Goal: Task Accomplishment & Management: Manage account settings

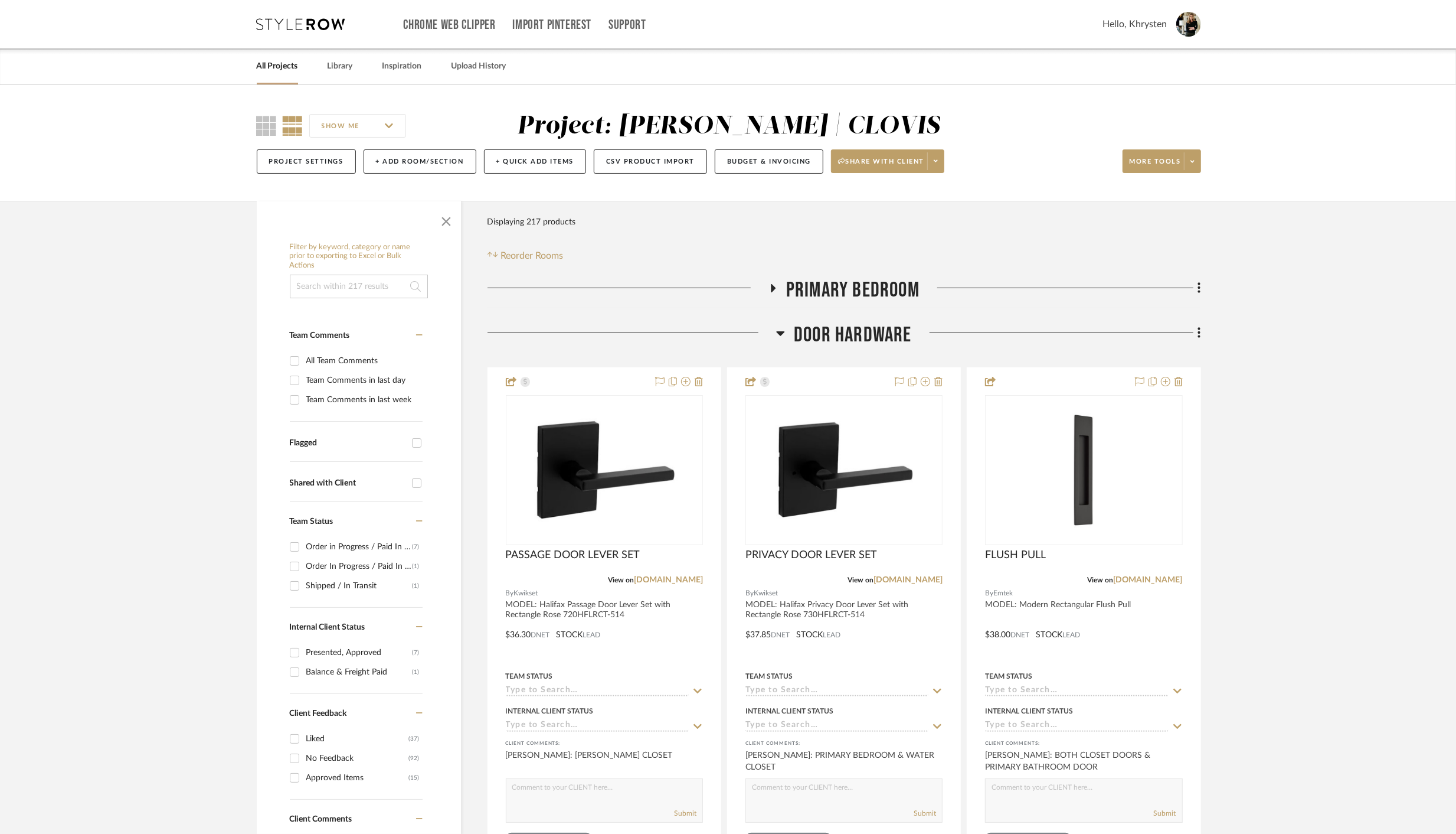
click at [278, 66] on link "All Projects" at bounding box center [277, 67] width 42 height 16
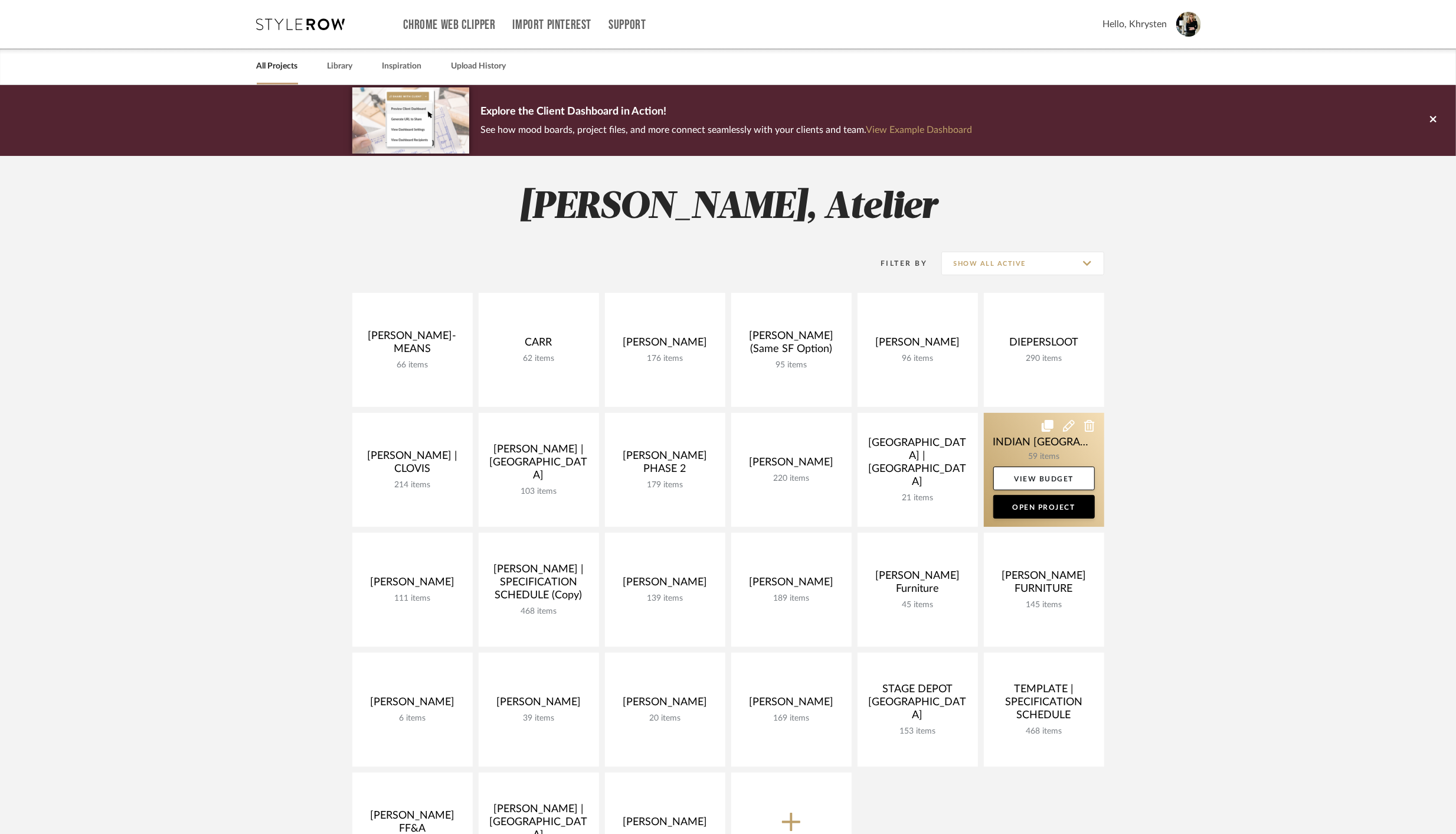
click at [1008, 445] on link at bounding box center [1044, 469] width 121 height 114
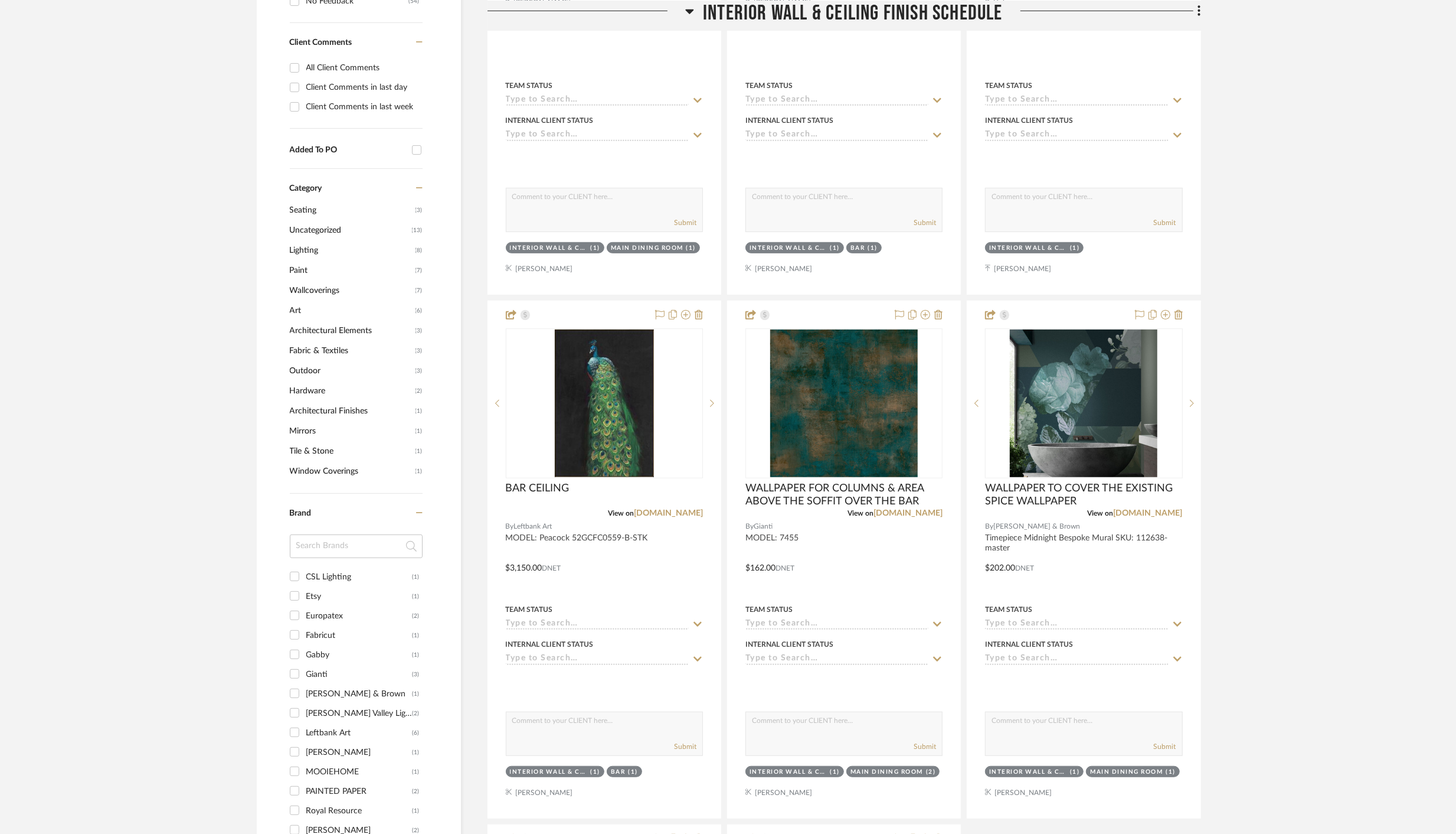
scroll to position [614, 0]
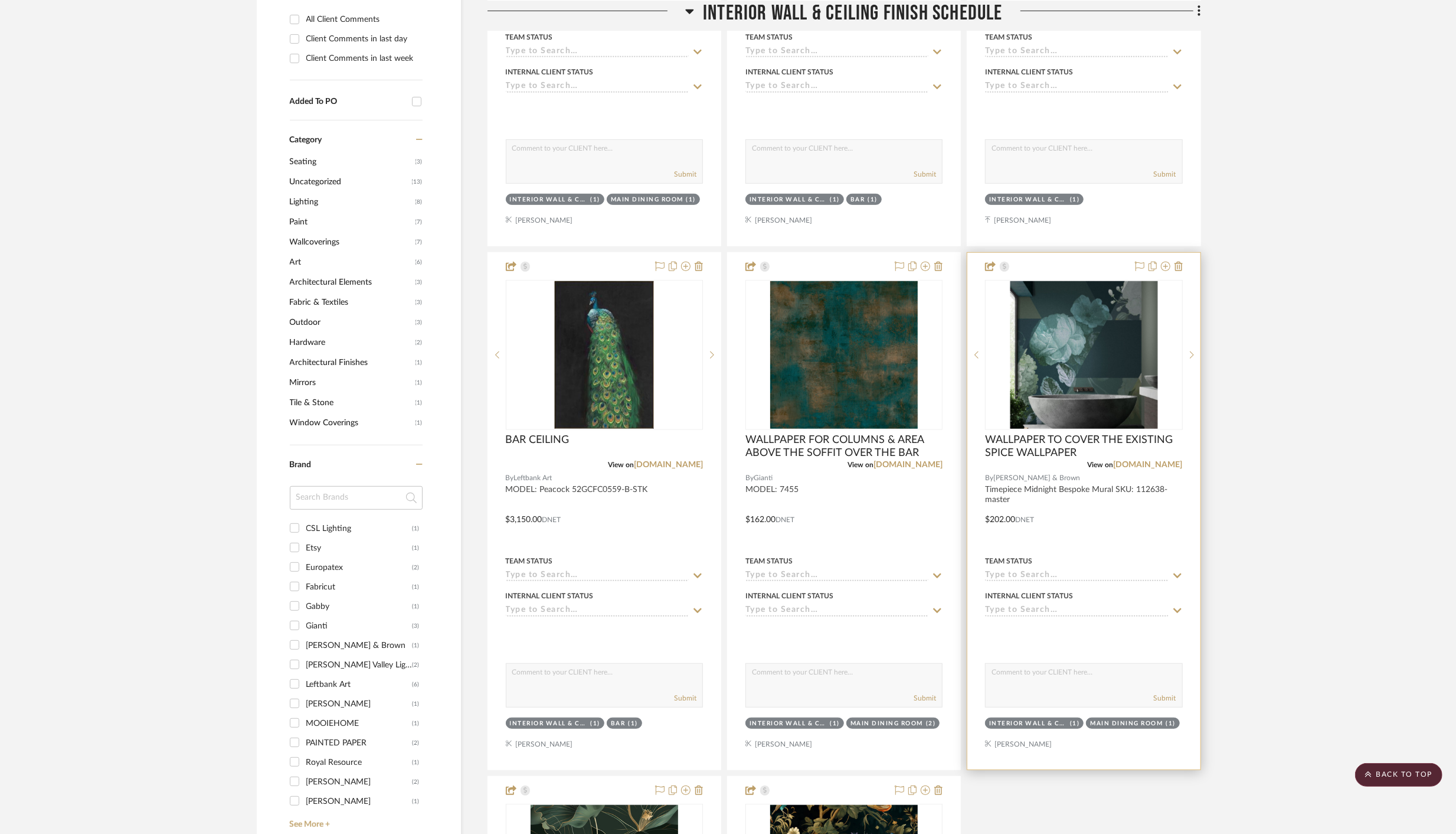
click at [1160, 535] on div at bounding box center [1084, 511] width 232 height 516
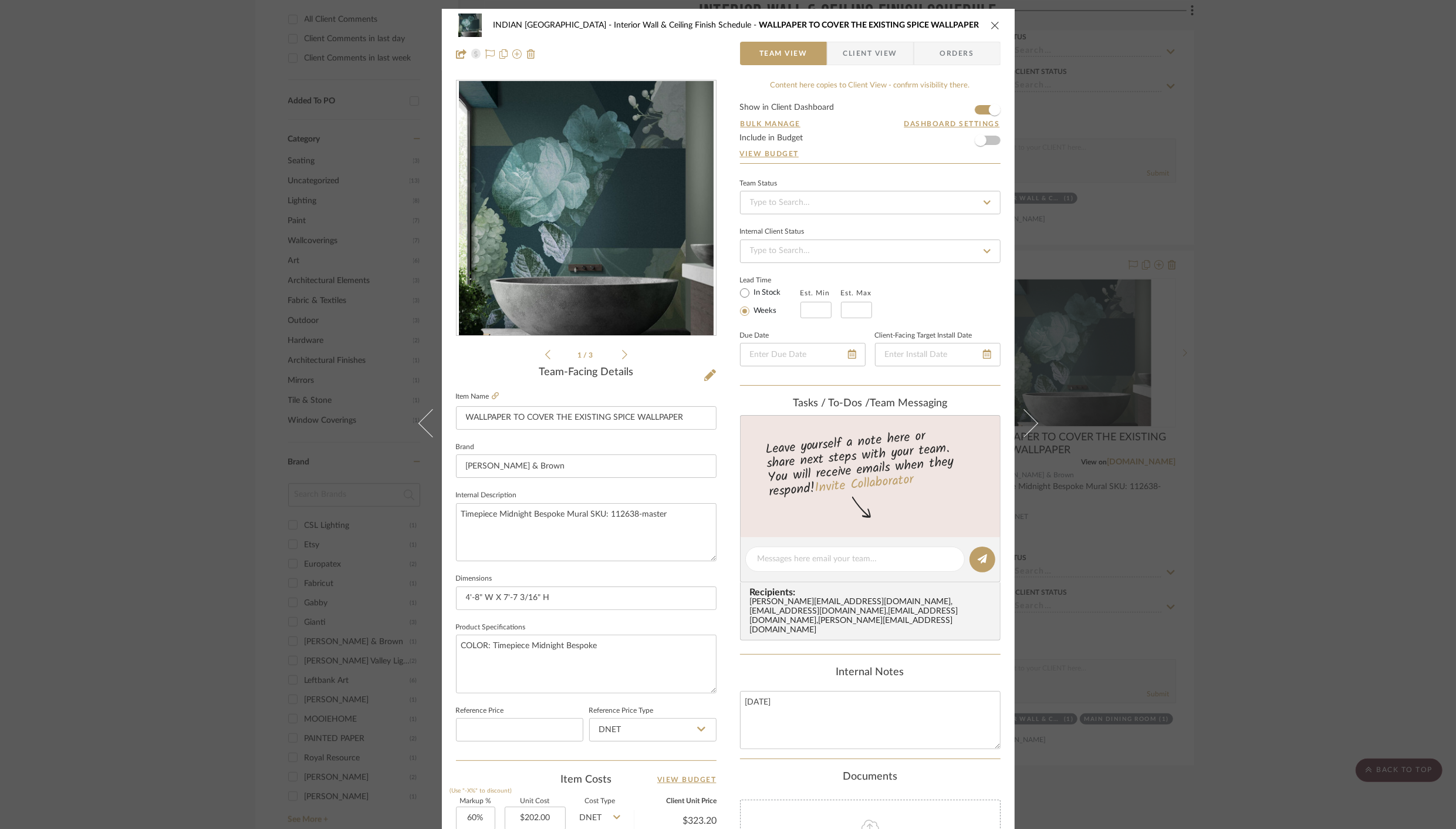
click at [872, 54] on span "Client View" at bounding box center [870, 53] width 54 height 24
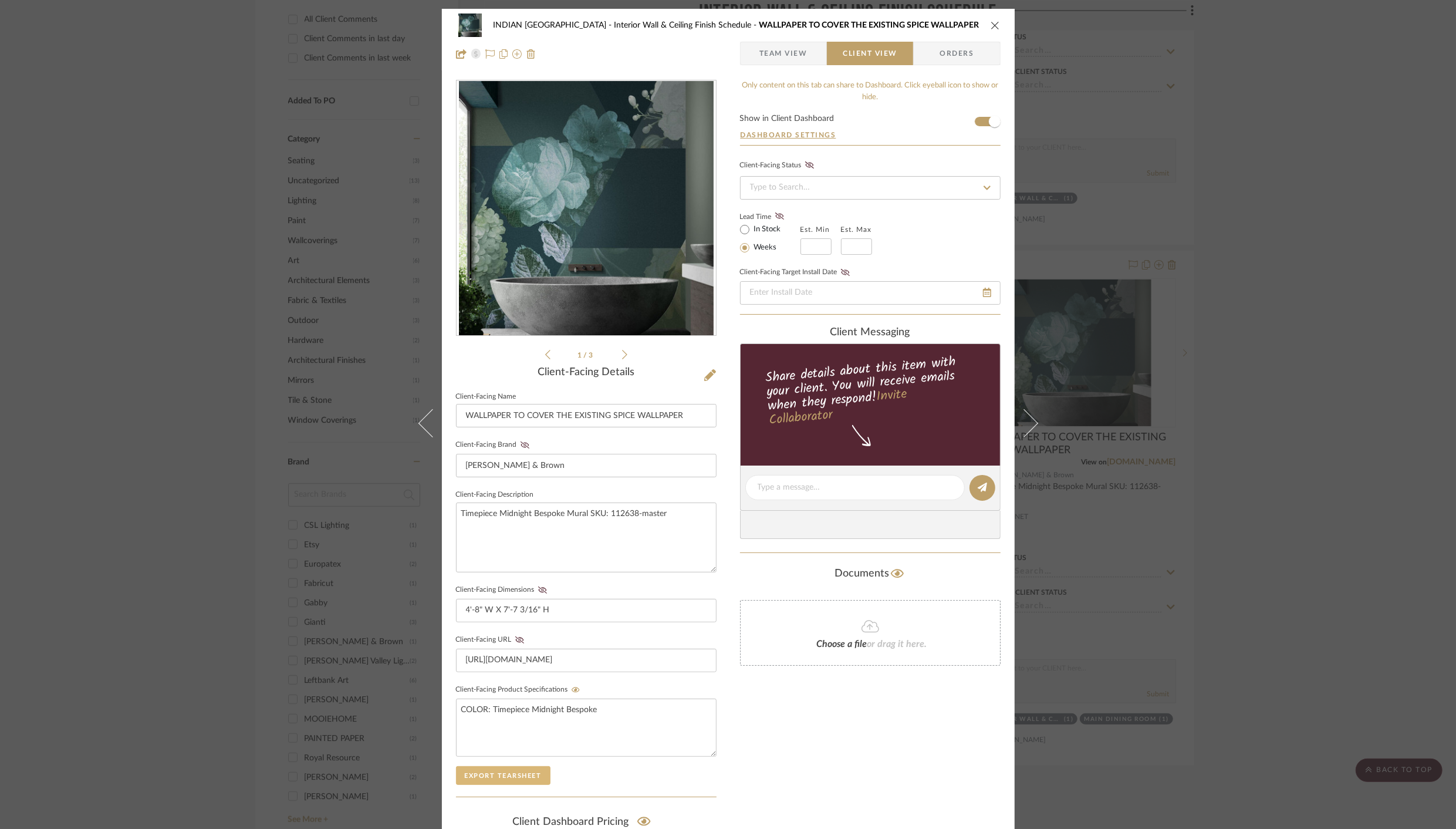
click at [496, 771] on button "Export Tearsheet" at bounding box center [503, 774] width 94 height 19
click at [990, 24] on icon "close" at bounding box center [995, 25] width 10 height 10
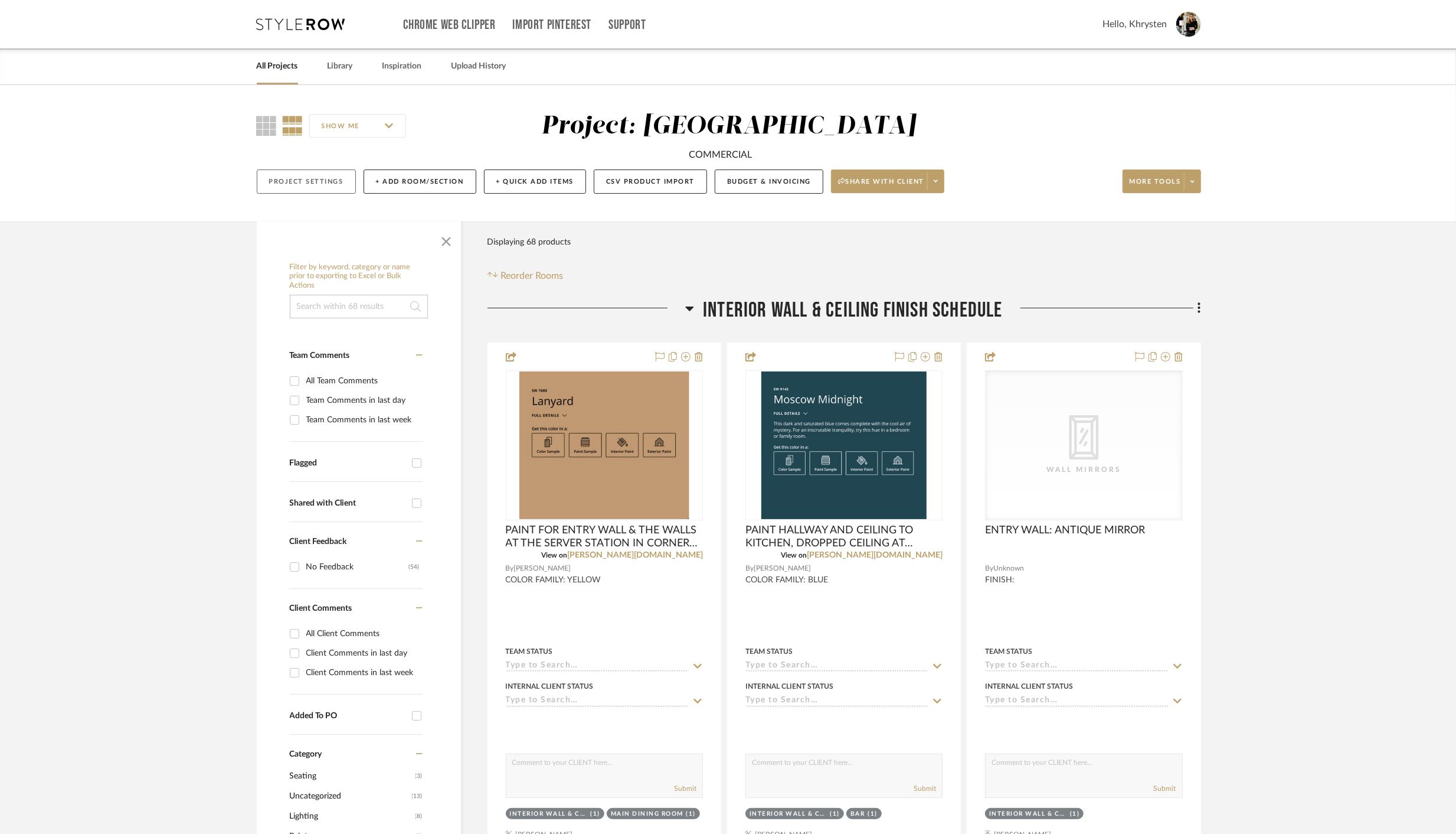
click at [288, 179] on button "Project Settings" at bounding box center [306, 181] width 99 height 24
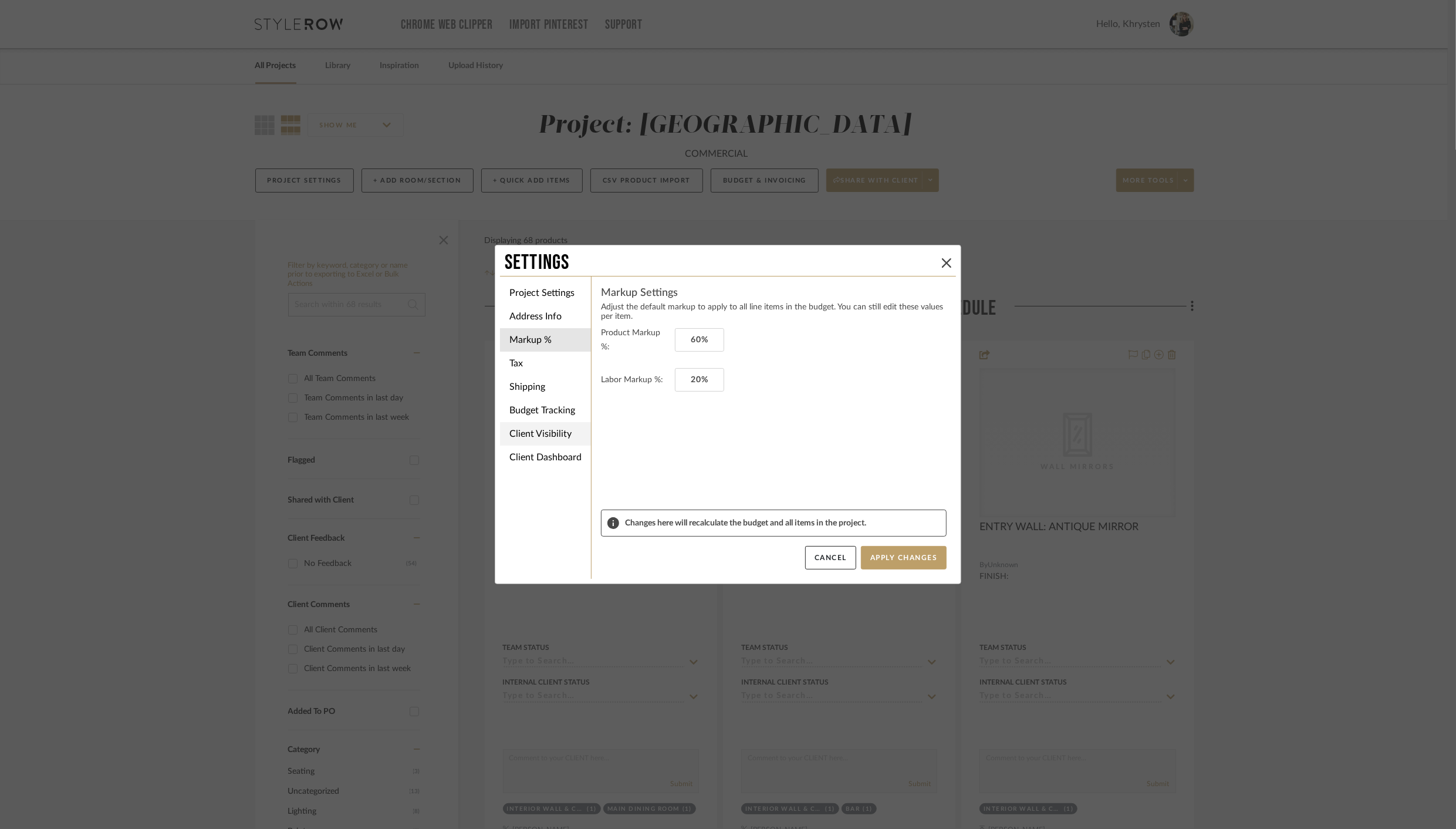
click at [536, 437] on li "Client Visibility" at bounding box center [545, 433] width 91 height 24
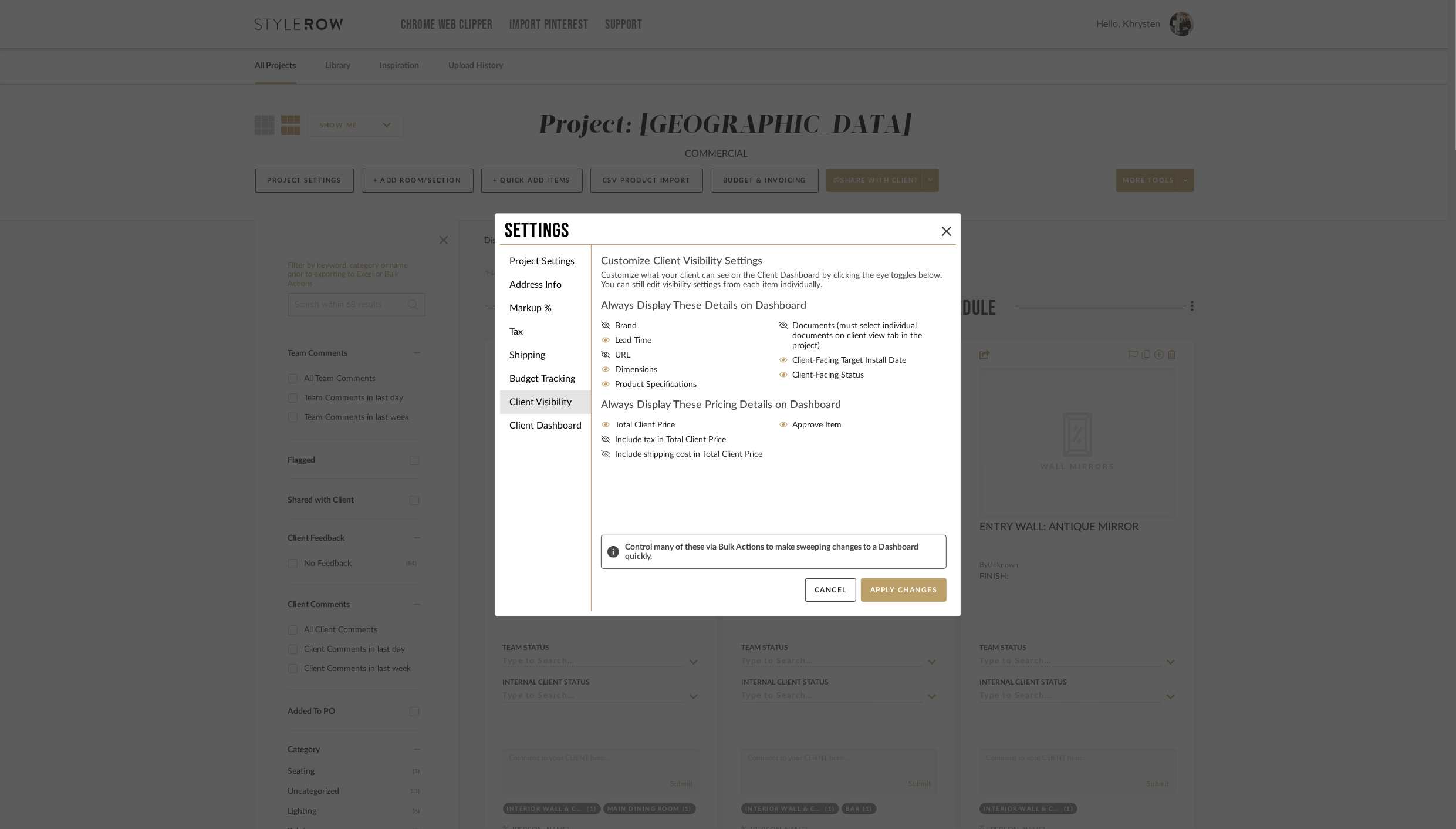
click at [601, 457] on icon at bounding box center [605, 453] width 9 height 7
click at [0, 0] on input "Include shipping cost in Total Client Price" at bounding box center [0, 0] width 0 height 0
click at [530, 427] on li "Client Dashboard" at bounding box center [545, 425] width 91 height 24
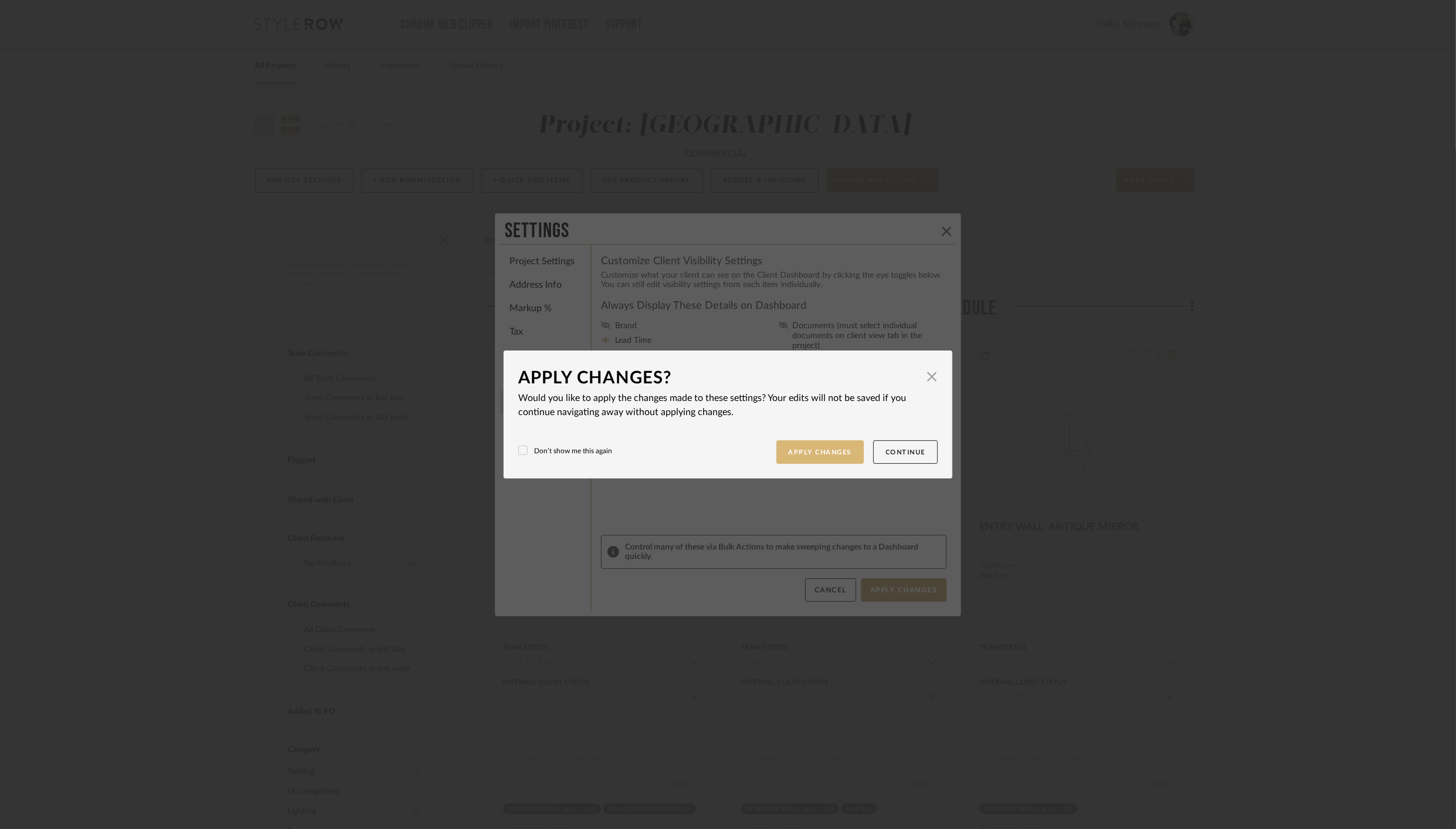
click at [812, 448] on button "Apply Changes" at bounding box center [820, 452] width 88 height 24
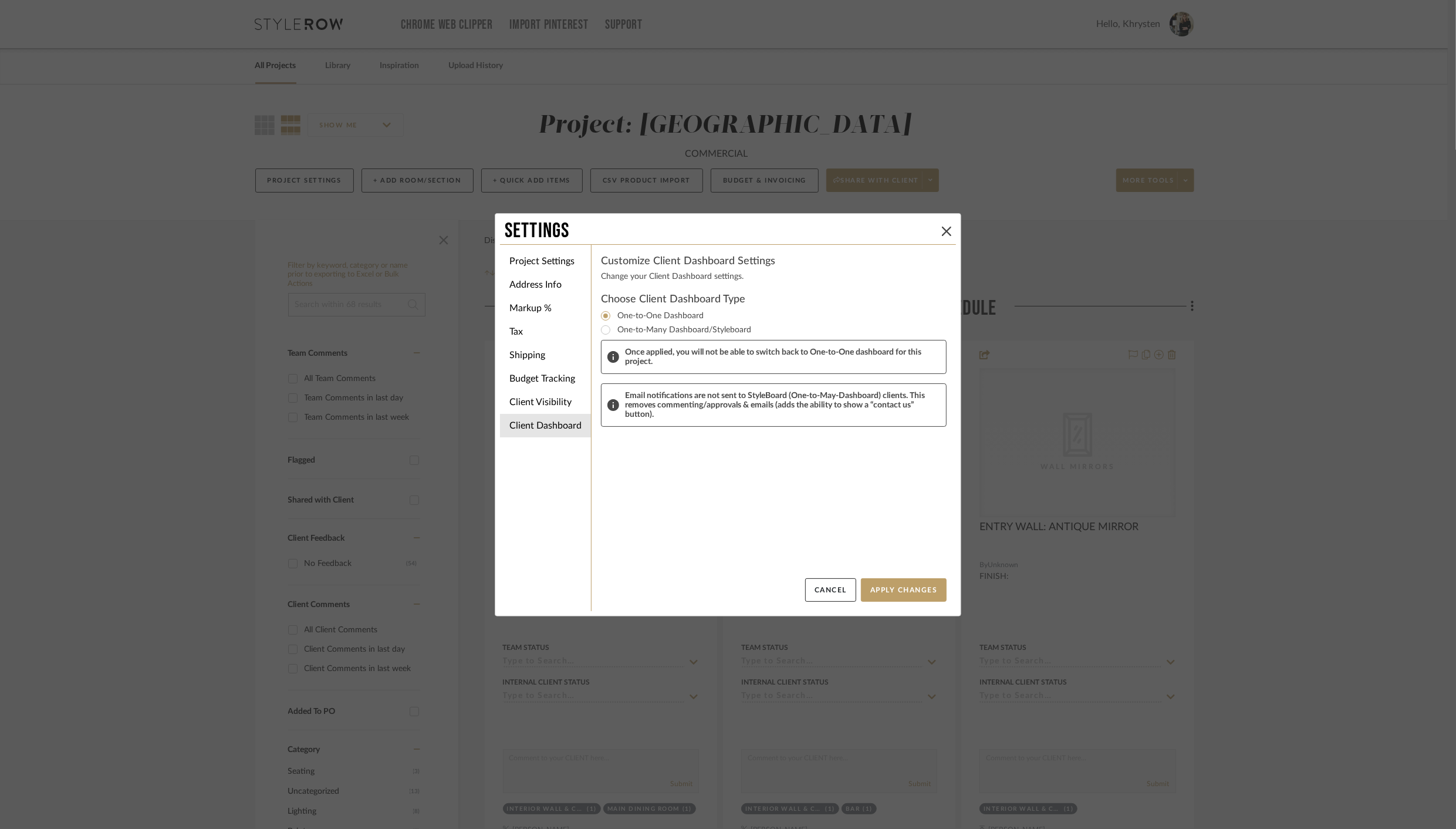
click at [548, 423] on li "Client Dashboard" at bounding box center [545, 425] width 91 height 24
click at [529, 377] on li "Budget Tracking" at bounding box center [545, 378] width 91 height 24
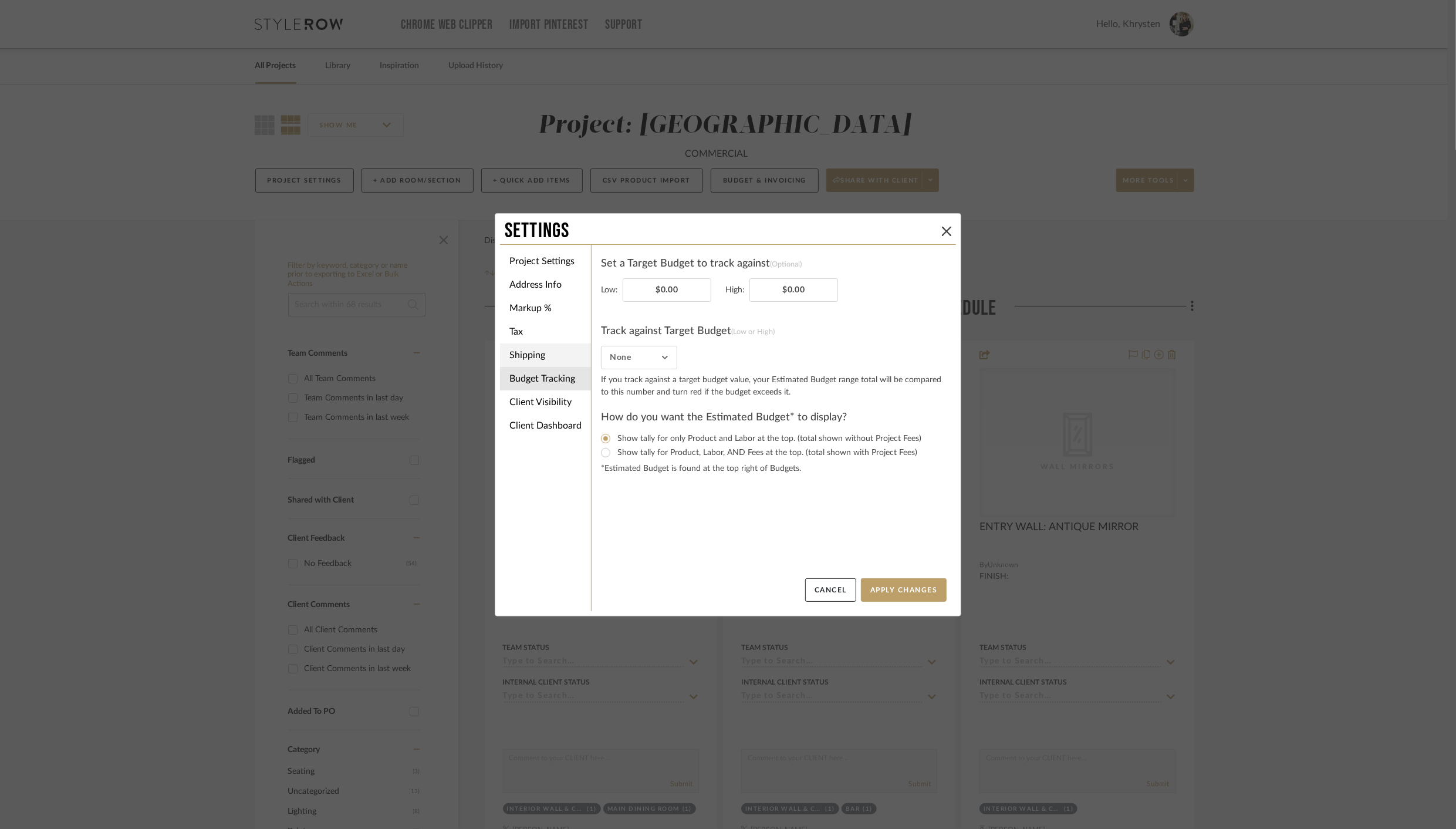
click at [527, 358] on li "Shipping" at bounding box center [545, 355] width 91 height 24
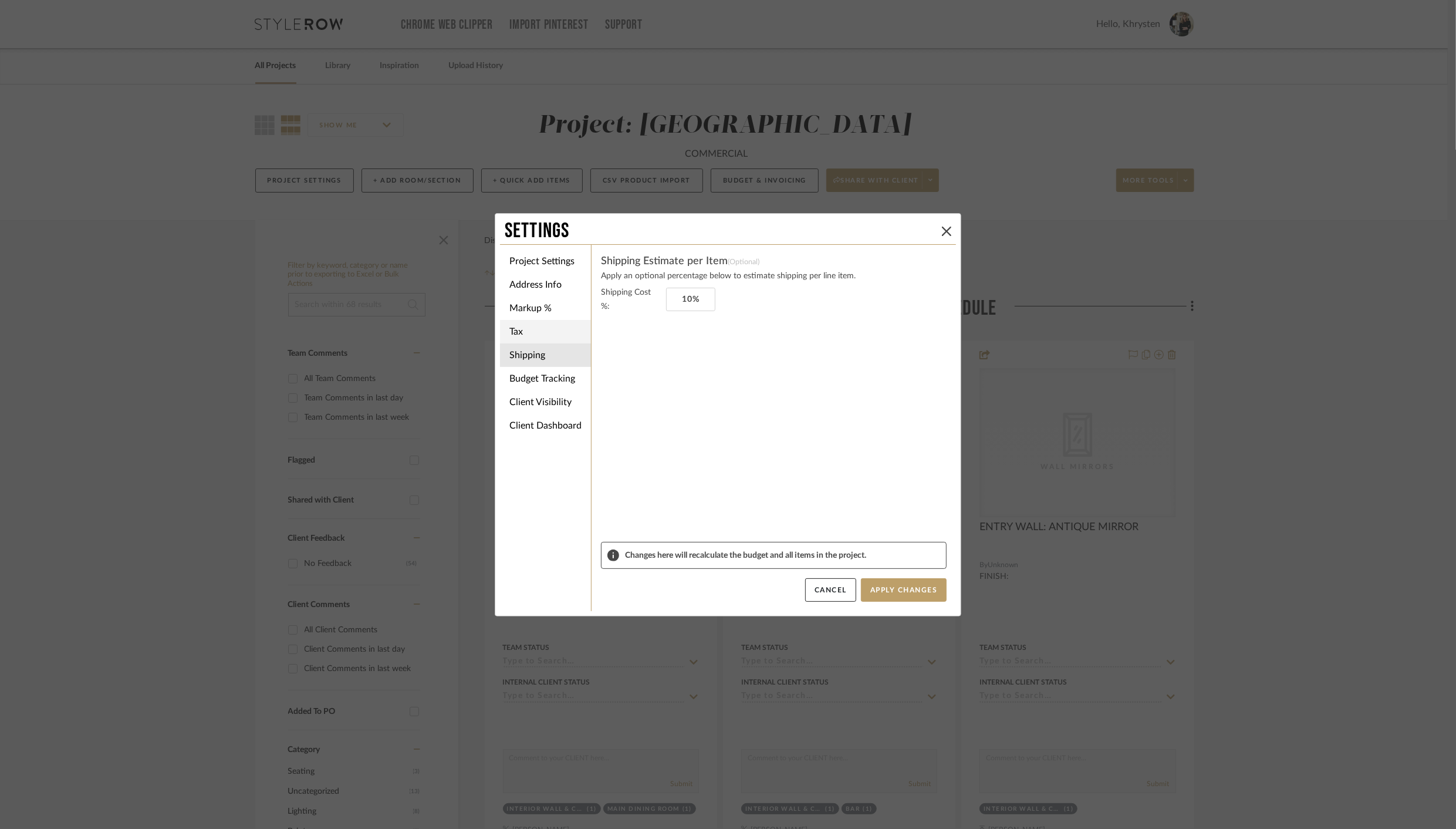
click at [515, 329] on li "Tax" at bounding box center [545, 332] width 91 height 24
click at [531, 308] on li "Markup %" at bounding box center [545, 308] width 91 height 24
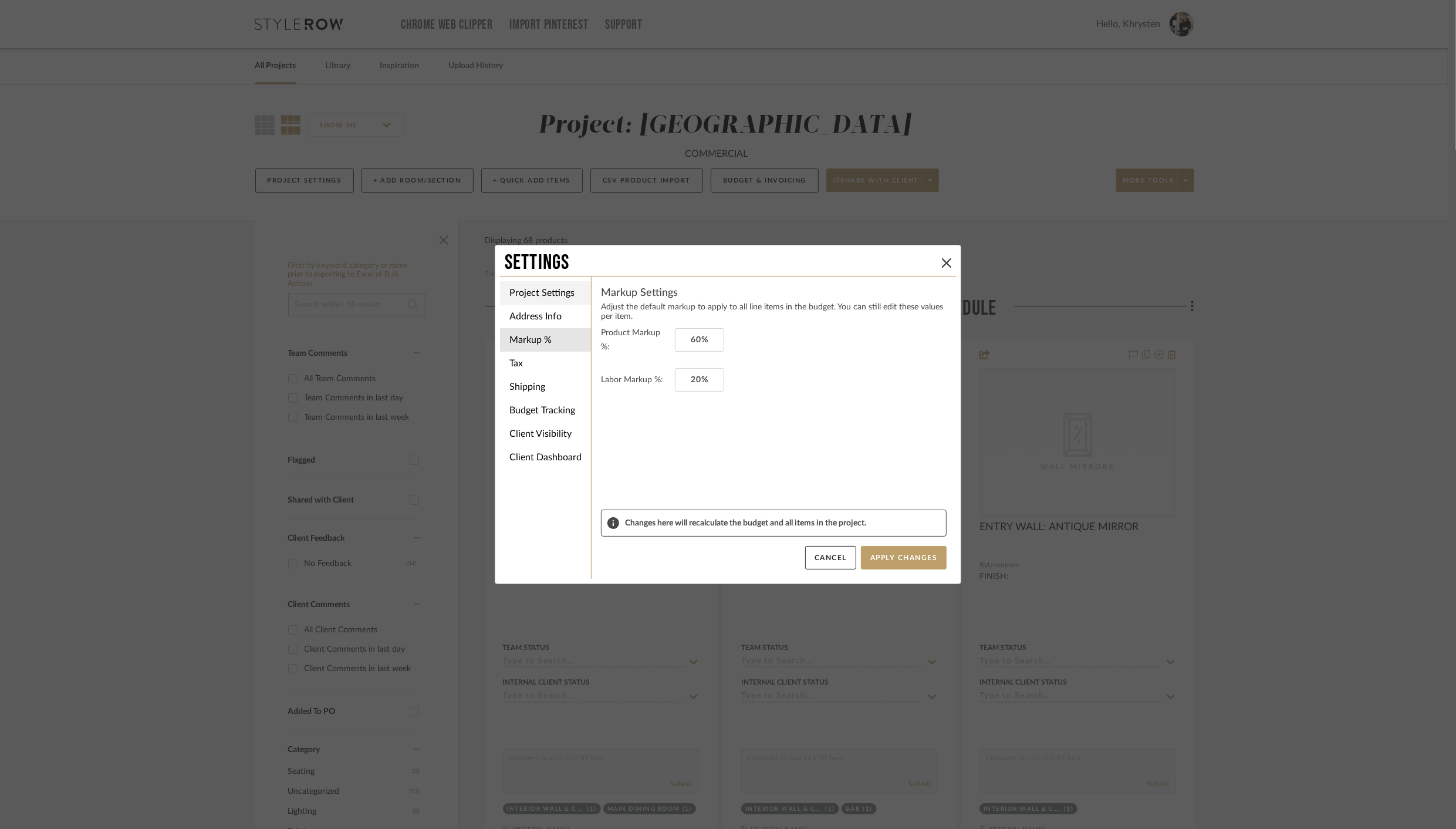
click at [541, 291] on li "Project Settings" at bounding box center [545, 293] width 91 height 24
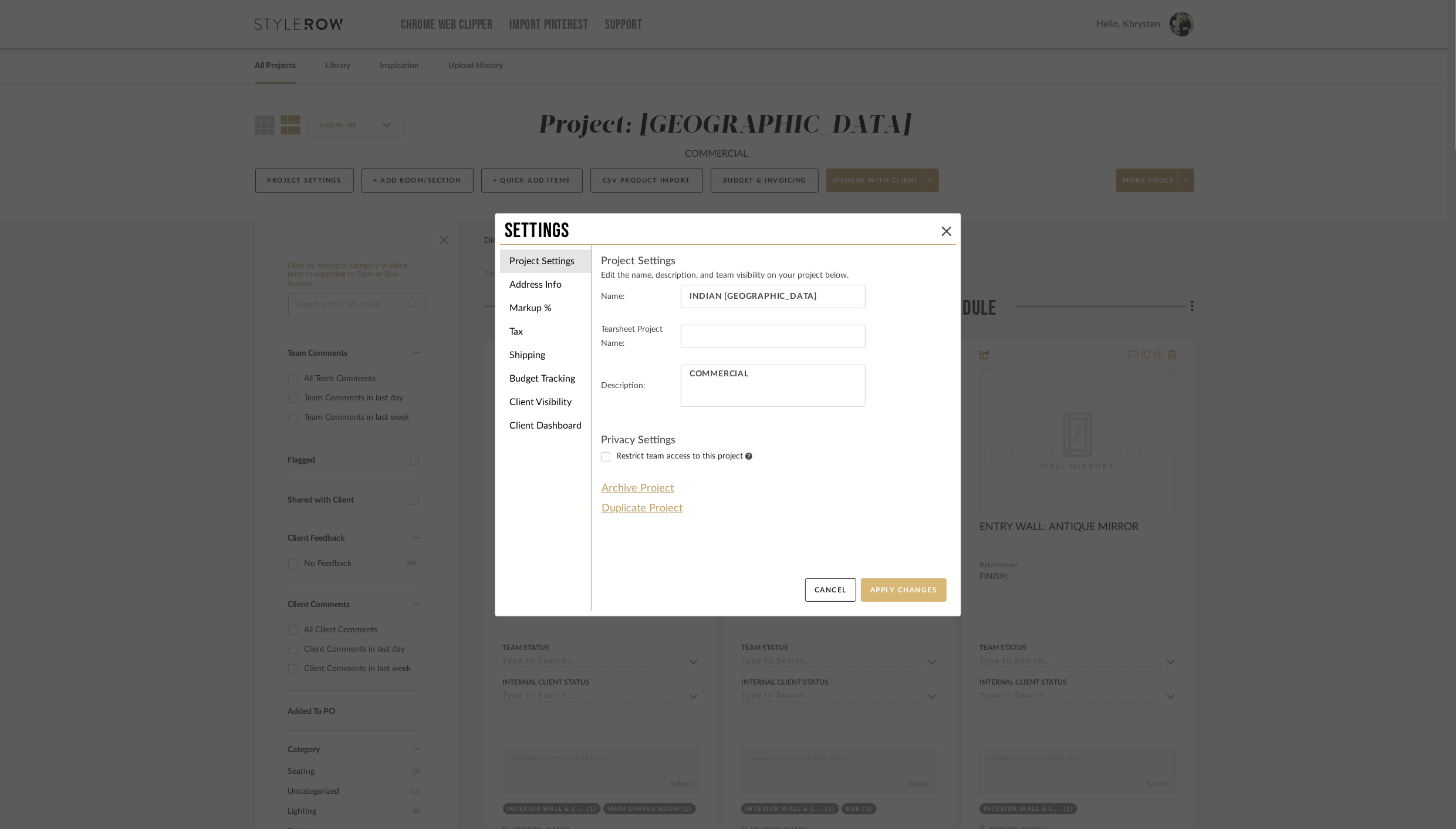
click at [899, 584] on button "Apply Changes" at bounding box center [903, 589] width 86 height 24
click at [905, 591] on button "Apply Changes" at bounding box center [903, 589] width 86 height 24
click at [949, 233] on button at bounding box center [946, 231] width 14 height 14
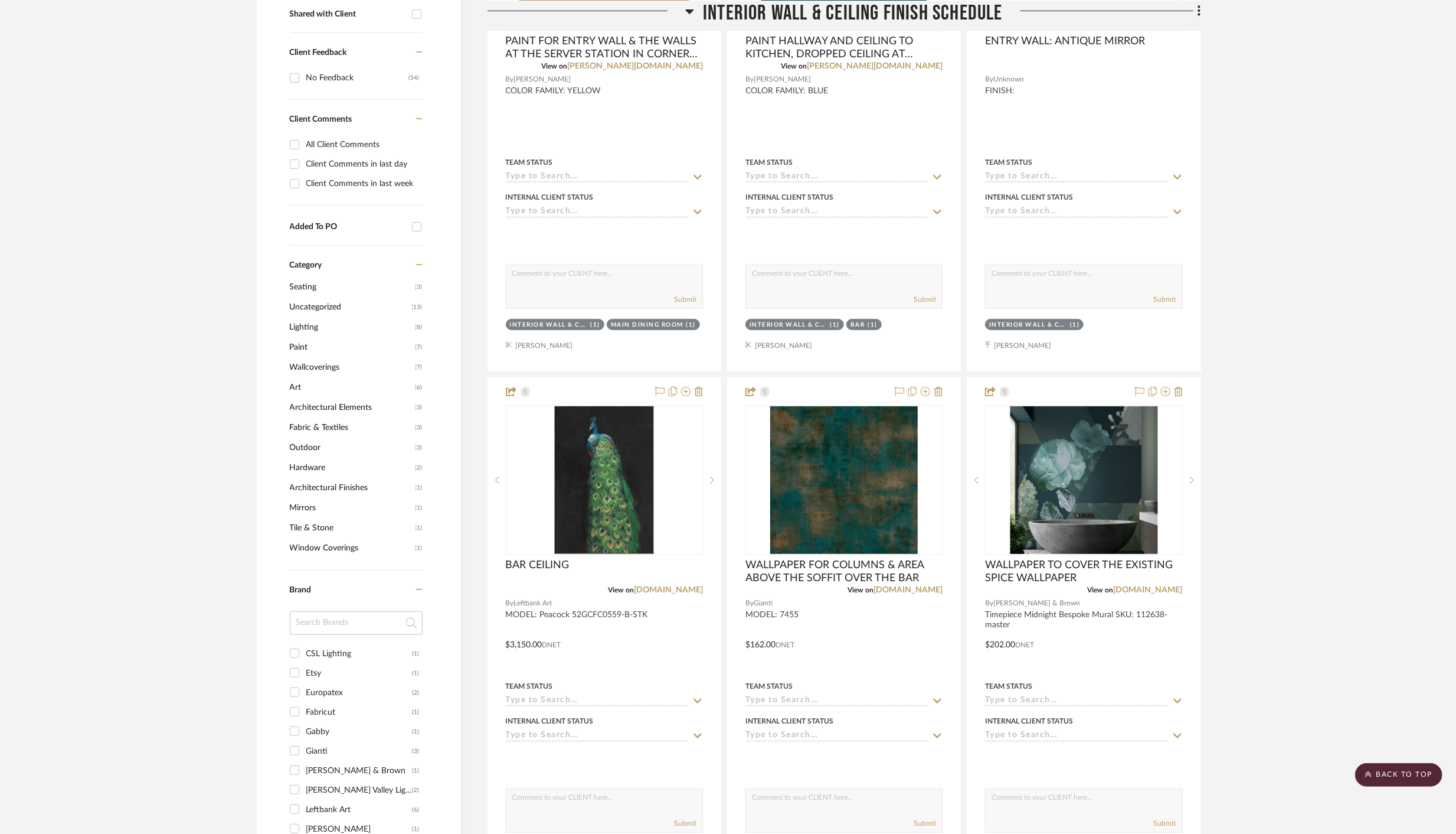
scroll to position [513, 0]
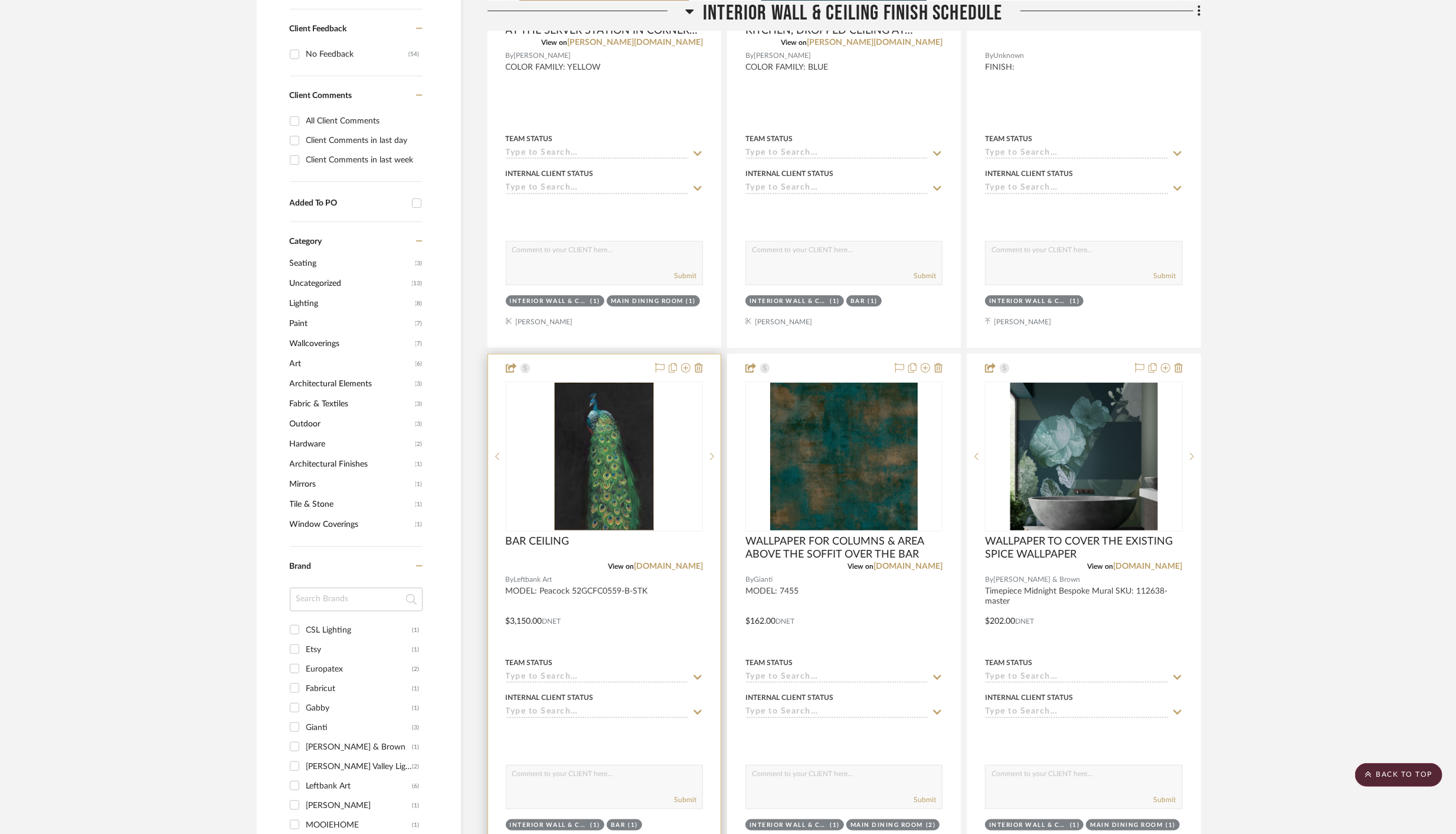
click at [646, 612] on div at bounding box center [604, 612] width 232 height 516
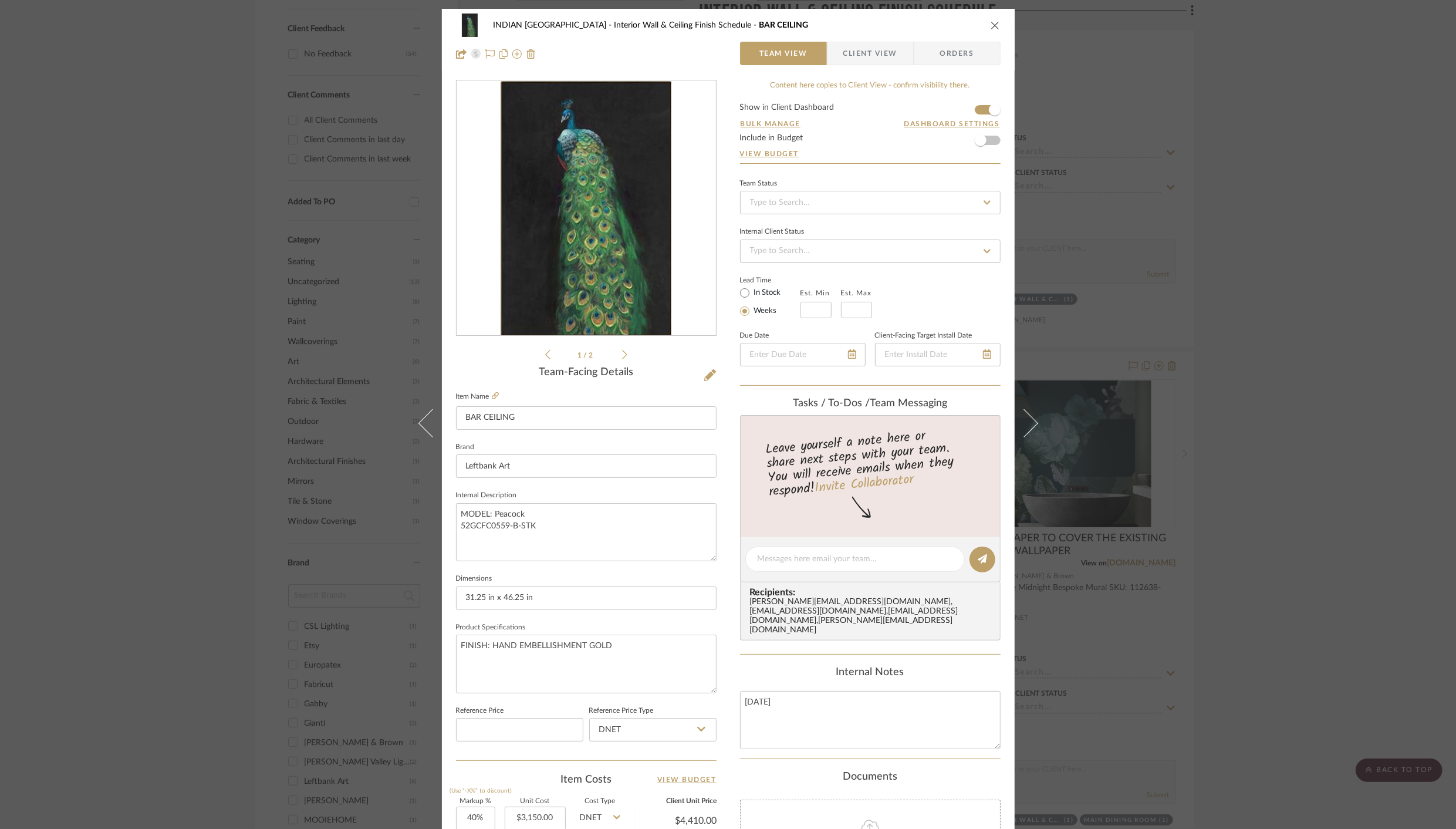
click at [868, 54] on span "Client View" at bounding box center [870, 53] width 54 height 24
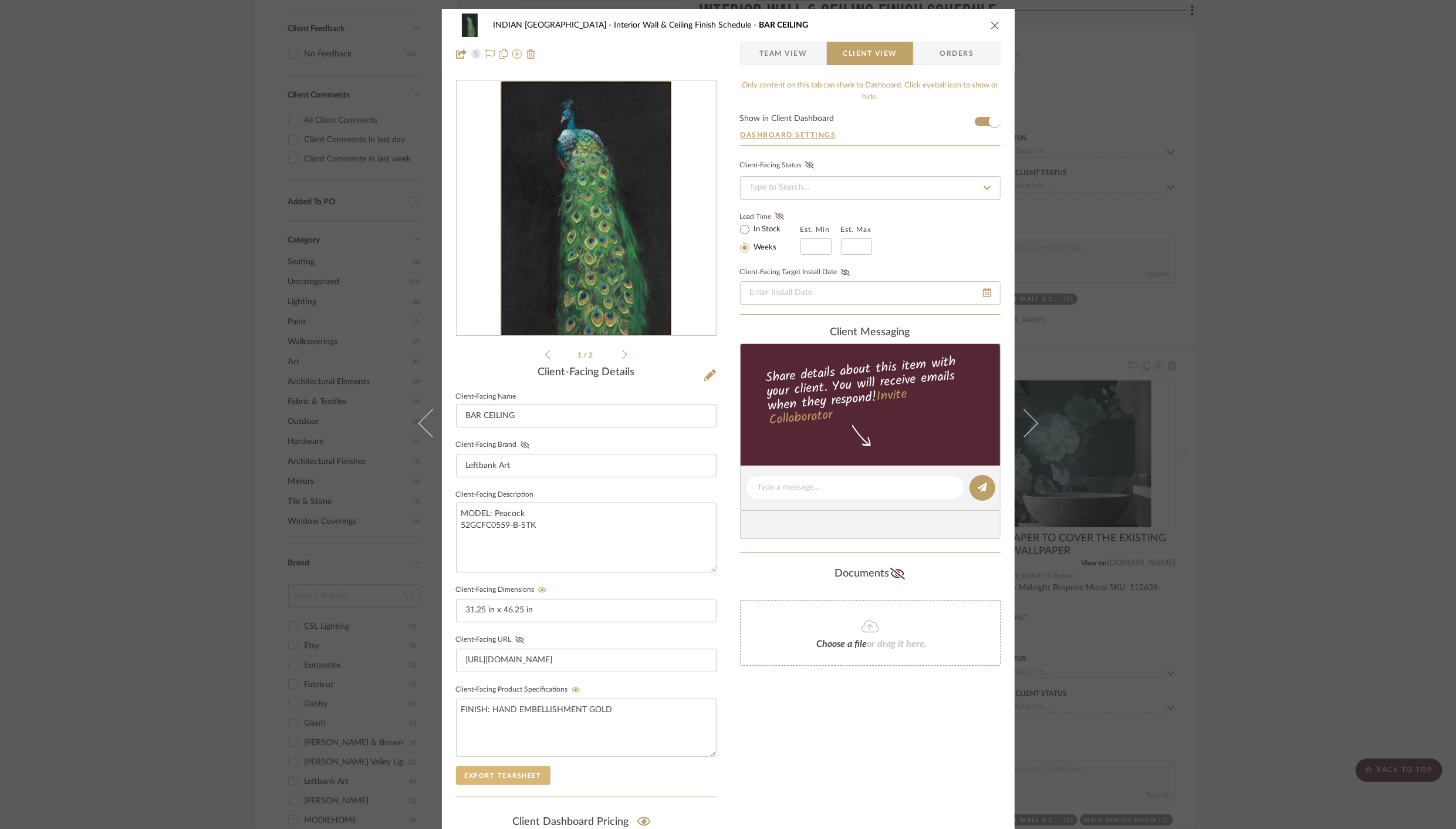
click at [503, 775] on button "Export Tearsheet" at bounding box center [503, 774] width 94 height 19
click at [790, 133] on button "Dashboard Settings" at bounding box center [788, 135] width 97 height 11
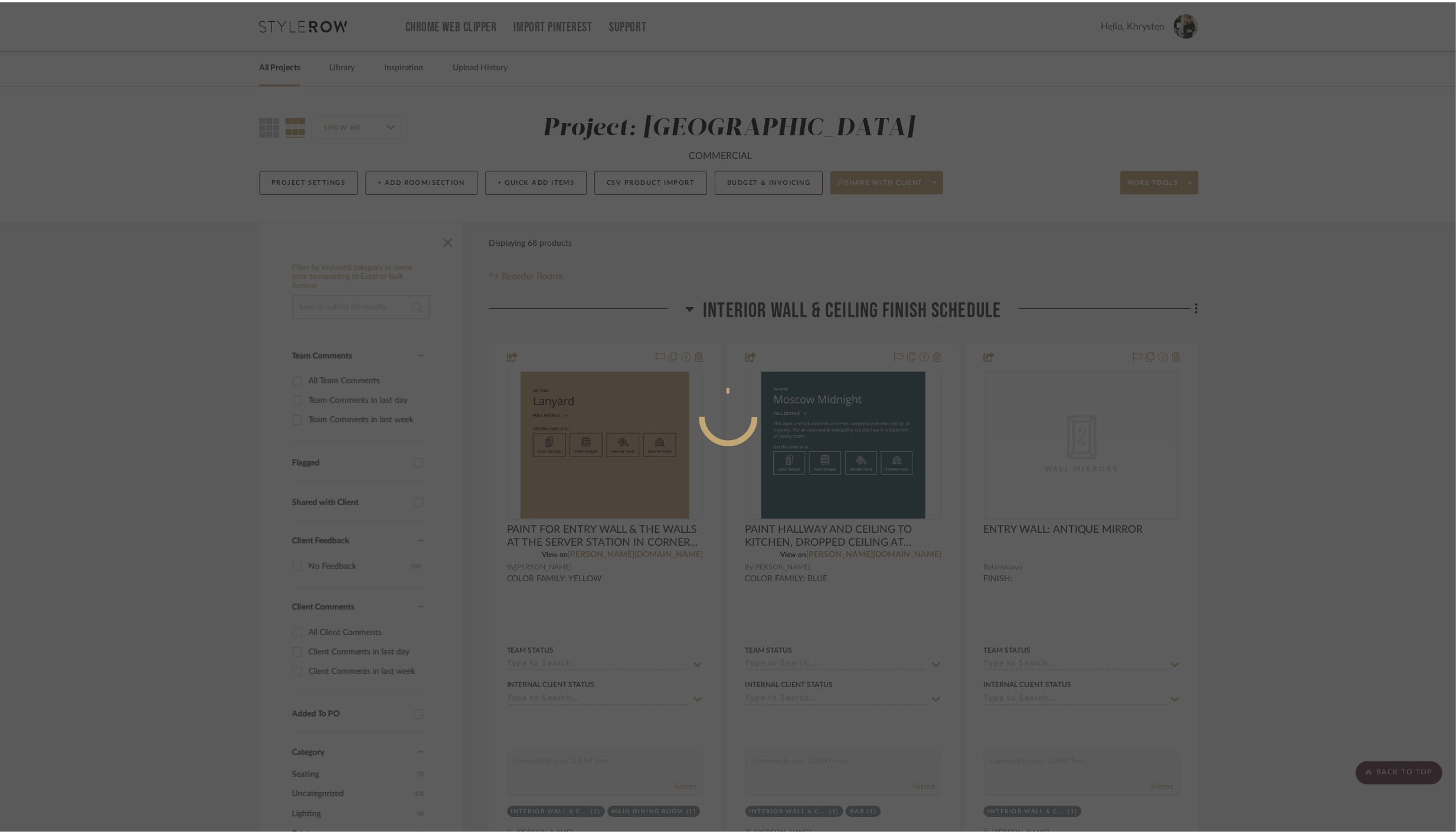
scroll to position [513, 0]
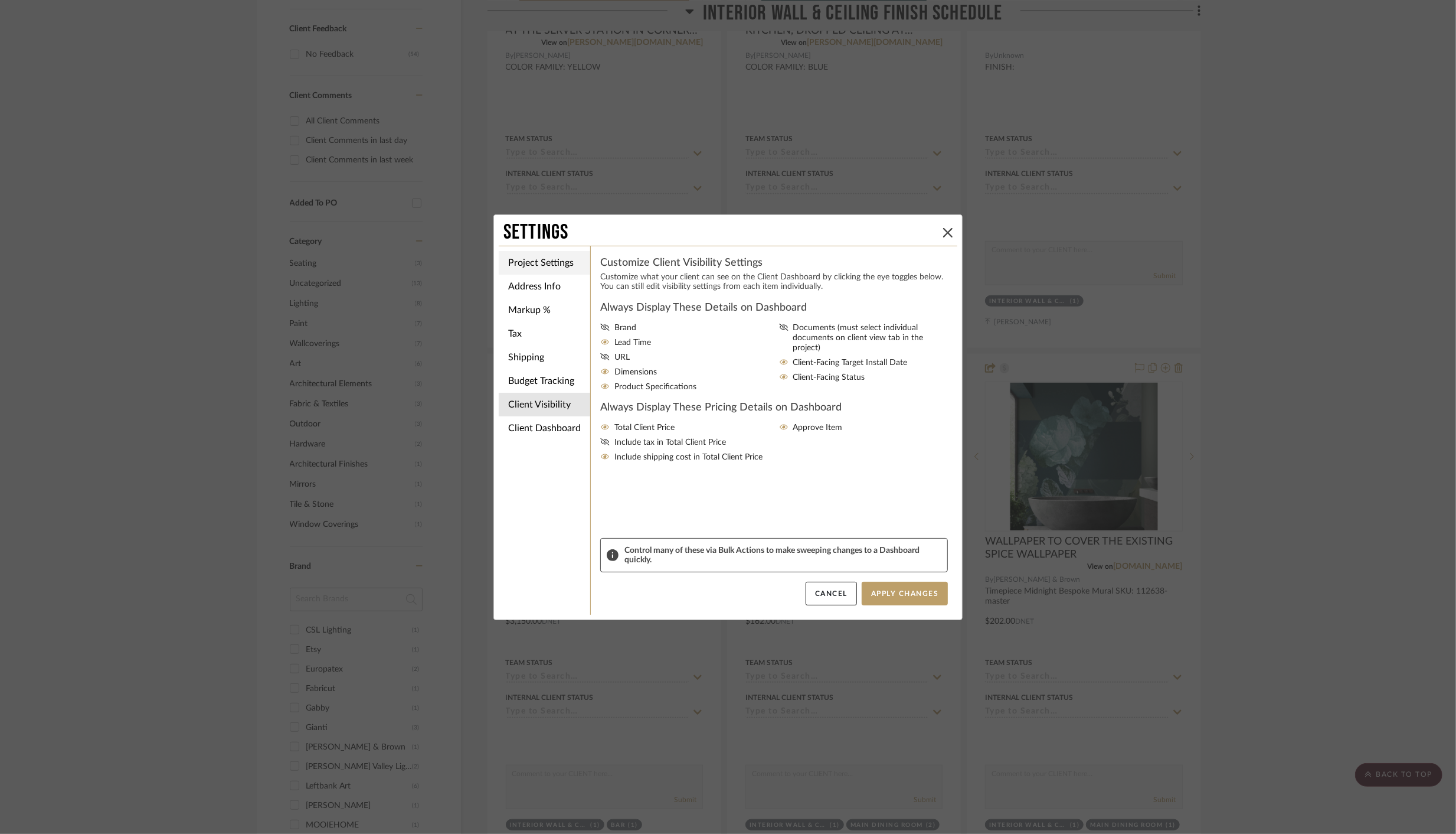
click at [541, 261] on li "Project Settings" at bounding box center [544, 263] width 91 height 24
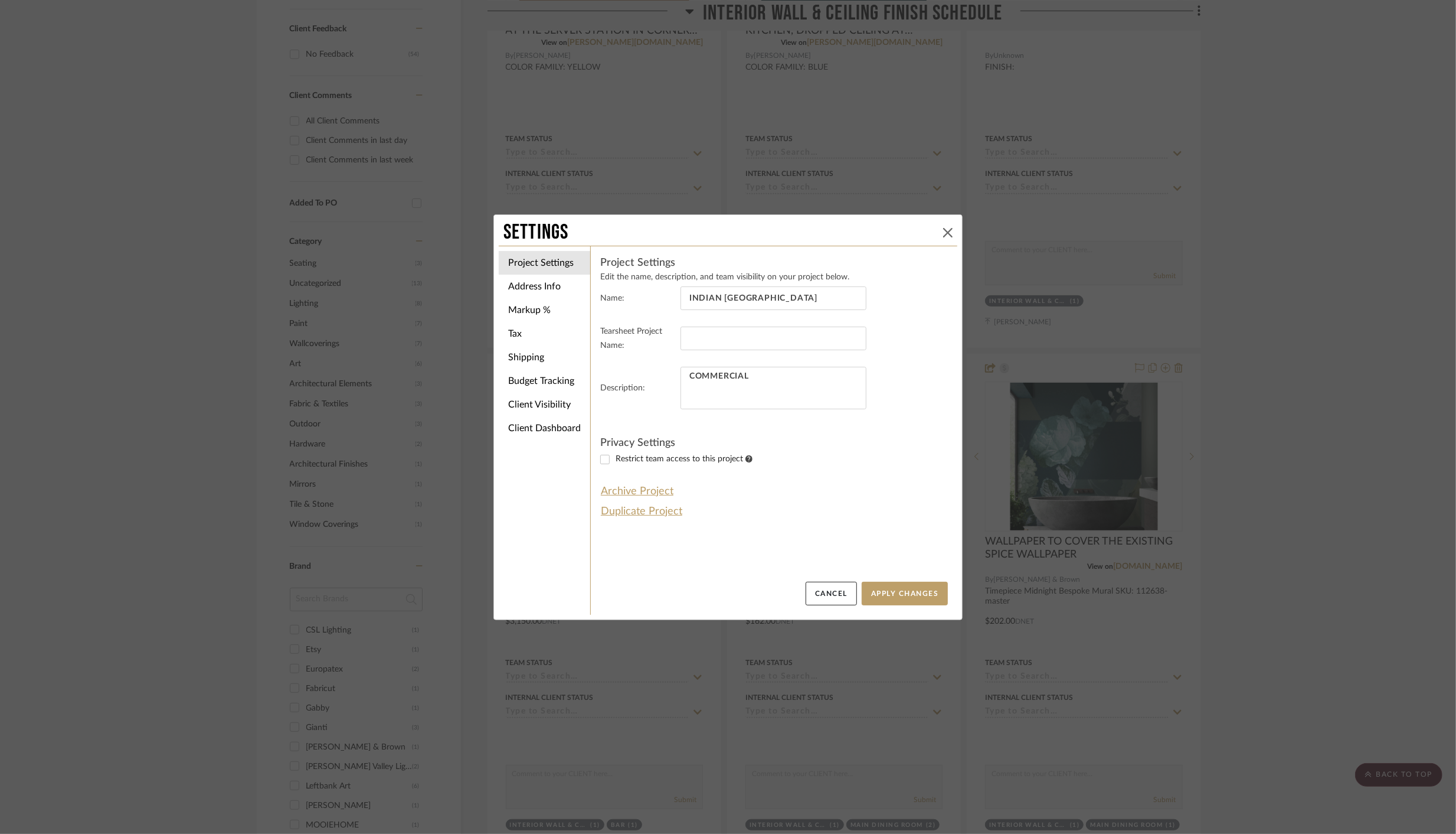
click at [944, 231] on icon at bounding box center [947, 232] width 10 height 10
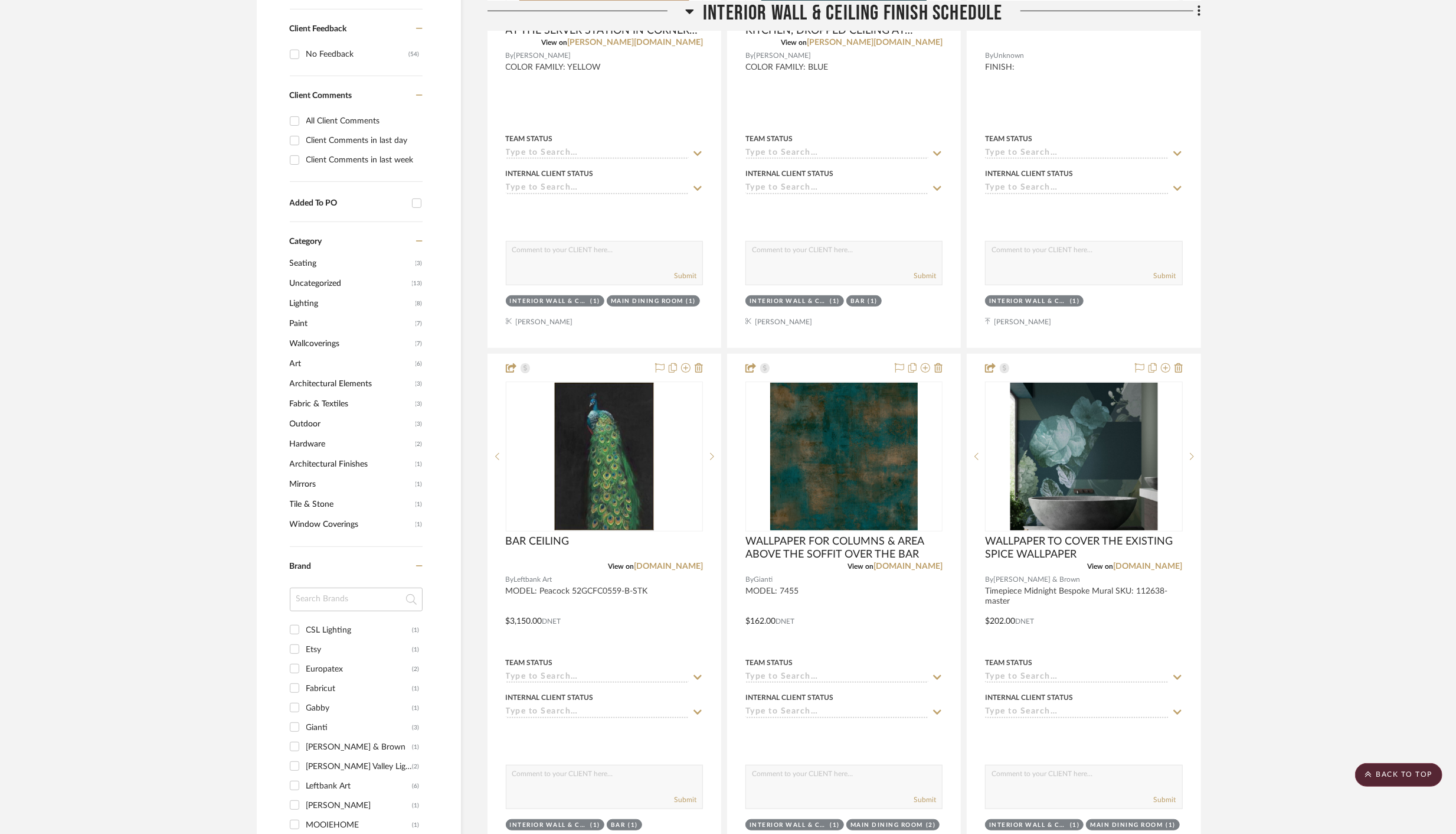
scroll to position [0, 0]
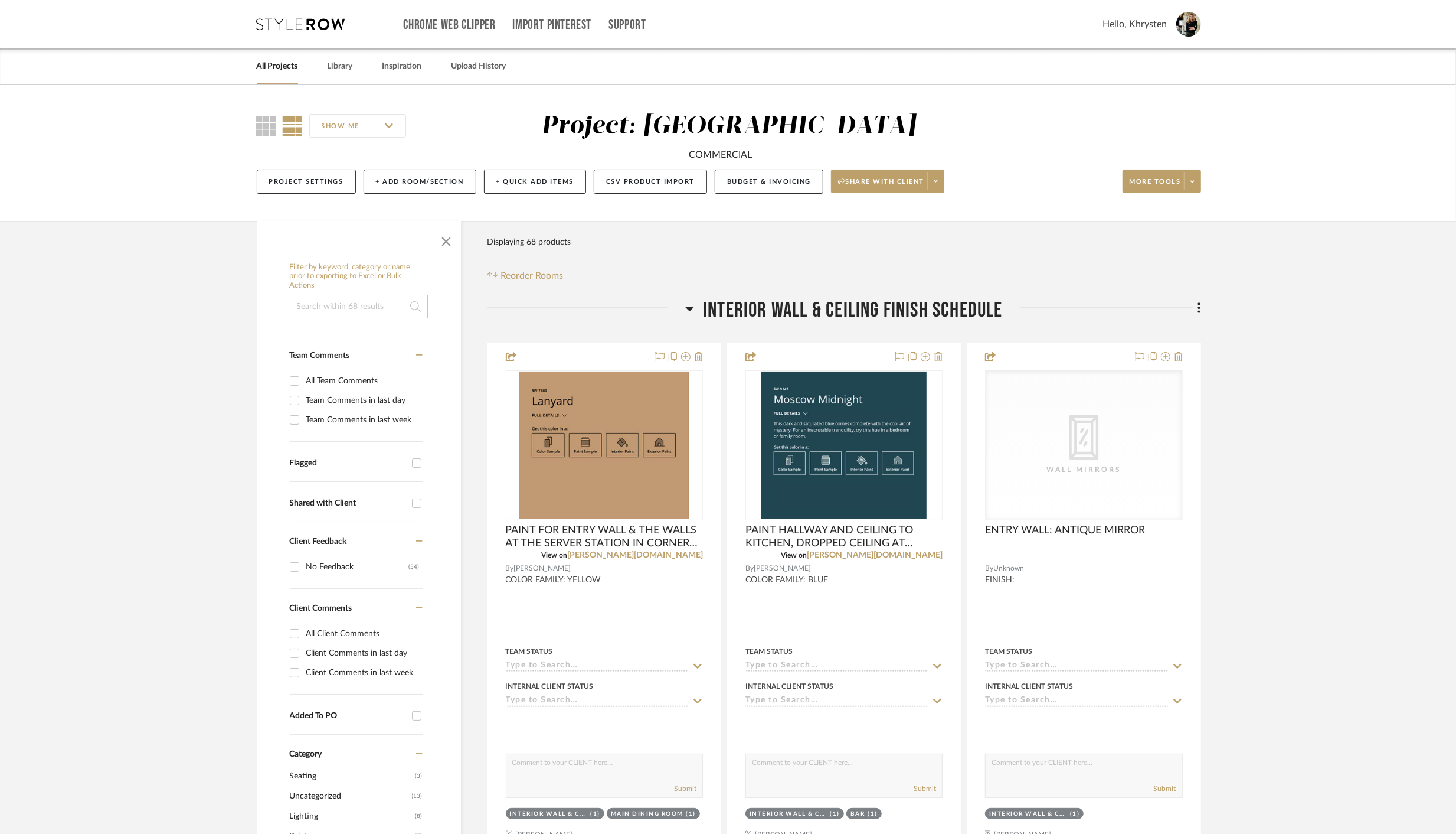
click at [315, 24] on icon at bounding box center [301, 24] width 89 height 12
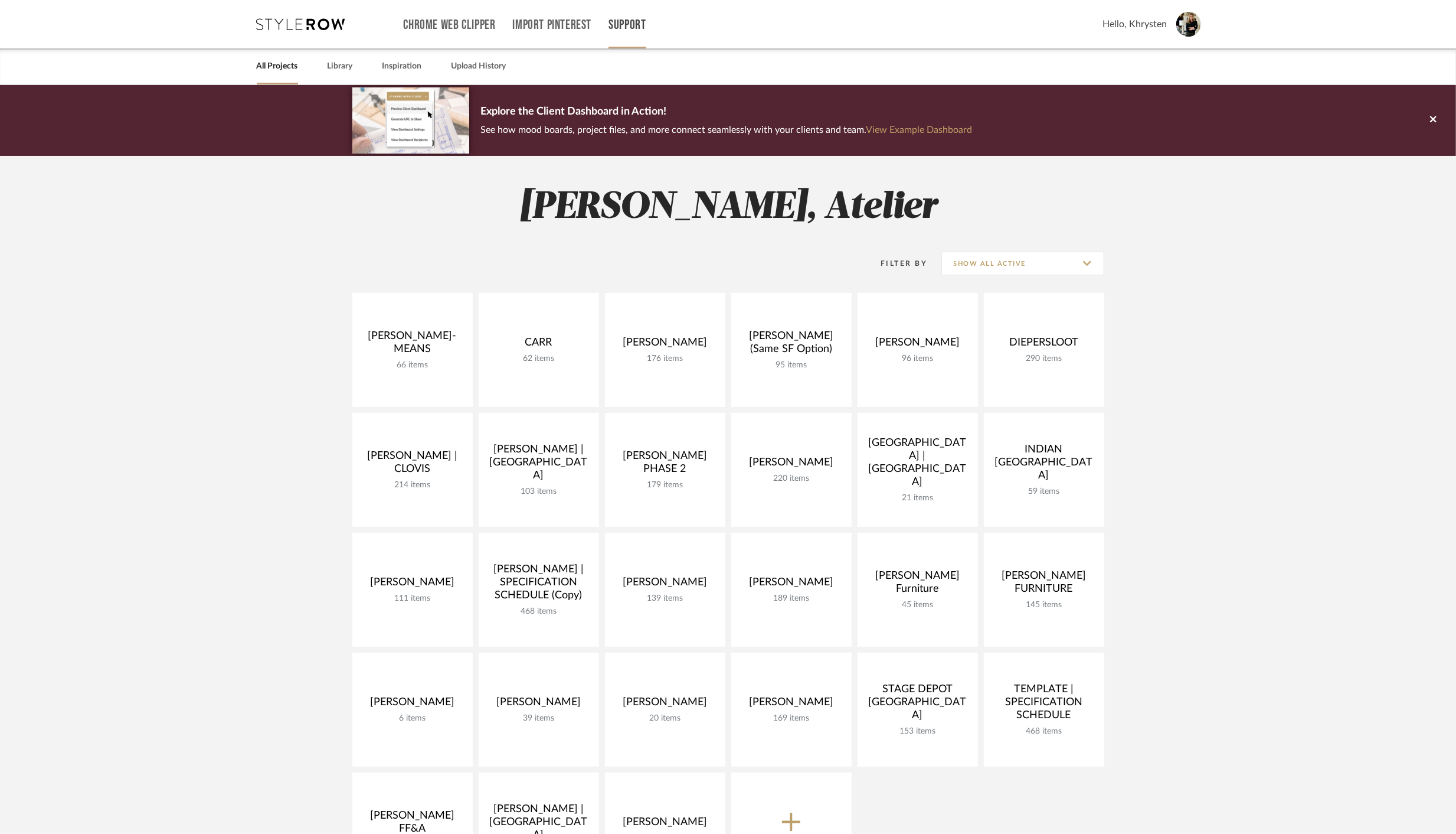
click at [621, 21] on link "Support" at bounding box center [627, 25] width 37 height 10
click at [634, 49] on span "Resource Center" at bounding box center [653, 48] width 68 height 10
click at [662, 319] on link at bounding box center [665, 350] width 121 height 114
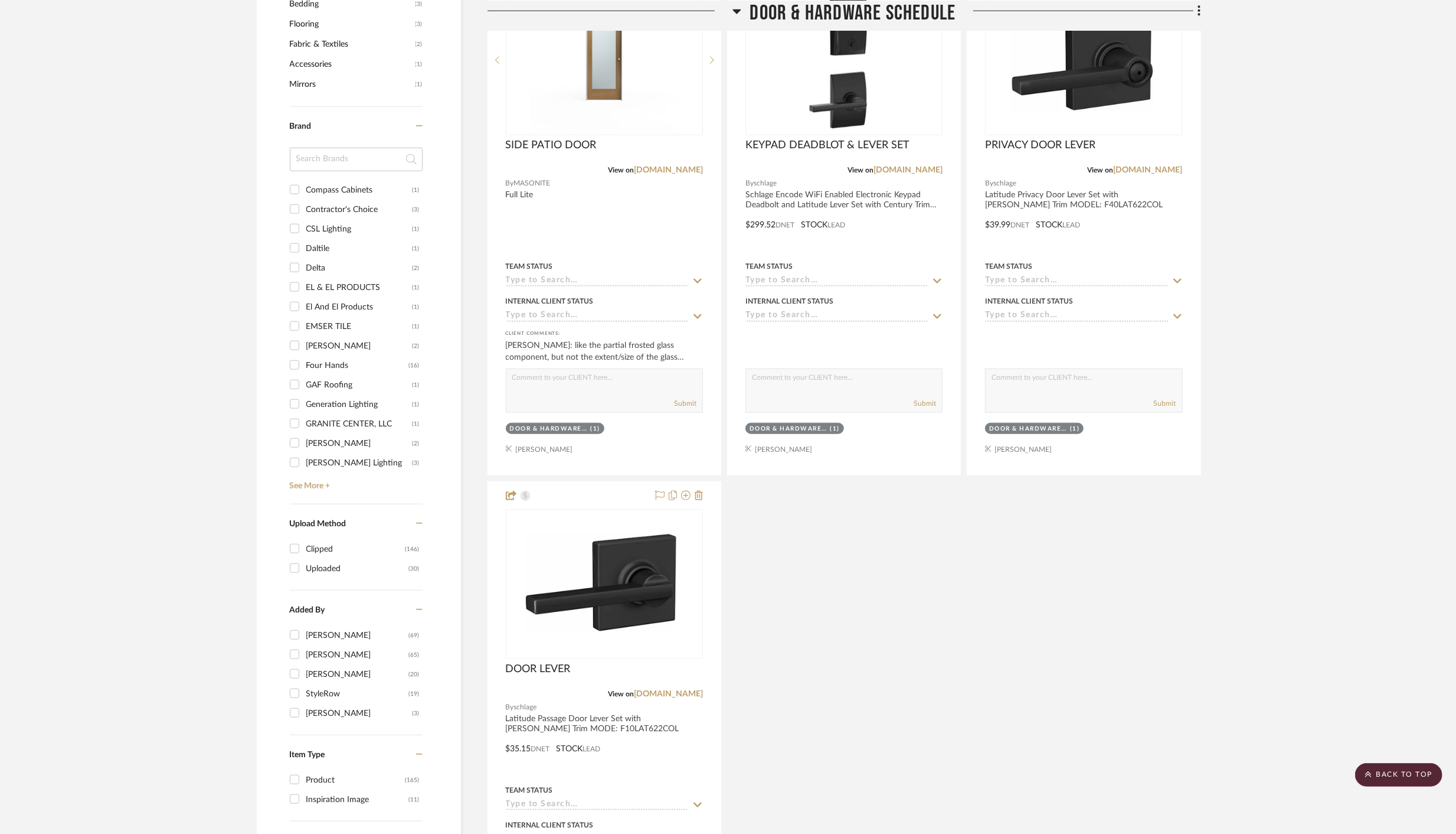
scroll to position [1181, 0]
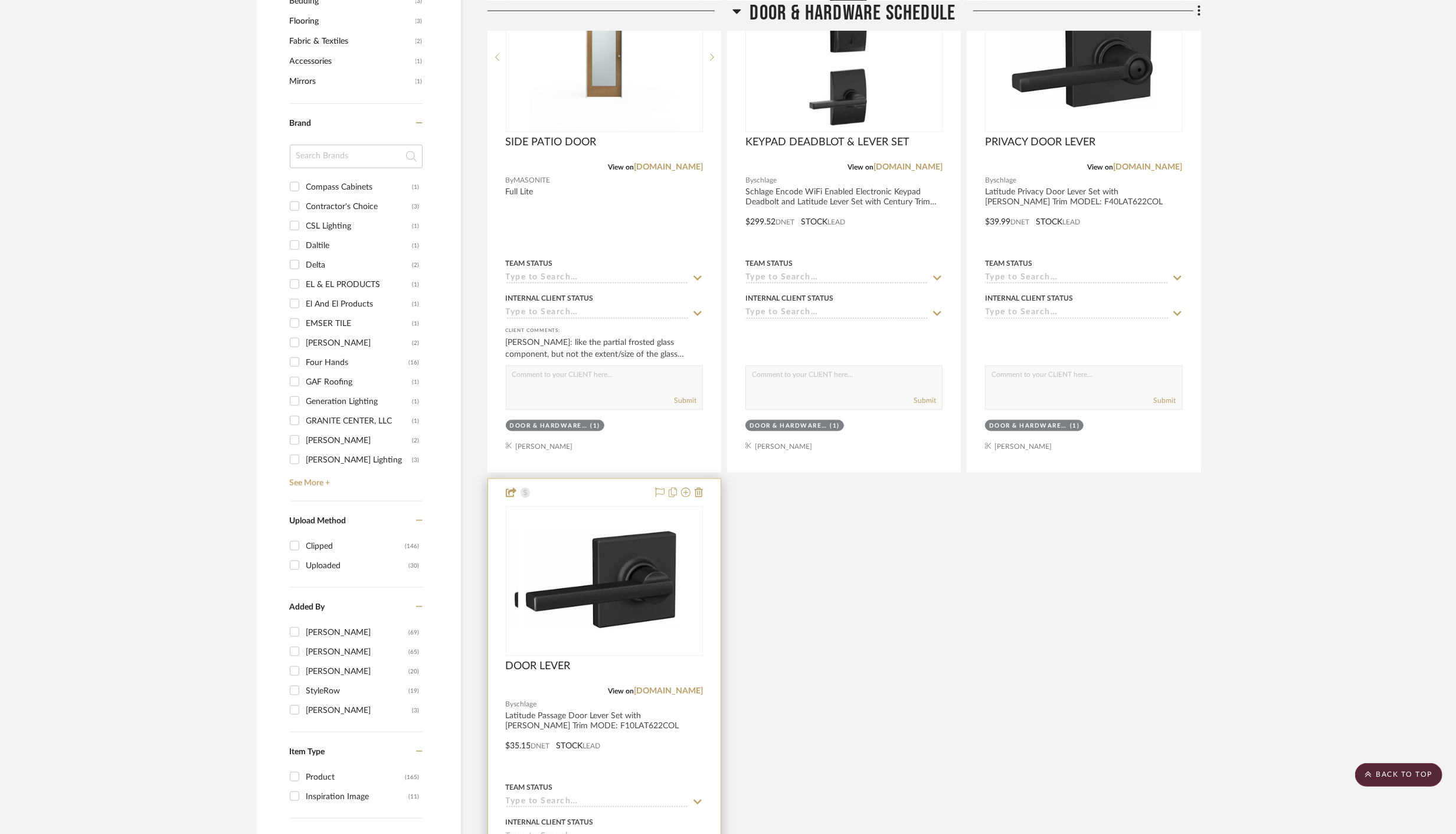
click at [666, 660] on div "DOOR LEVER" at bounding box center [604, 672] width 197 height 26
click at [622, 592] on img "0" at bounding box center [604, 581] width 172 height 147
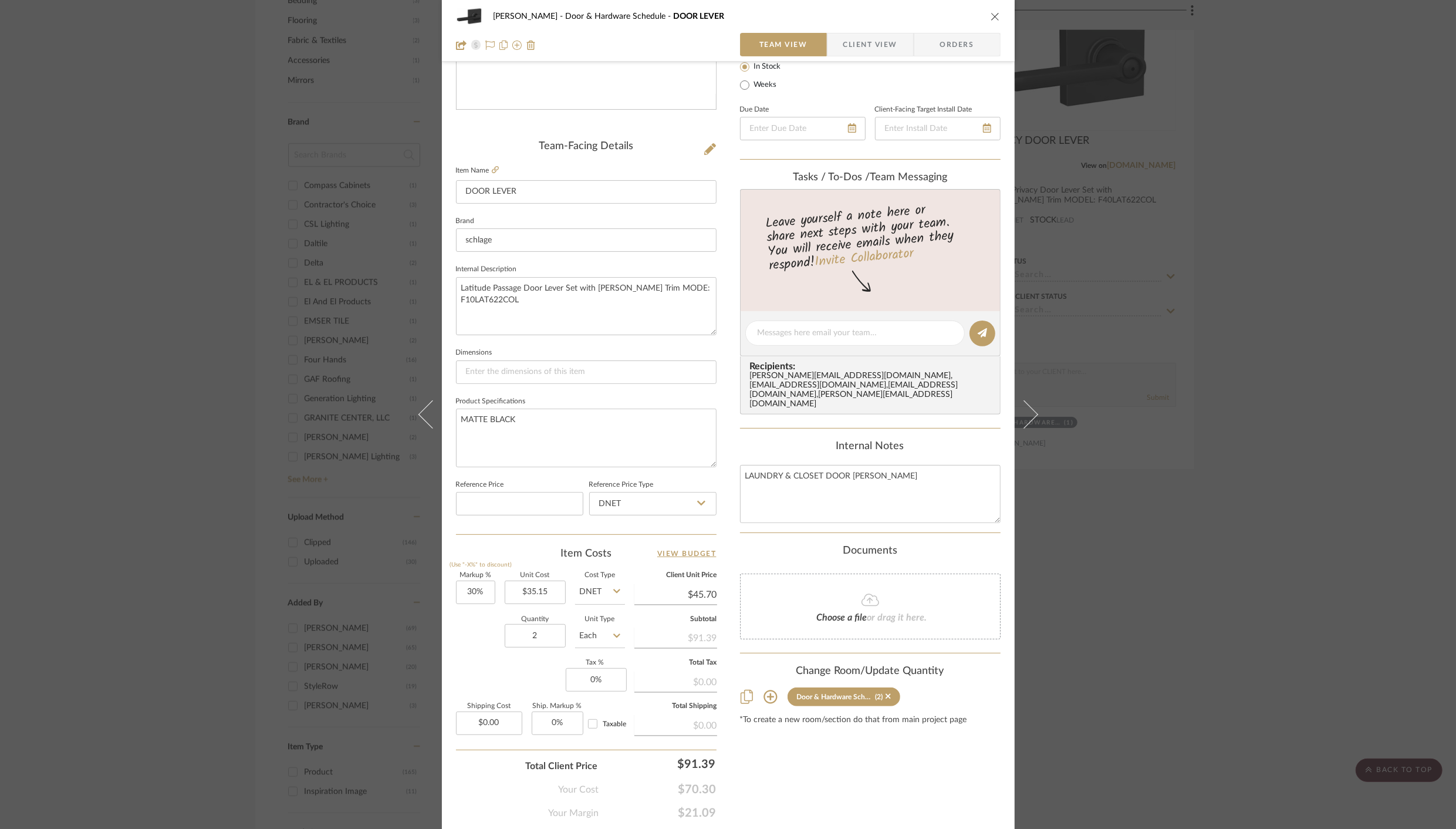
scroll to position [229, 0]
click at [990, 13] on icon "close" at bounding box center [995, 16] width 10 height 10
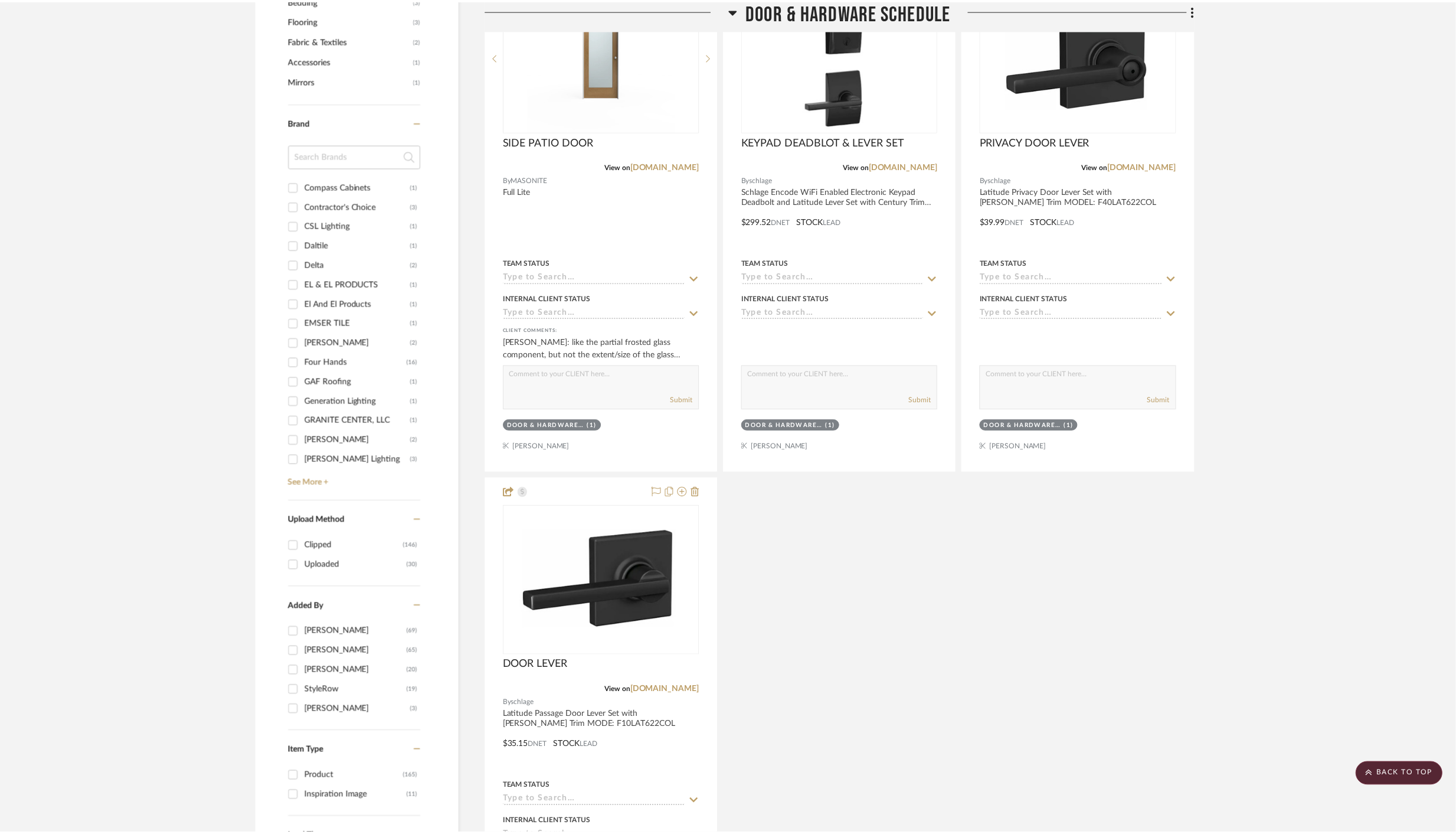
scroll to position [1181, 0]
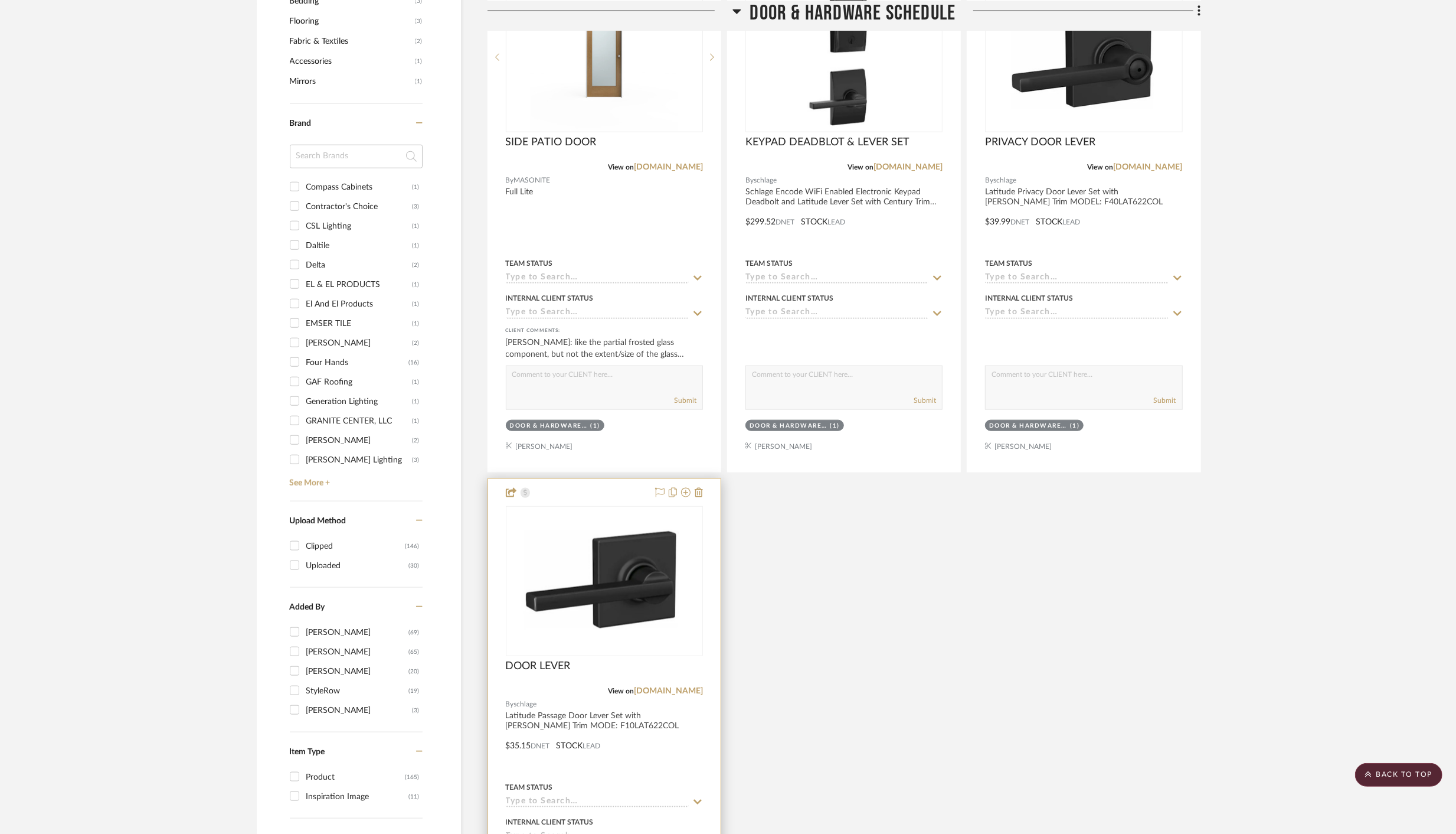
click at [652, 743] on div at bounding box center [604, 737] width 232 height 516
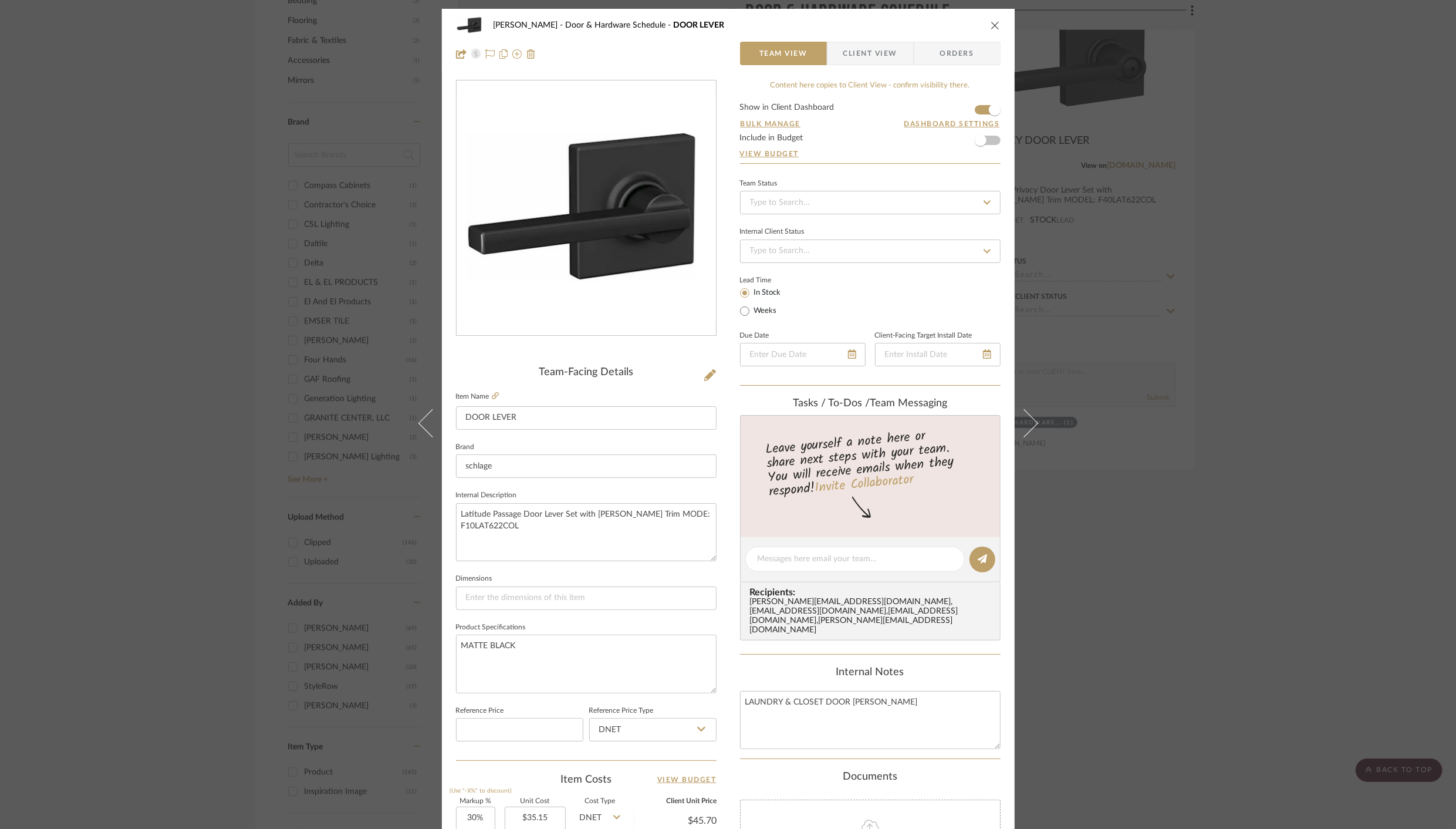
click at [856, 52] on span "Client View" at bounding box center [870, 53] width 54 height 24
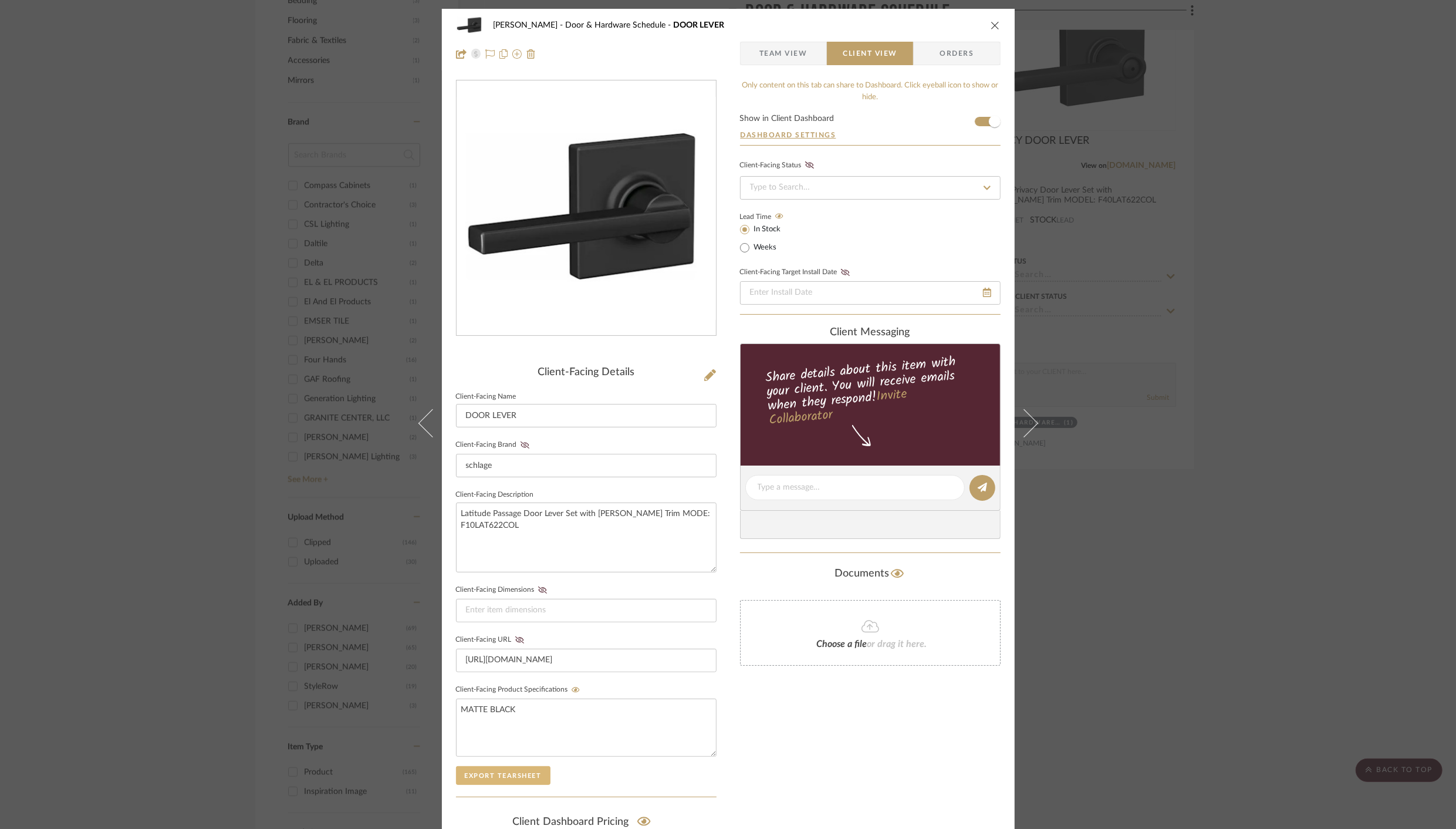
click at [483, 771] on button "Export Tearsheet" at bounding box center [503, 774] width 94 height 19
click at [996, 25] on div "[PERSON_NAME] Door & Hardware Schedule DOOR LEVER Team View Client View Orders" at bounding box center [728, 40] width 572 height 62
click at [990, 26] on icon "close" at bounding box center [995, 25] width 10 height 10
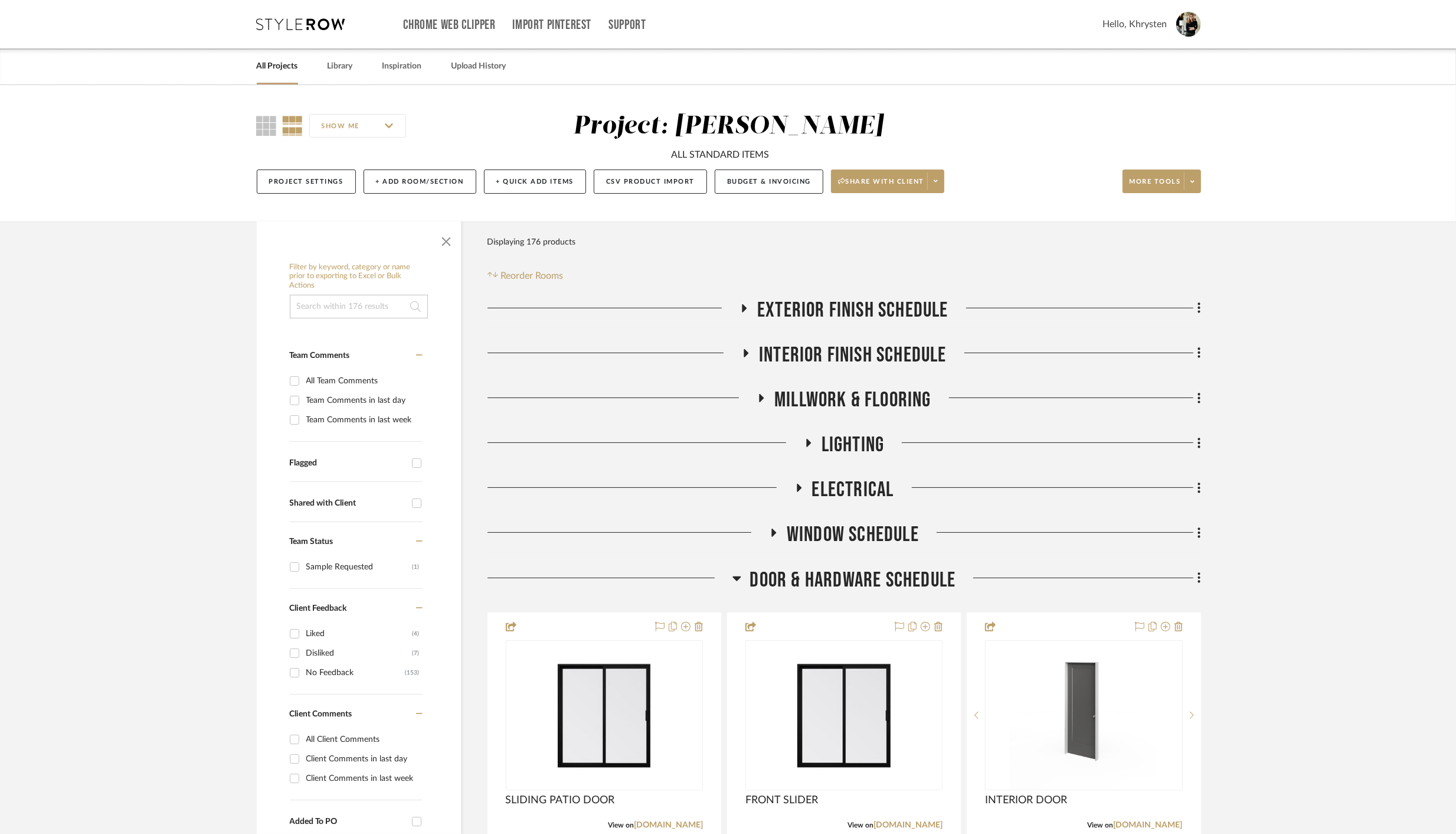
click at [277, 65] on link "All Projects" at bounding box center [277, 67] width 42 height 16
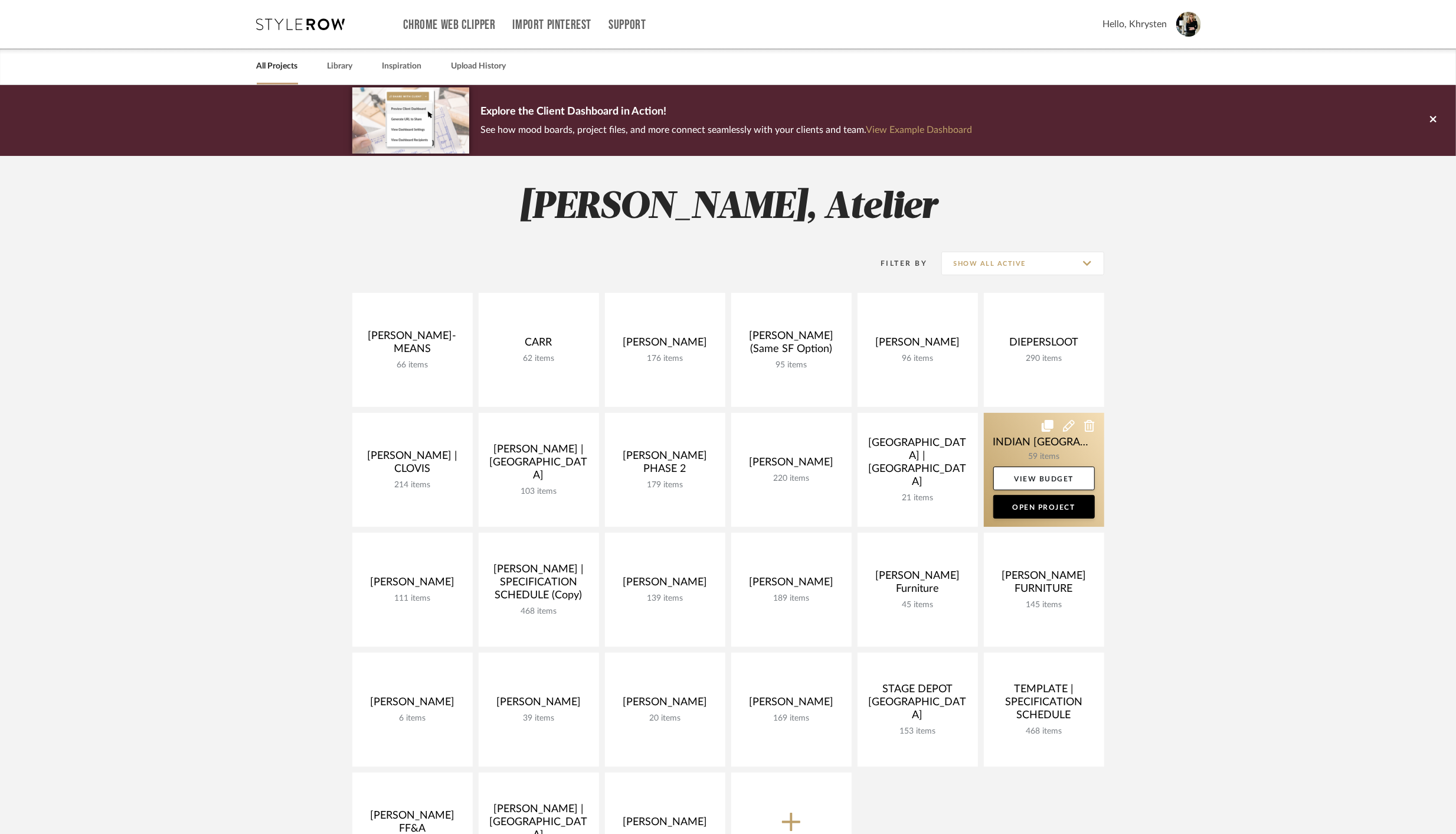
click at [1029, 439] on link at bounding box center [1044, 469] width 121 height 114
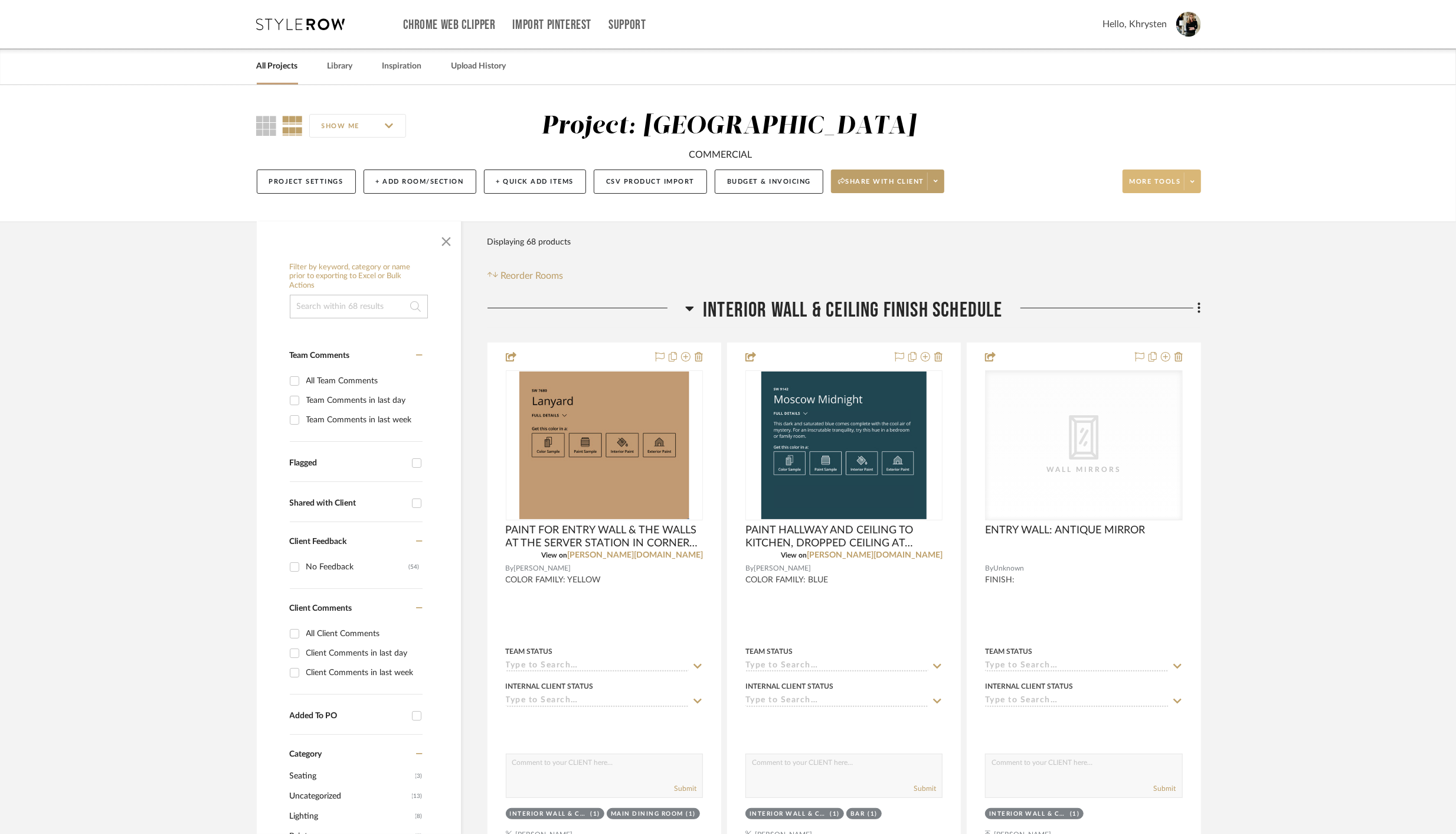
click at [1193, 186] on span at bounding box center [1192, 181] width 17 height 18
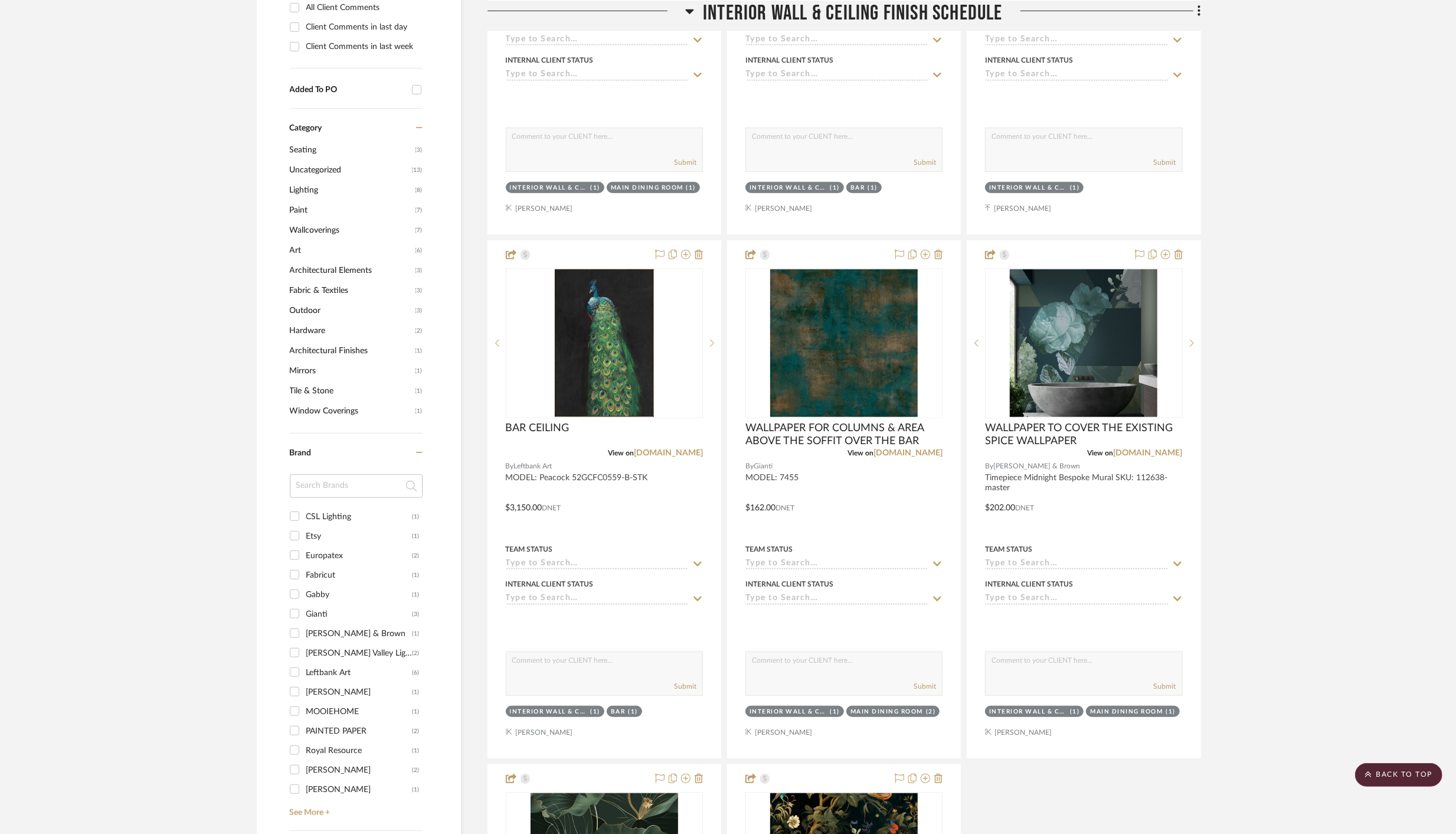
click at [638, 505] on div at bounding box center [728, 417] width 1456 height 834
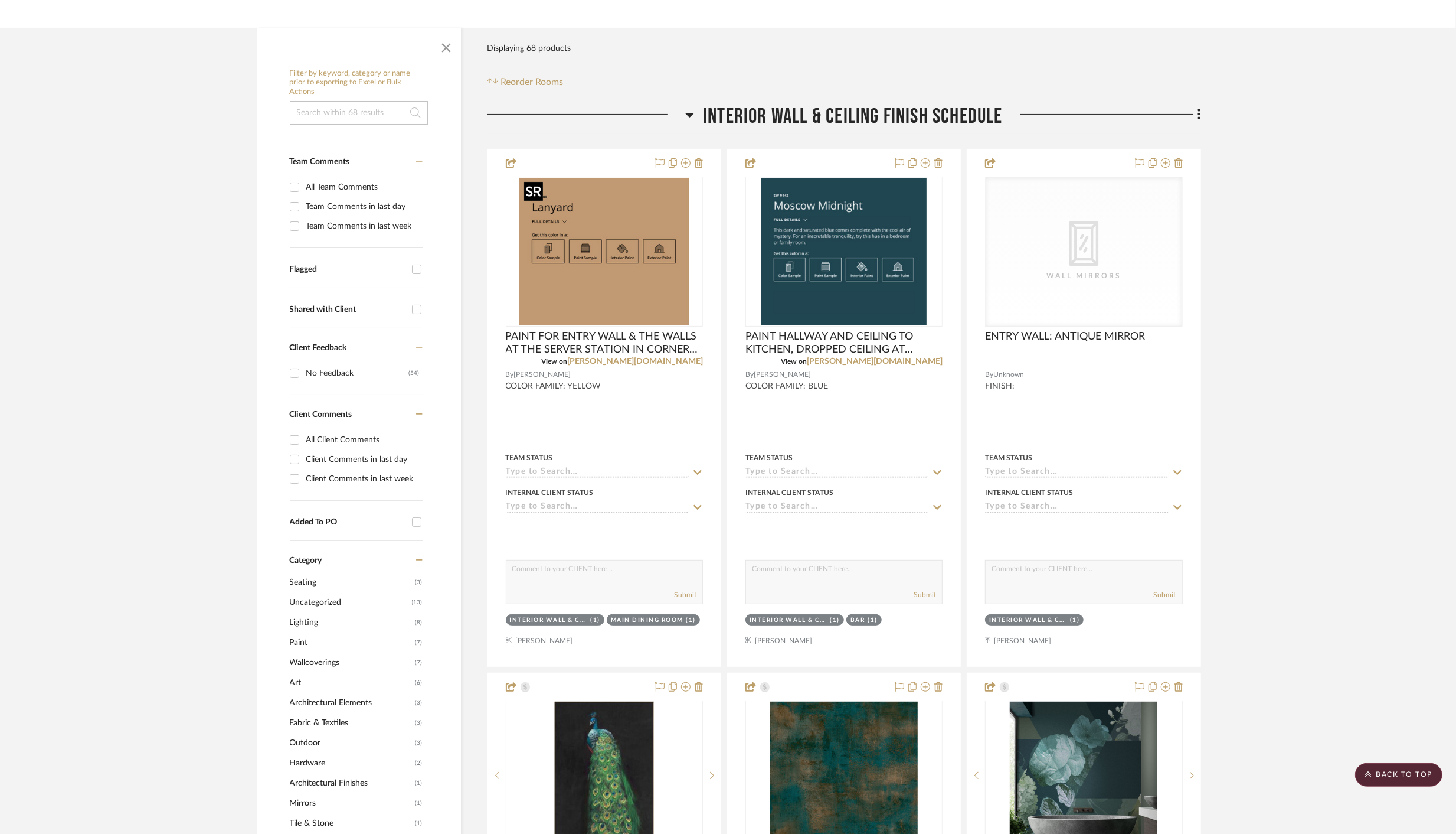
scroll to position [161, 0]
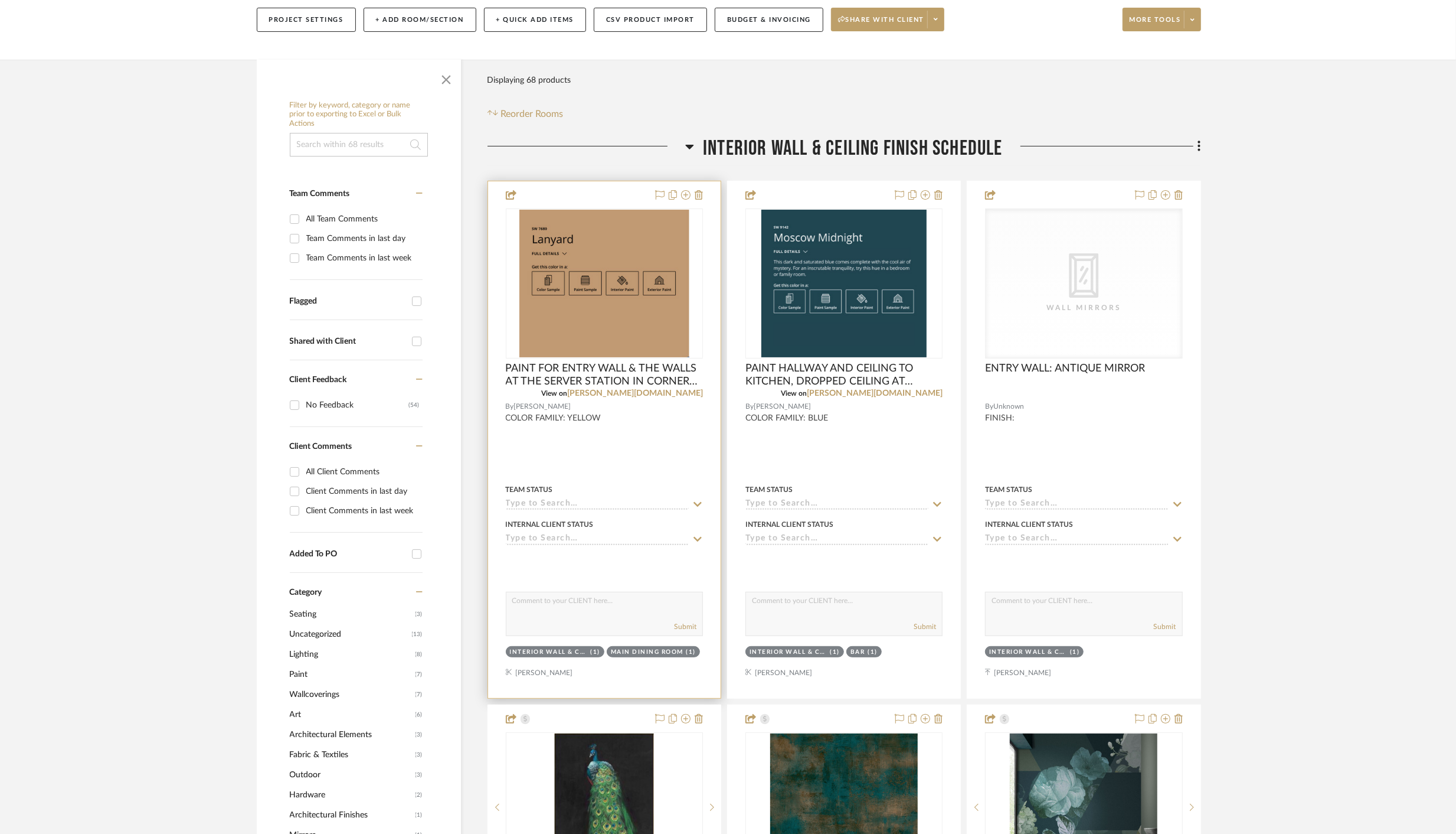
click at [588, 192] on div at bounding box center [604, 439] width 232 height 516
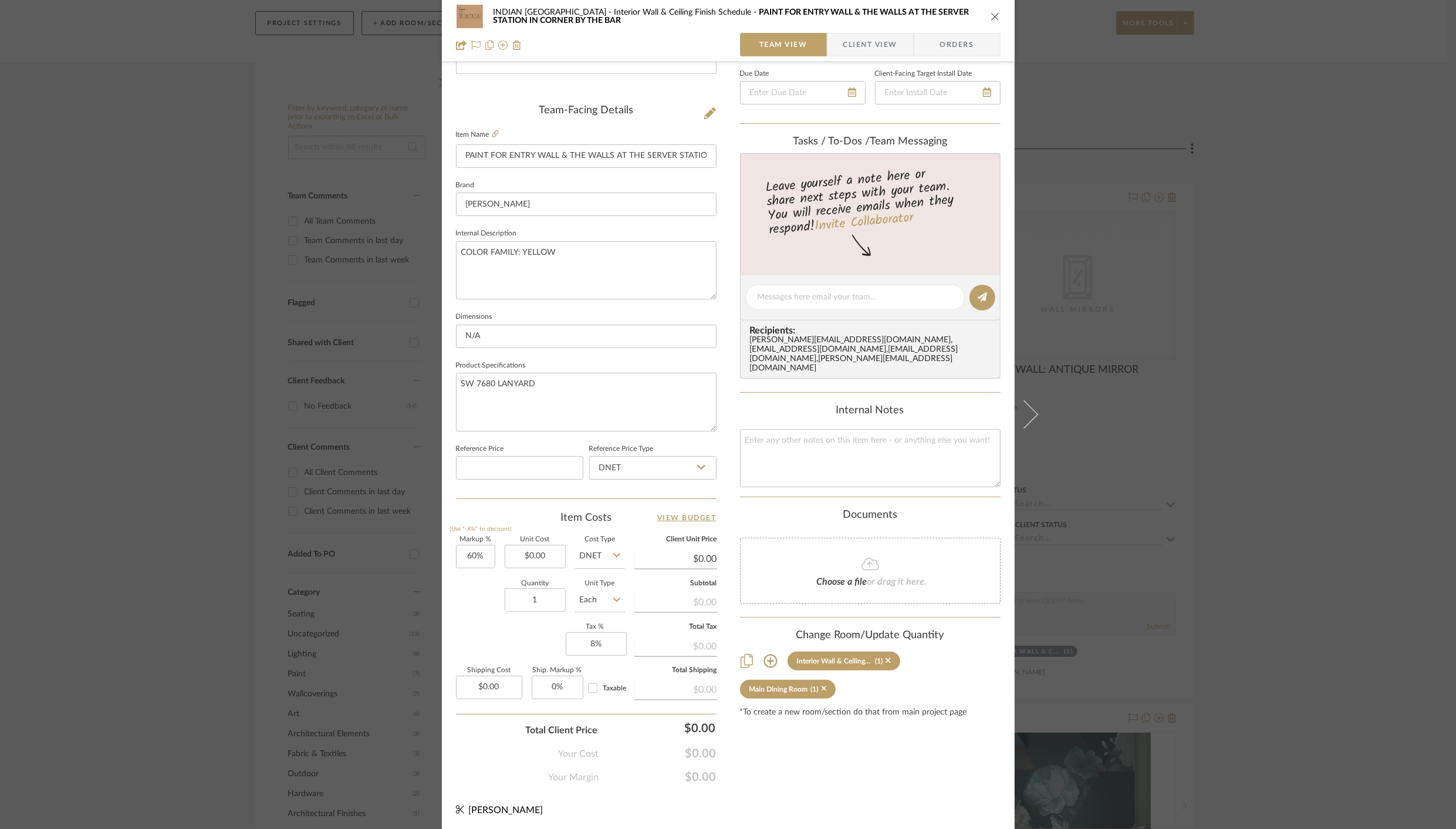
scroll to position [0, 0]
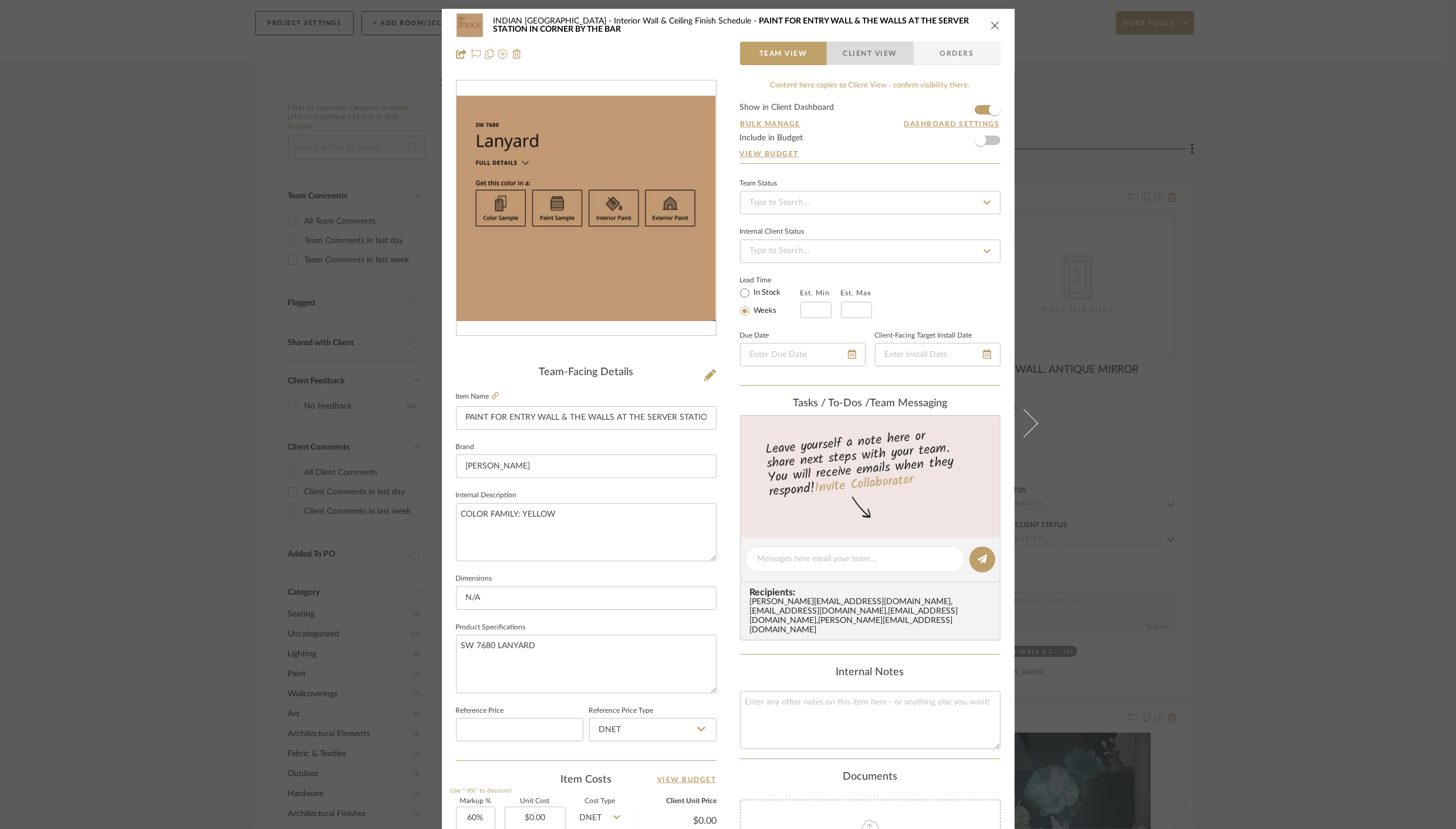
click at [869, 59] on span "Client View" at bounding box center [870, 53] width 54 height 24
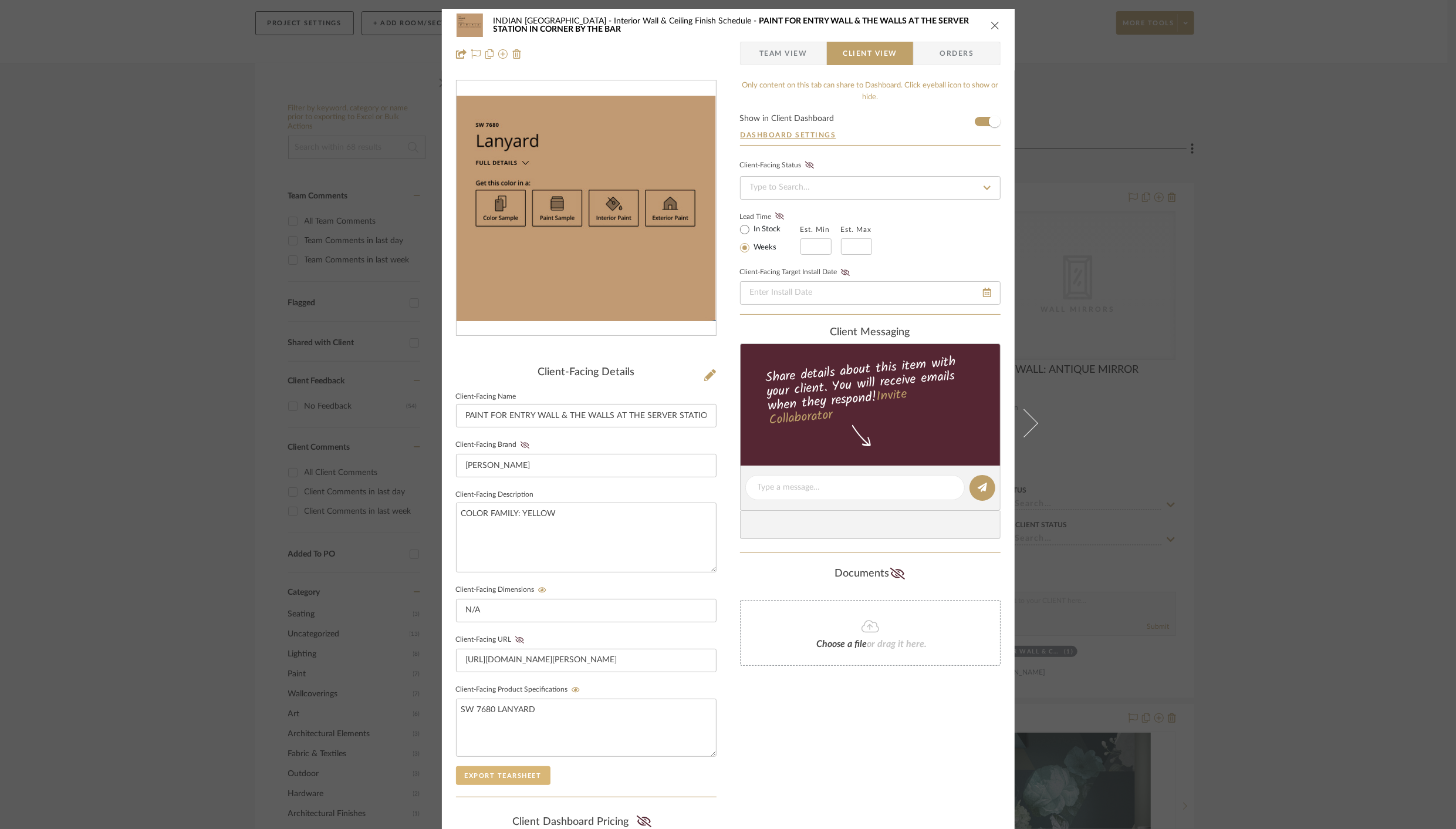
click at [490, 771] on button "Export Tearsheet" at bounding box center [503, 774] width 94 height 19
click at [996, 26] on icon "close" at bounding box center [995, 25] width 10 height 10
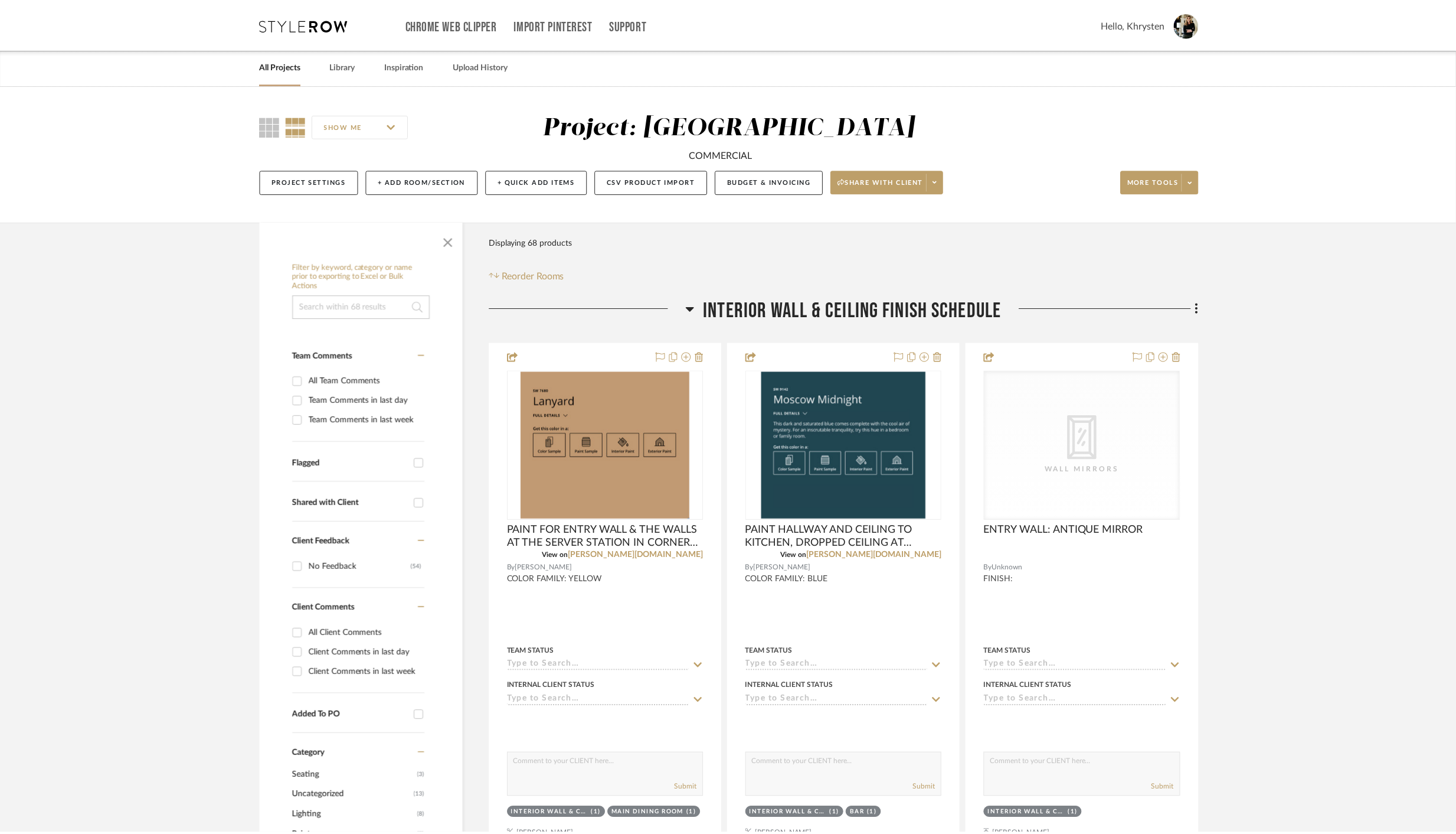
scroll to position [158, 0]
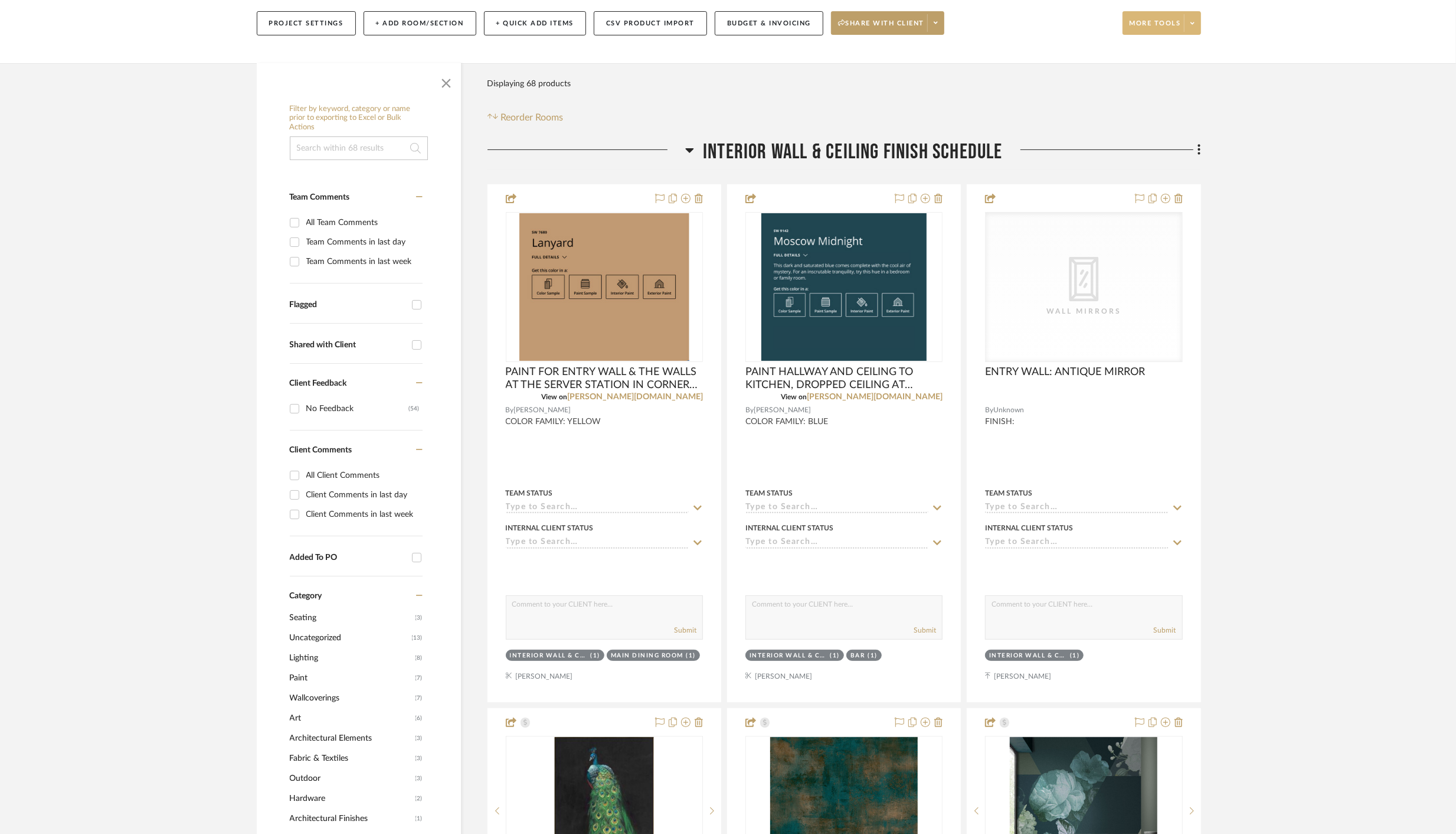
click at [1175, 26] on span "More tools" at bounding box center [1155, 28] width 51 height 18
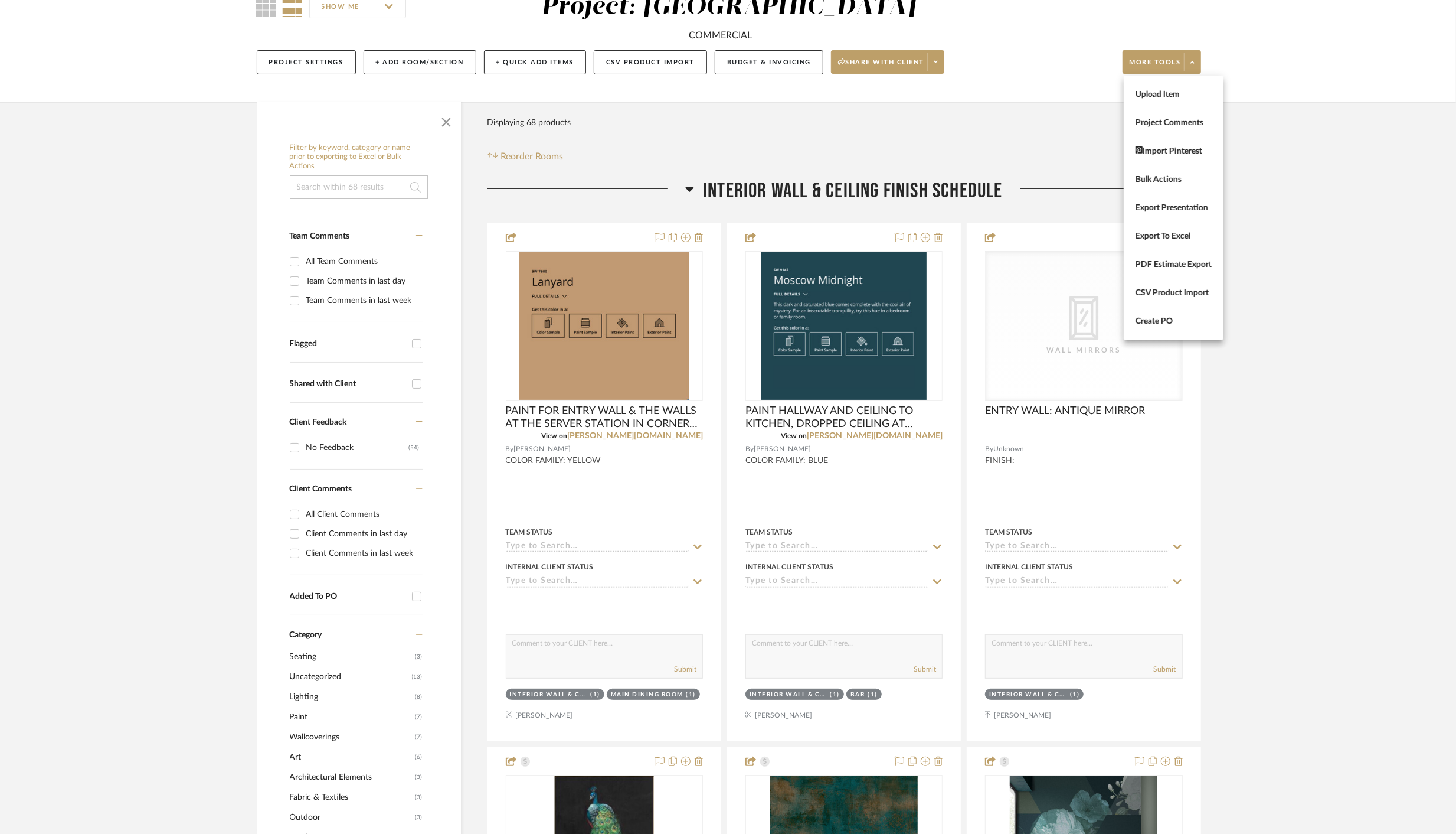
scroll to position [122, 0]
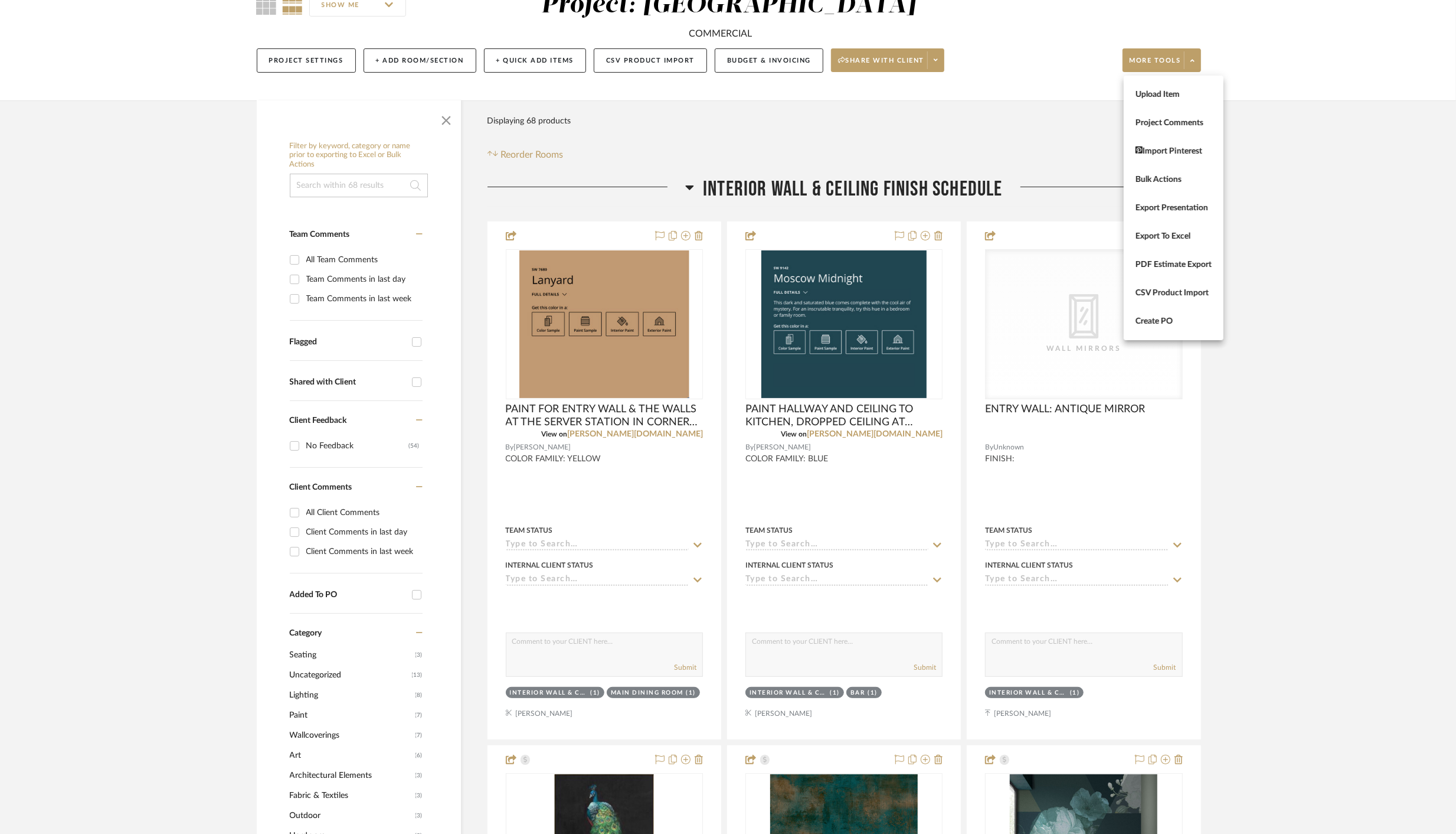
click at [1000, 63] on div at bounding box center [728, 417] width 1456 height 834
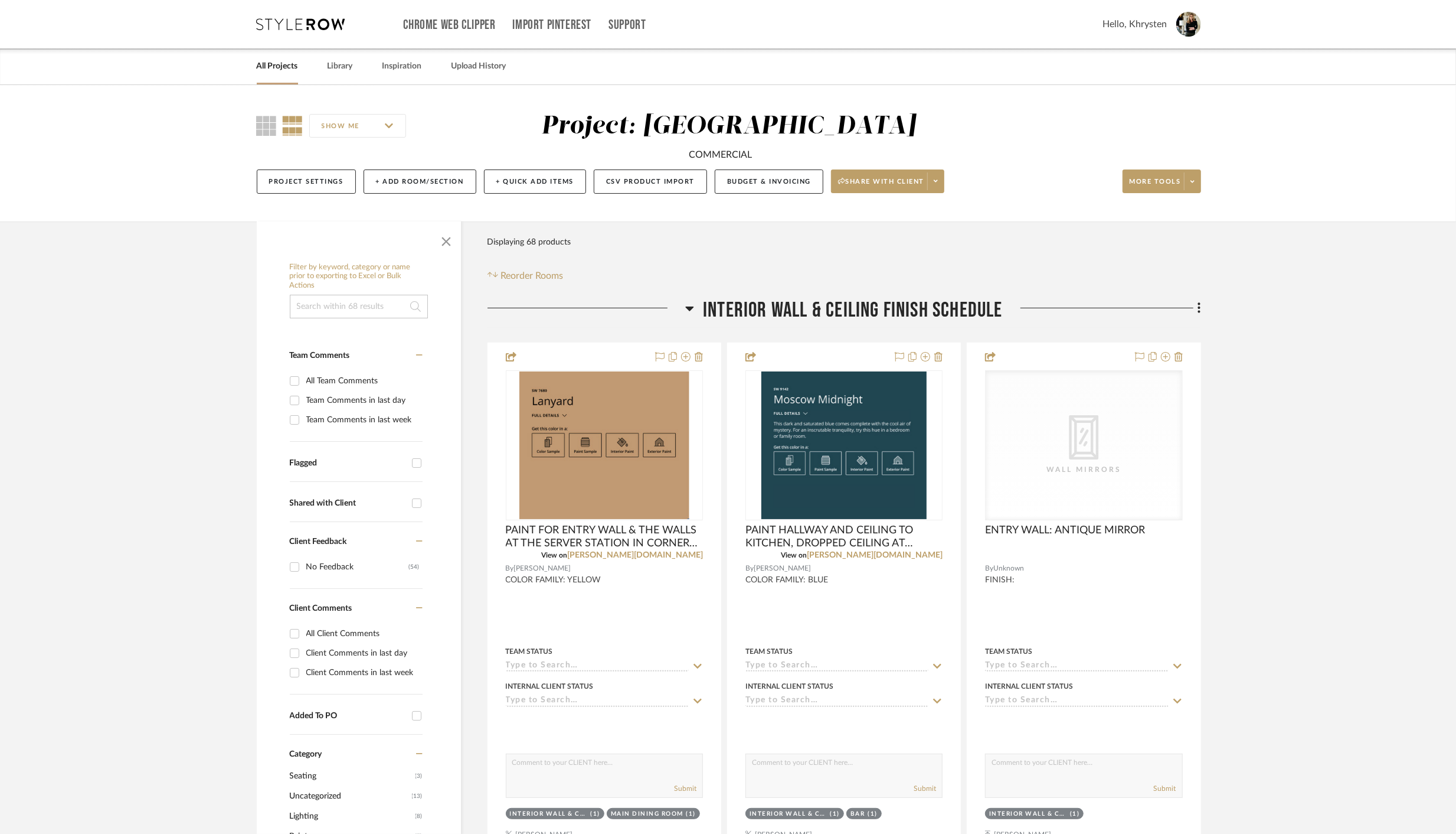
click at [1131, 24] on span "Hello, Khrysten" at bounding box center [1135, 24] width 65 height 14
click at [1126, 82] on span "Company Info" at bounding box center [1151, 79] width 79 height 10
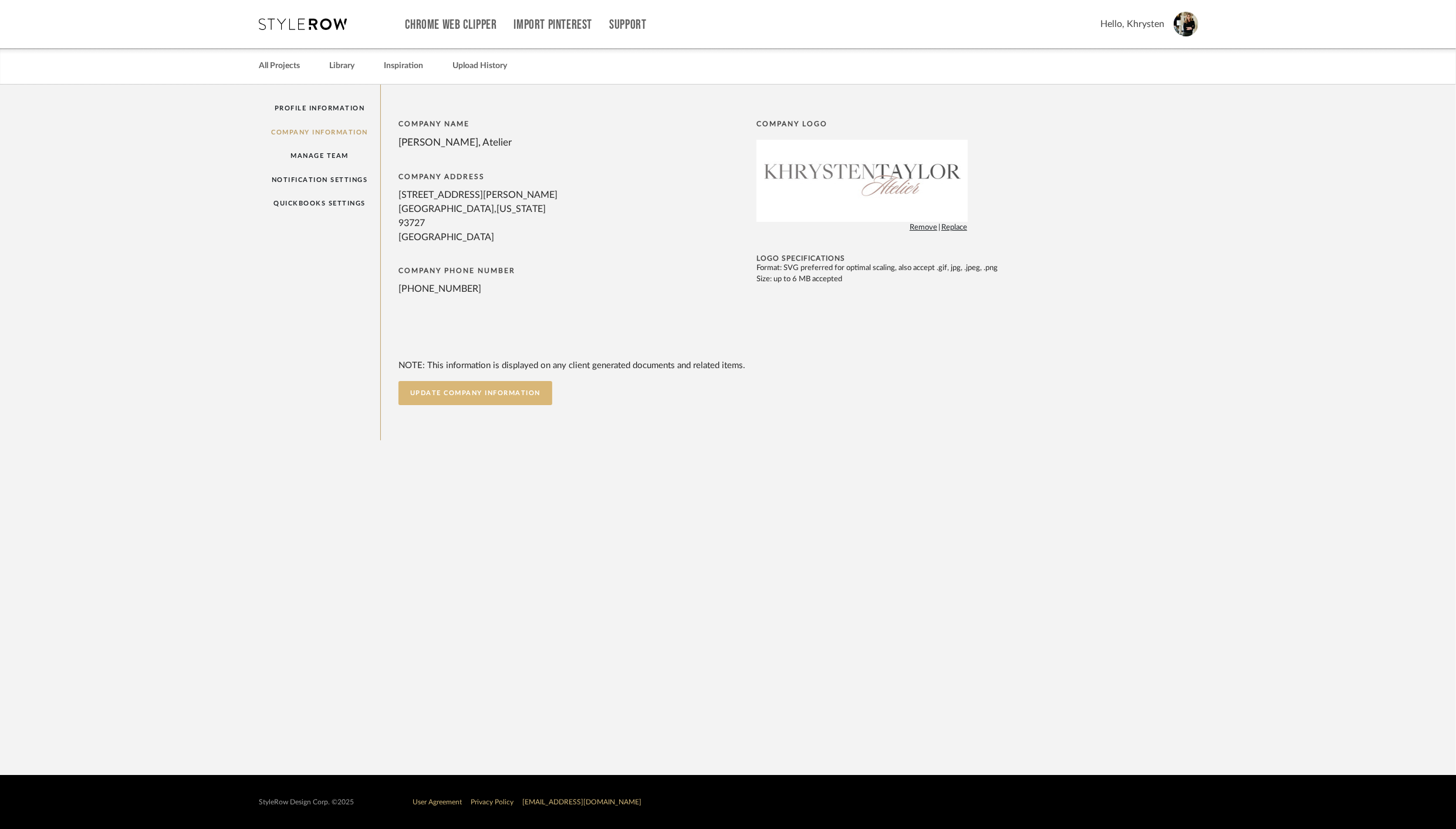
click at [441, 392] on button "UPDATE COMPANY INFORMATION" at bounding box center [475, 392] width 153 height 24
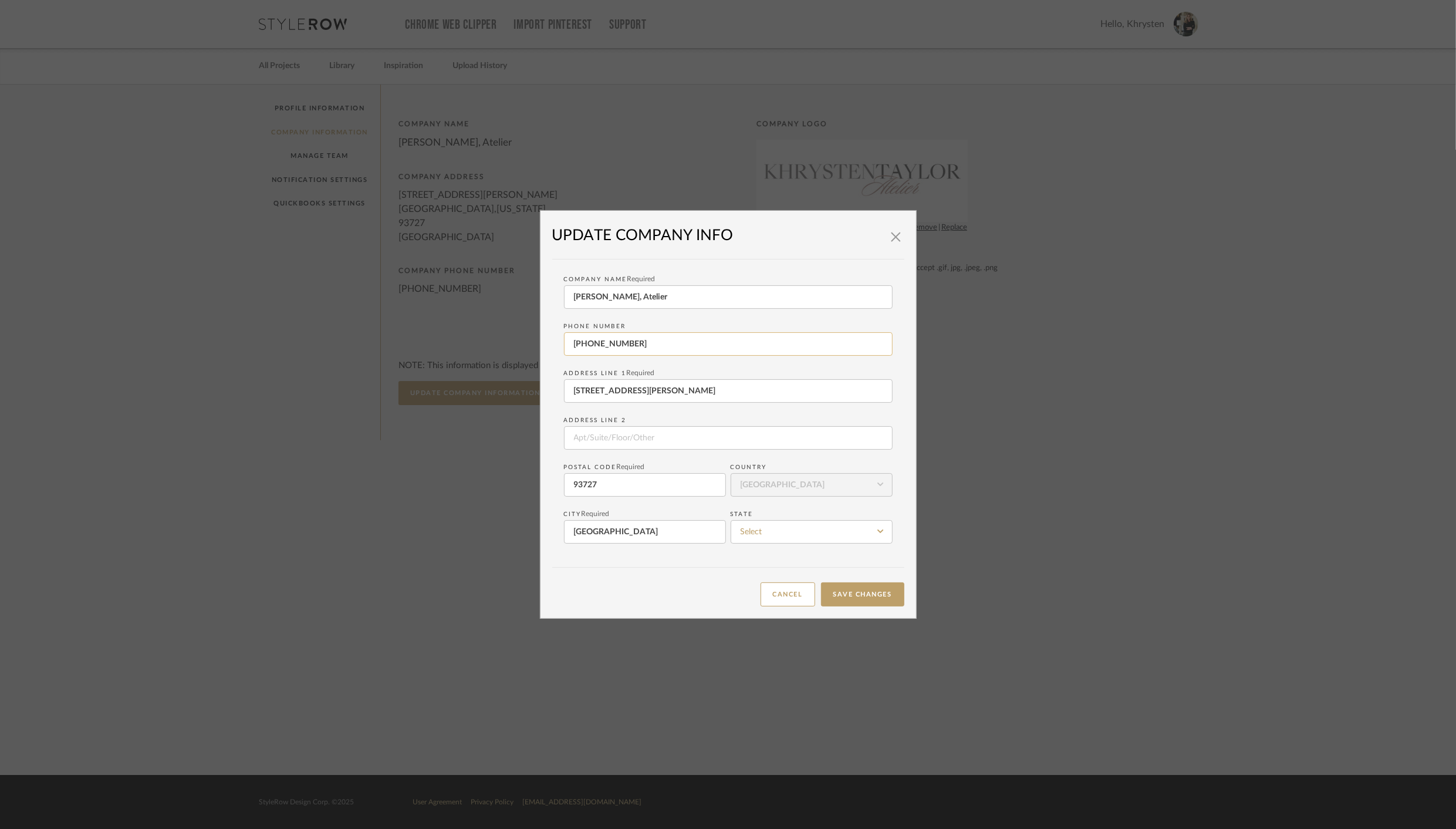
click at [669, 345] on input "[PHONE_NUMBER]" at bounding box center [728, 344] width 329 height 24
type input "559.974.3359"
click at [849, 599] on button "Save Changes" at bounding box center [862, 594] width 83 height 24
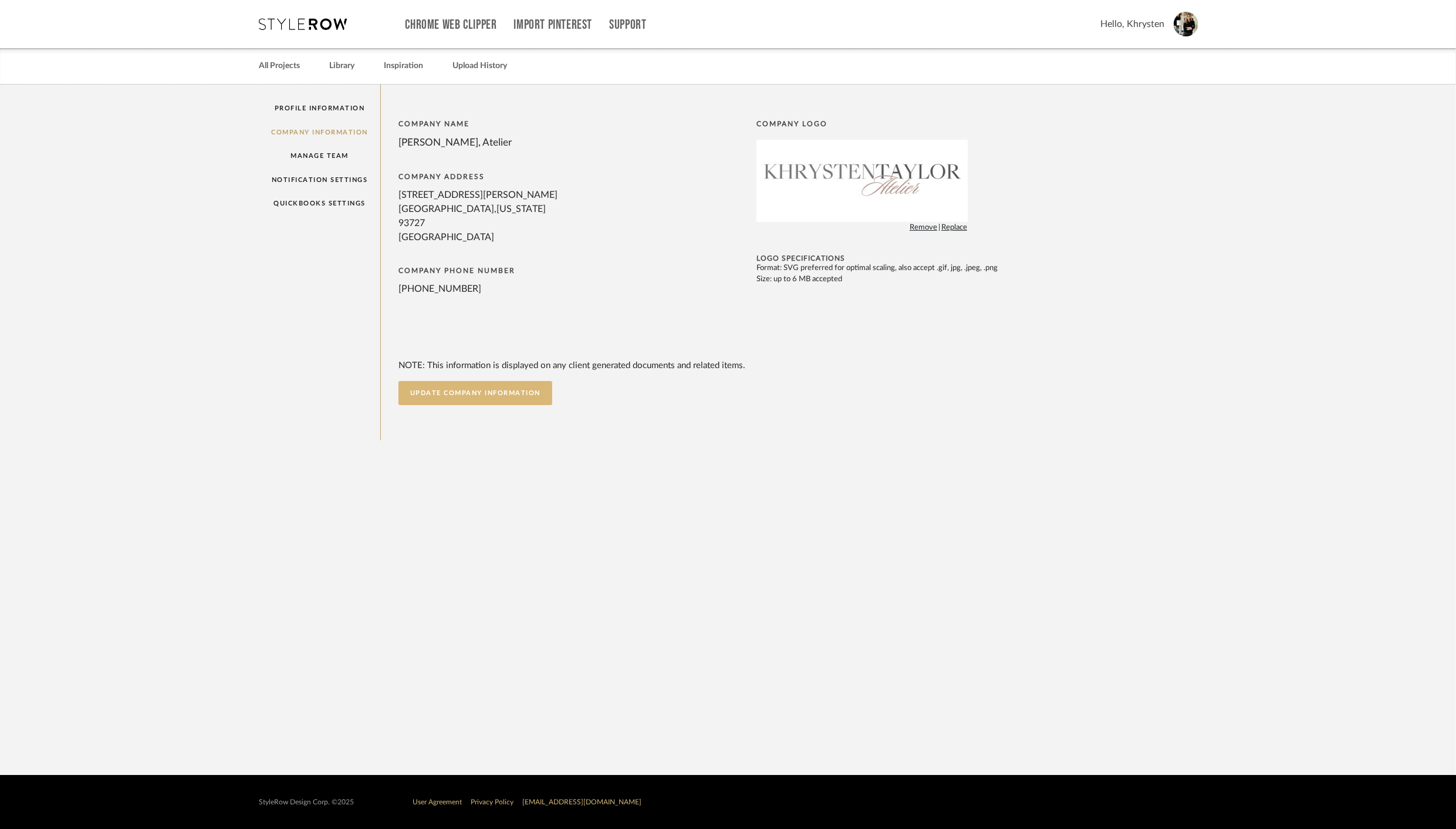
click at [498, 397] on button "UPDATE COMPANY INFORMATION" at bounding box center [475, 392] width 153 height 24
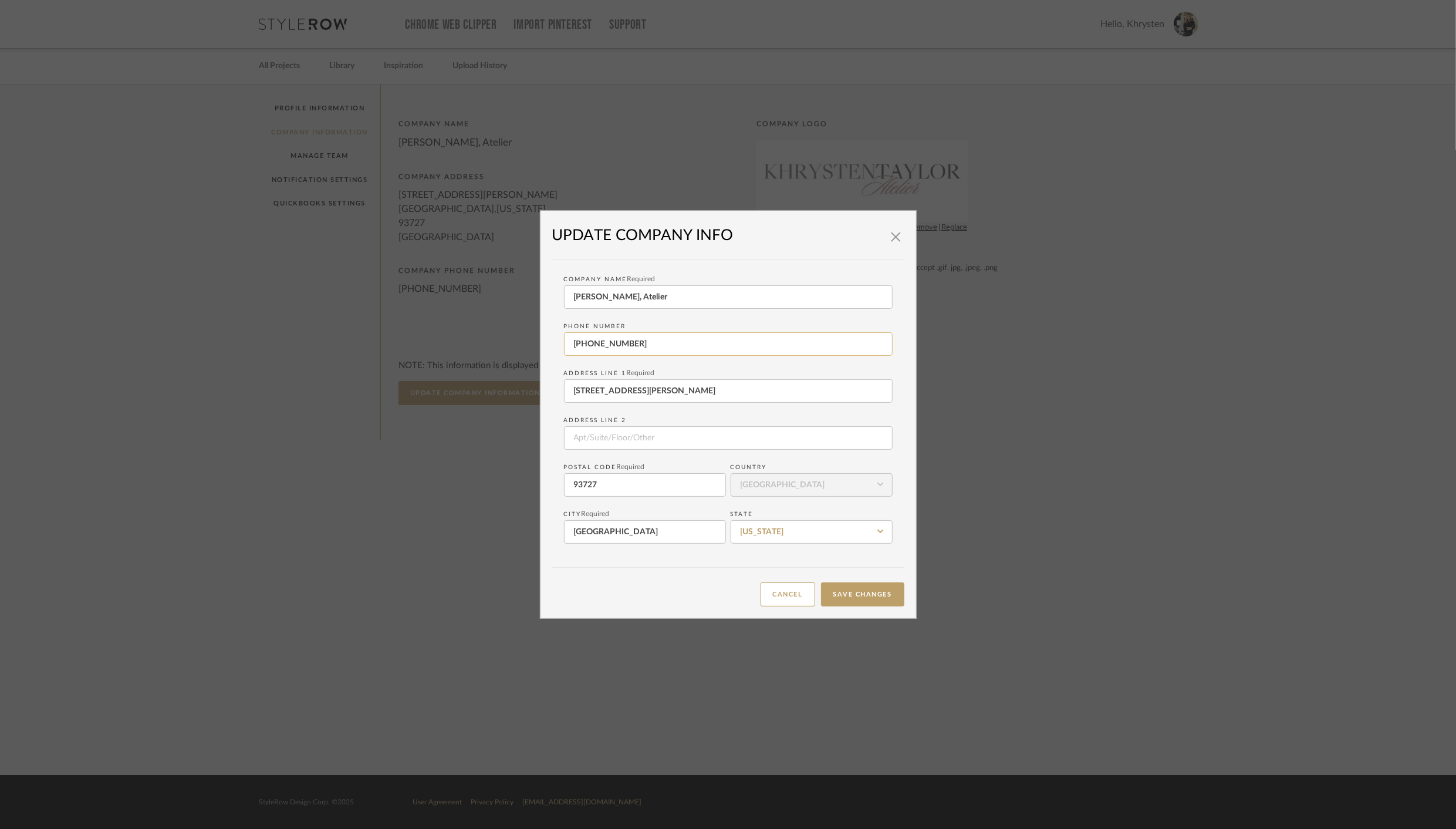
click at [608, 343] on input "[PHONE_NUMBER]" at bounding box center [728, 344] width 329 height 24
type input "559.974.3359"
click at [691, 456] on form "Company Name Required [PERSON_NAME], Atelier Phone number [PHONE_NUMBER] Addres…" at bounding box center [728, 407] width 329 height 273
click at [663, 578] on div "Cancel Save Changes" at bounding box center [728, 586] width 352 height 40
click at [859, 594] on button "Save Changes" at bounding box center [862, 594] width 83 height 24
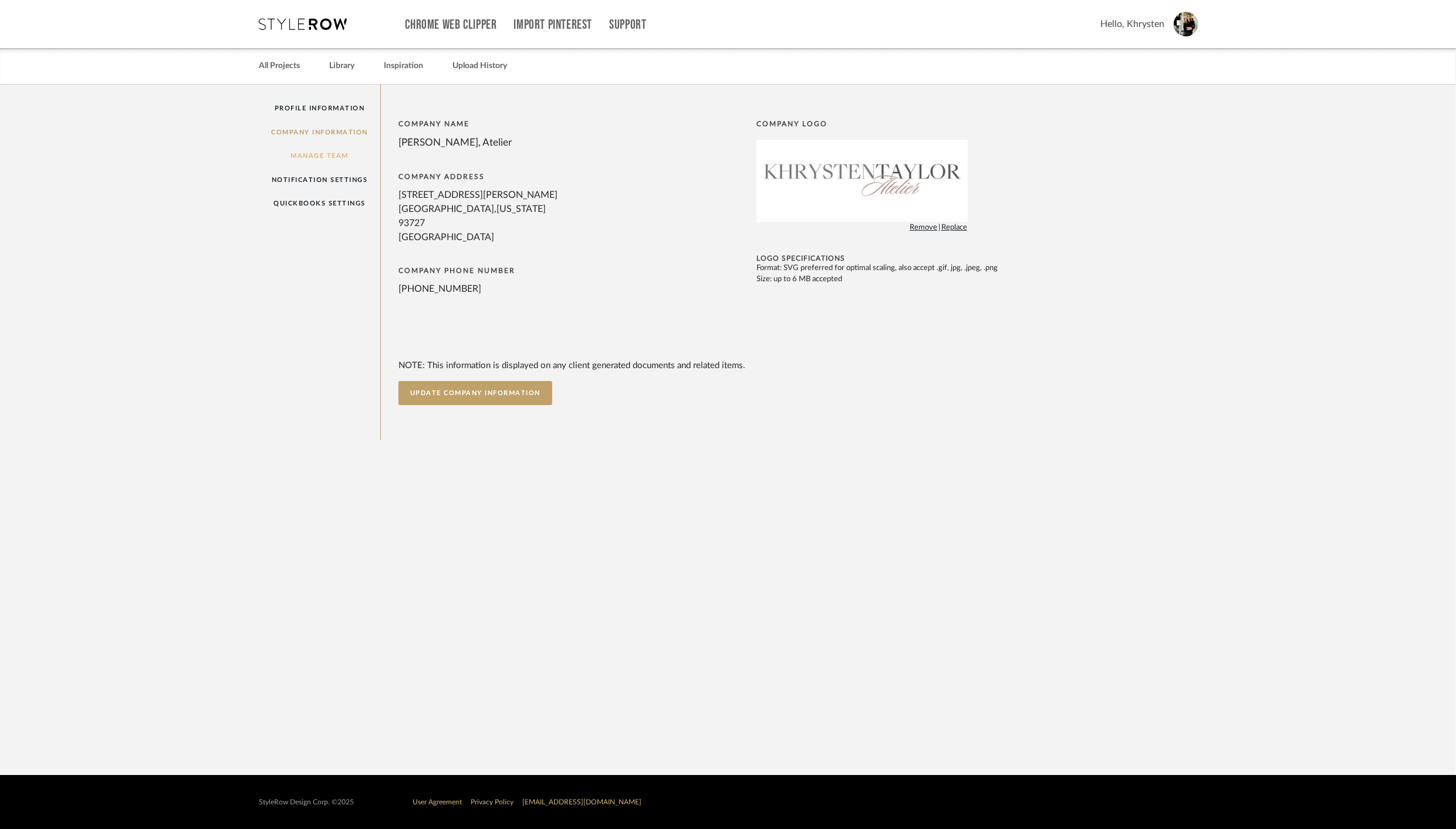
click at [315, 149] on link "Manage Team" at bounding box center [320, 155] width 122 height 24
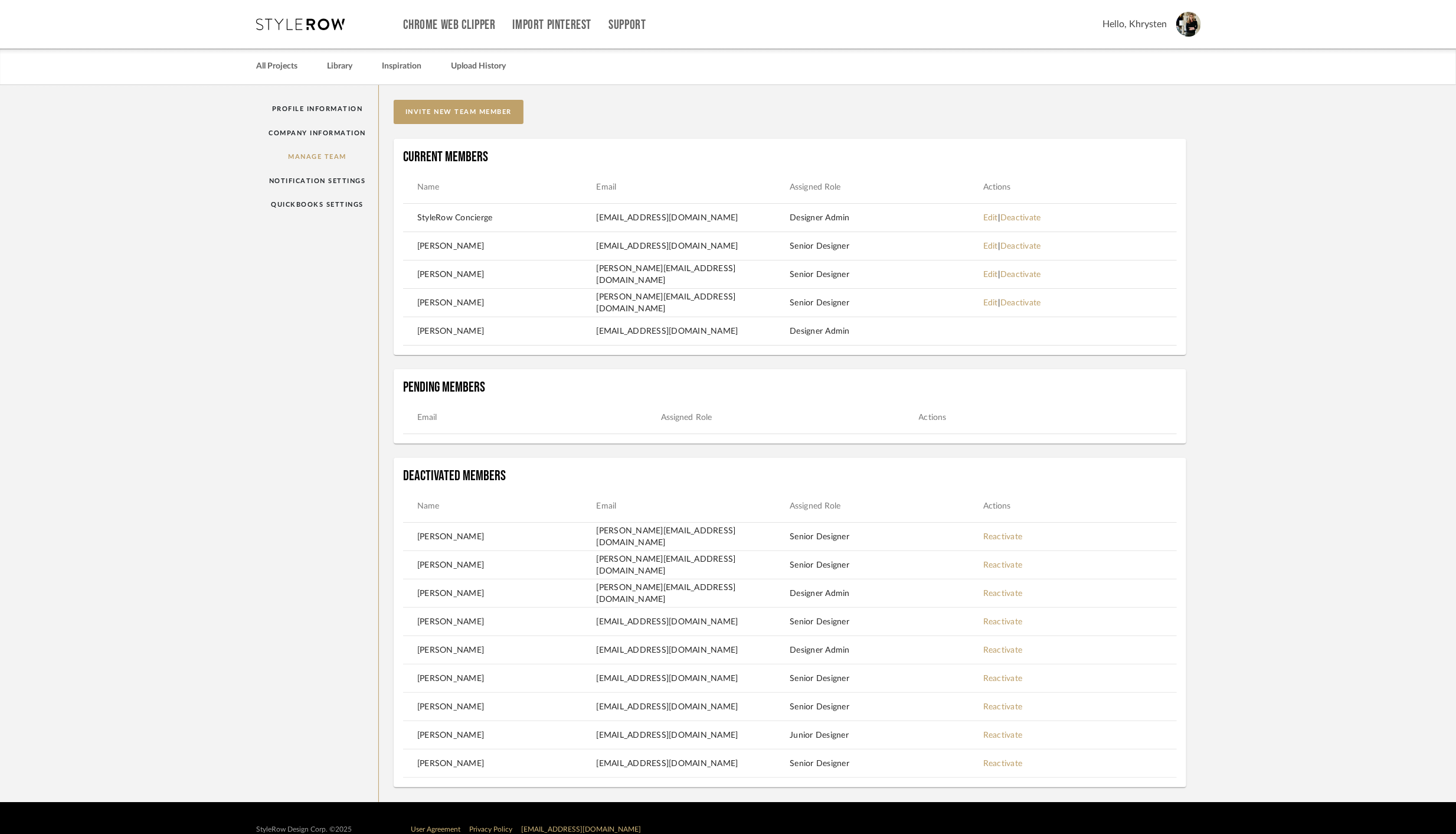
scroll to position [22, 0]
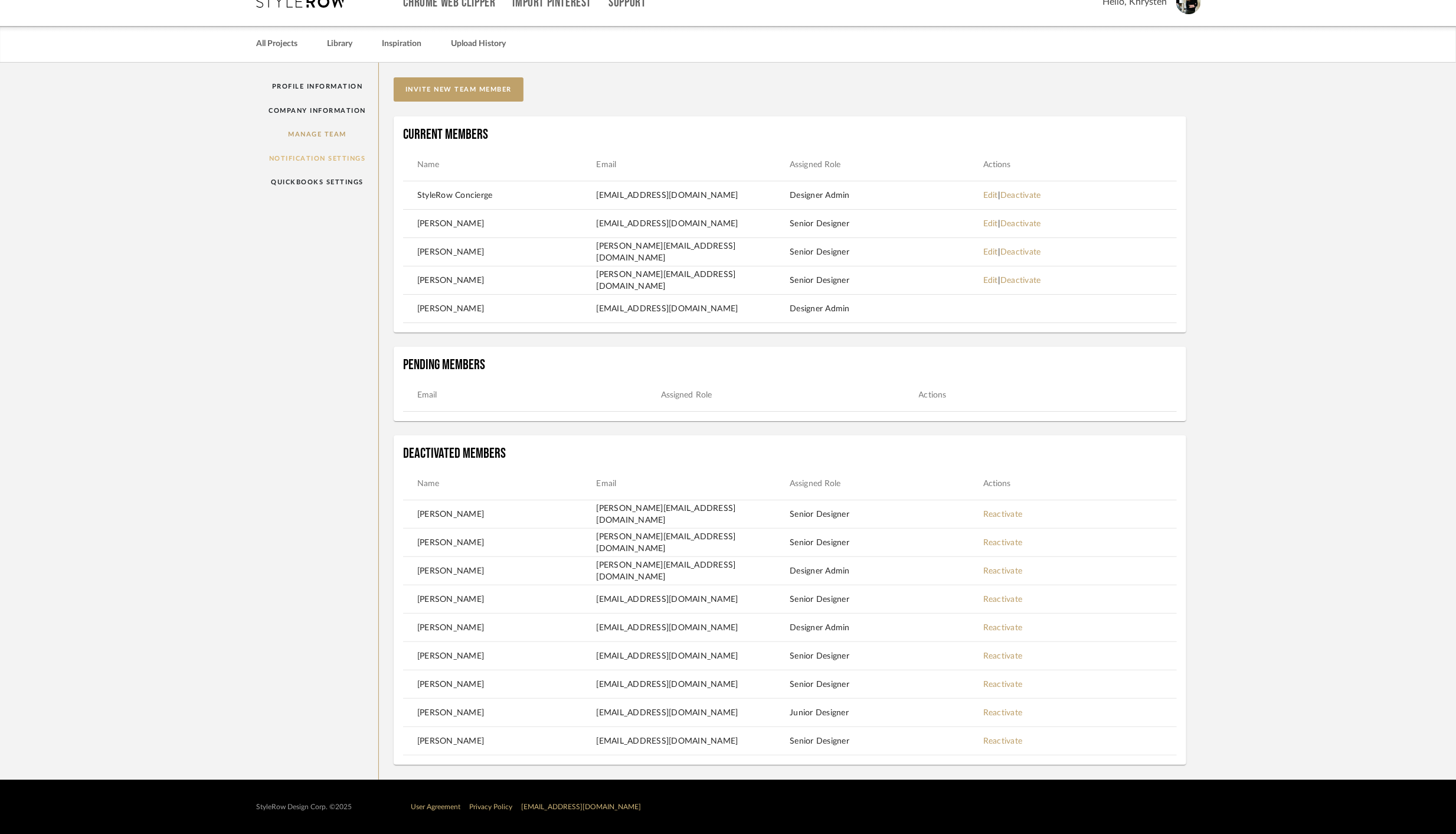
click at [279, 158] on link "Notification Settings" at bounding box center [317, 158] width 122 height 24
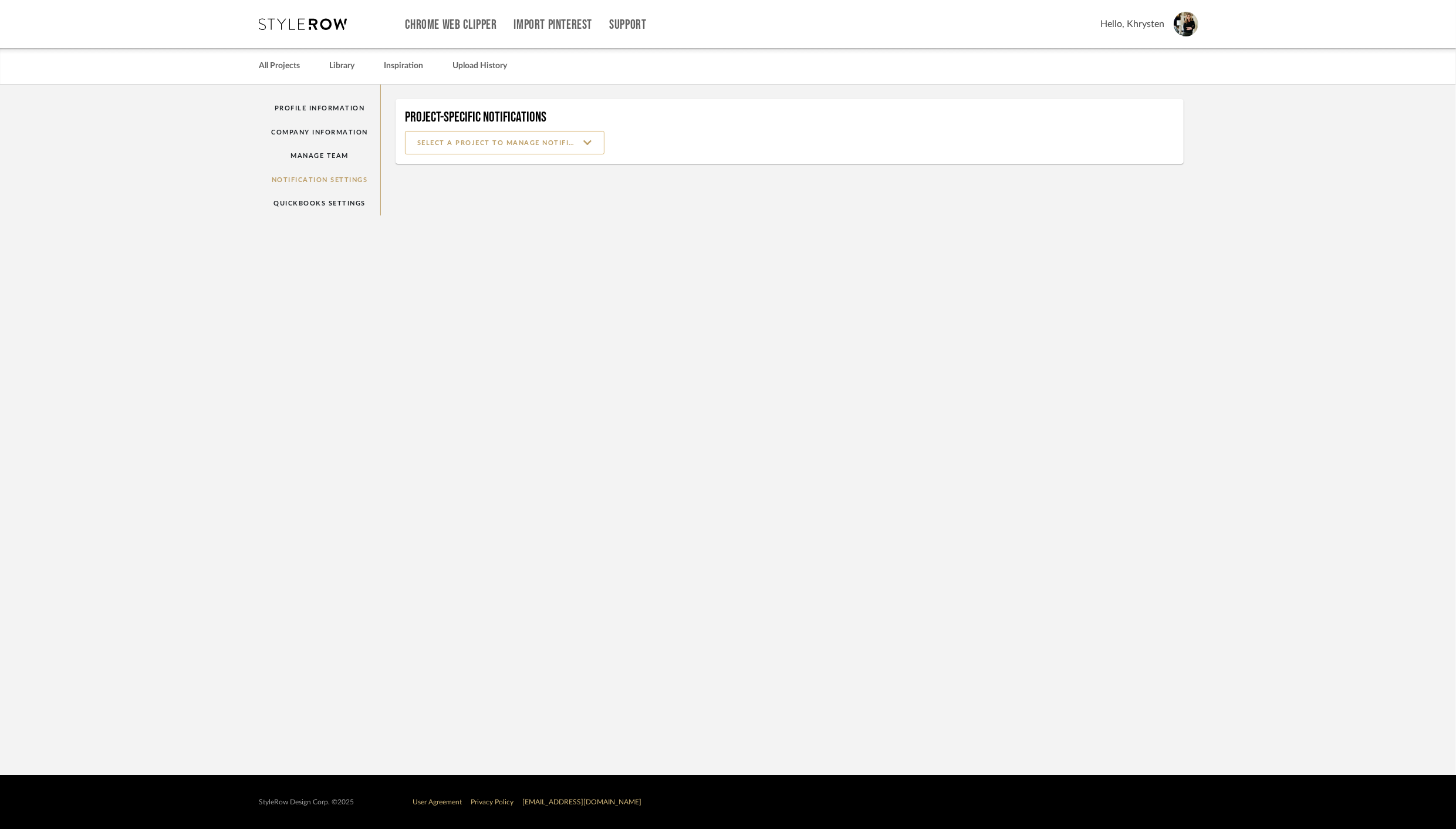
click at [478, 143] on input at bounding box center [504, 142] width 199 height 24
click at [467, 171] on span "[PERSON_NAME]-MEANS" at bounding box center [506, 172] width 176 height 10
type input "[PERSON_NAME]-MEANS"
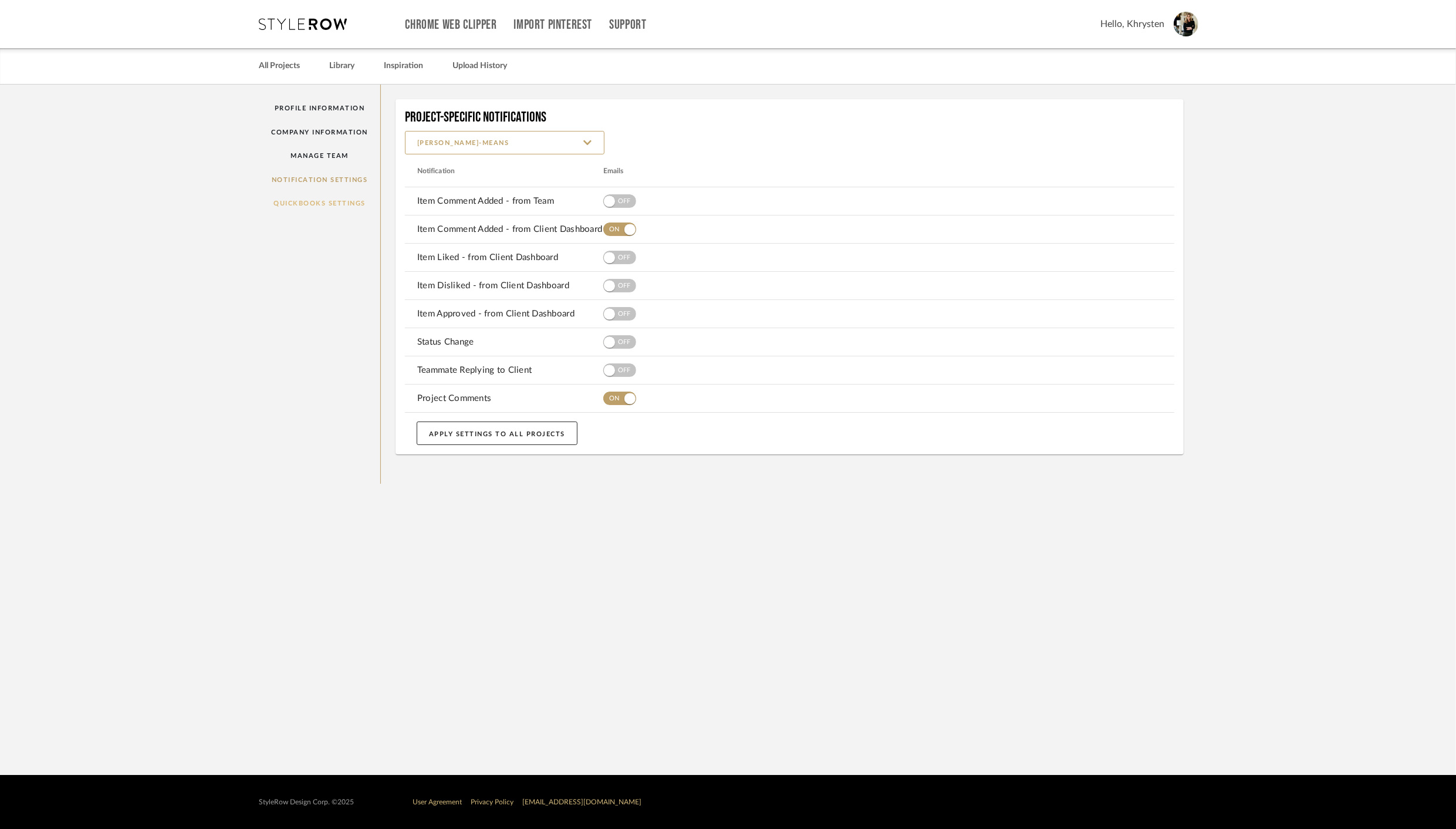
click at [320, 203] on link "QuickBooks Settings" at bounding box center [320, 203] width 122 height 24
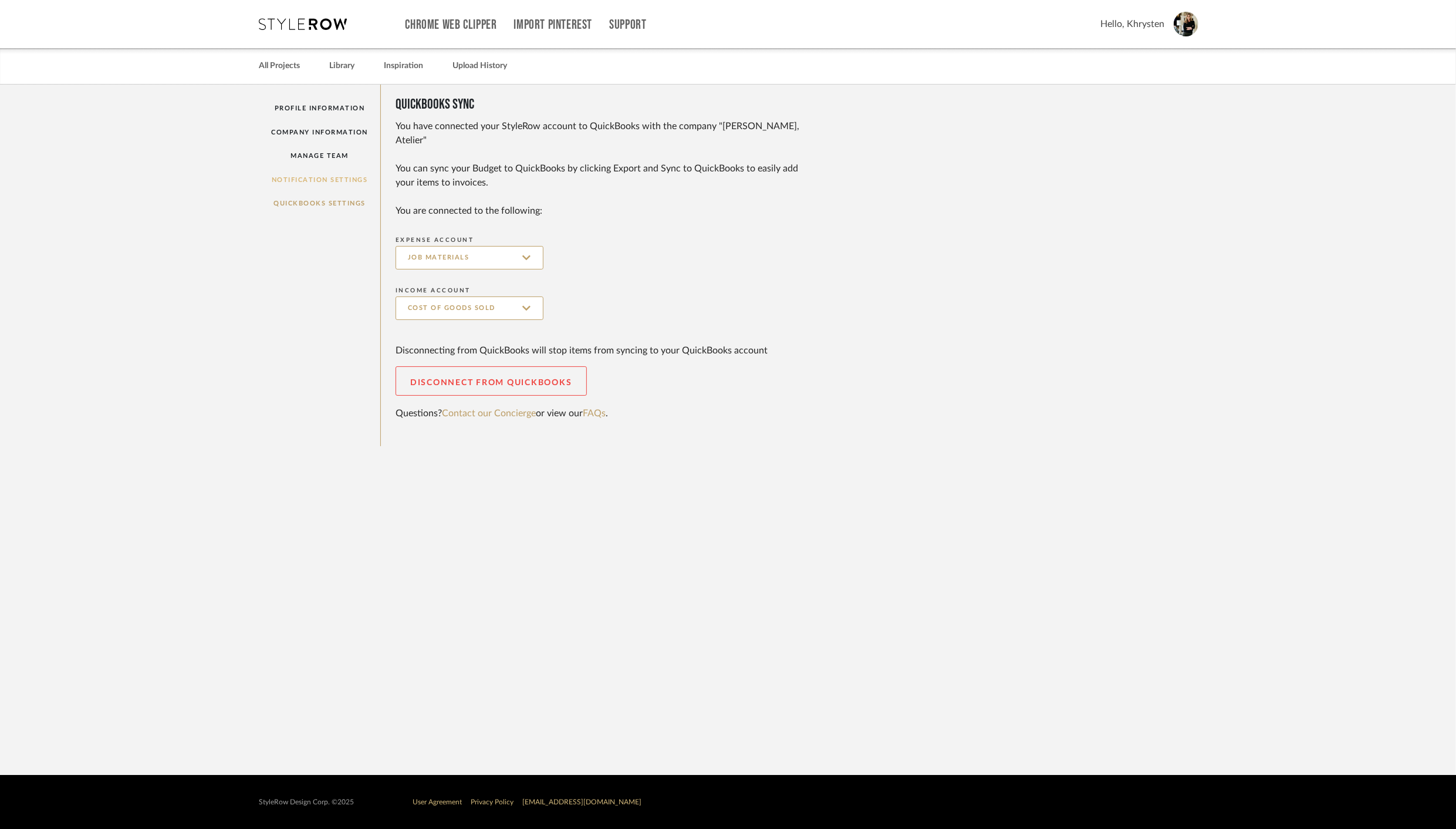
click at [317, 178] on link "Notification Settings" at bounding box center [320, 179] width 122 height 24
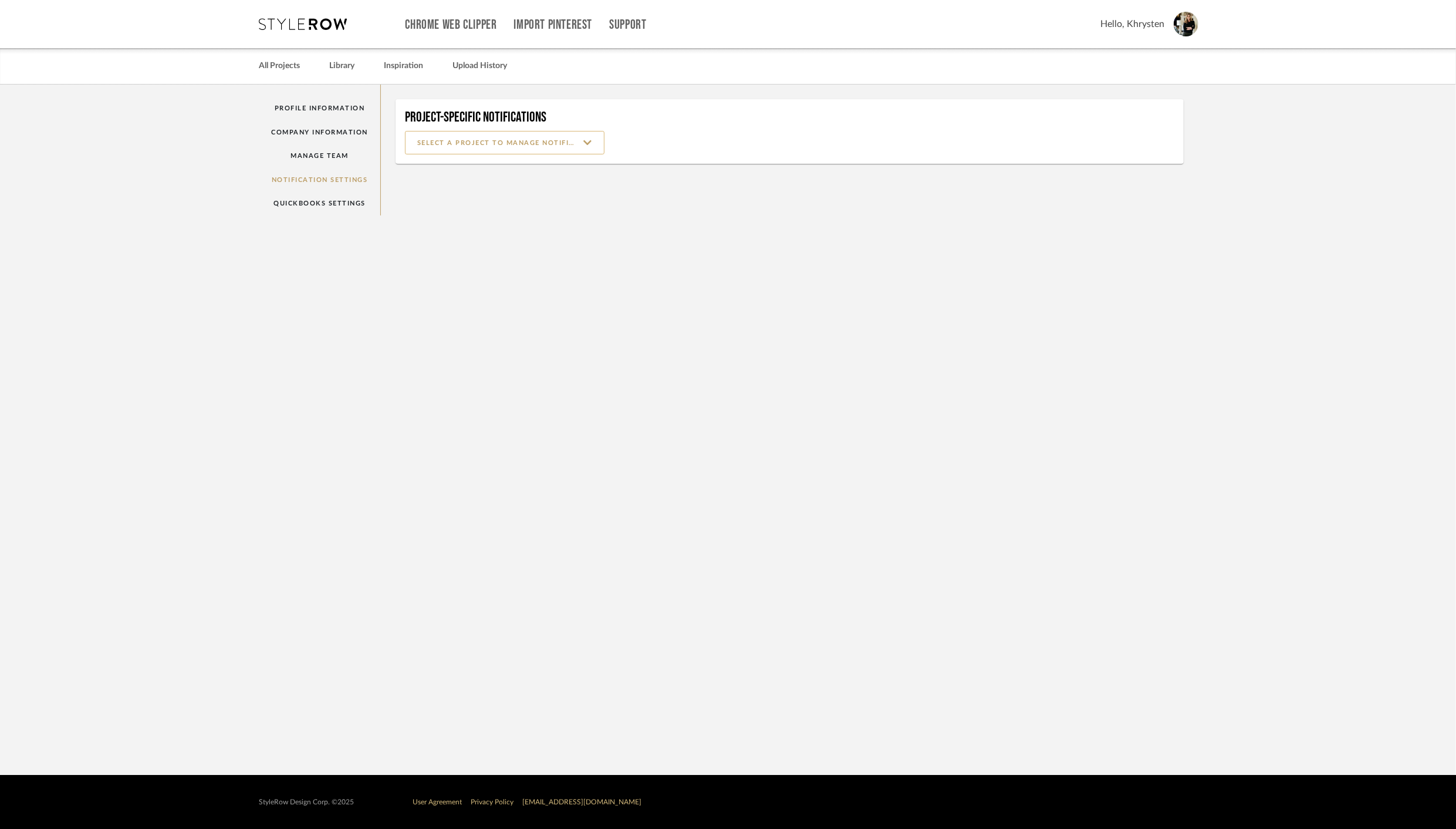
click at [444, 143] on input at bounding box center [504, 142] width 199 height 24
click at [428, 203] on span "CARR" at bounding box center [506, 200] width 176 height 10
type input "CARR"
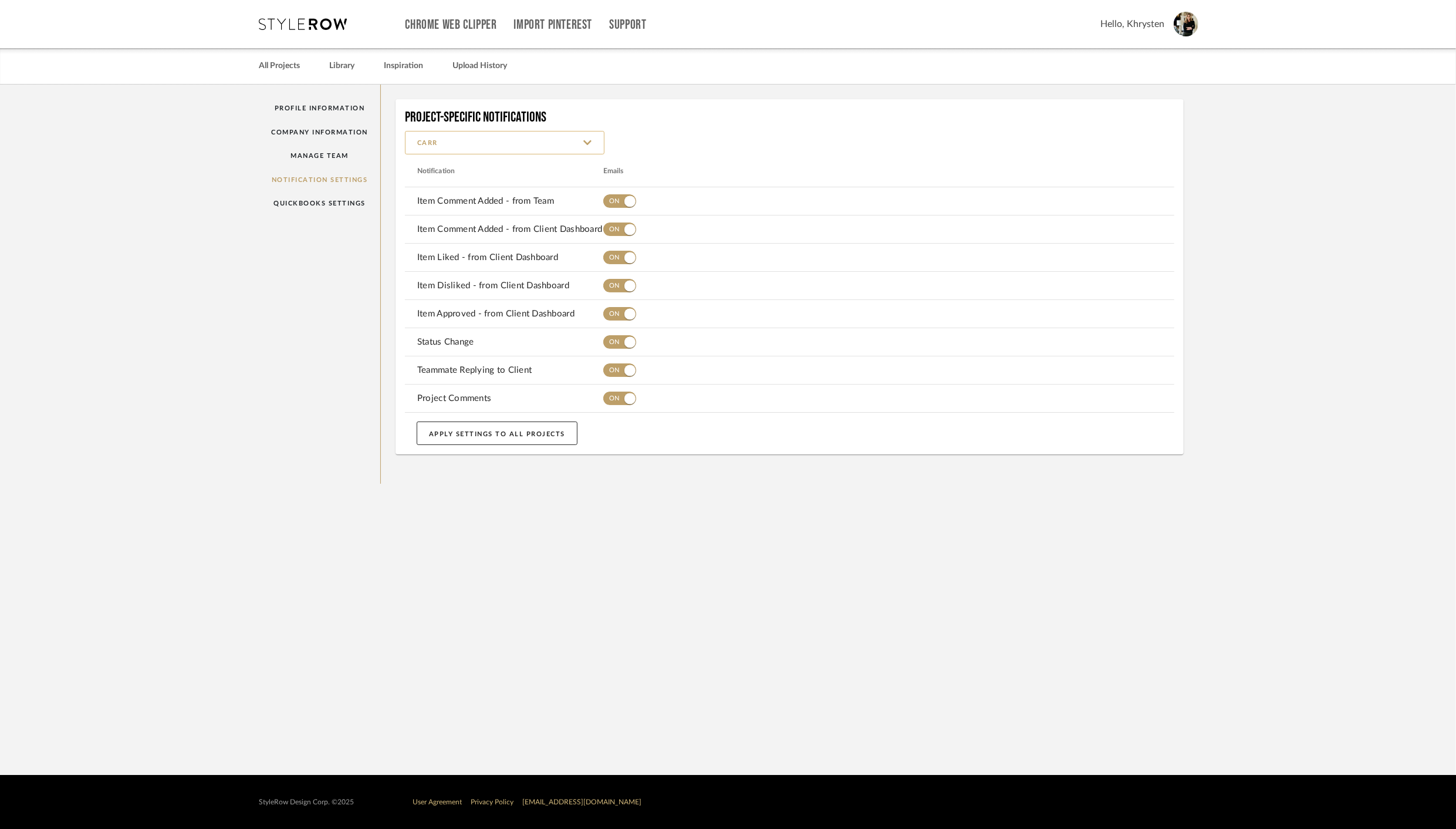
click at [462, 143] on input "CARR" at bounding box center [504, 142] width 199 height 24
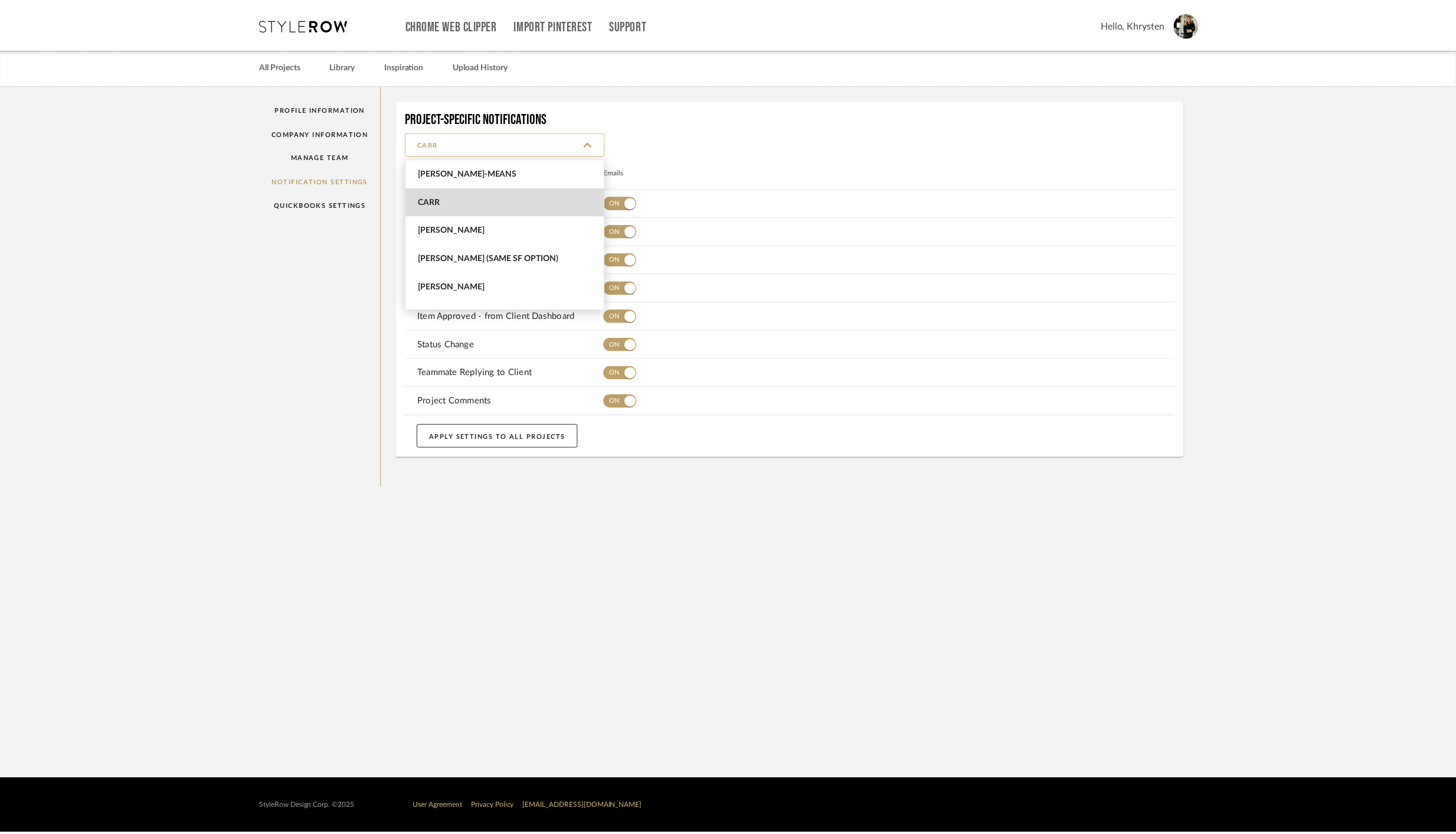
scroll to position [28, 0]
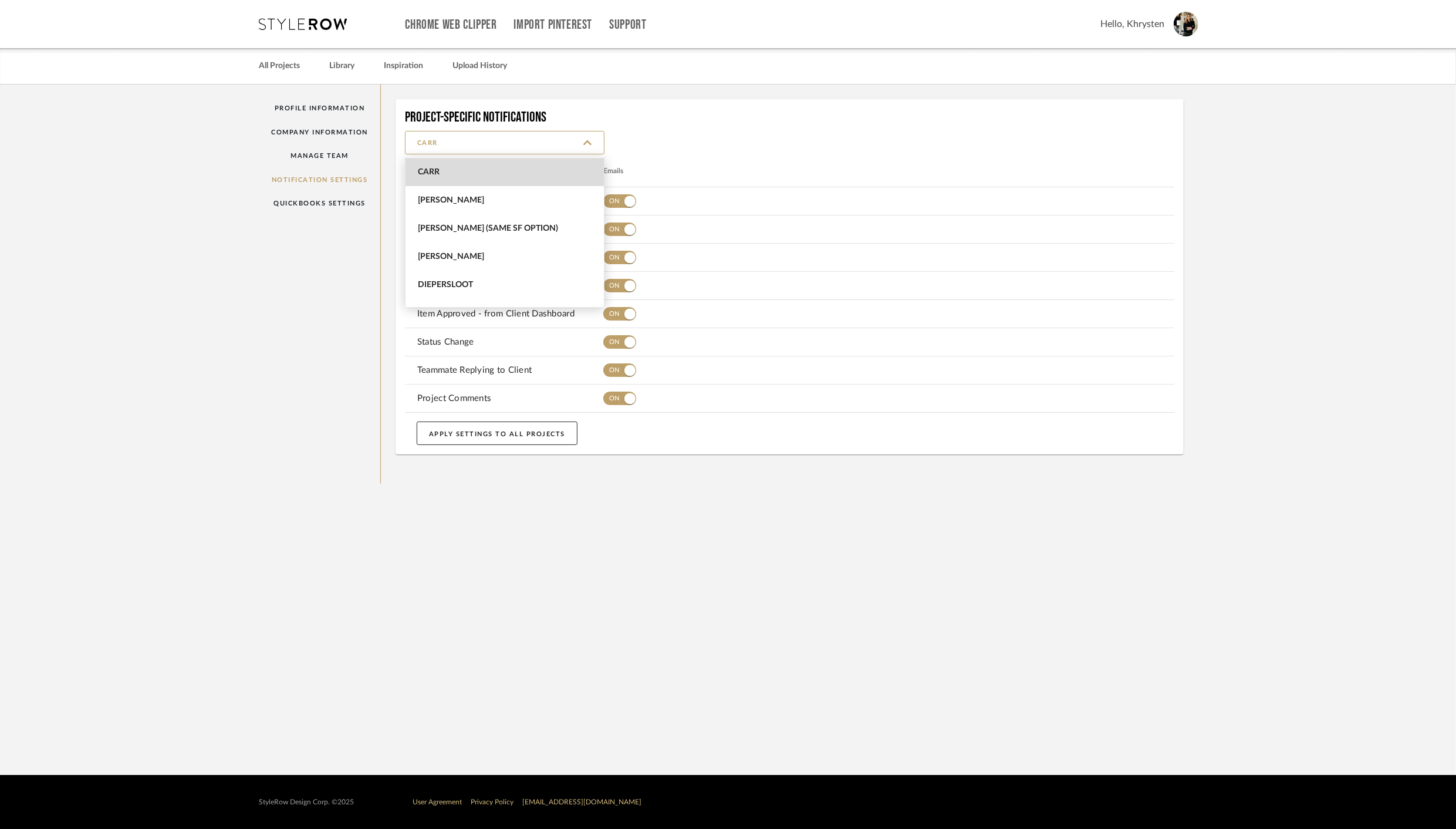
drag, startPoint x: 335, startPoint y: 269, endPoint x: 308, endPoint y: 171, distance: 101.7
click at [334, 268] on div "Profile Information Company Information Manage Team Notification Settings Quick…" at bounding box center [320, 284] width 122 height 399
click at [299, 107] on link "Profile Information" at bounding box center [320, 108] width 122 height 24
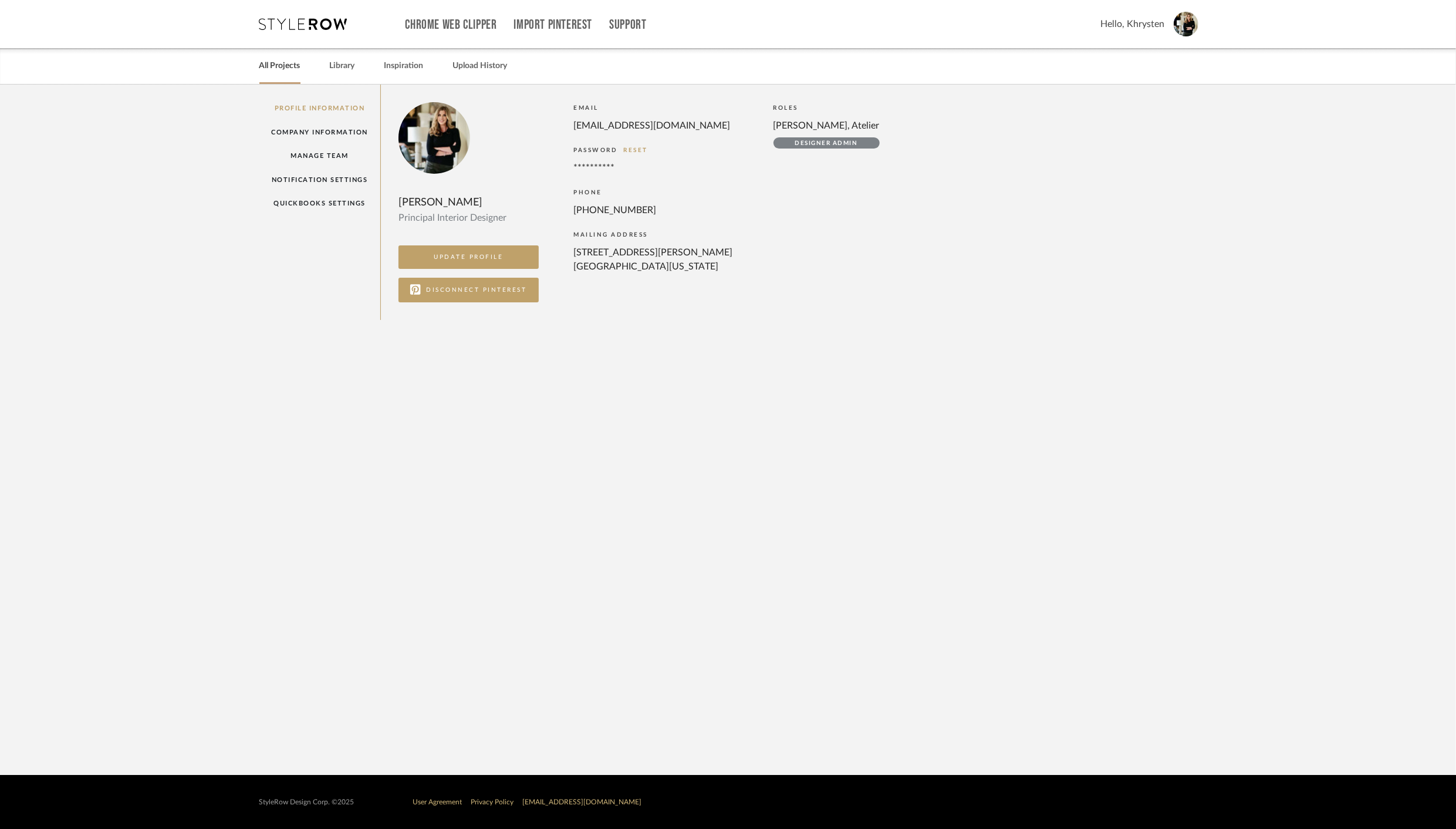
click at [281, 66] on link "All Projects" at bounding box center [280, 66] width 41 height 16
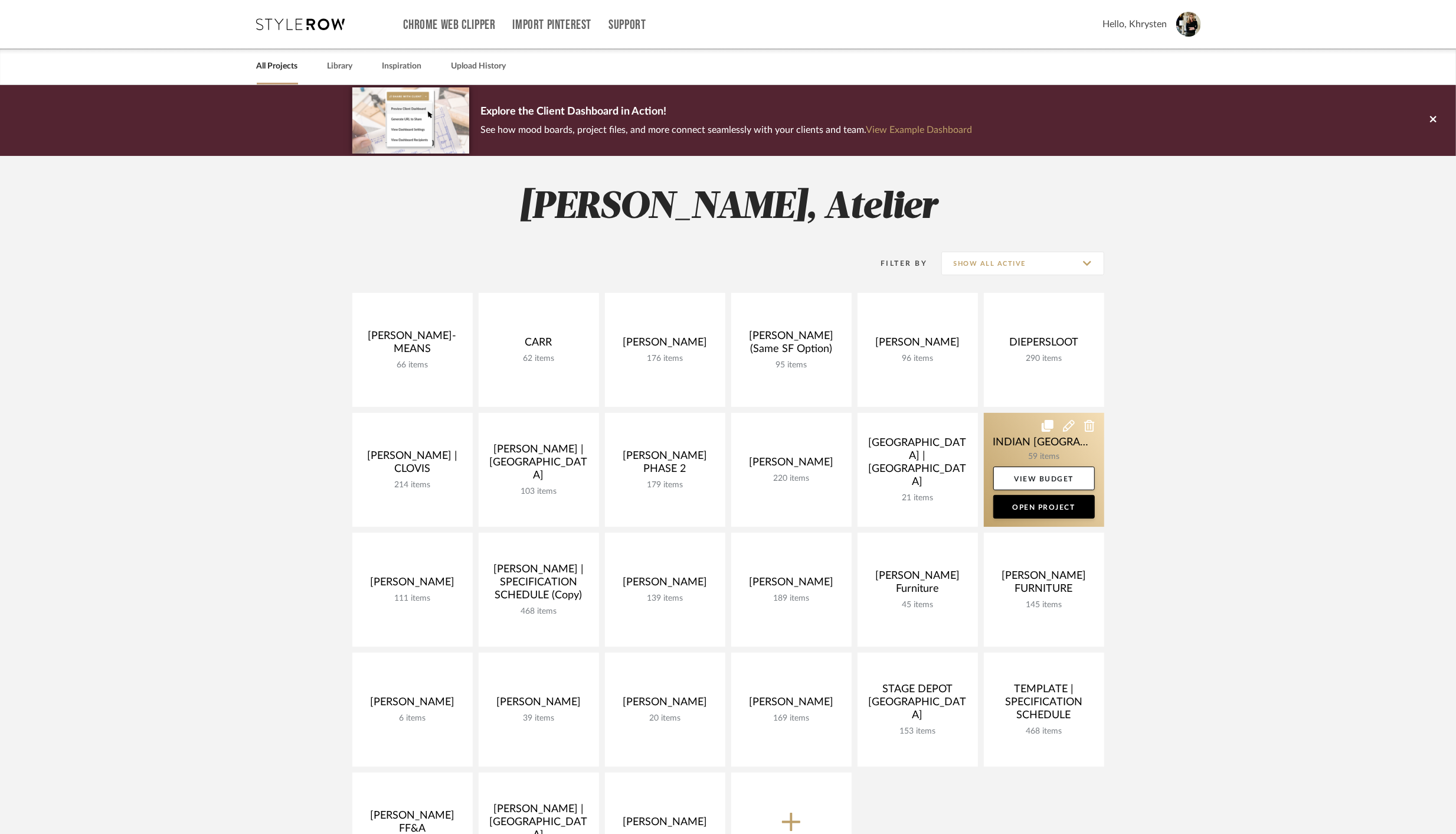
click at [1036, 440] on link at bounding box center [1044, 469] width 121 height 114
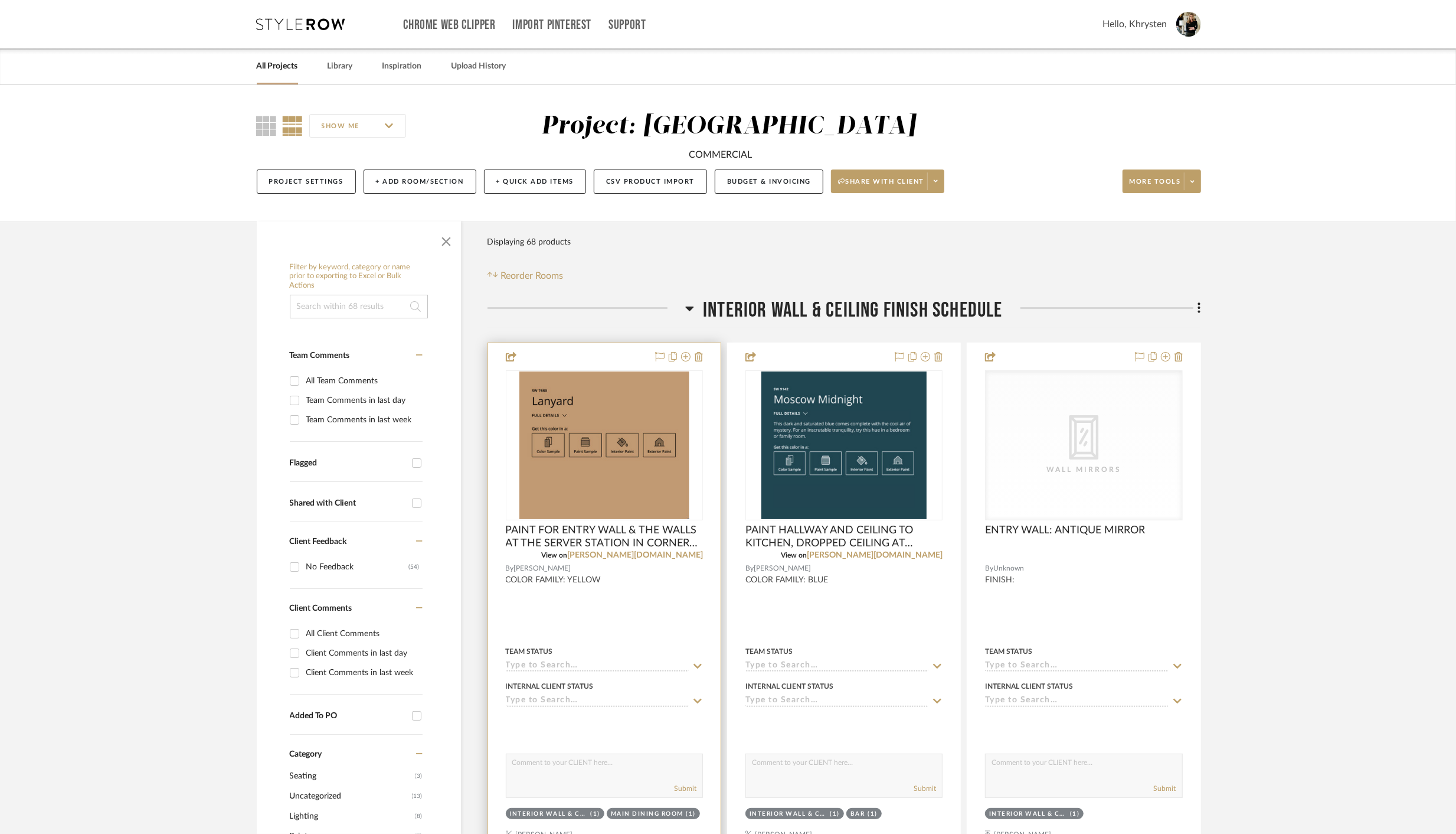
click at [661, 615] on div at bounding box center [604, 602] width 232 height 516
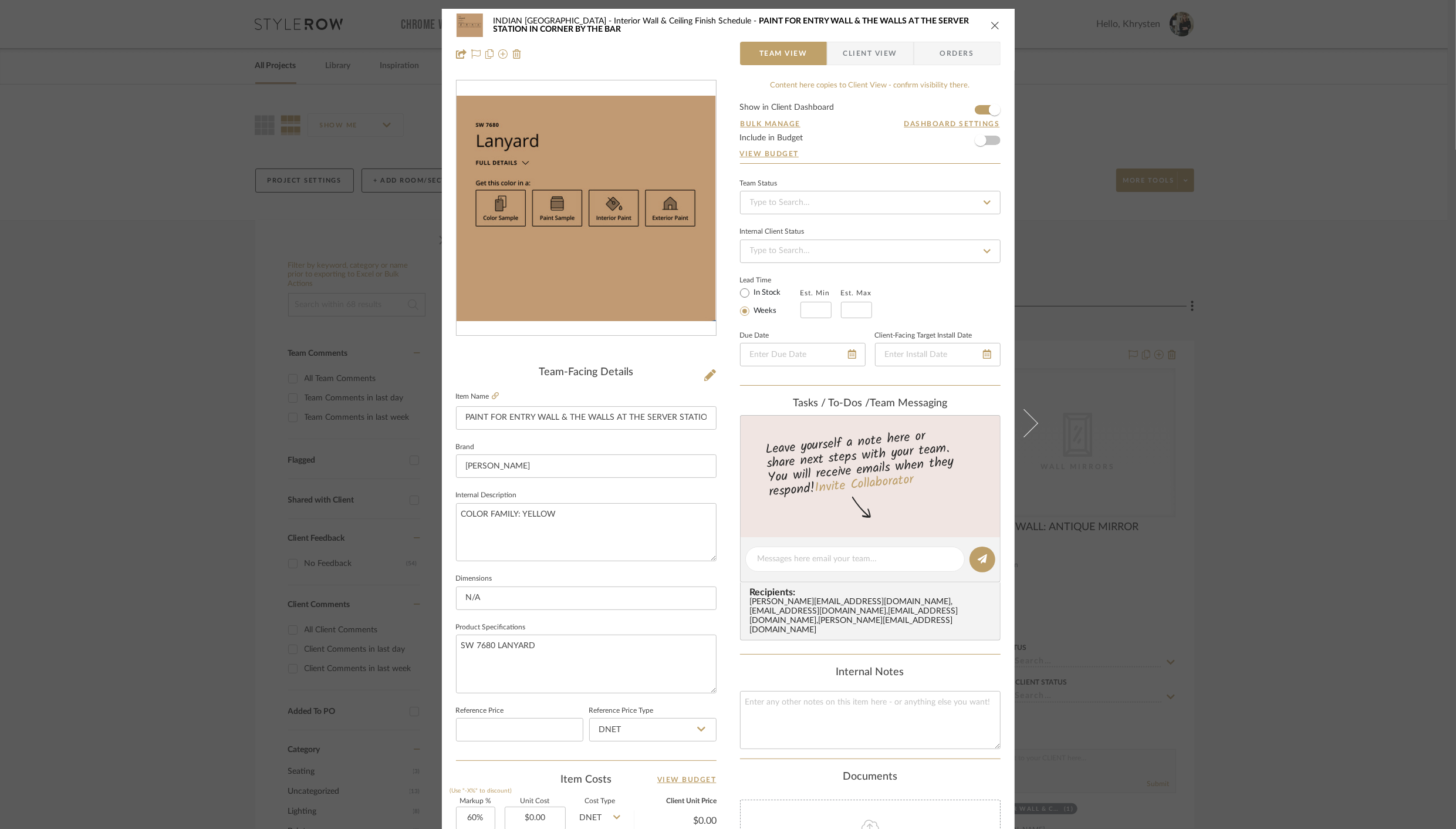
click at [872, 56] on span "Client View" at bounding box center [870, 53] width 54 height 24
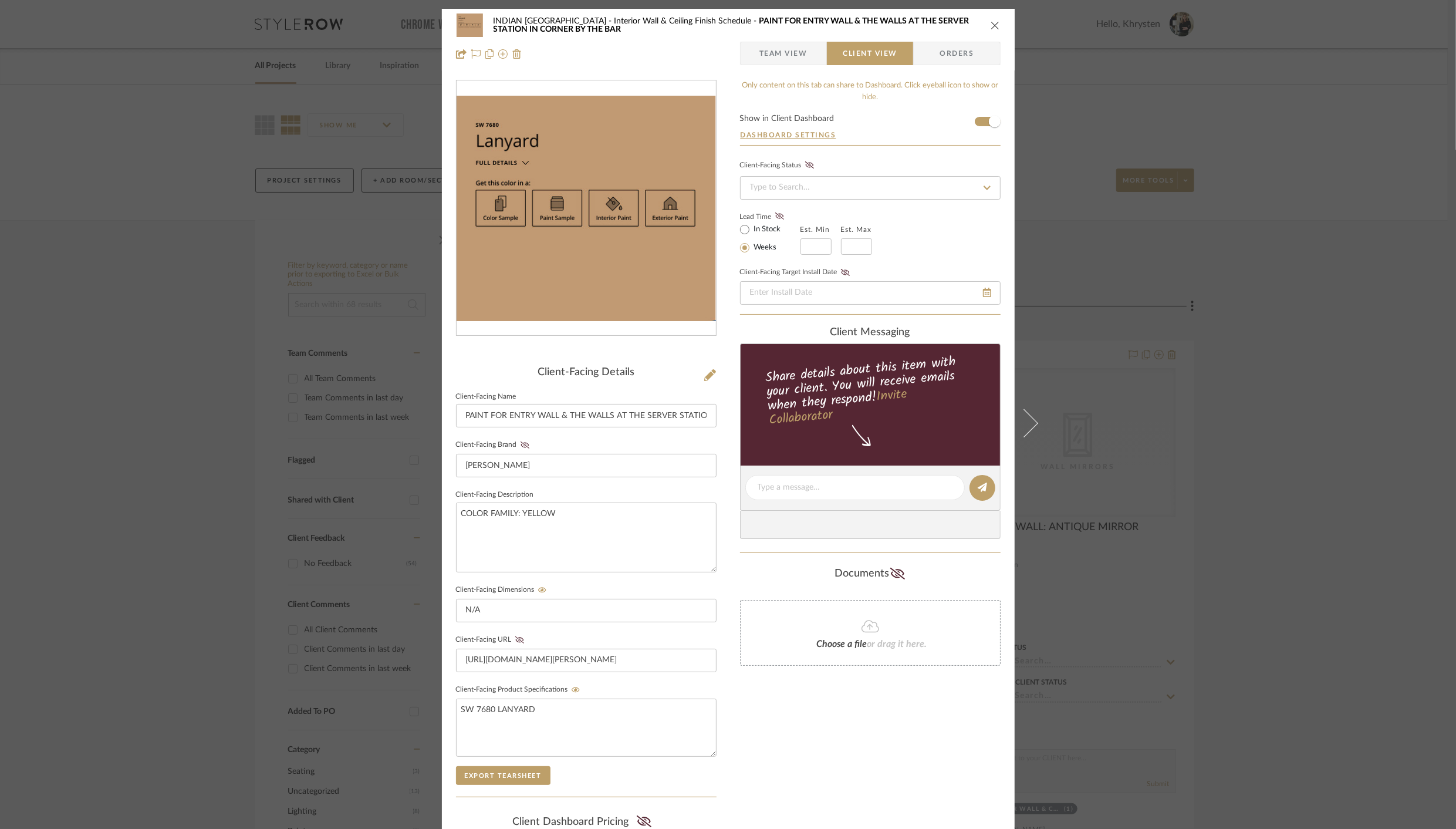
click at [511, 758] on sr-form-field "Client-Facing Product Specifications SW 7680 LANYARD" at bounding box center [586, 724] width 260 height 85
click at [514, 773] on button "Export Tearsheet" at bounding box center [503, 774] width 94 height 19
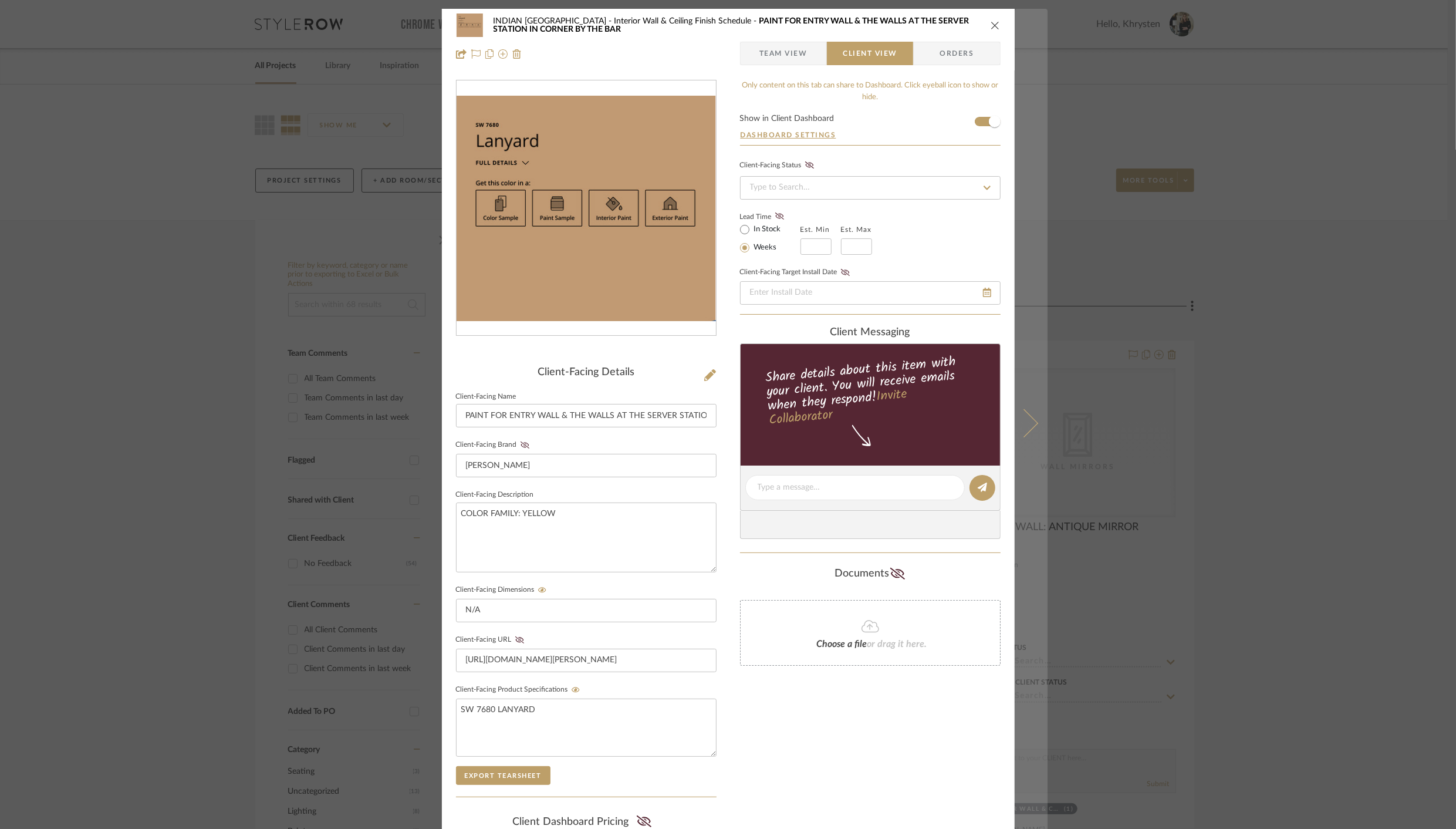
click at [1028, 420] on icon at bounding box center [1024, 423] width 28 height 28
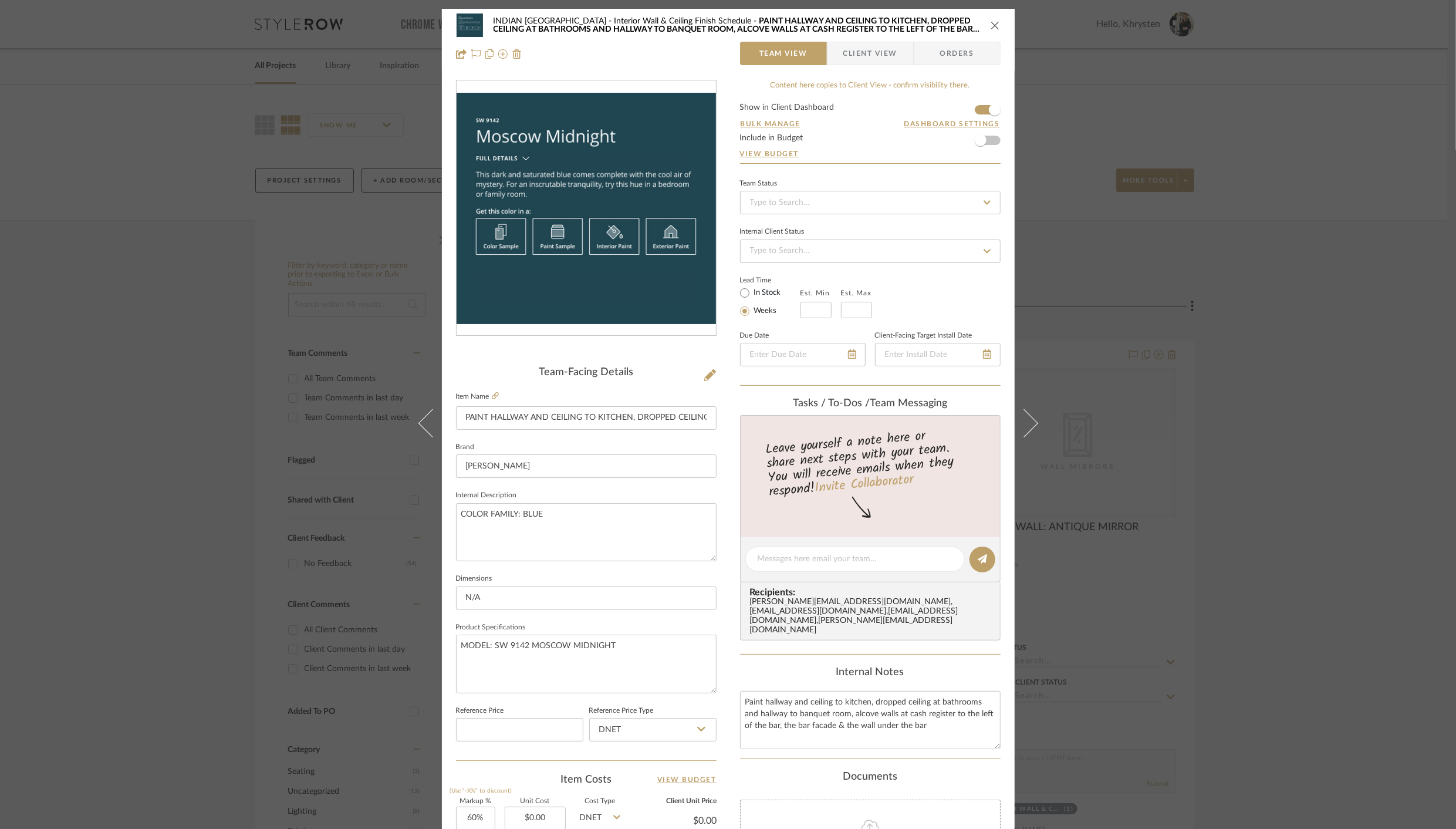
click at [869, 47] on span "Client View" at bounding box center [870, 53] width 54 height 24
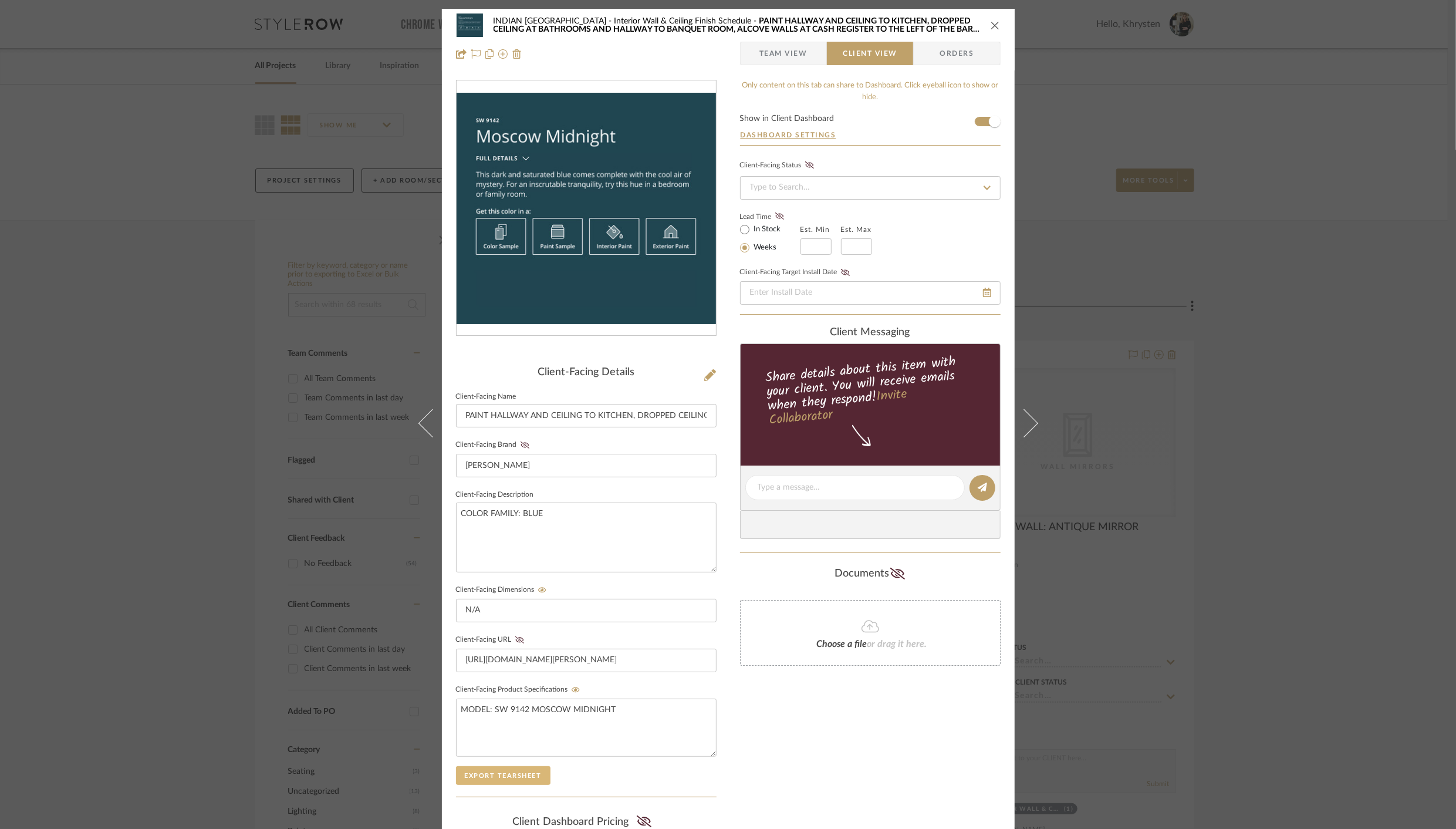
click at [497, 773] on button "Export Tearsheet" at bounding box center [503, 774] width 94 height 19
click at [990, 26] on icon "close" at bounding box center [995, 25] width 10 height 10
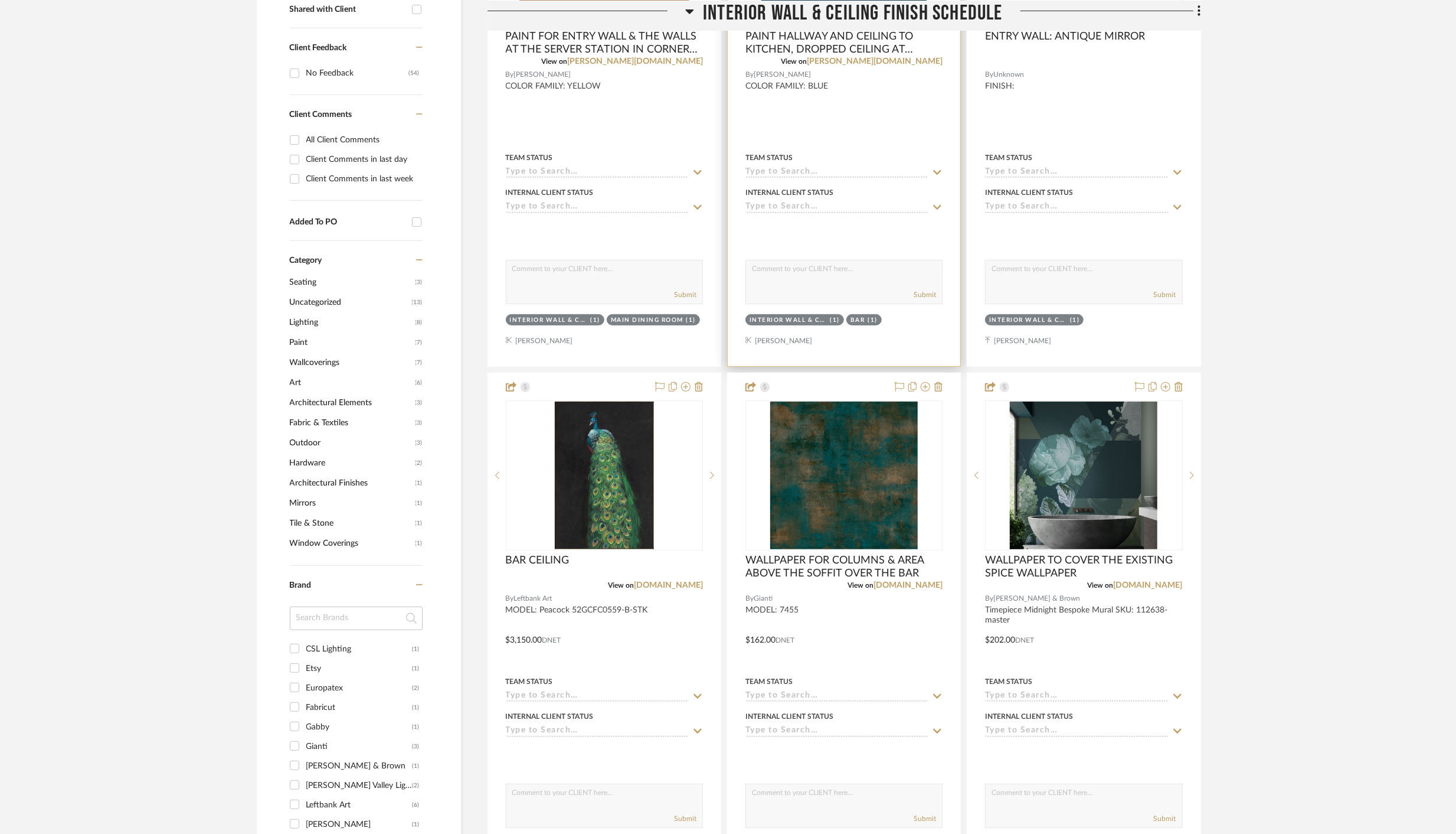
scroll to position [497, 0]
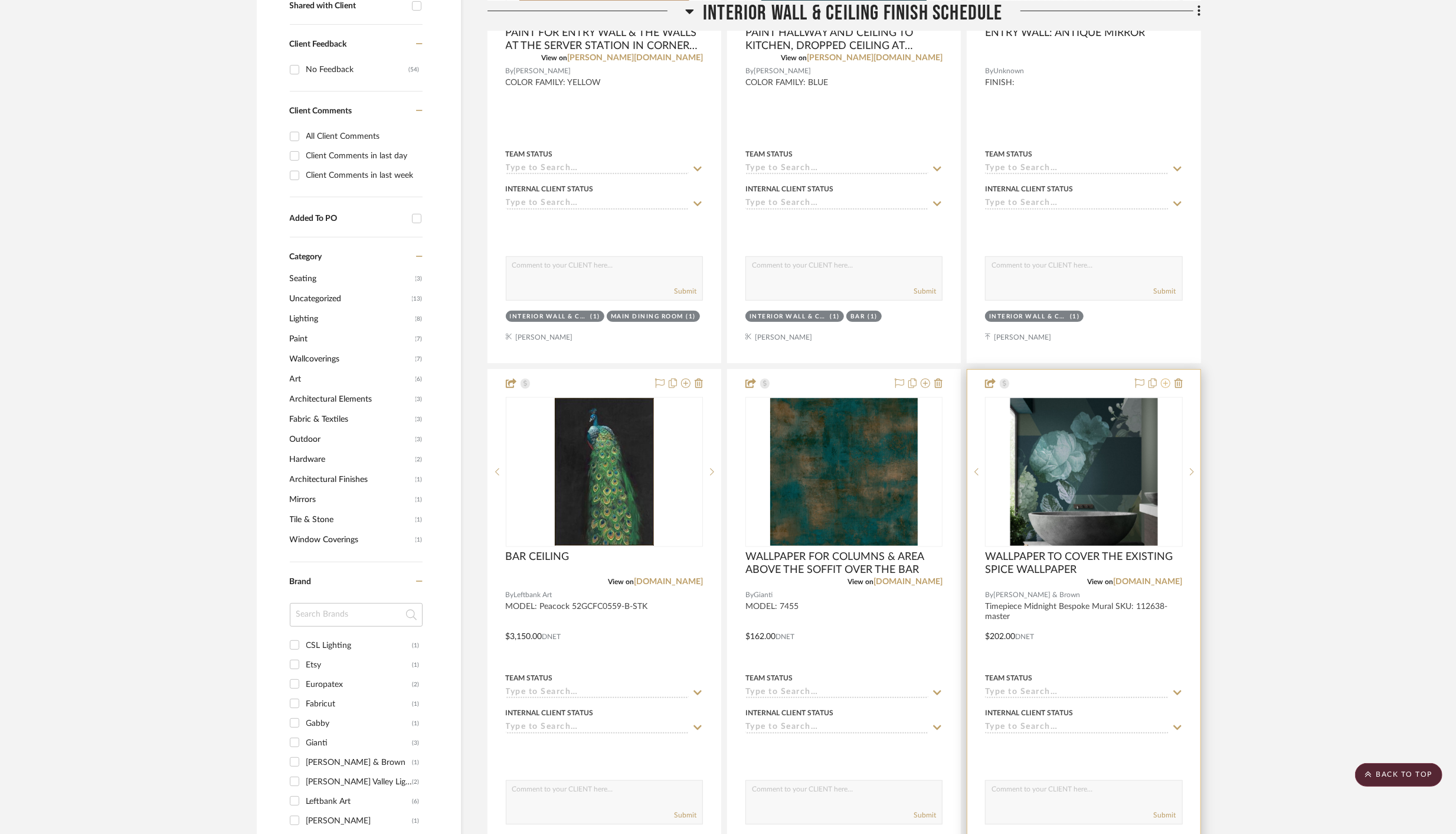
click at [1165, 382] on icon at bounding box center [1165, 383] width 10 height 10
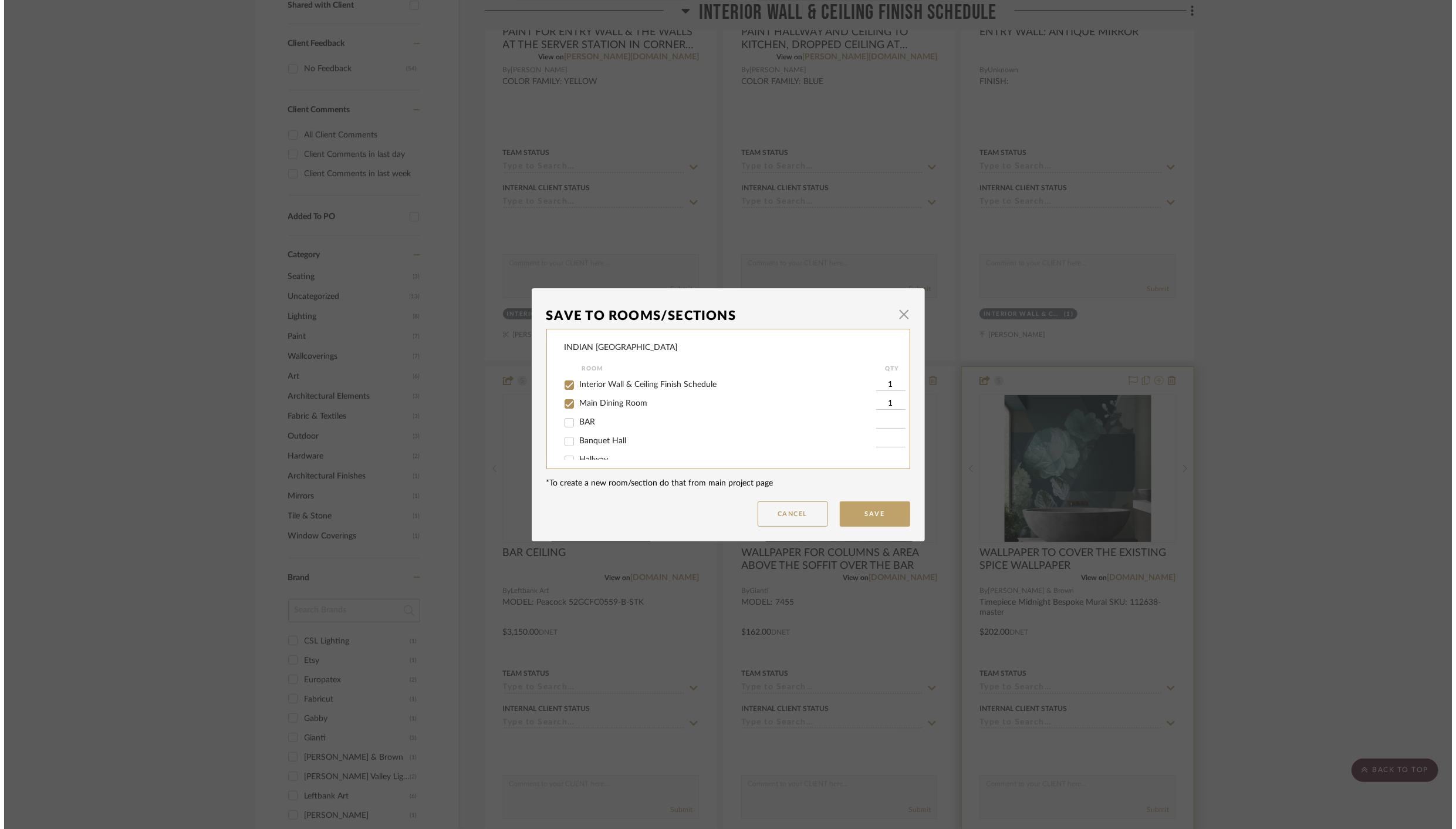
scroll to position [0, 0]
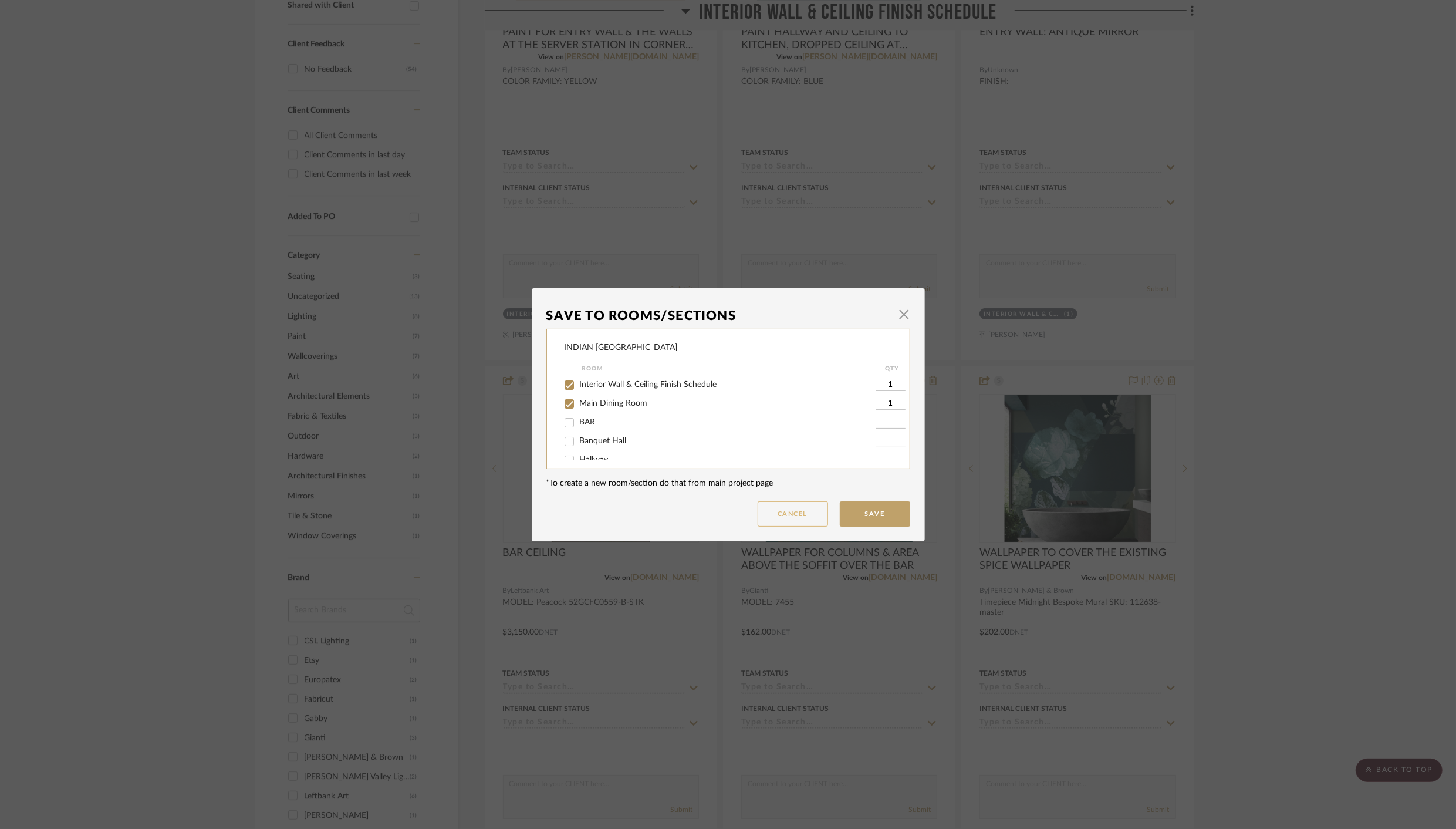
click at [781, 515] on button "Cancel" at bounding box center [793, 513] width 71 height 26
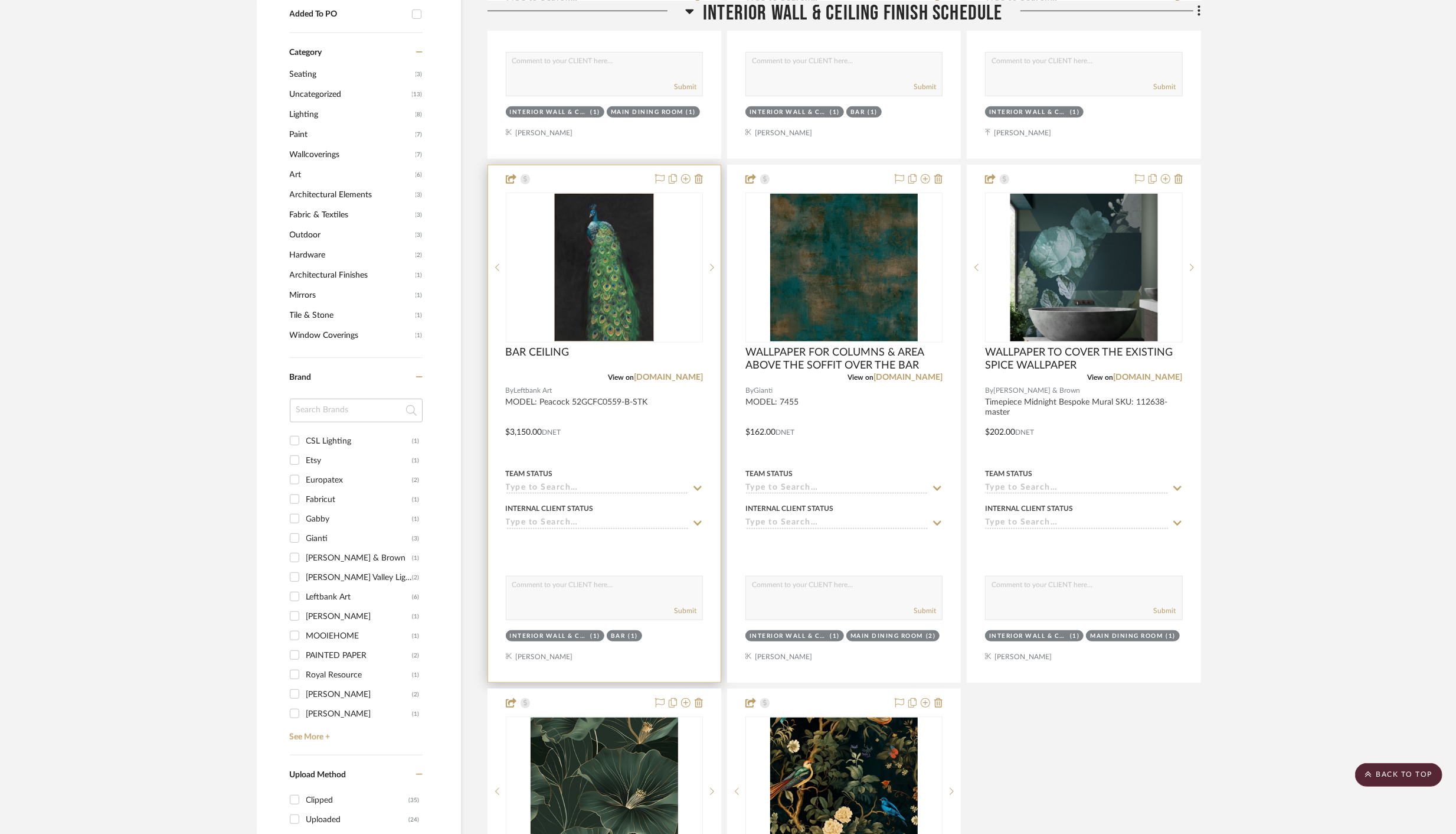
scroll to position [700, 0]
click at [672, 321] on div "0" at bounding box center [604, 269] width 196 height 149
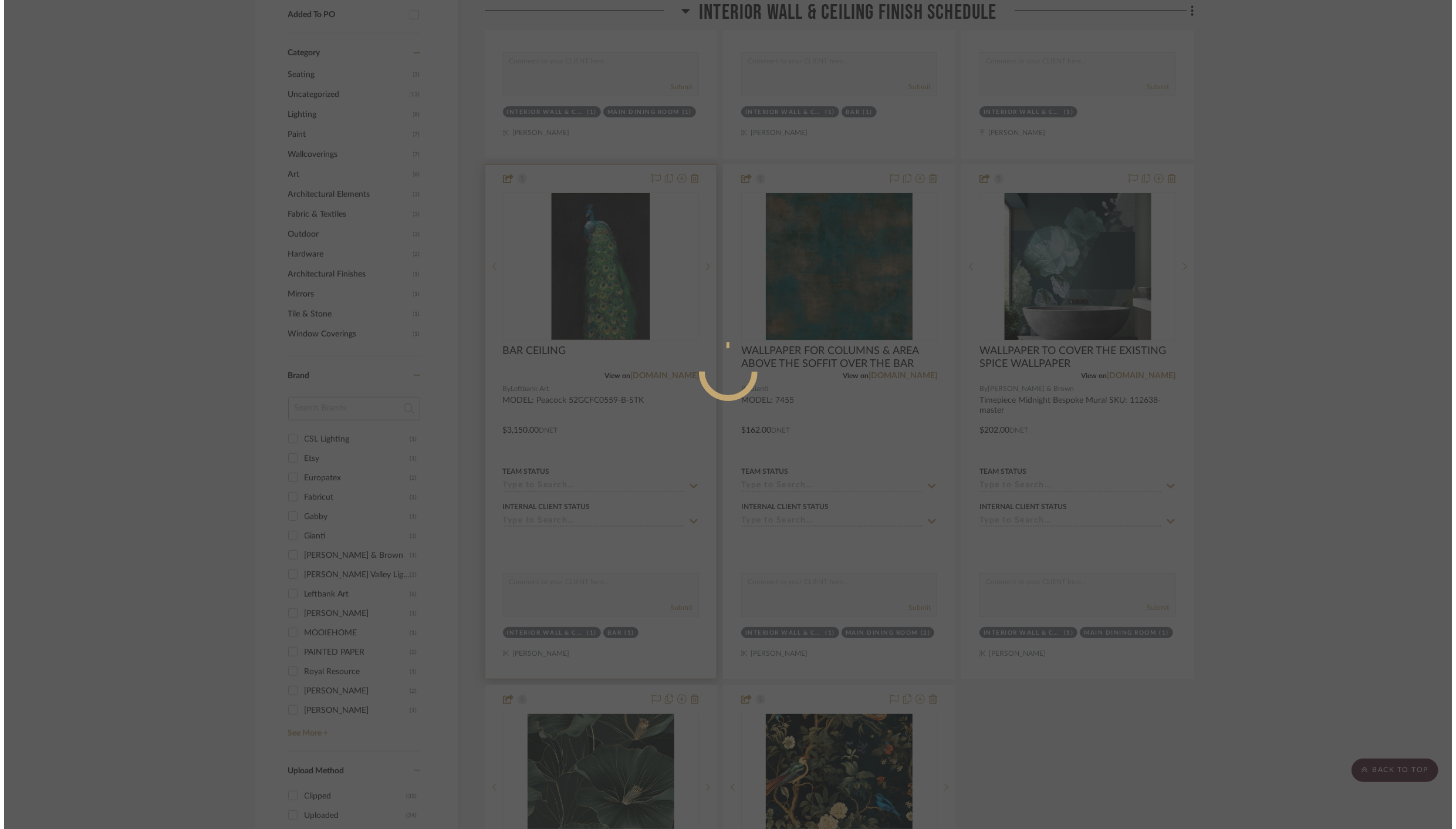
scroll to position [0, 0]
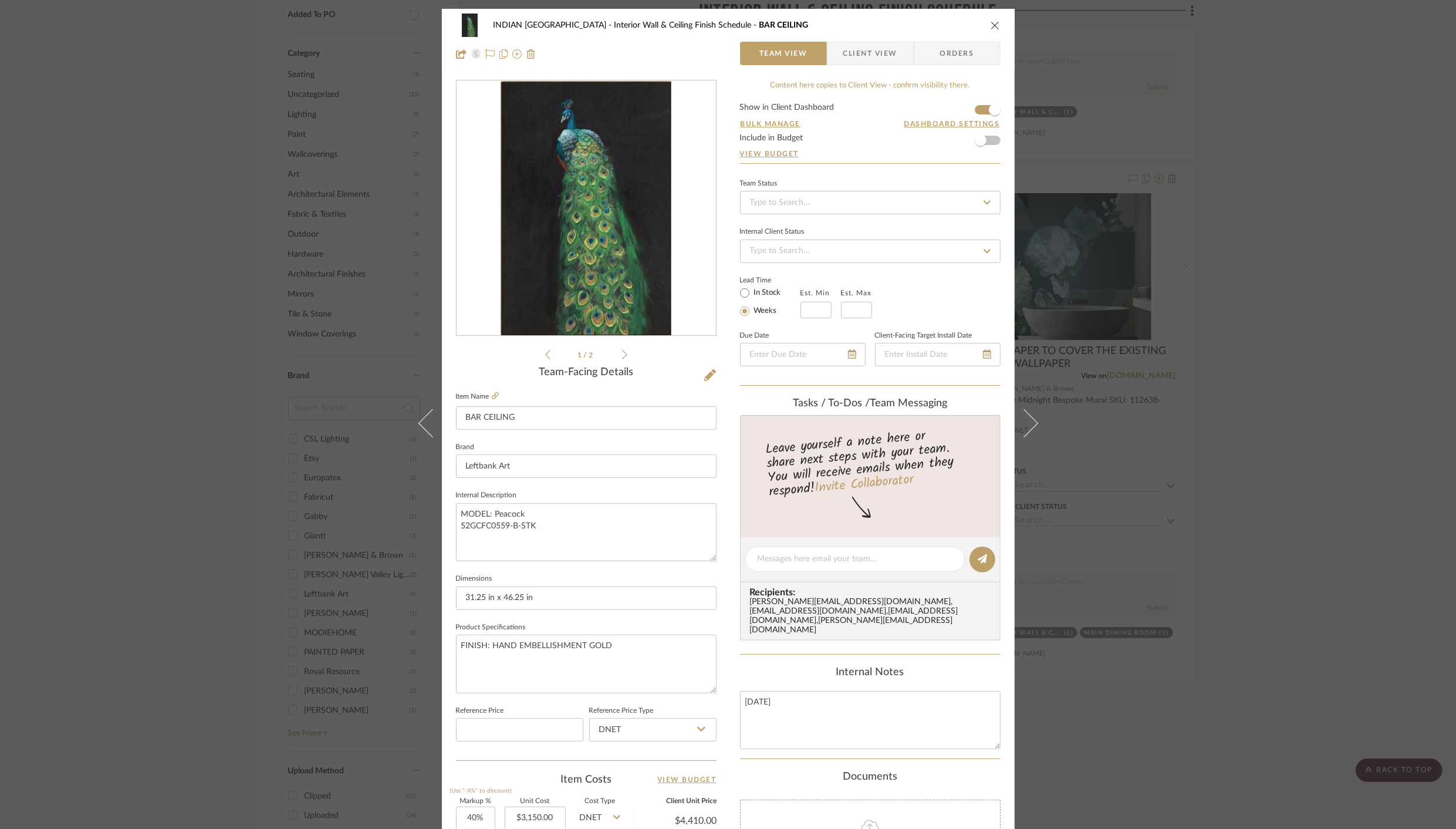
click at [870, 54] on span "Client View" at bounding box center [870, 53] width 54 height 24
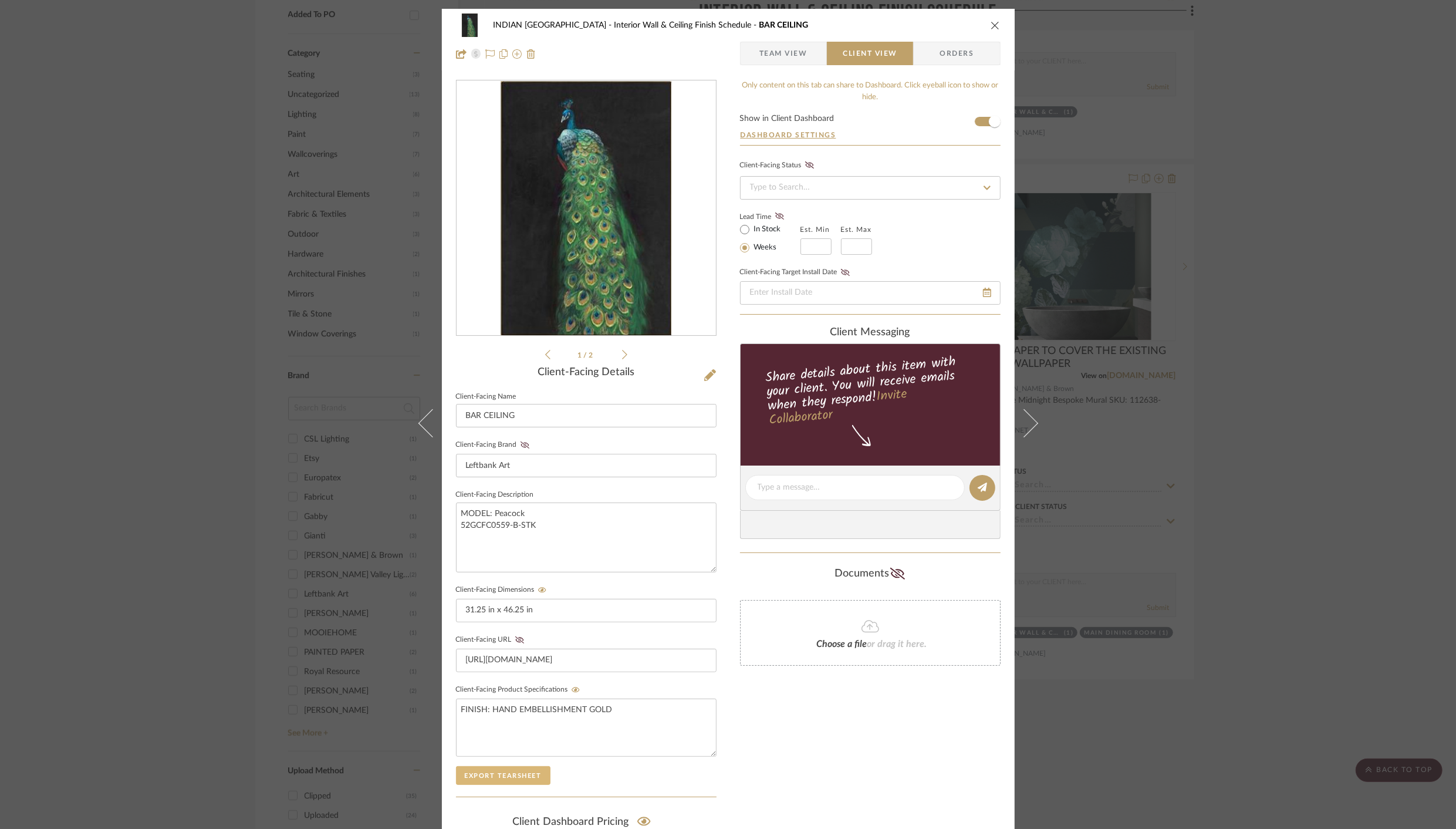
click at [490, 769] on button "Export Tearsheet" at bounding box center [503, 774] width 94 height 19
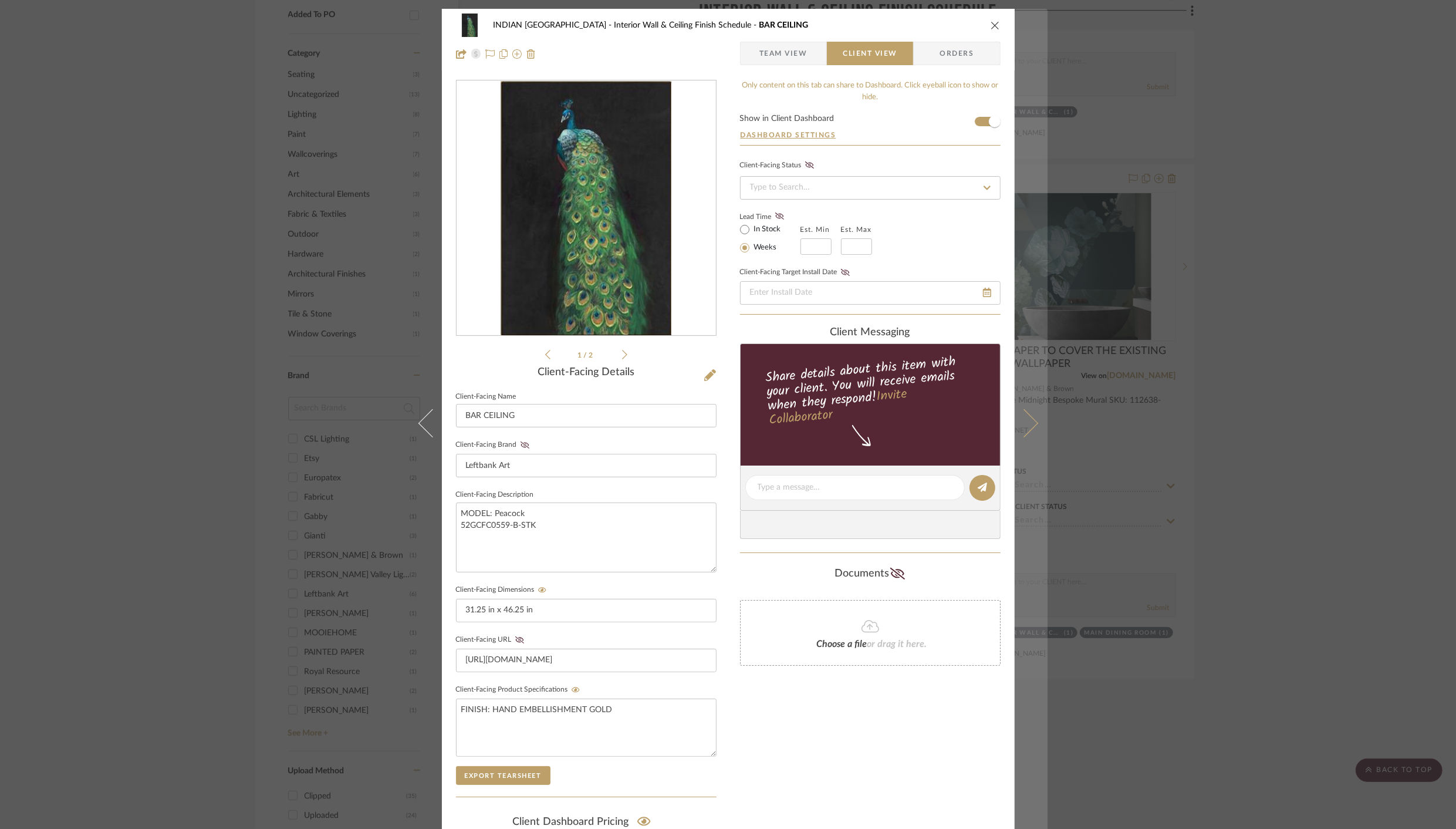
click at [1024, 419] on icon at bounding box center [1024, 423] width 28 height 28
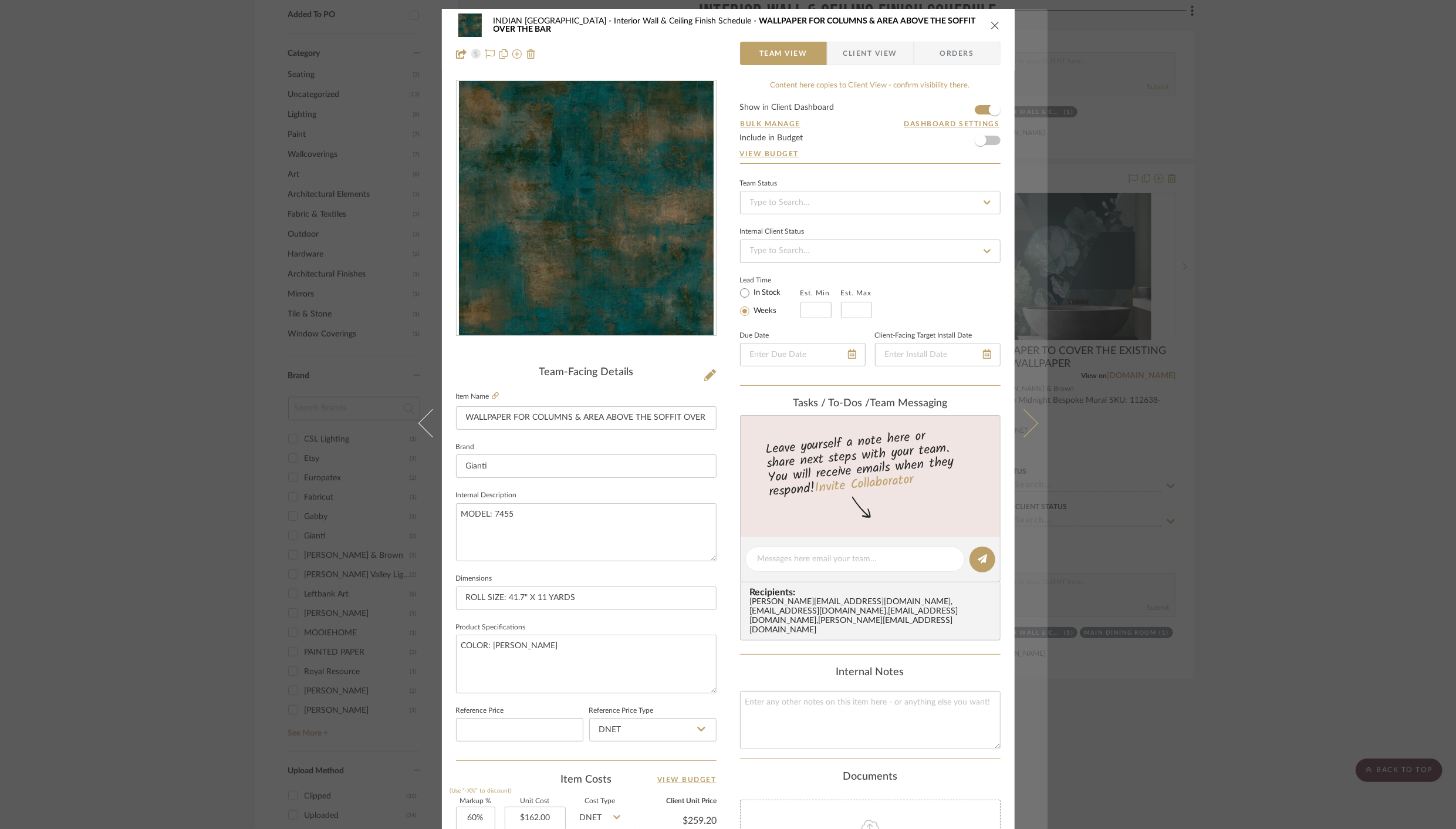
click at [1025, 423] on icon at bounding box center [1024, 423] width 28 height 28
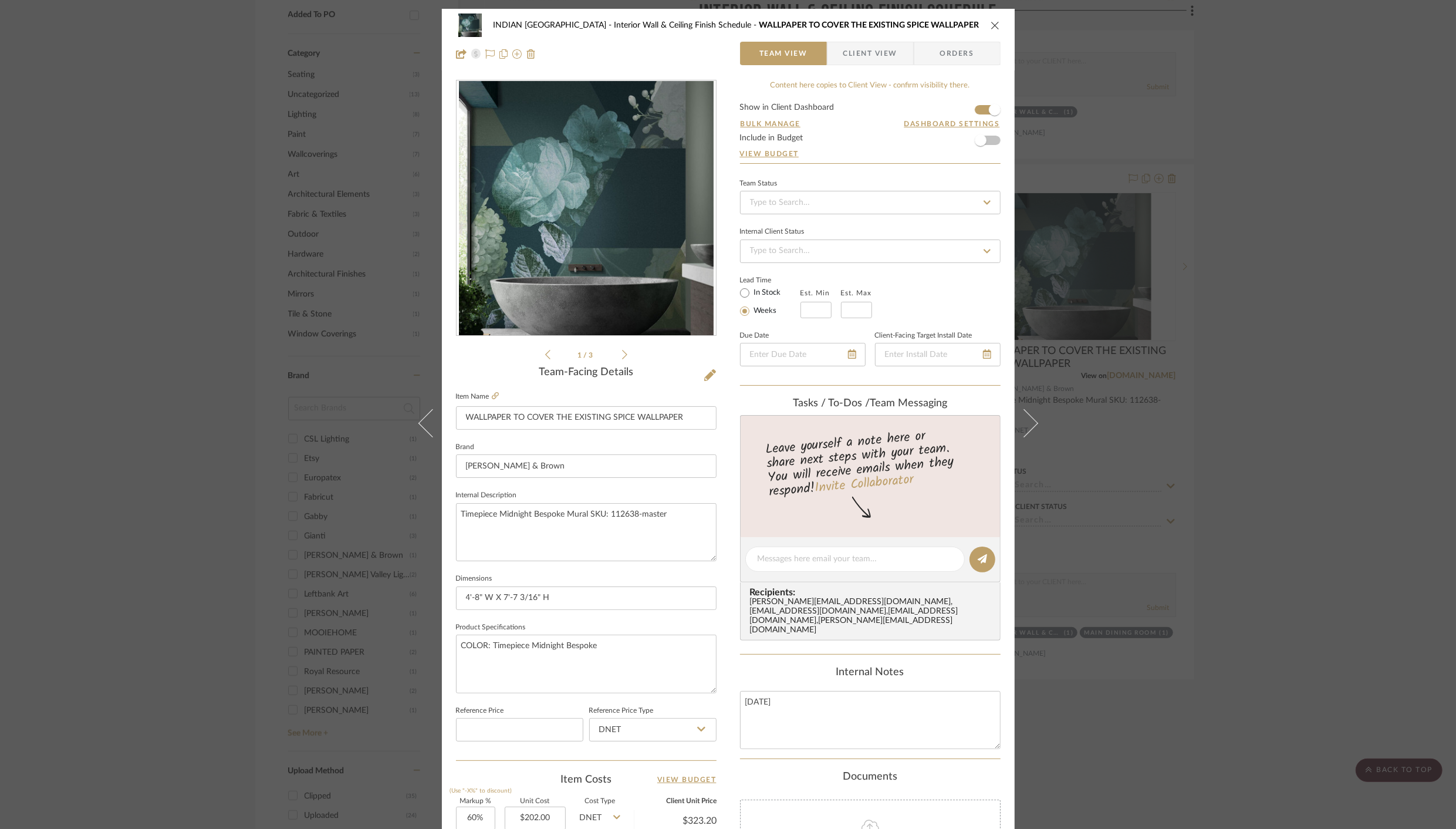
click at [860, 54] on span "Client View" at bounding box center [870, 53] width 54 height 24
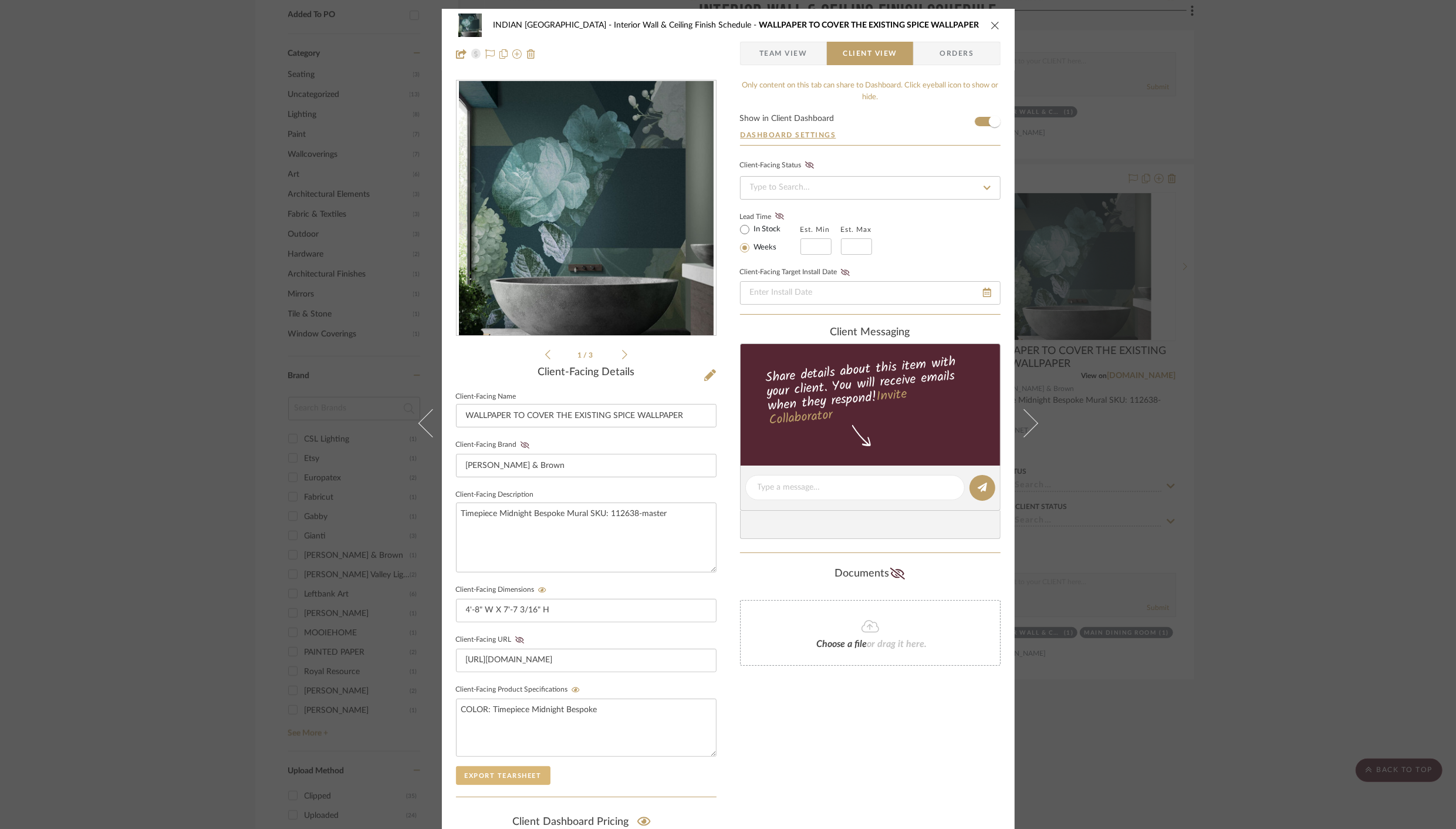
click at [499, 780] on button "Export Tearsheet" at bounding box center [503, 774] width 94 height 19
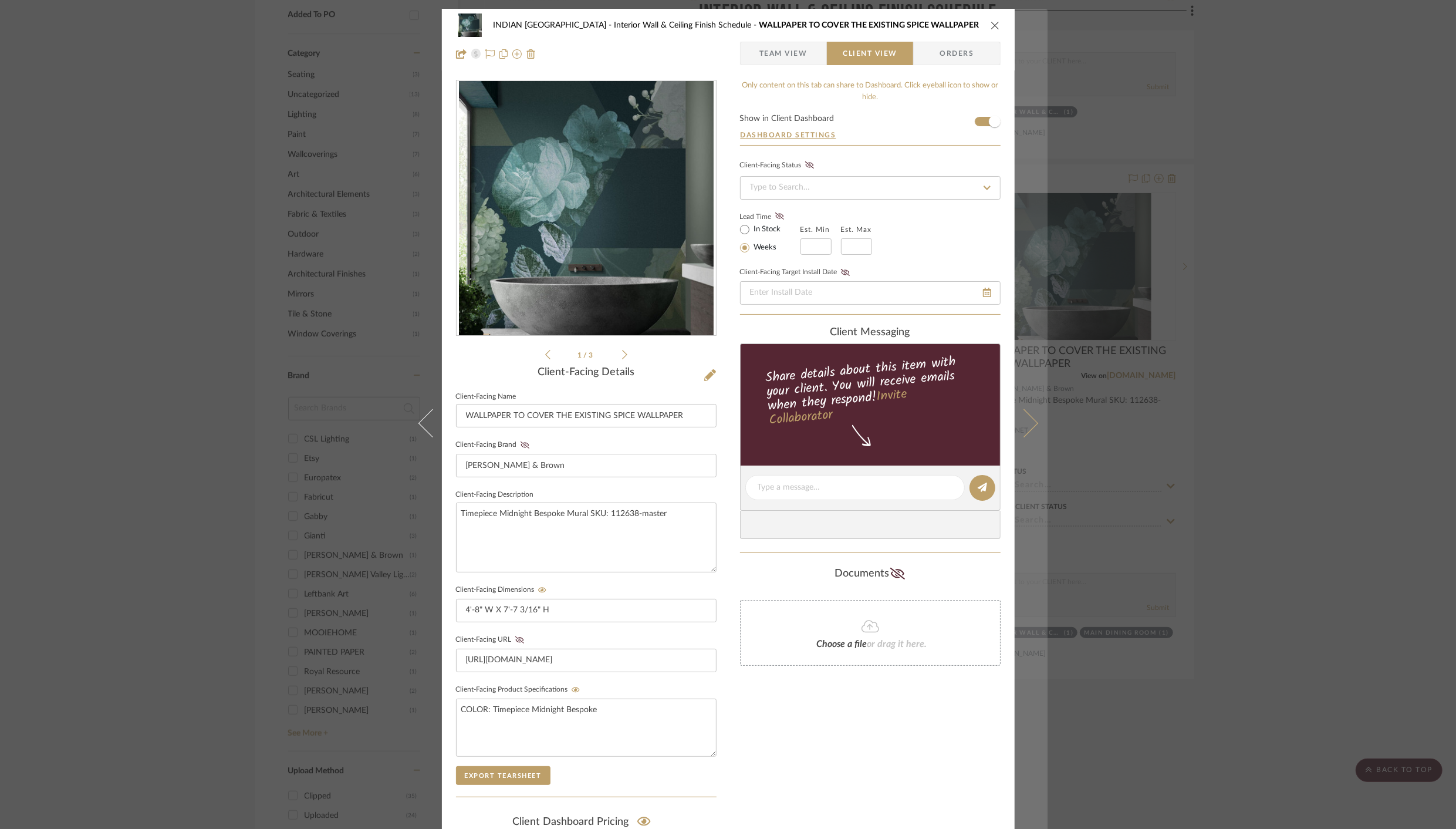
click at [1021, 413] on icon at bounding box center [1024, 423] width 28 height 28
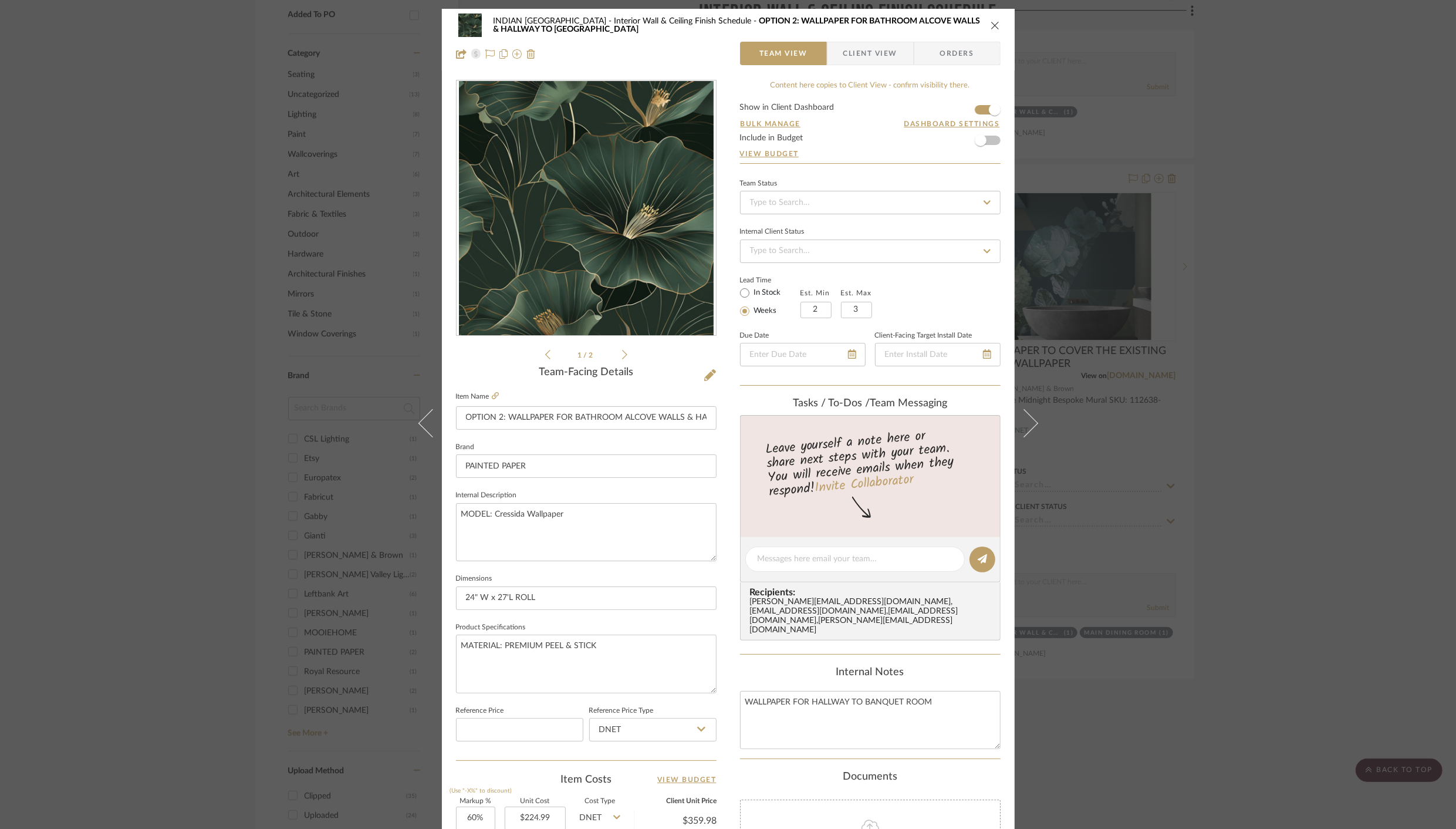
click at [859, 49] on span "Client View" at bounding box center [870, 53] width 54 height 24
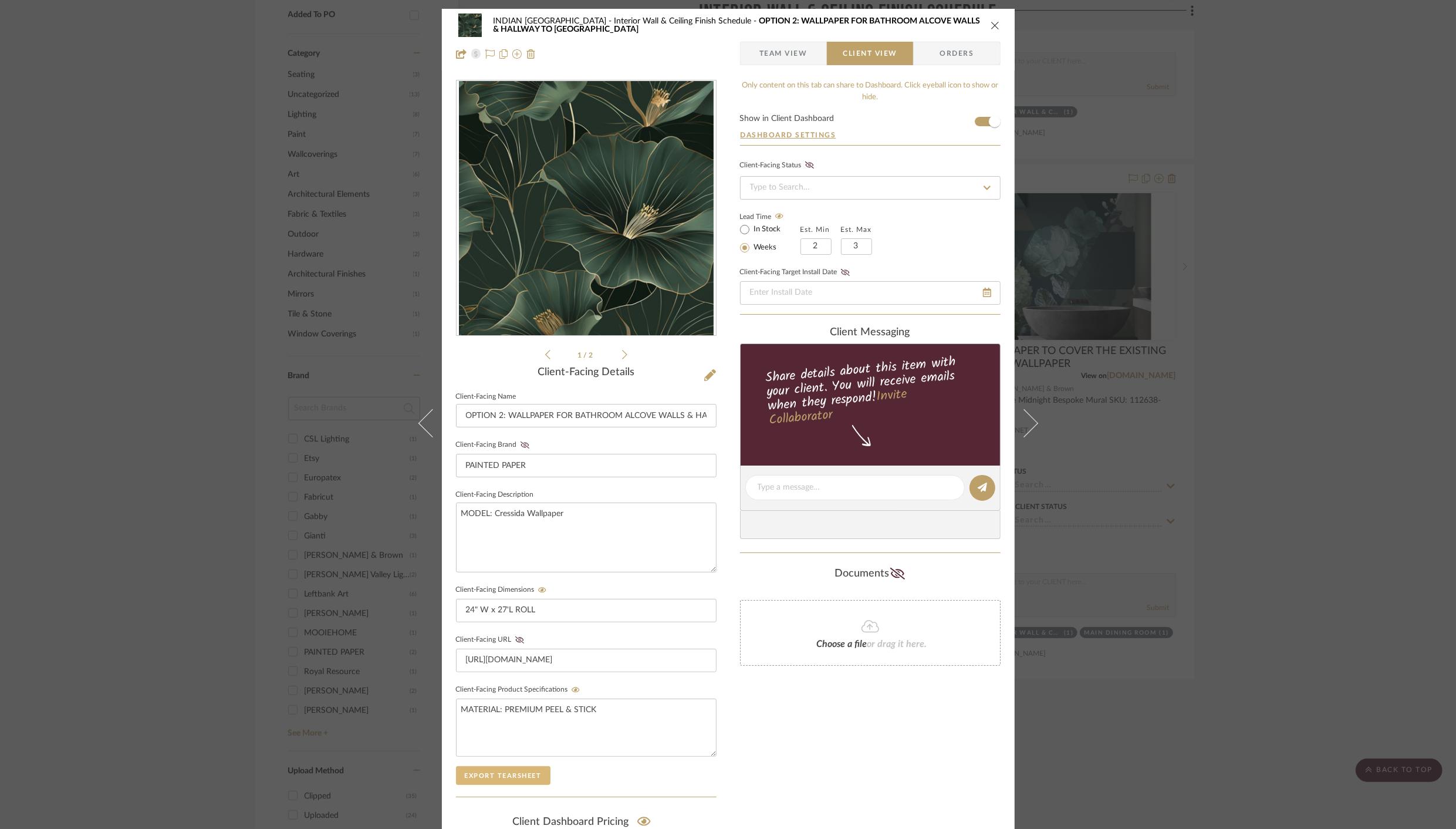
click at [491, 771] on button "Export Tearsheet" at bounding box center [503, 774] width 94 height 19
click at [998, 25] on div "INDIAN KEBAB PALACE Interior Wall & Ceiling Finish Schedule OPTION 2: WALLPAPER…" at bounding box center [728, 40] width 572 height 62
click at [992, 24] on icon "close" at bounding box center [995, 25] width 10 height 10
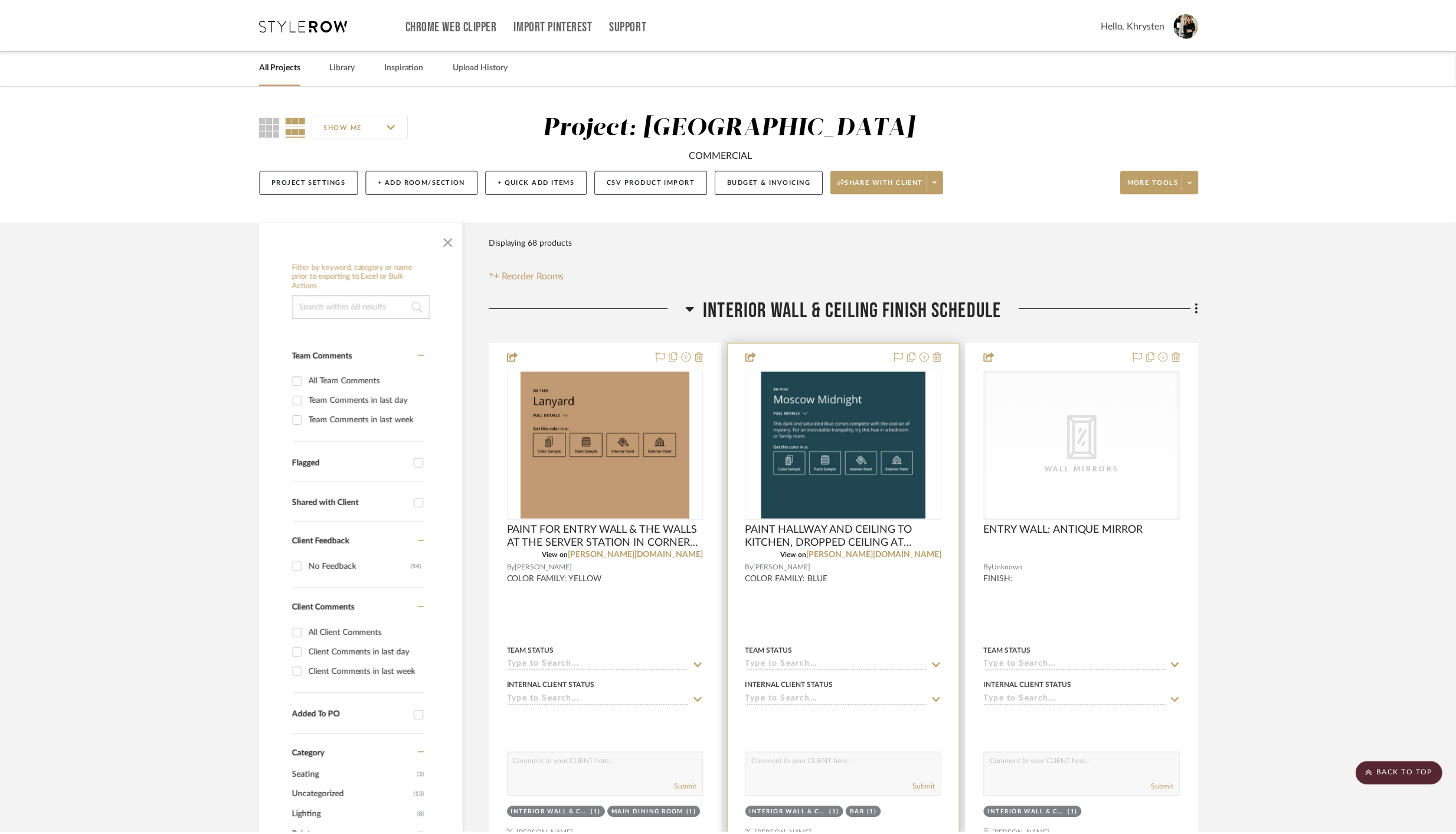
scroll to position [700, 0]
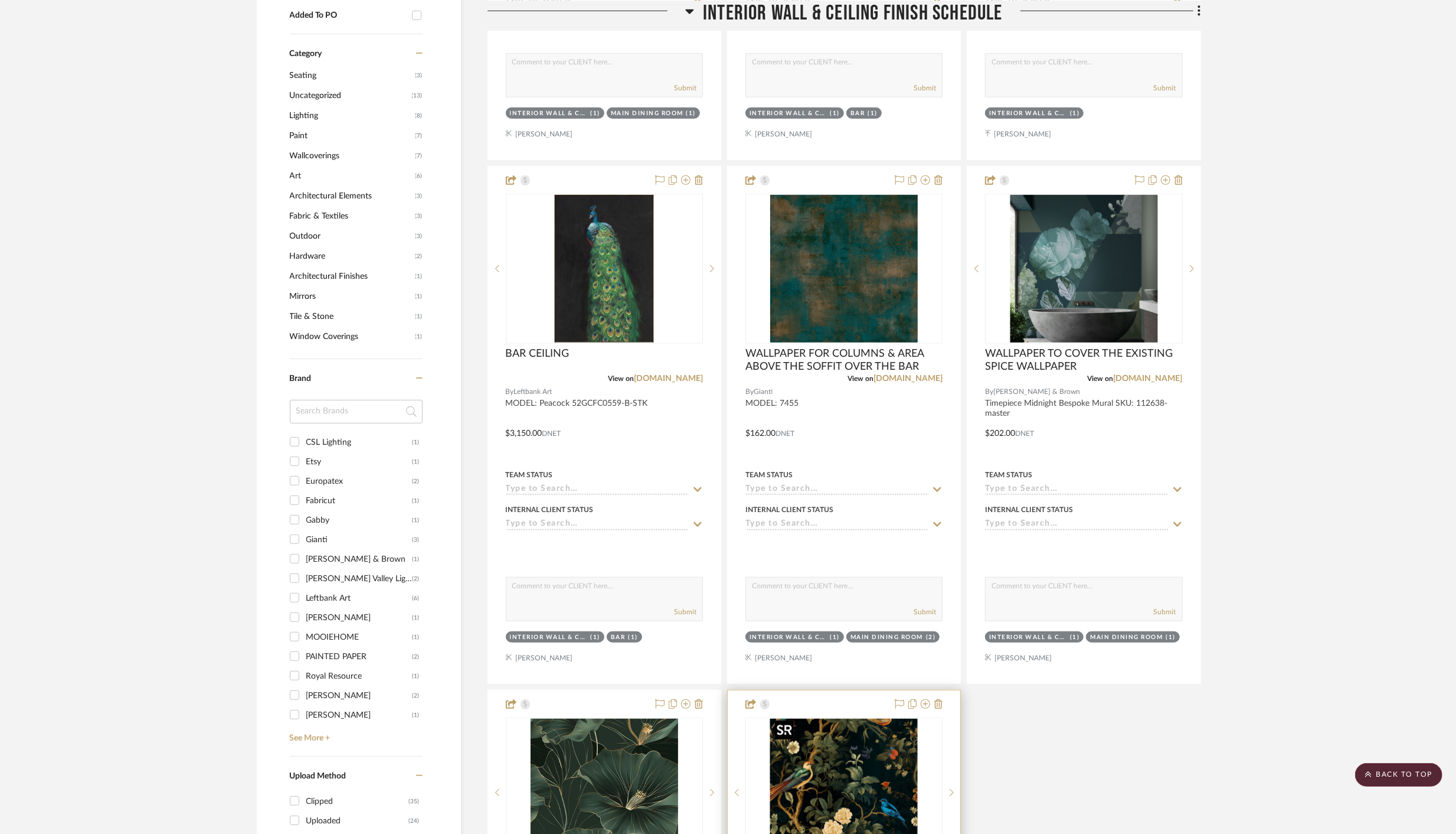
click at [838, 797] on img "0" at bounding box center [843, 792] width 147 height 147
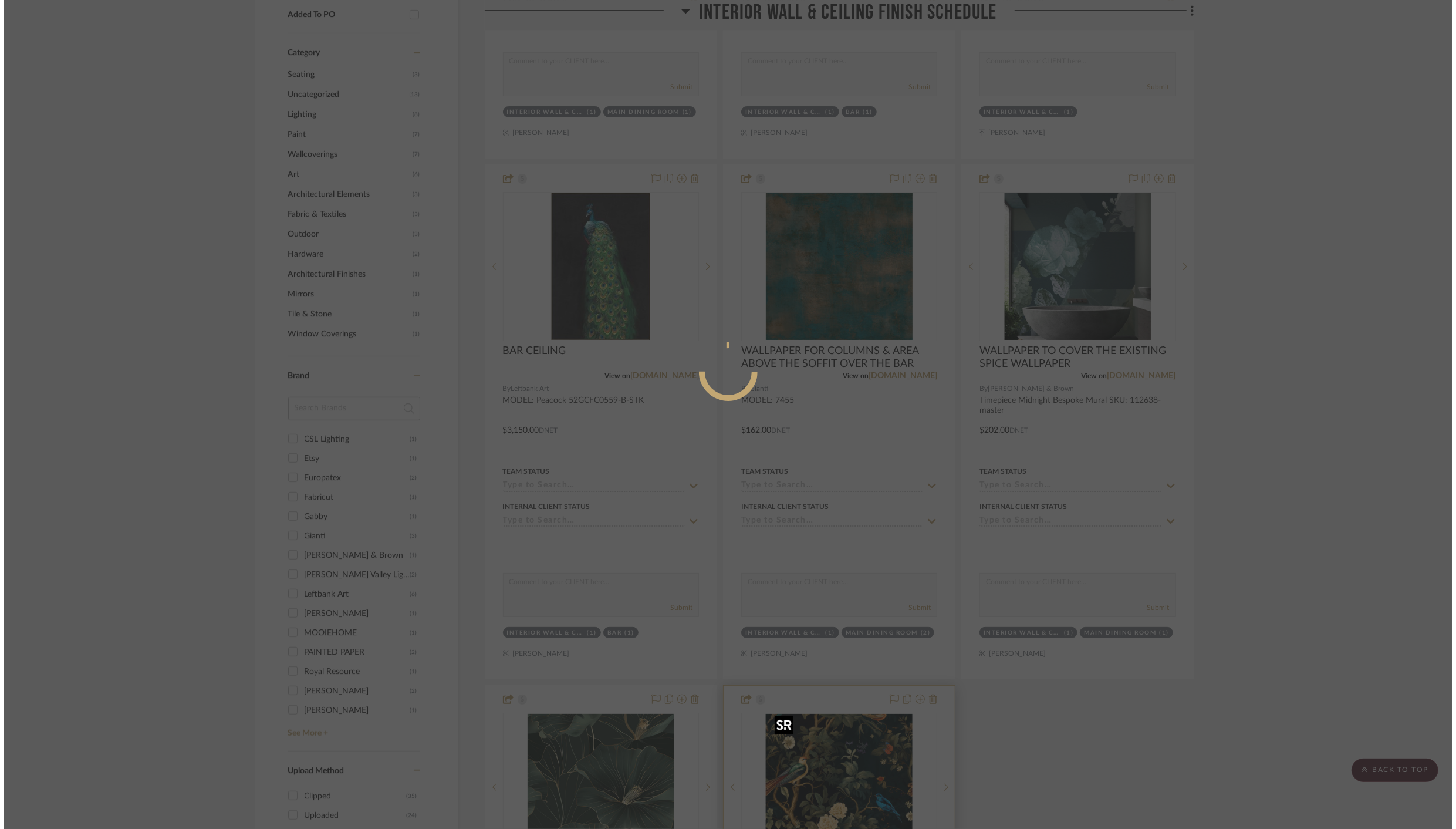
scroll to position [0, 0]
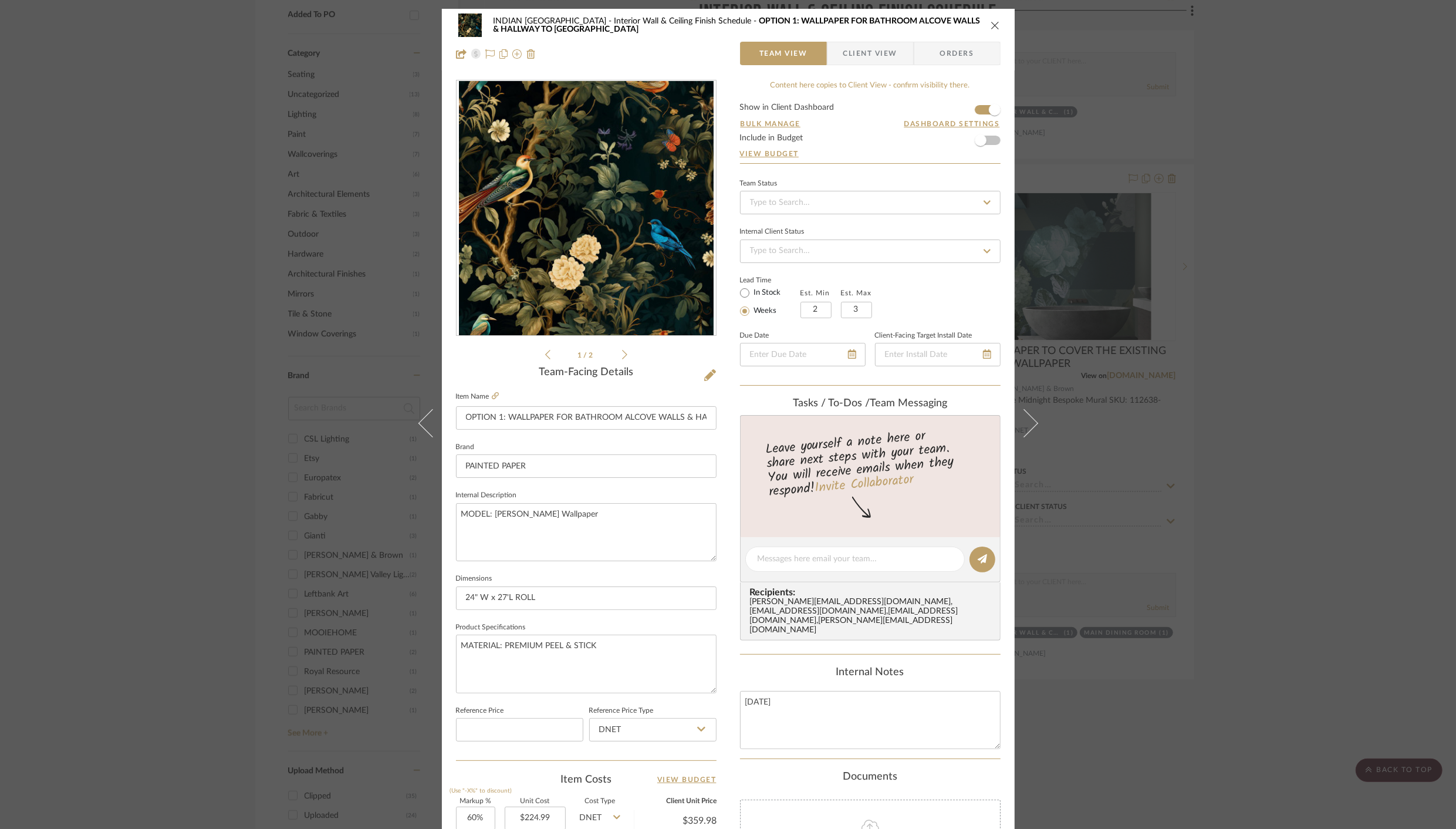
click at [865, 49] on span "Client View" at bounding box center [870, 53] width 54 height 24
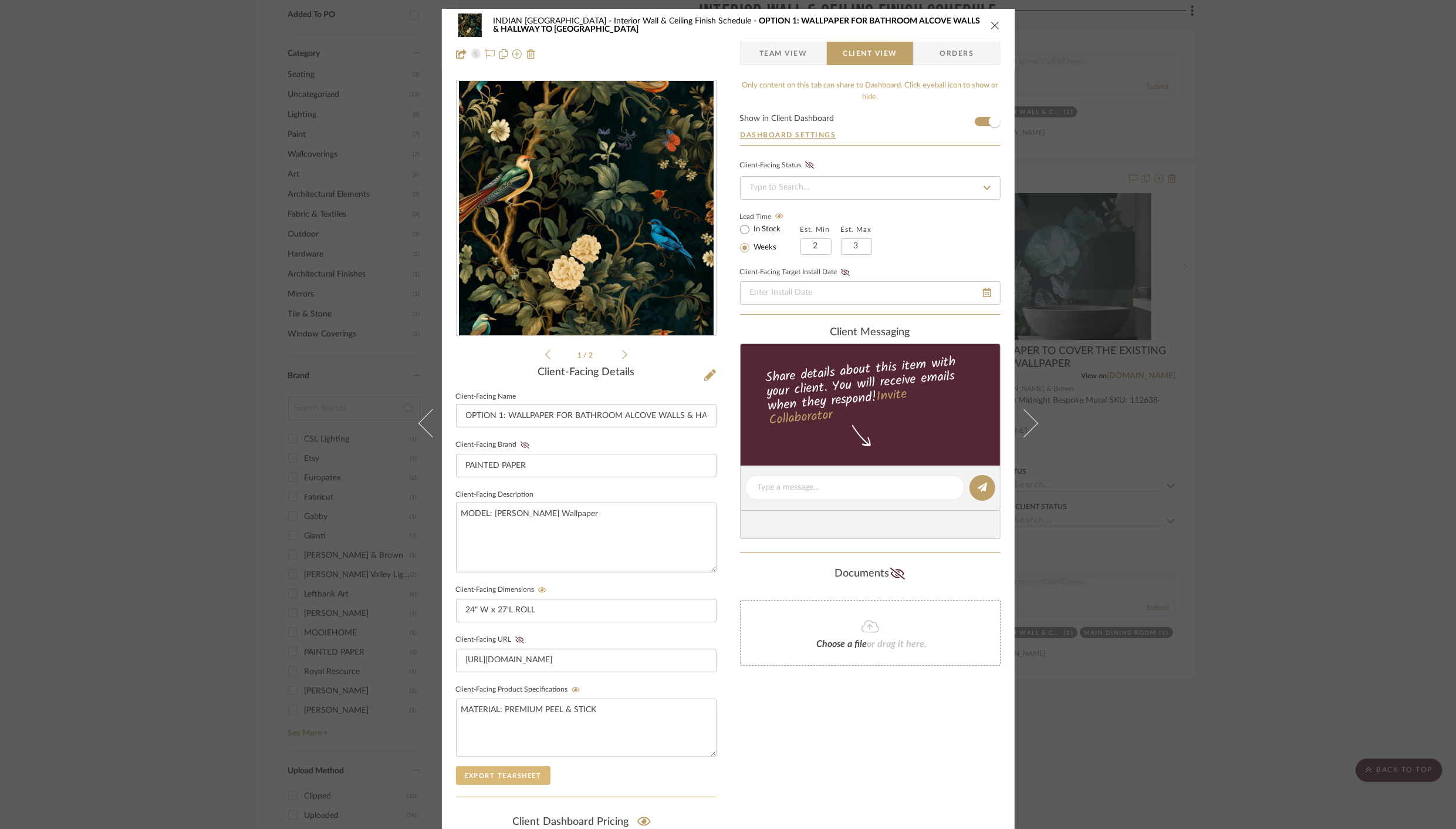
click at [501, 780] on button "Export Tearsheet" at bounding box center [503, 774] width 94 height 19
click at [531, 716] on textarea "MATERIAL: PREMIUM PEEL & STICK" at bounding box center [586, 728] width 260 height 58
click at [544, 706] on textarea "MATERIAL: PREMIUM PEEL & STICK" at bounding box center [586, 728] width 260 height 58
drag, startPoint x: 541, startPoint y: 705, endPoint x: 641, endPoint y: 712, distance: 100.2
click at [642, 712] on textarea "MATERIAL: PREMIUM PEEL & STICK" at bounding box center [586, 728] width 260 height 58
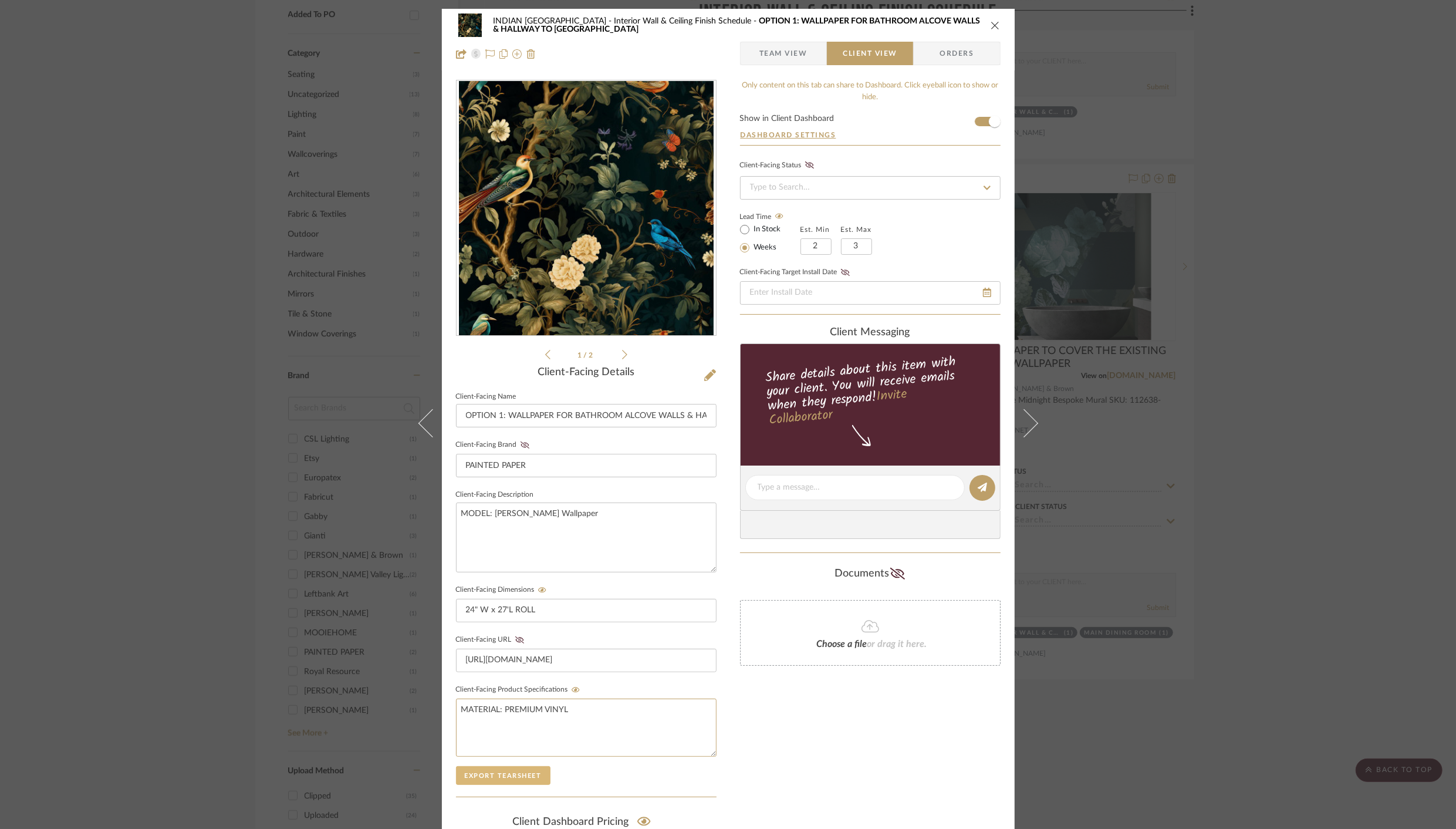
type textarea "MATERIAL: PREMIUM VINYL"
click at [489, 769] on button "Export Tearsheet" at bounding box center [503, 774] width 94 height 19
click at [991, 26] on icon "close" at bounding box center [995, 25] width 10 height 10
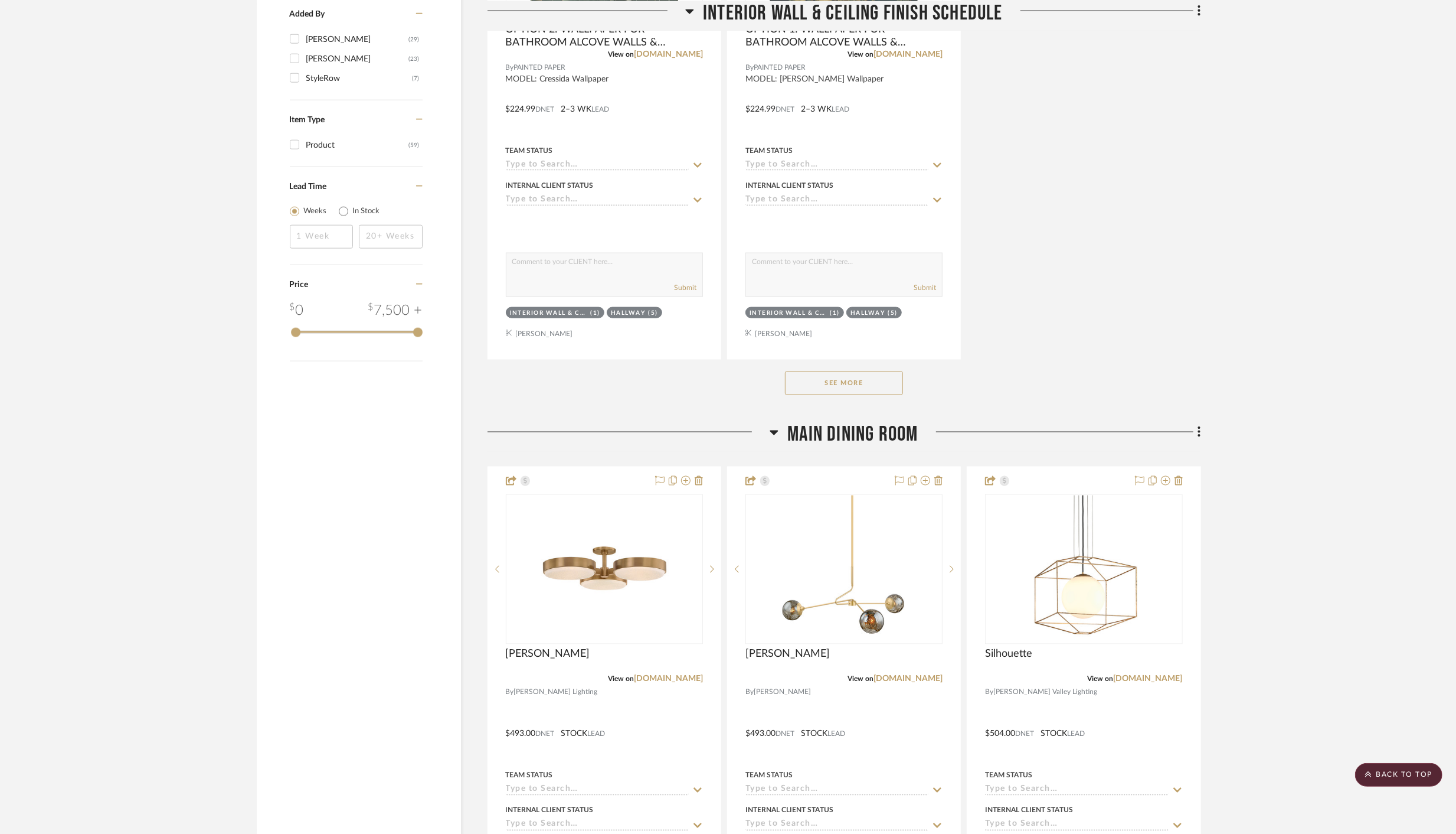
scroll to position [1616, 0]
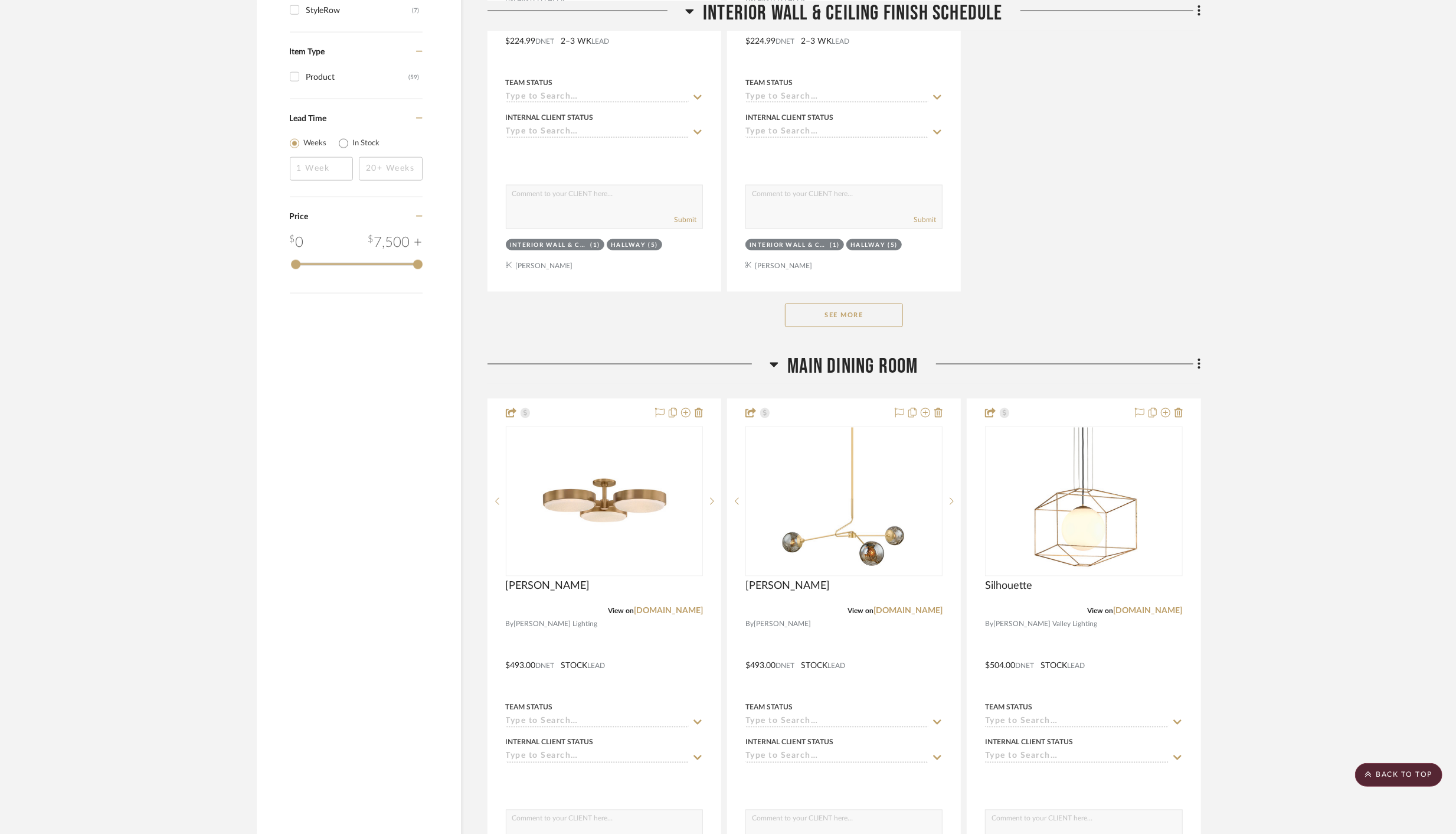
click at [804, 308] on button "See More" at bounding box center [843, 315] width 118 height 24
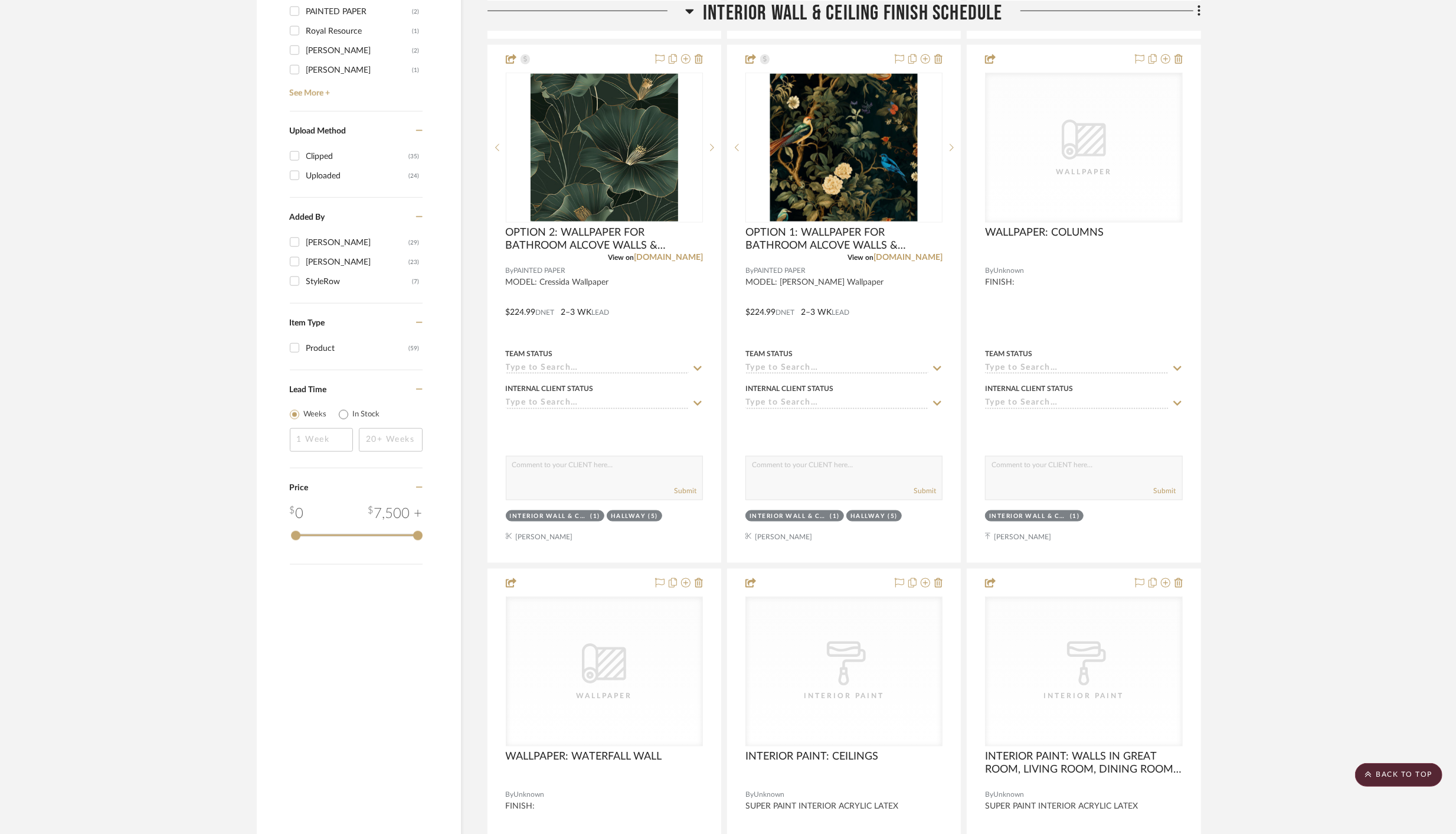
scroll to position [1349, 0]
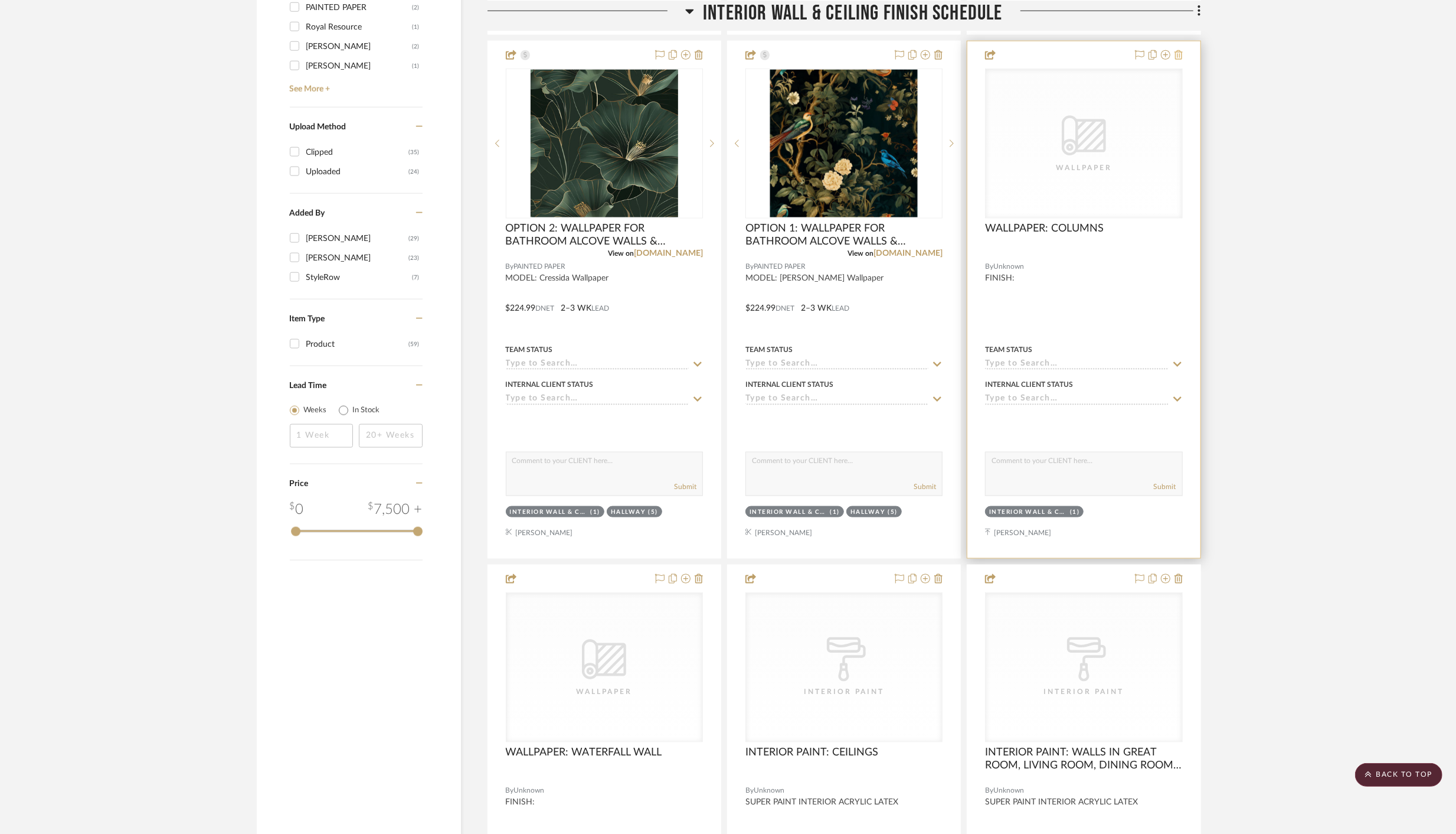
click at [1178, 53] on icon at bounding box center [1178, 55] width 8 height 10
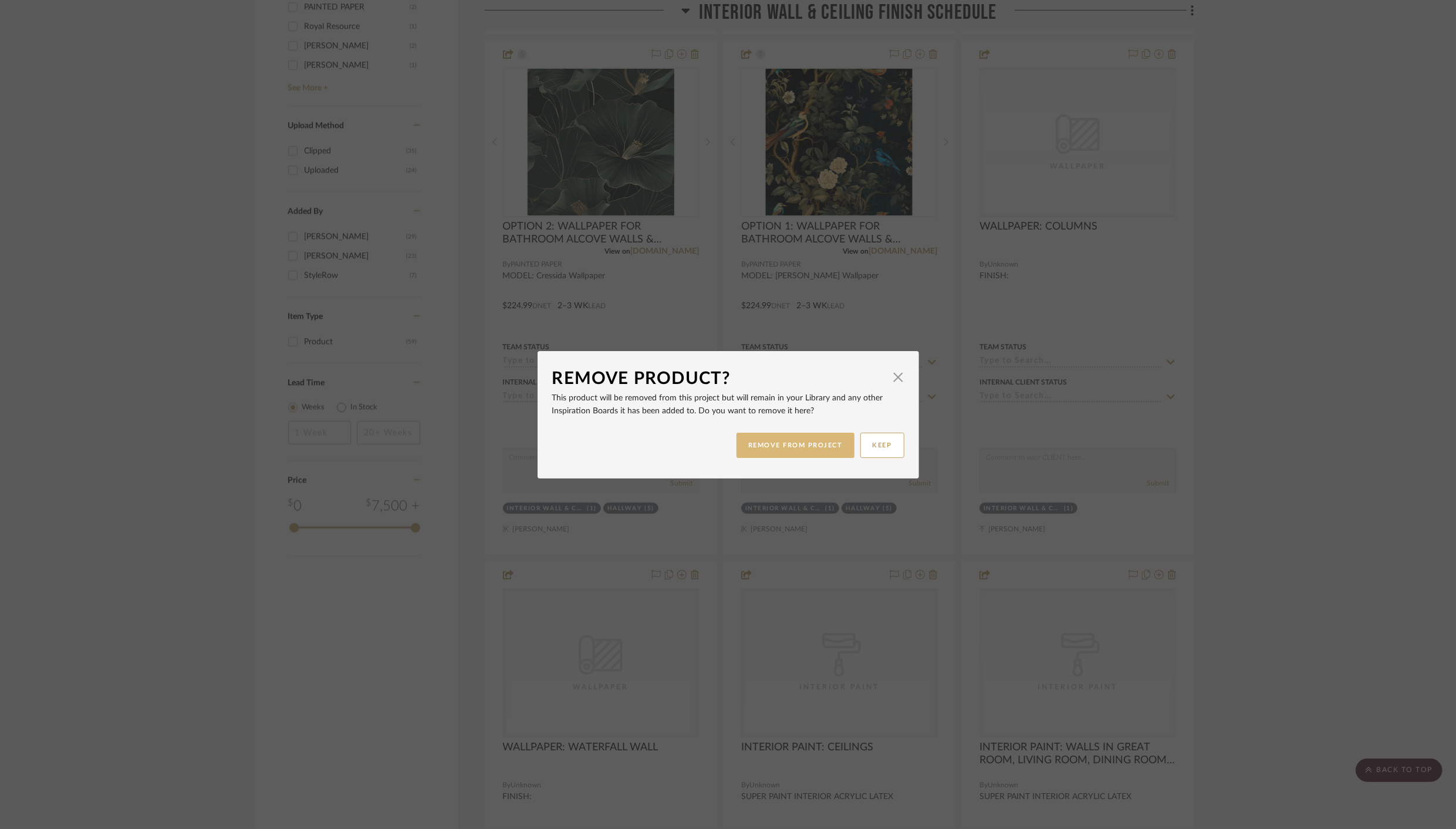
click at [773, 457] on button "REMOVE FROM PROJECT" at bounding box center [795, 444] width 118 height 26
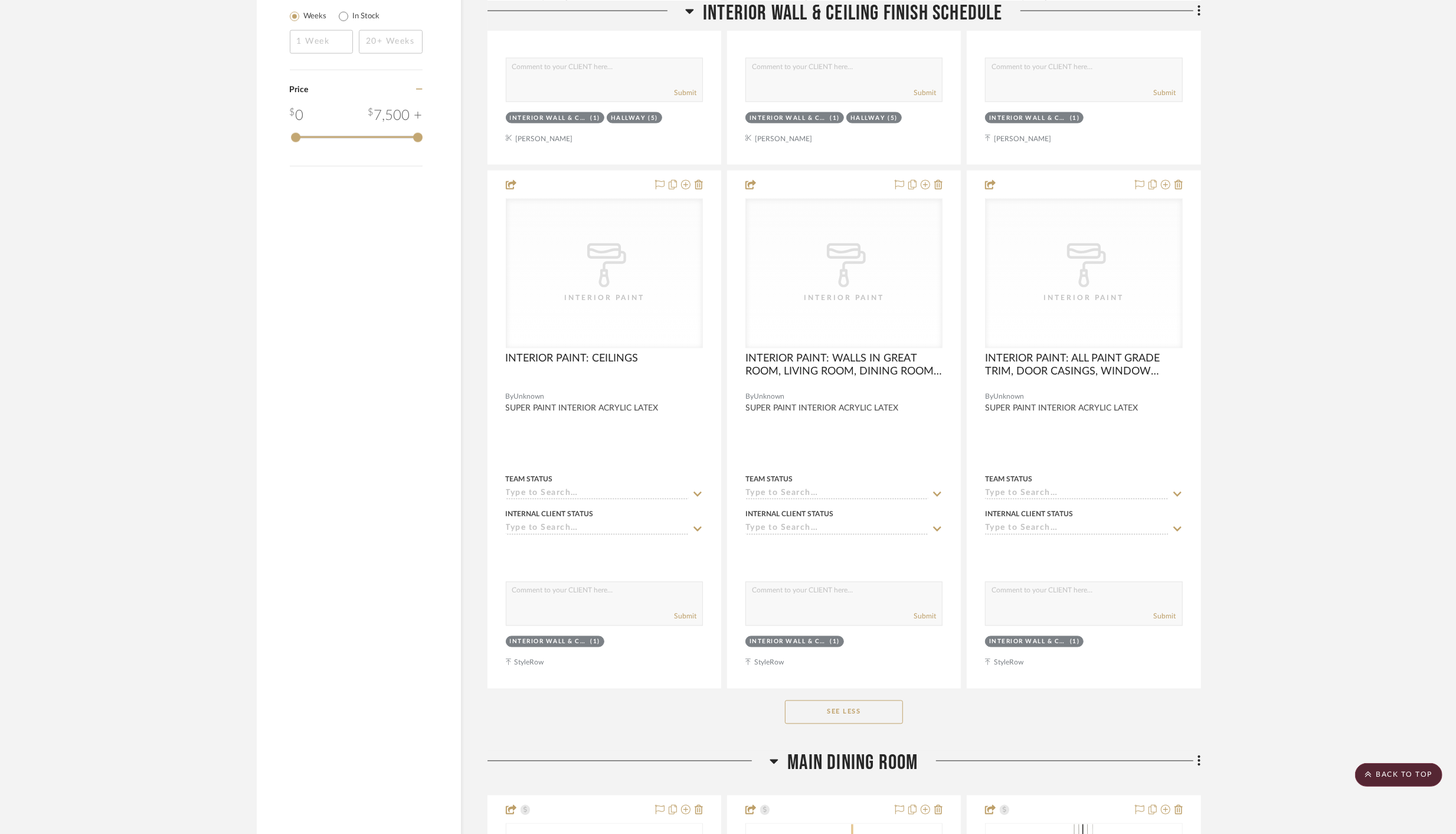
scroll to position [1746, 0]
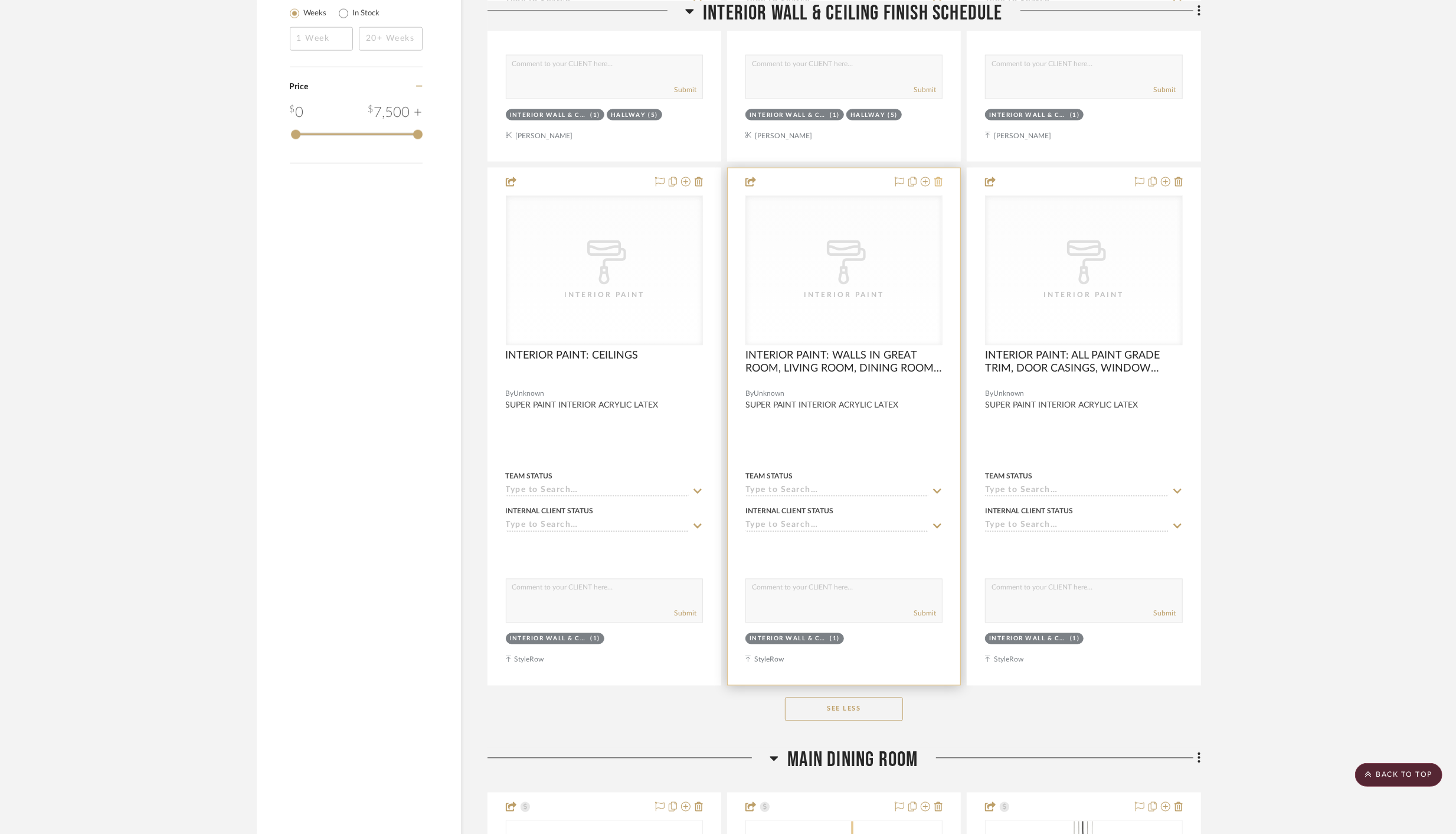
click at [941, 179] on icon at bounding box center [937, 182] width 8 height 10
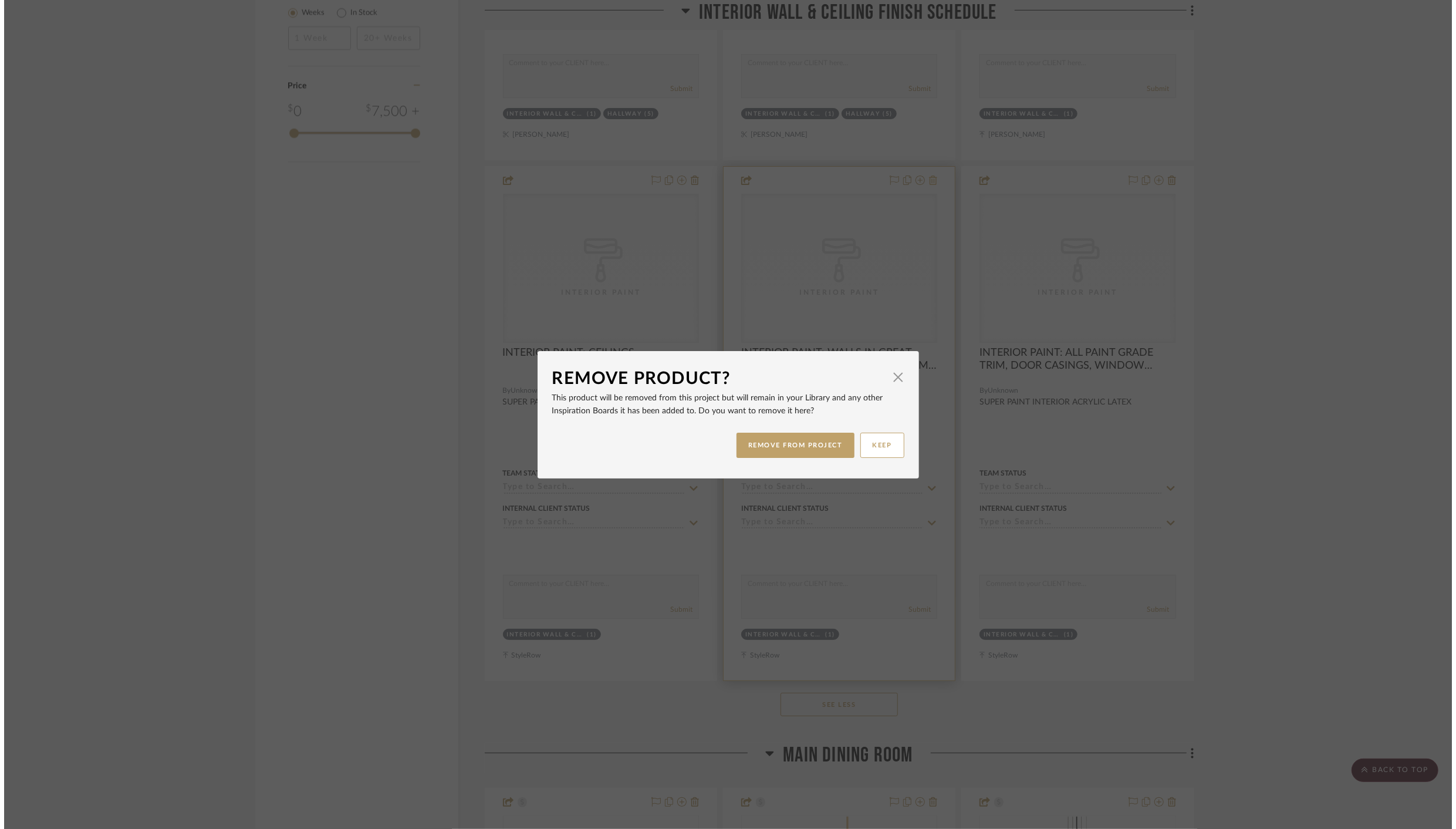
scroll to position [0, 0]
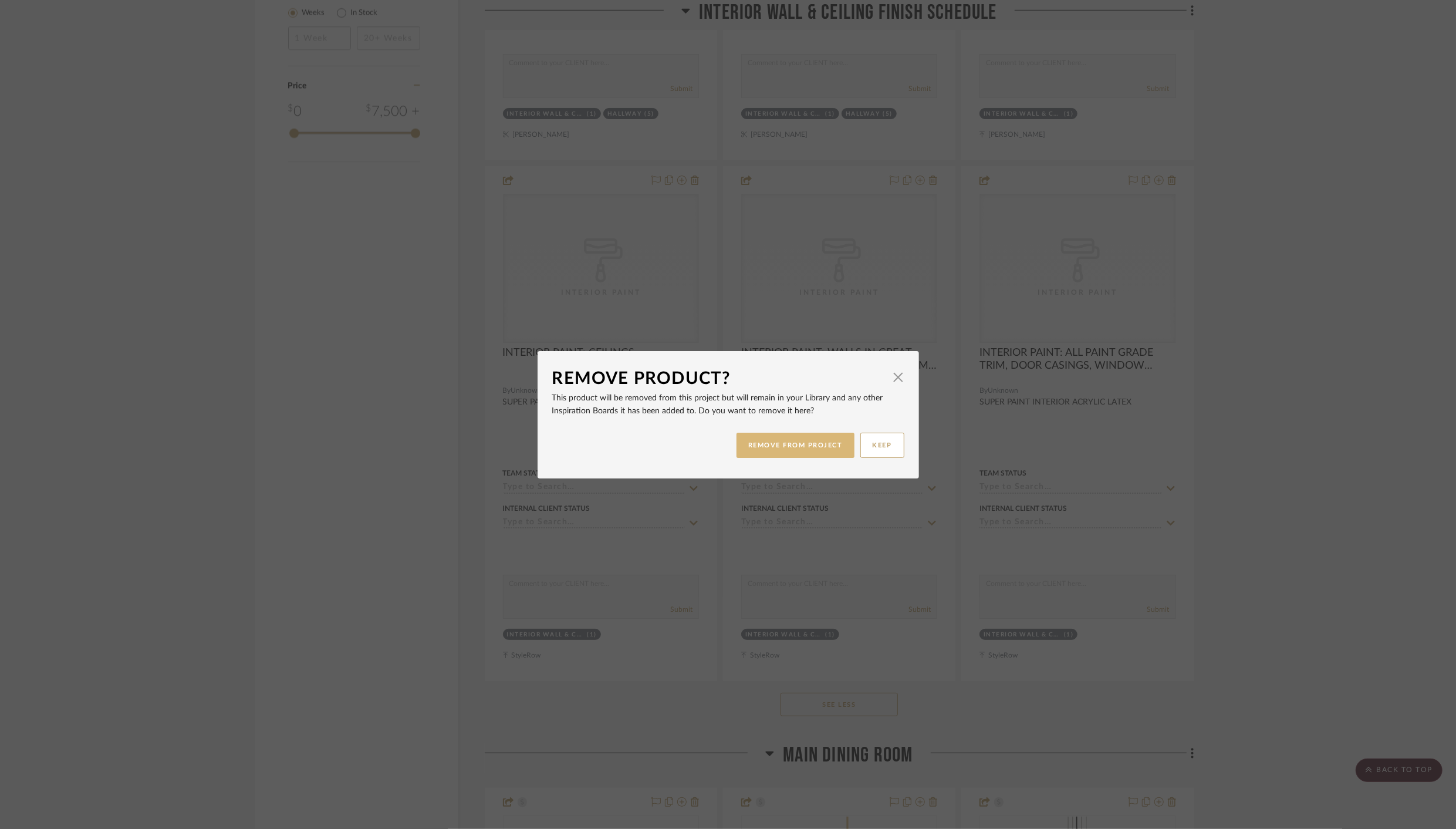
click at [798, 436] on button "REMOVE FROM PROJECT" at bounding box center [795, 444] width 118 height 26
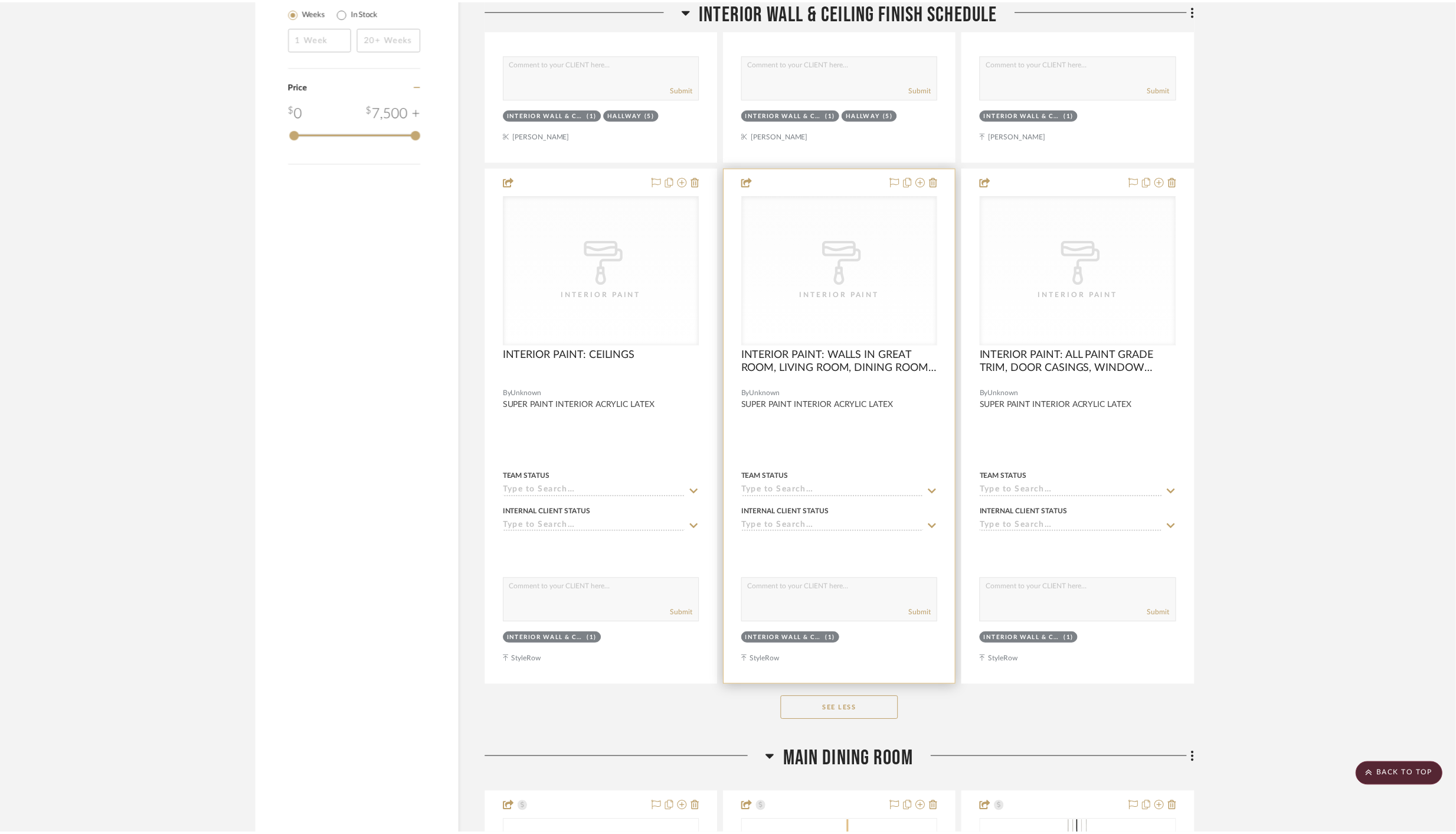
scroll to position [1746, 0]
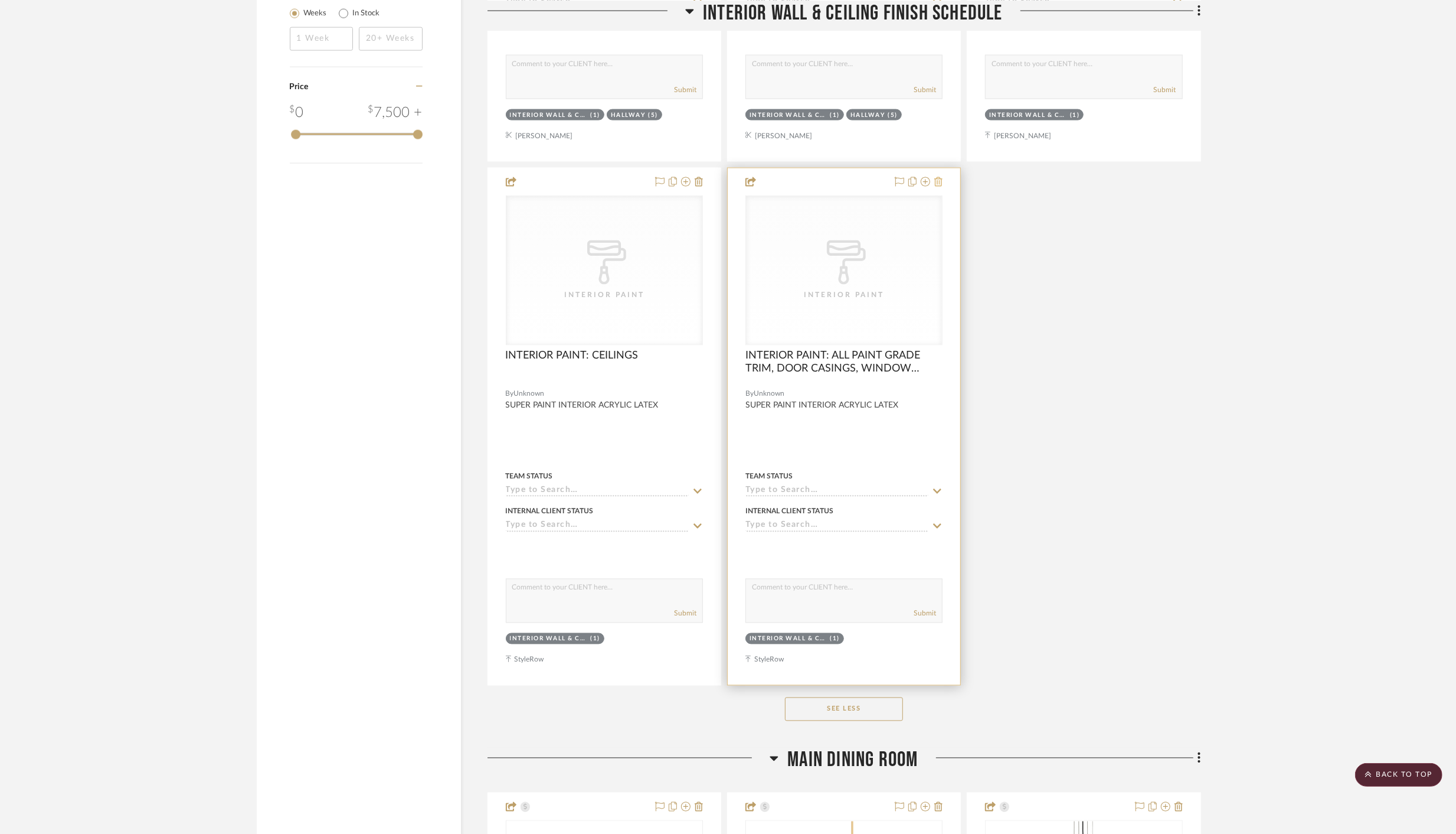
click at [941, 179] on icon at bounding box center [937, 182] width 8 height 10
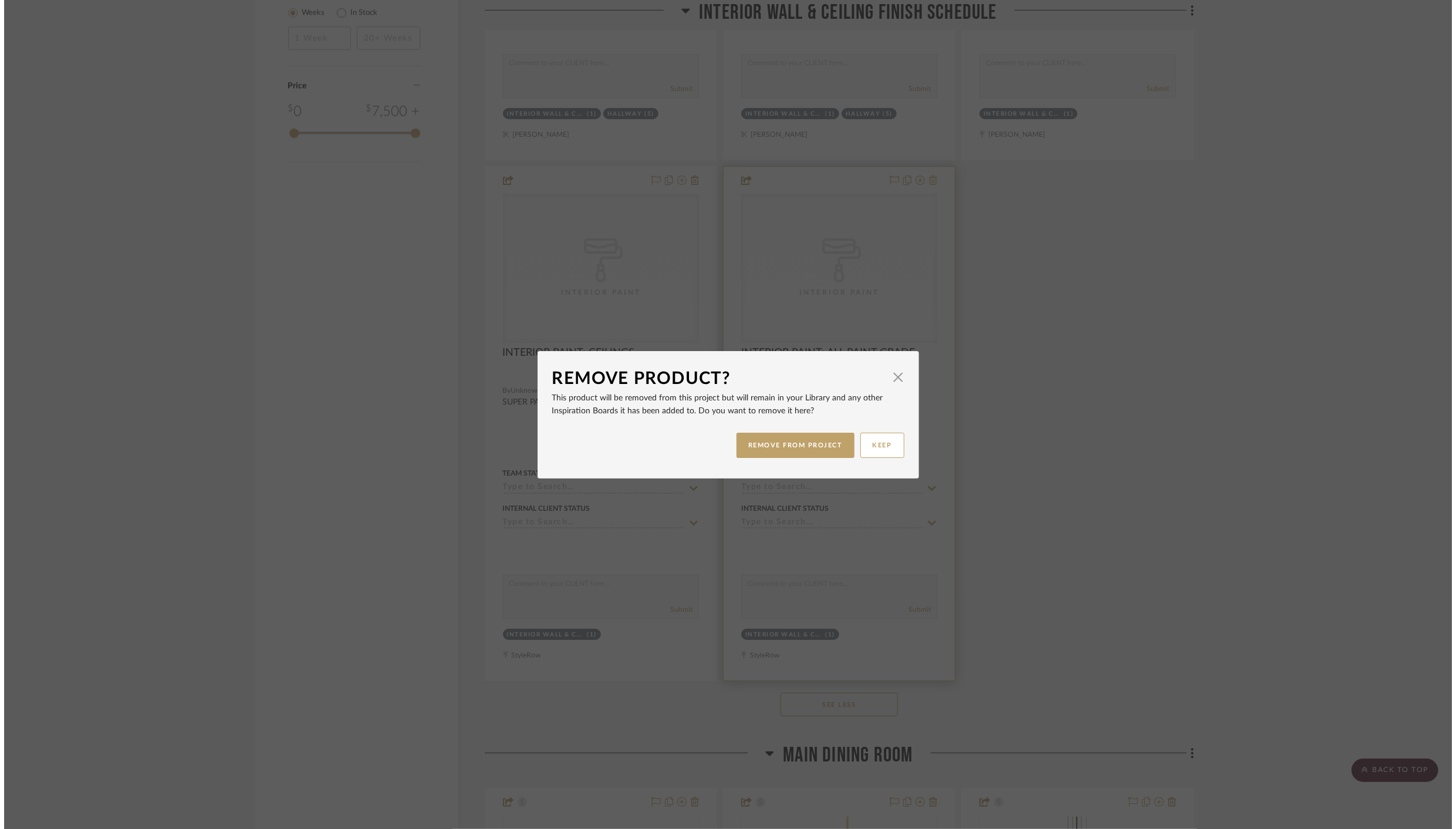
scroll to position [0, 0]
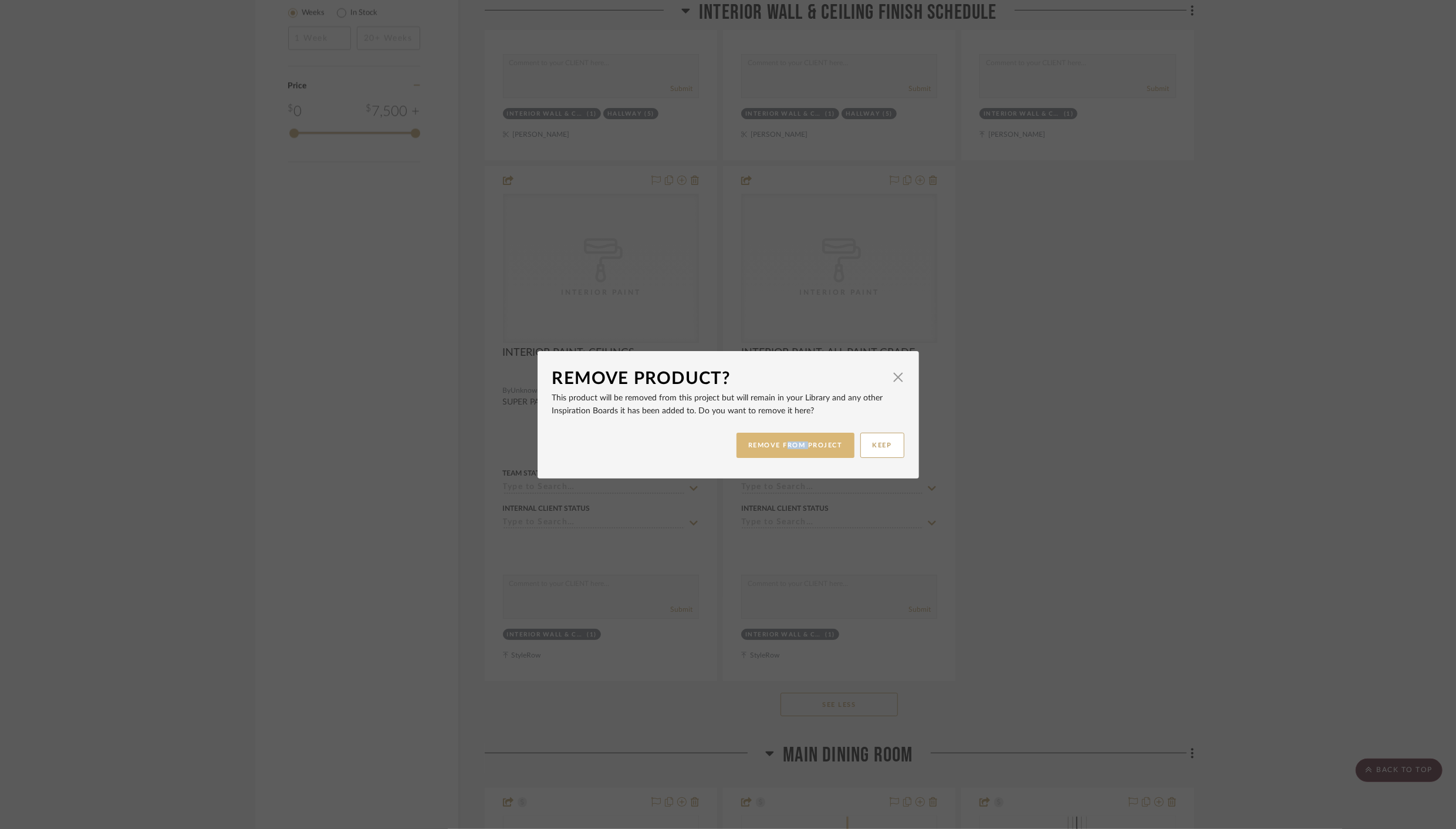
click at [755, 446] on button "REMOVE FROM PROJECT" at bounding box center [795, 444] width 118 height 26
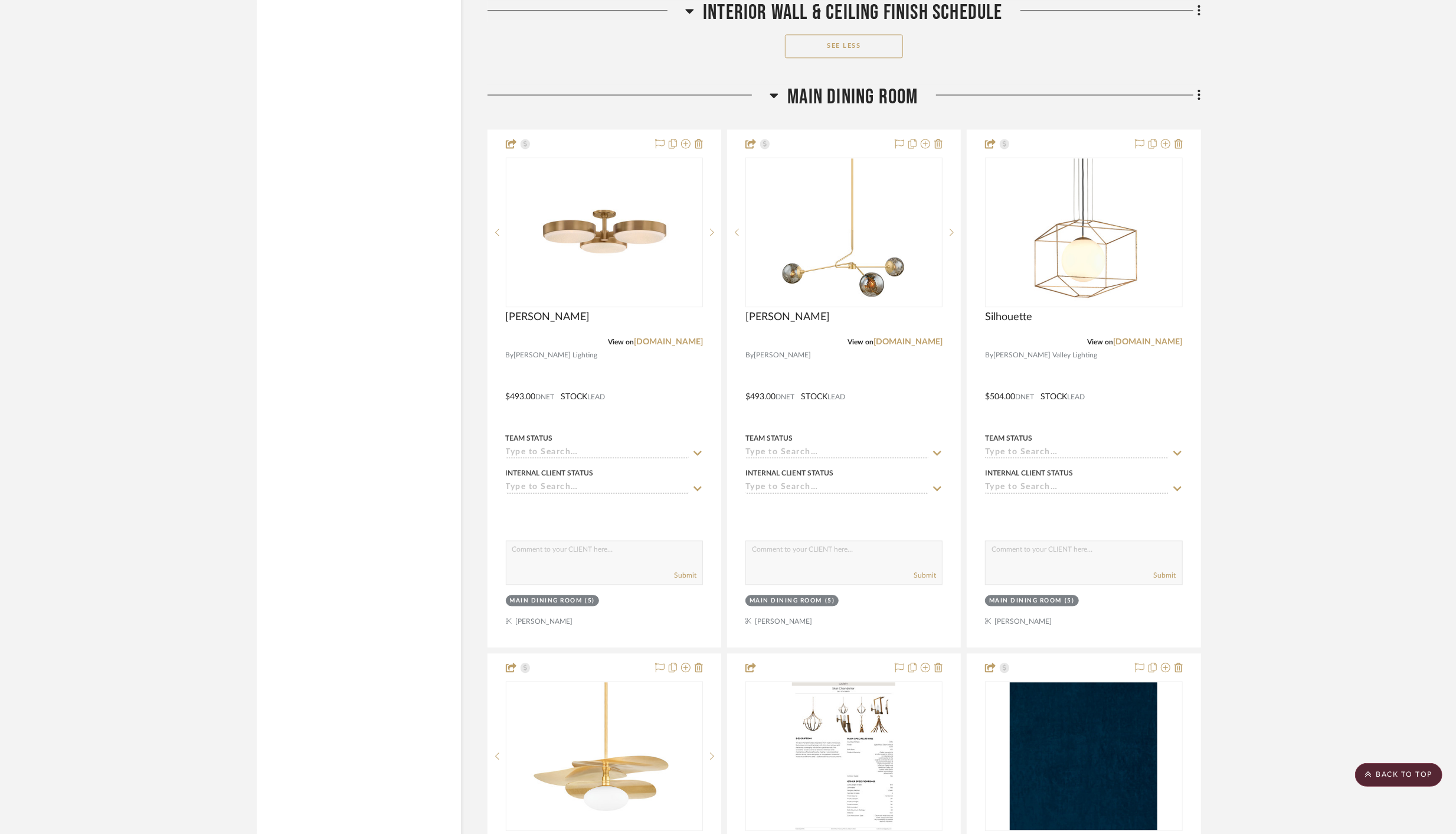
scroll to position [2438, 0]
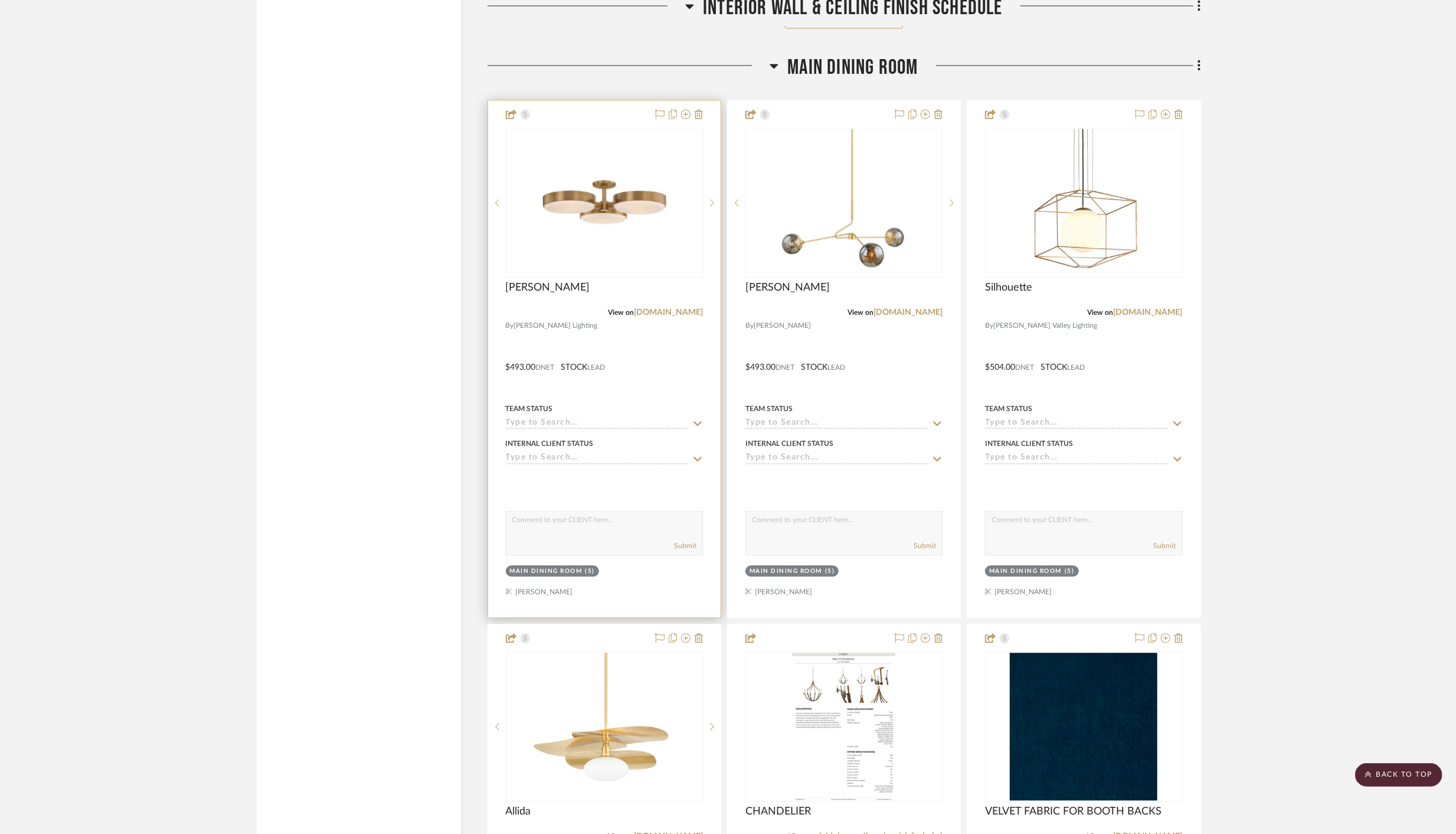
click at [666, 338] on div at bounding box center [604, 358] width 232 height 516
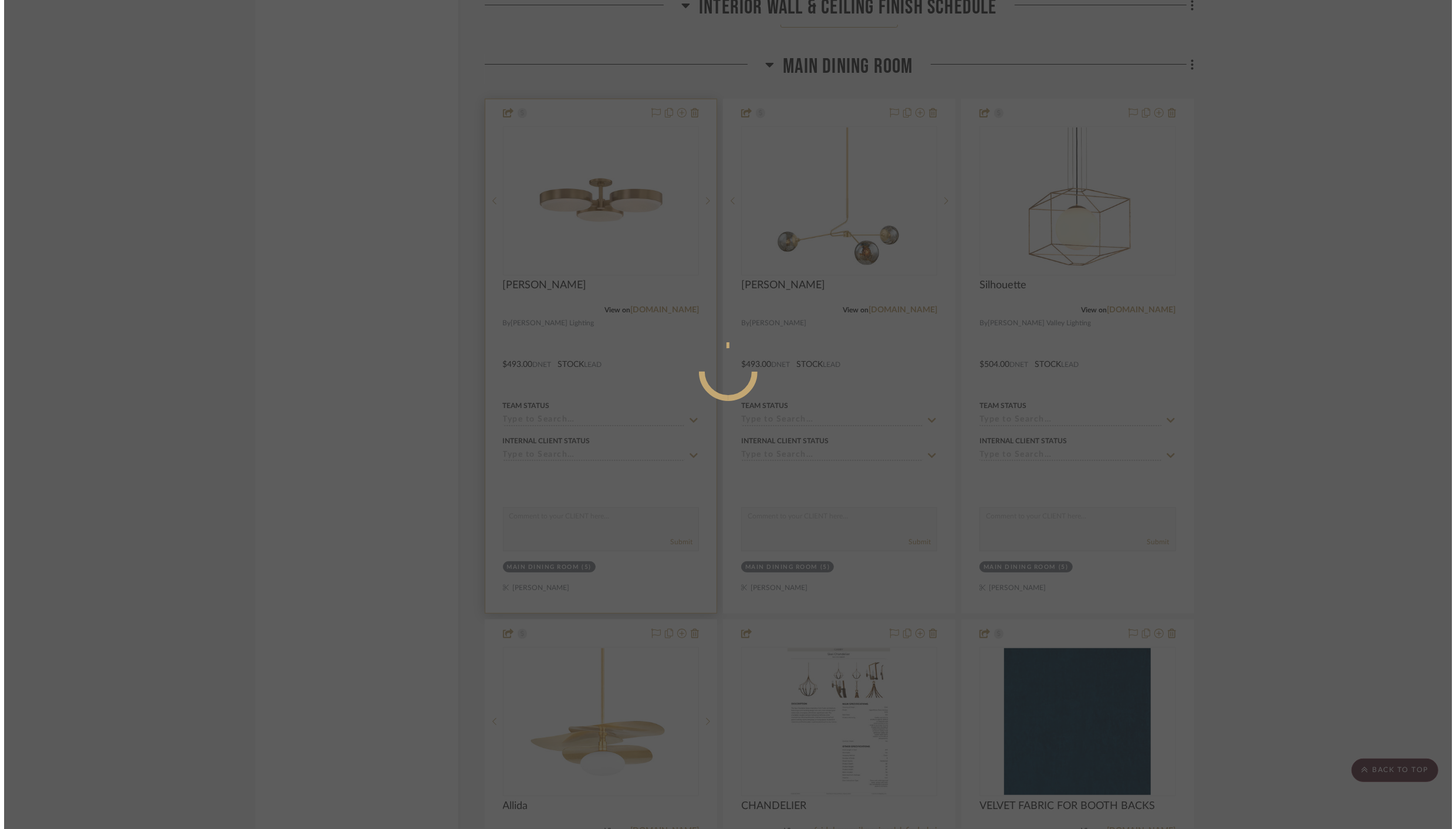
scroll to position [0, 0]
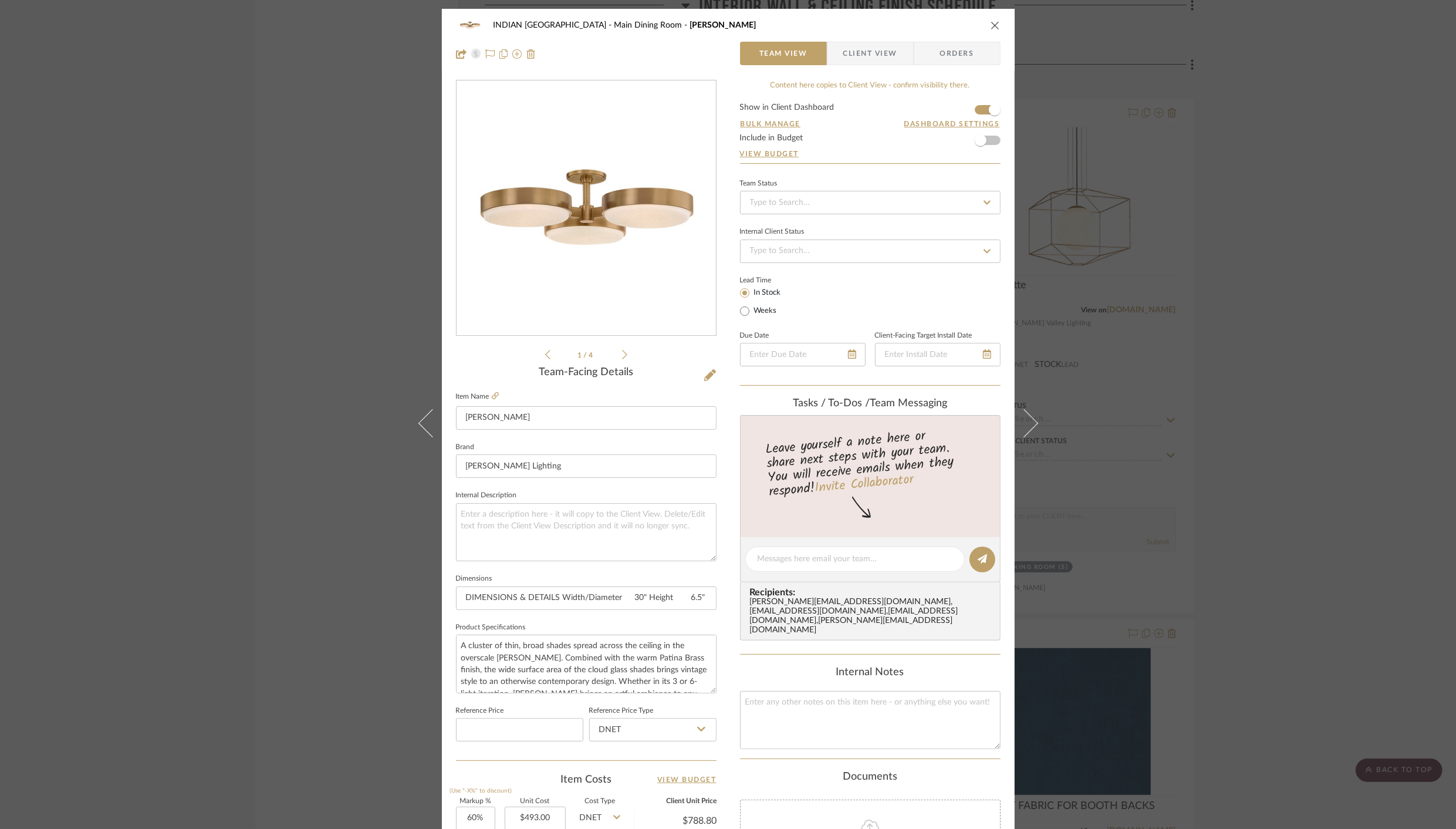
click at [859, 54] on span "Client View" at bounding box center [870, 53] width 54 height 24
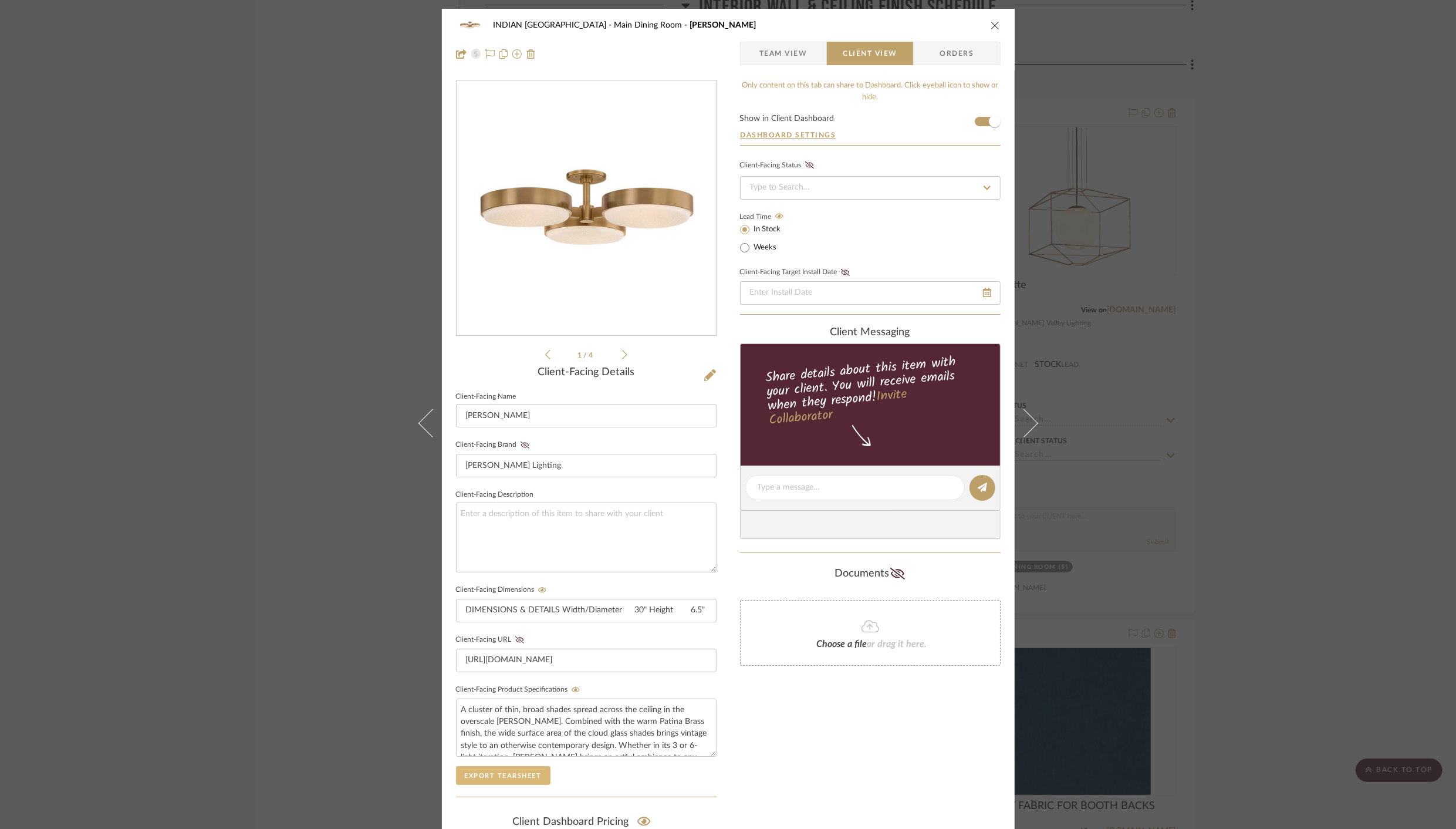
drag, startPoint x: 501, startPoint y: 764, endPoint x: 496, endPoint y: 773, distance: 10.3
click at [501, 766] on button "Export Tearsheet" at bounding box center [503, 774] width 94 height 19
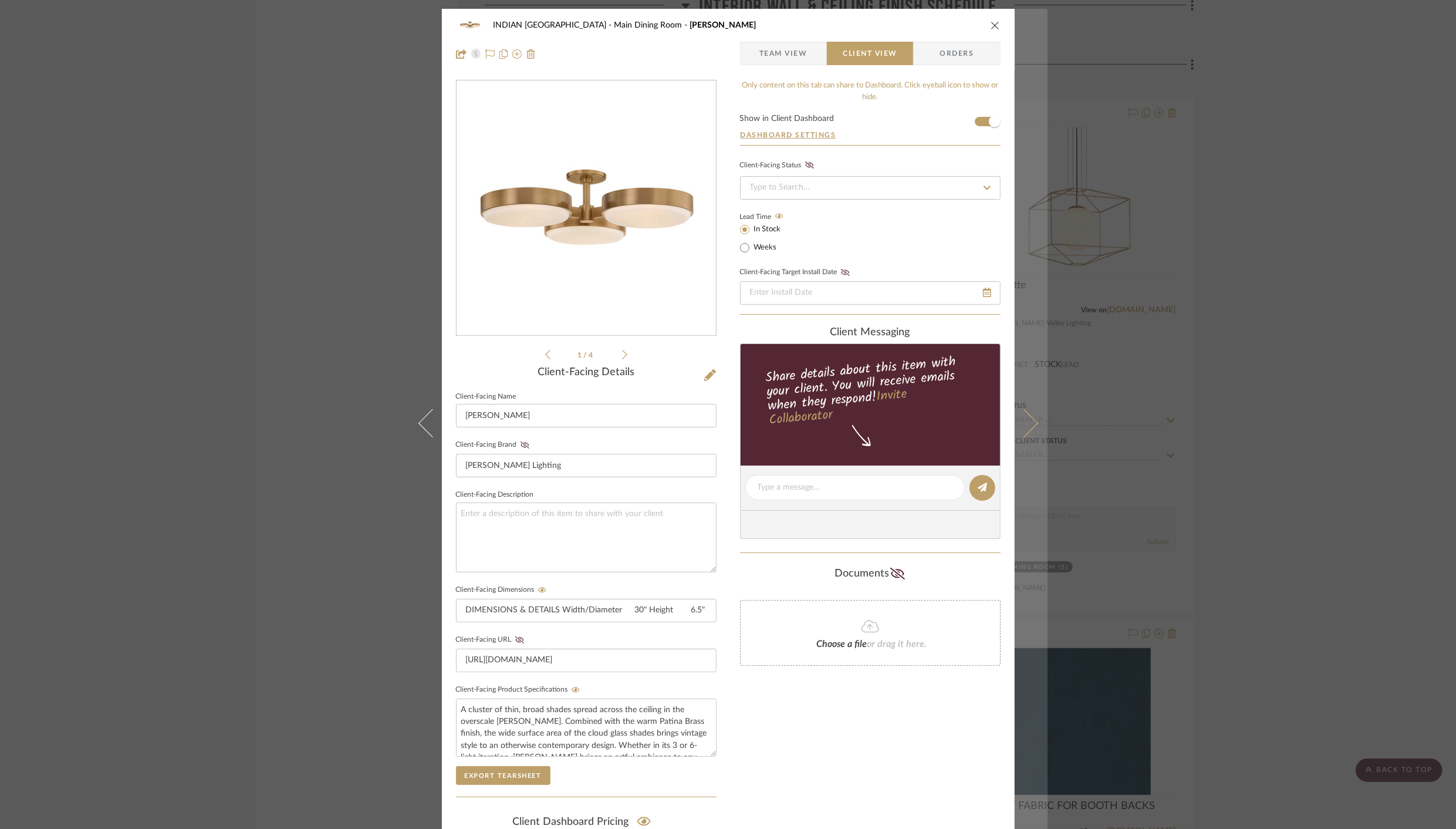
click at [1024, 423] on icon at bounding box center [1024, 423] width 28 height 28
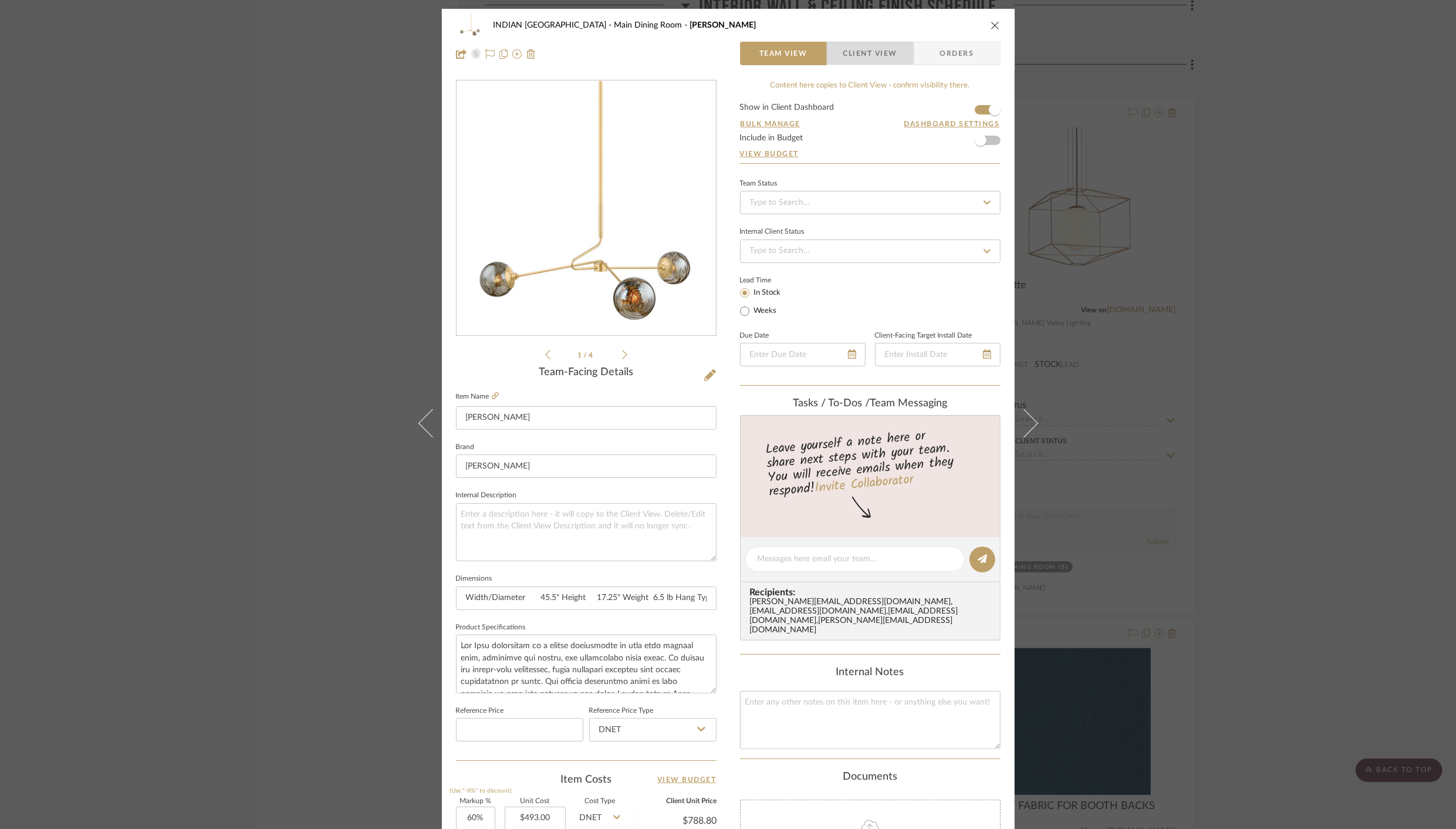
click at [863, 54] on span "Client View" at bounding box center [870, 53] width 54 height 24
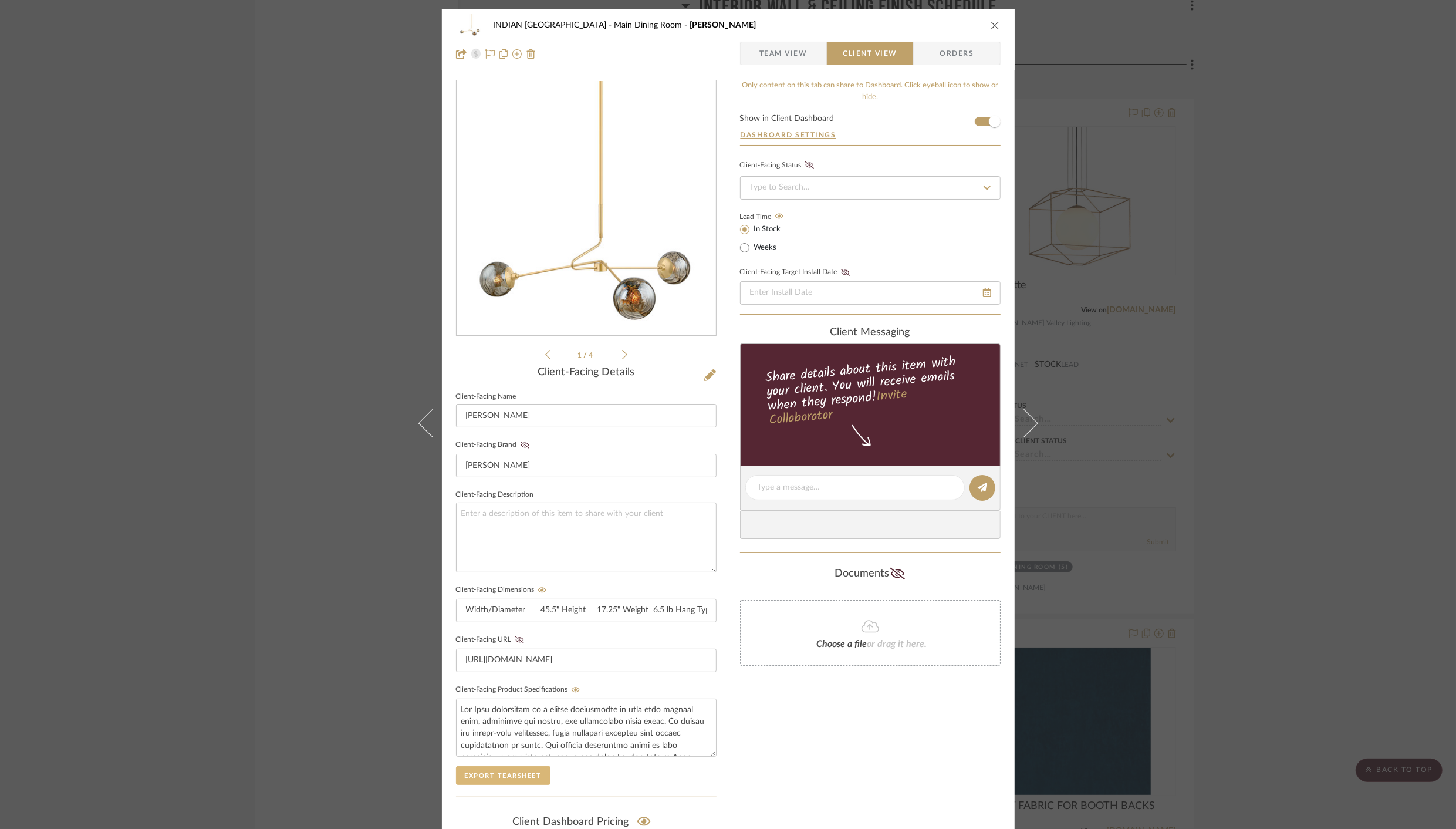
click at [458, 771] on button "Export Tearsheet" at bounding box center [503, 774] width 94 height 19
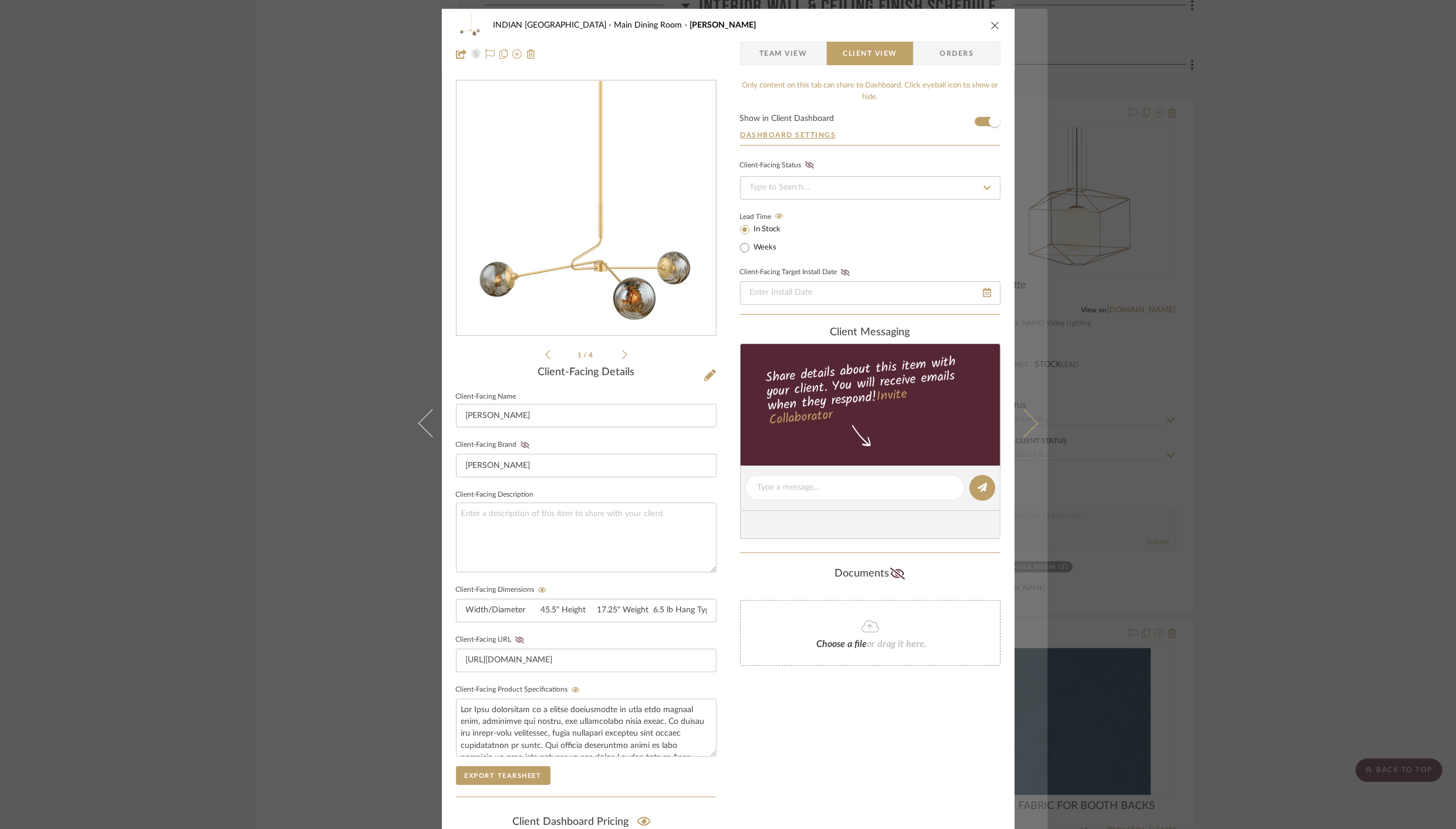
click at [1028, 427] on icon at bounding box center [1024, 423] width 28 height 28
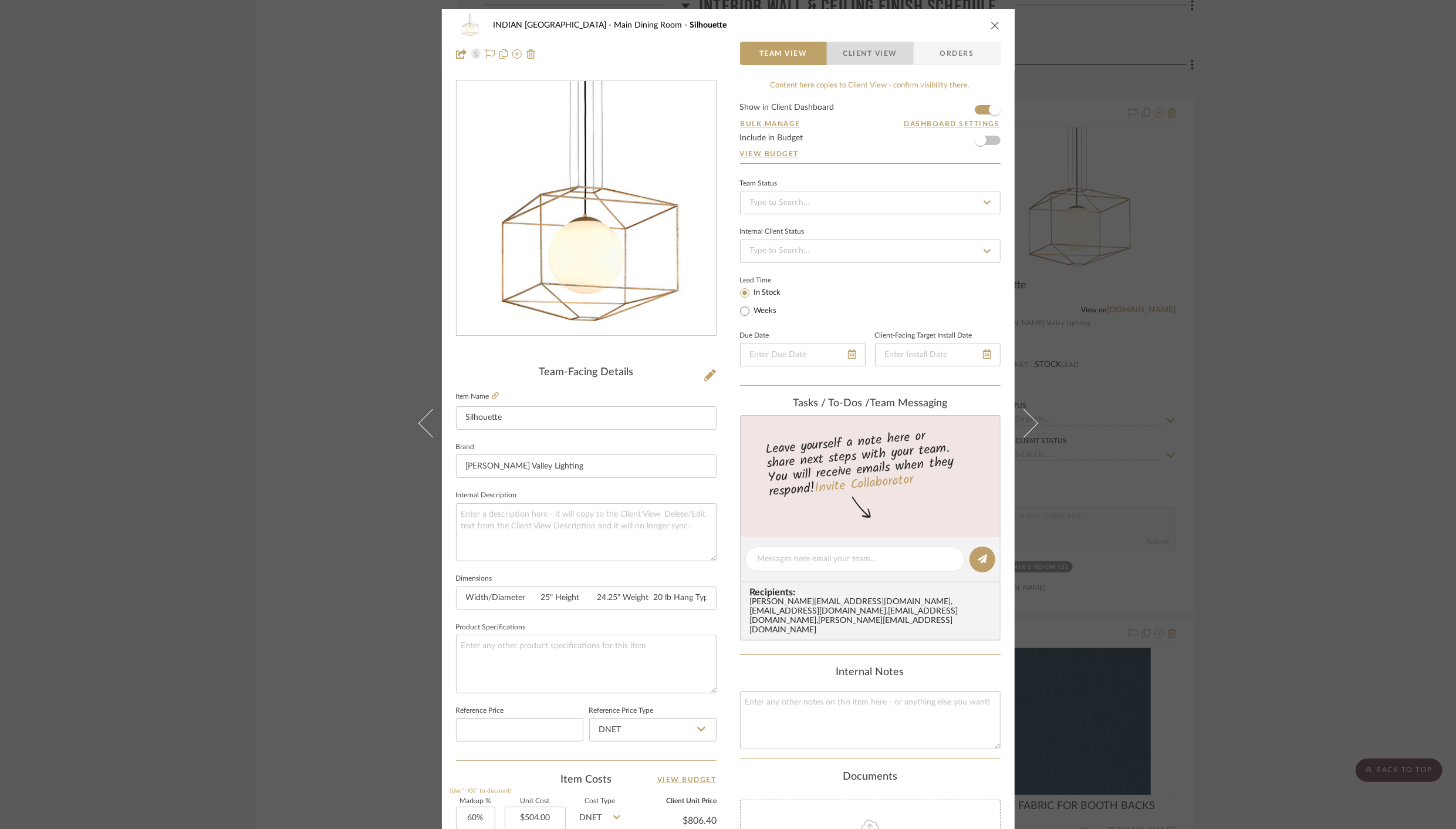
click at [874, 59] on span "Client View" at bounding box center [870, 53] width 54 height 24
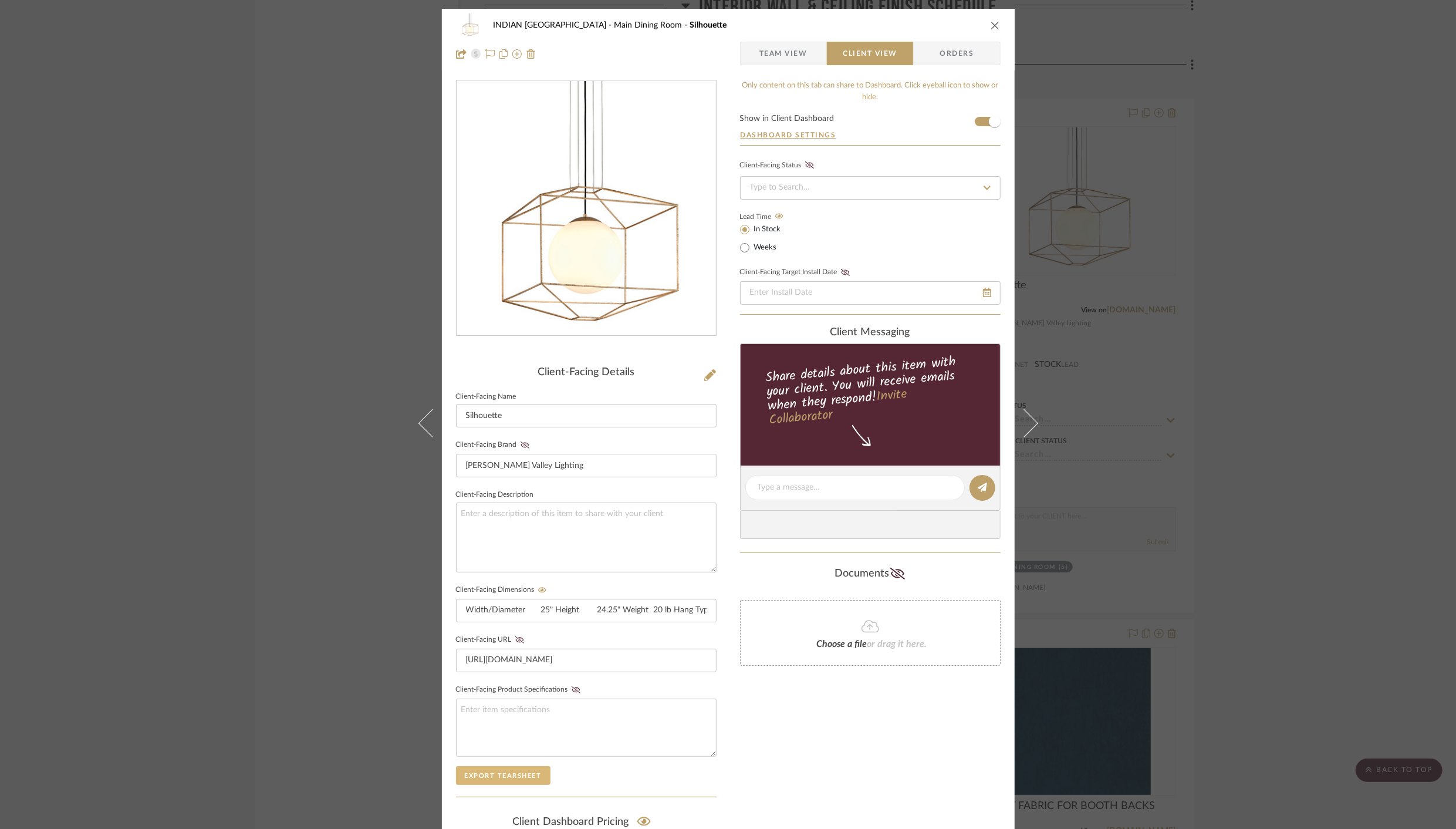
click at [486, 773] on button "Export Tearsheet" at bounding box center [503, 774] width 94 height 19
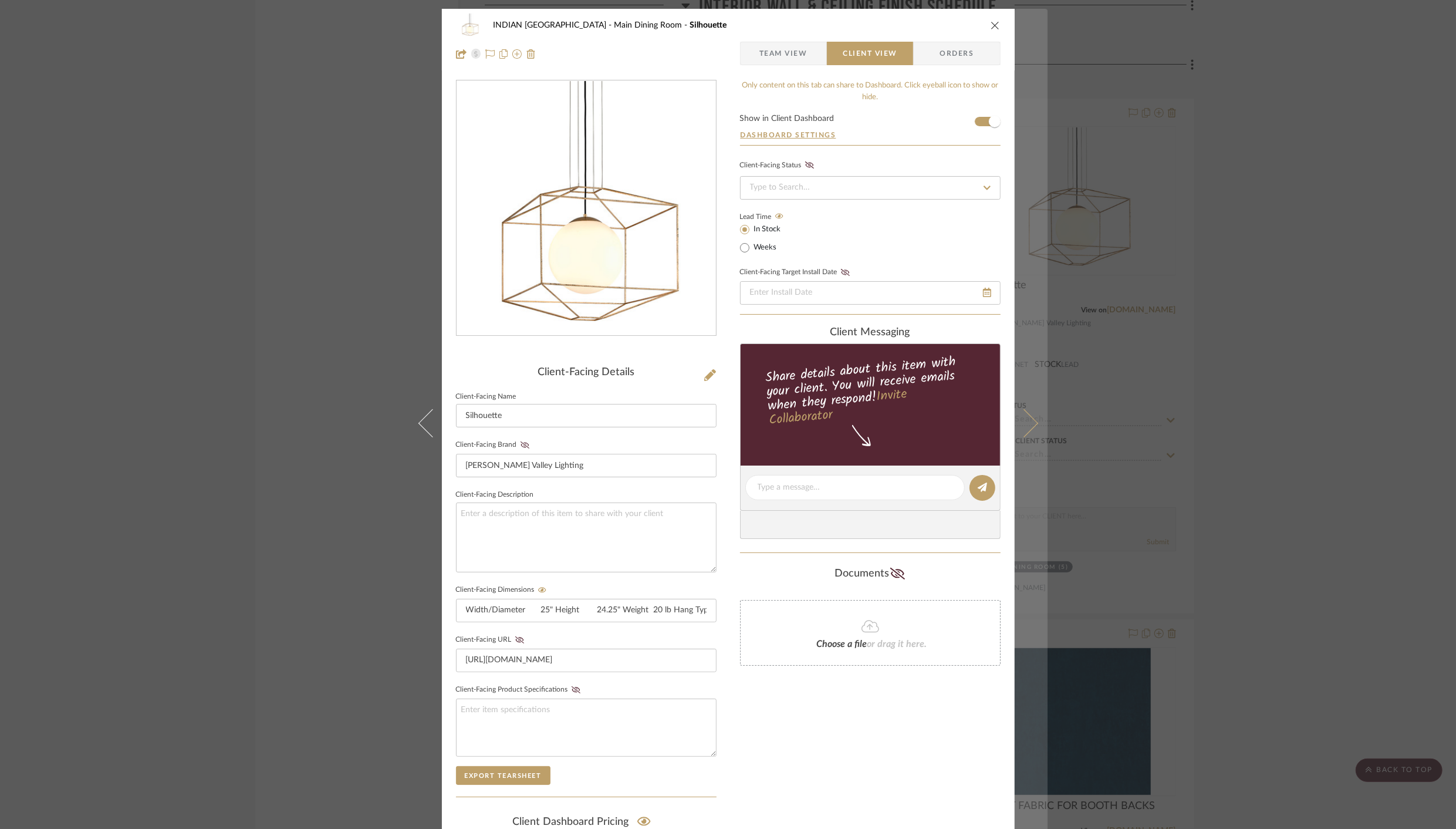
click at [1027, 427] on icon at bounding box center [1024, 423] width 28 height 28
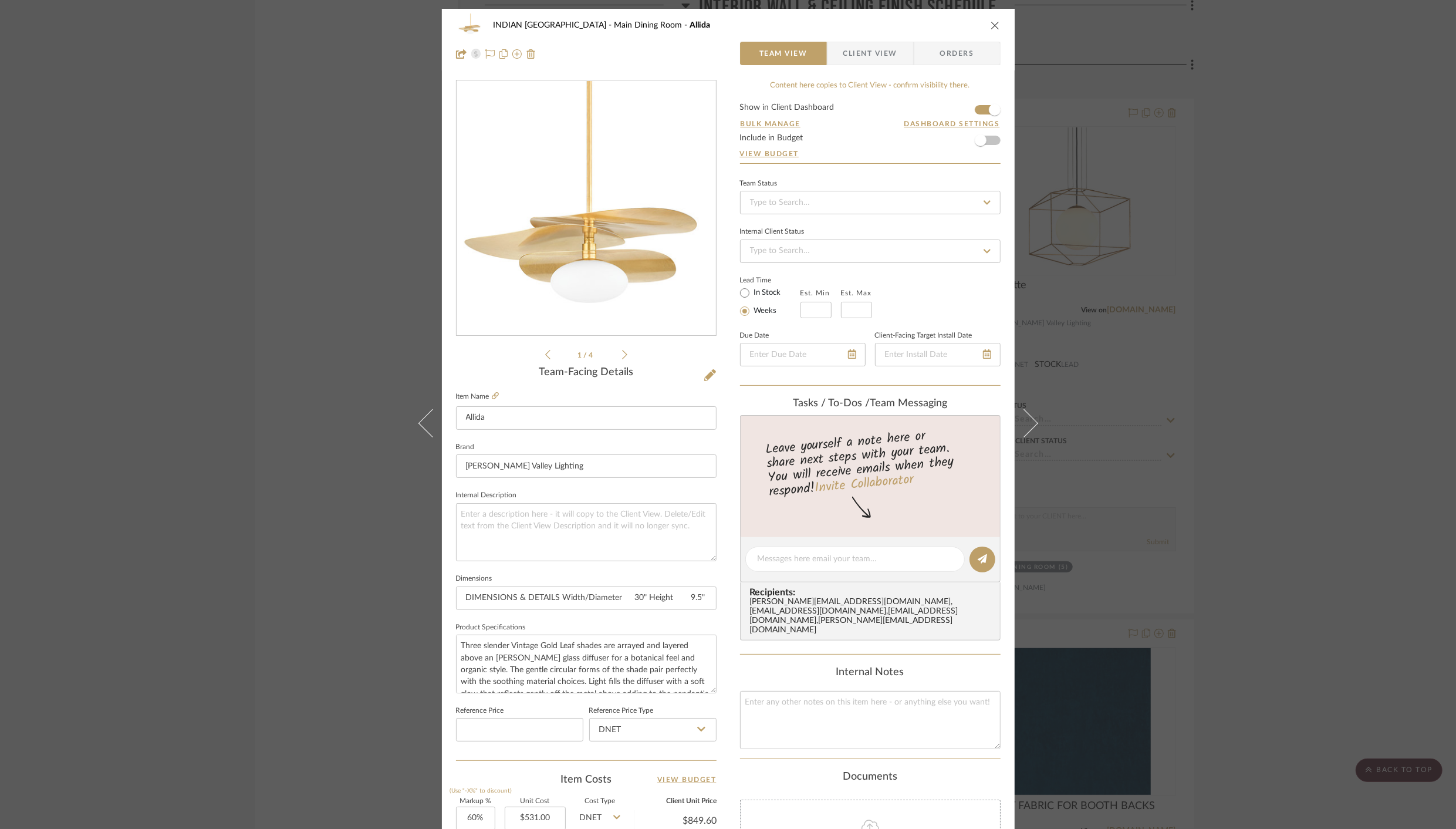
click at [862, 45] on span "Client View" at bounding box center [870, 53] width 54 height 24
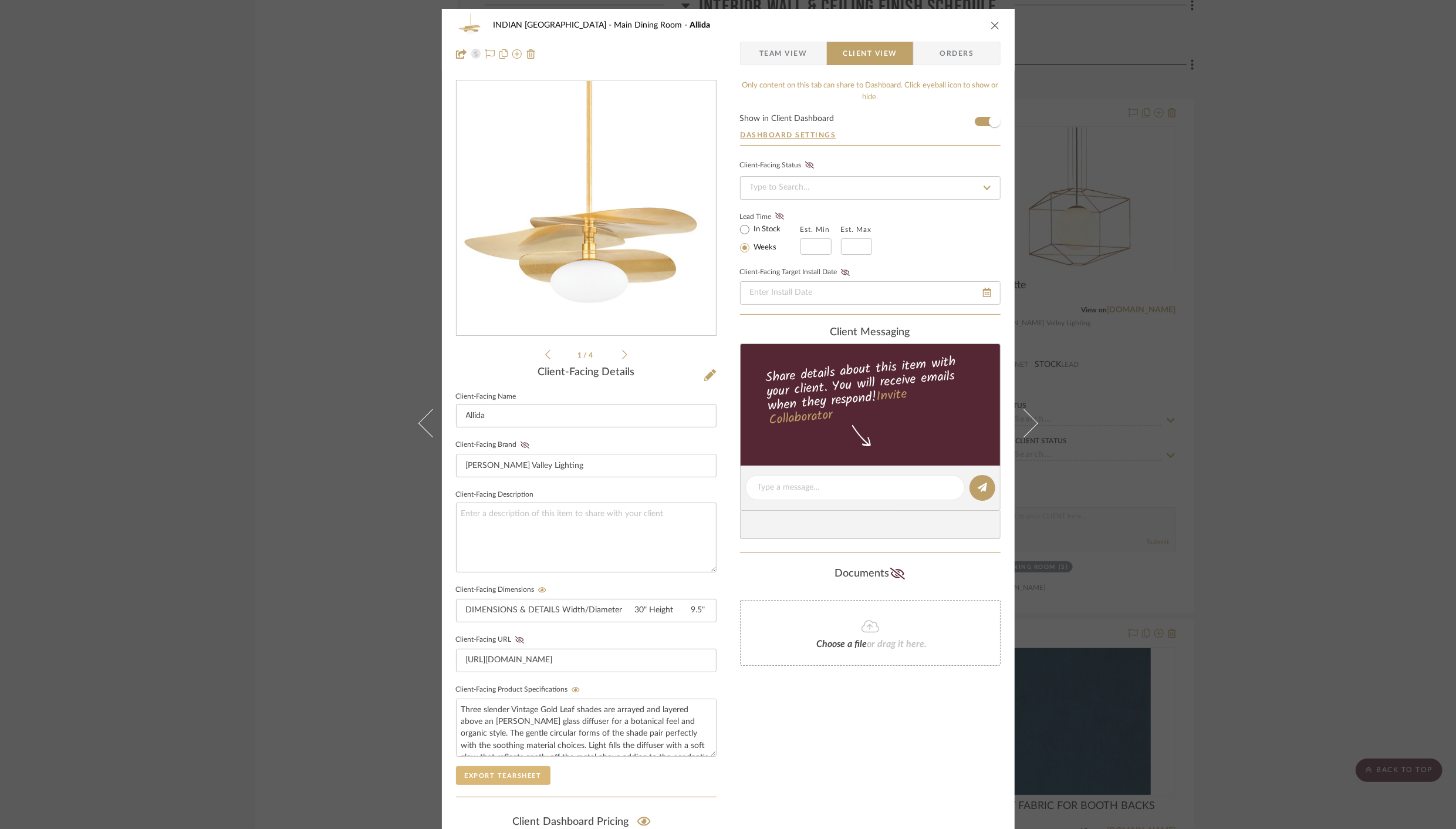
click at [456, 772] on button "Export Tearsheet" at bounding box center [503, 774] width 94 height 19
click at [990, 26] on icon "close" at bounding box center [995, 25] width 10 height 10
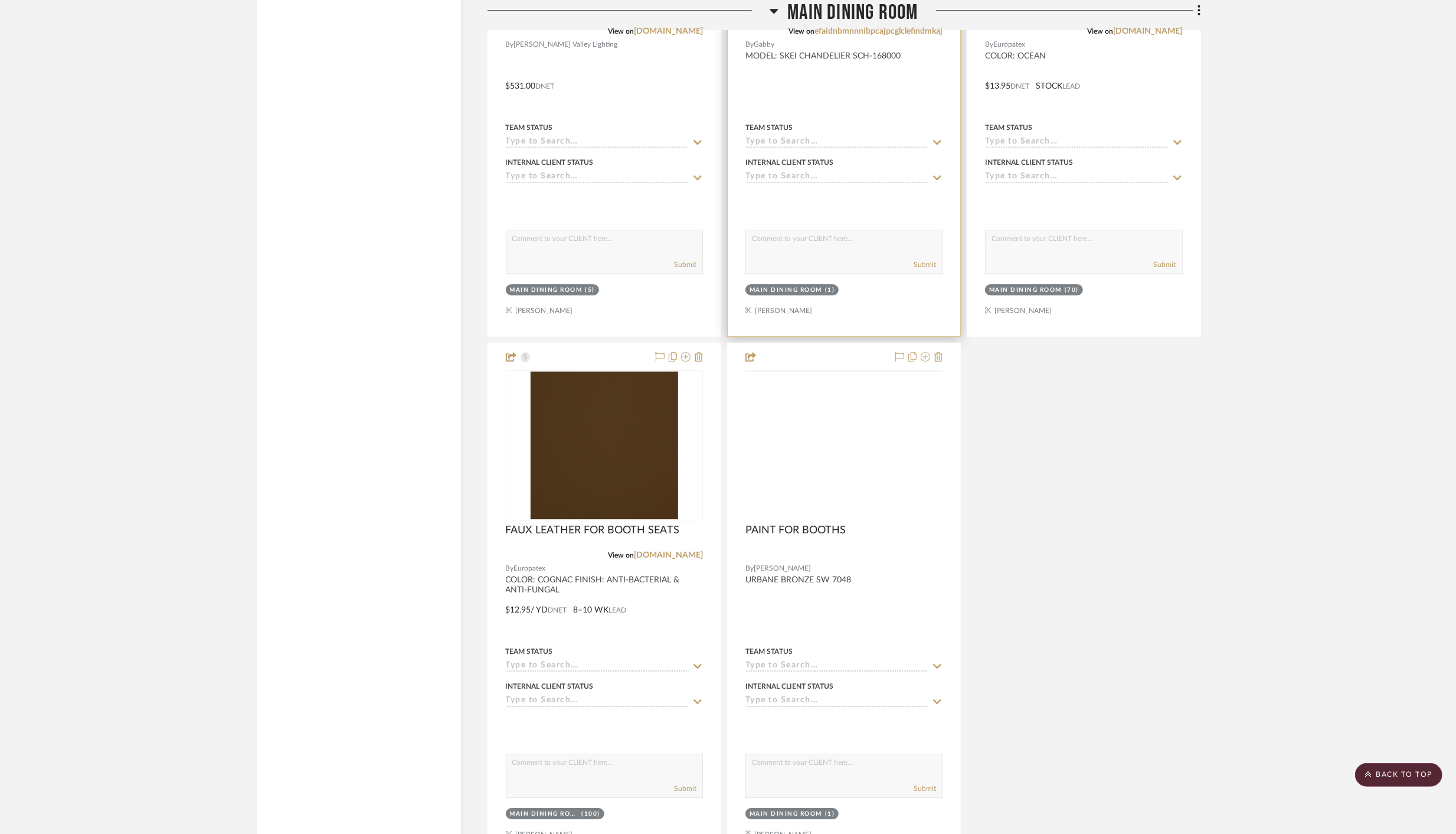
scroll to position [3245, 0]
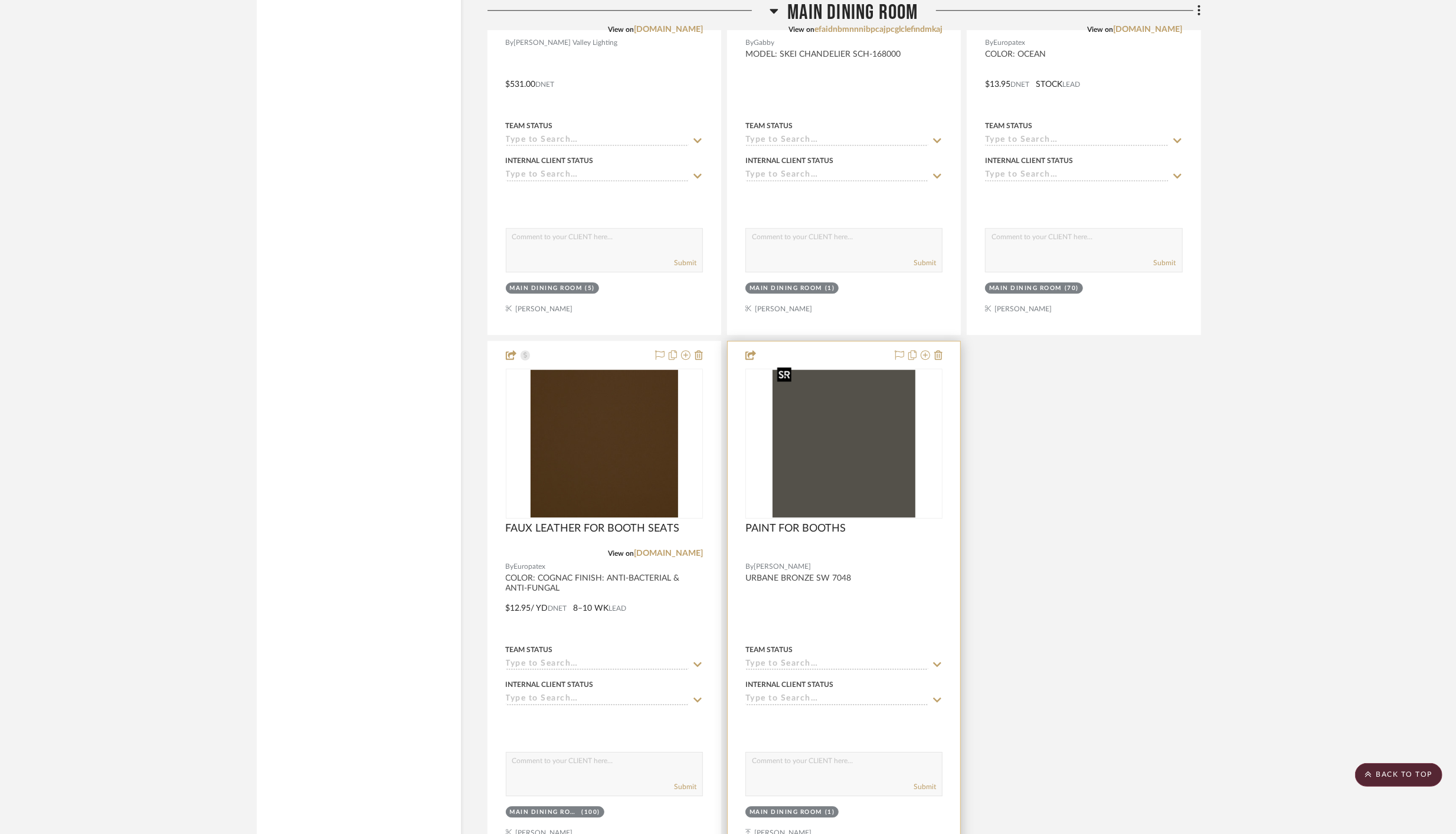
click at [842, 467] on img "0" at bounding box center [843, 444] width 143 height 147
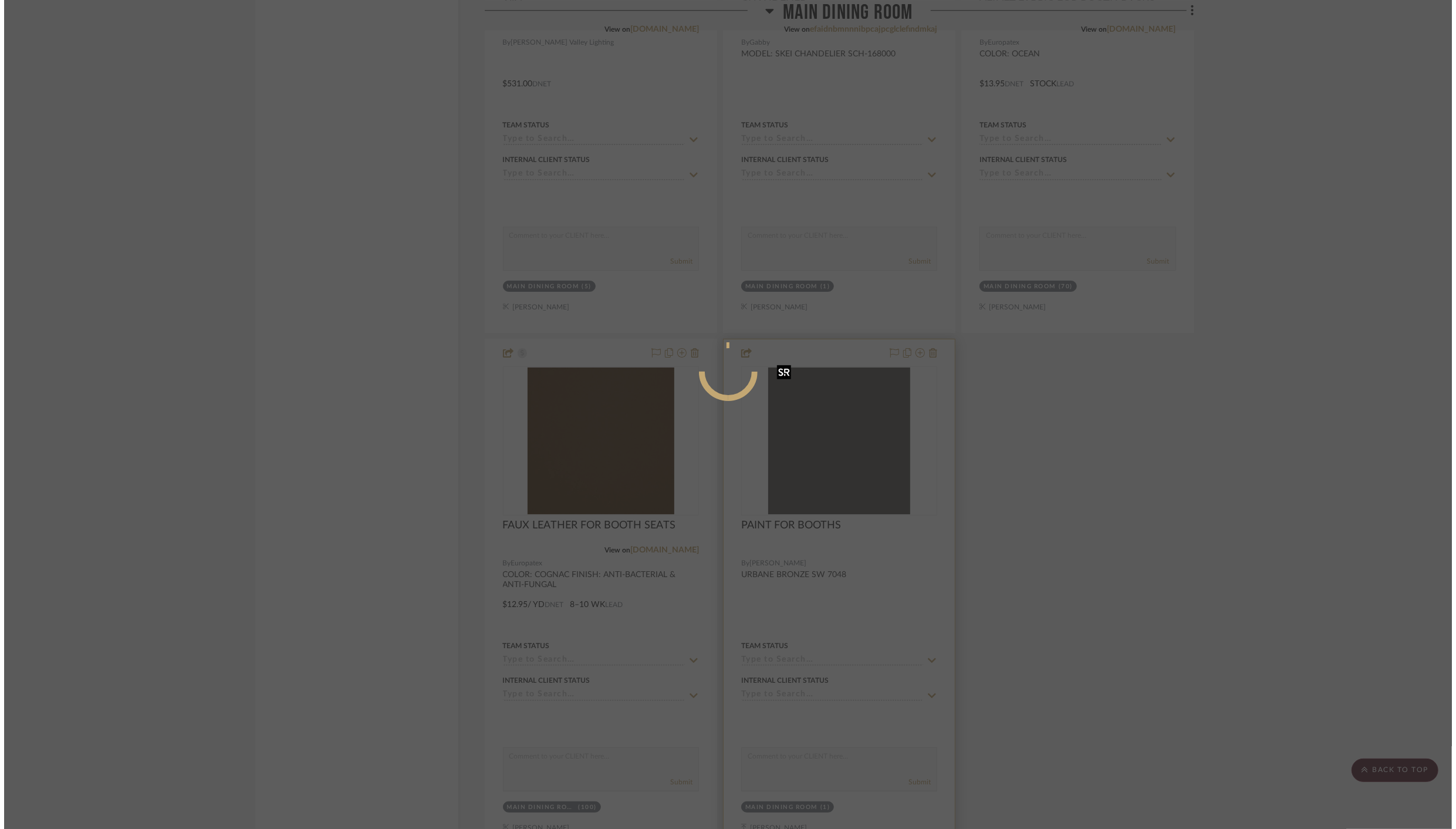
scroll to position [0, 0]
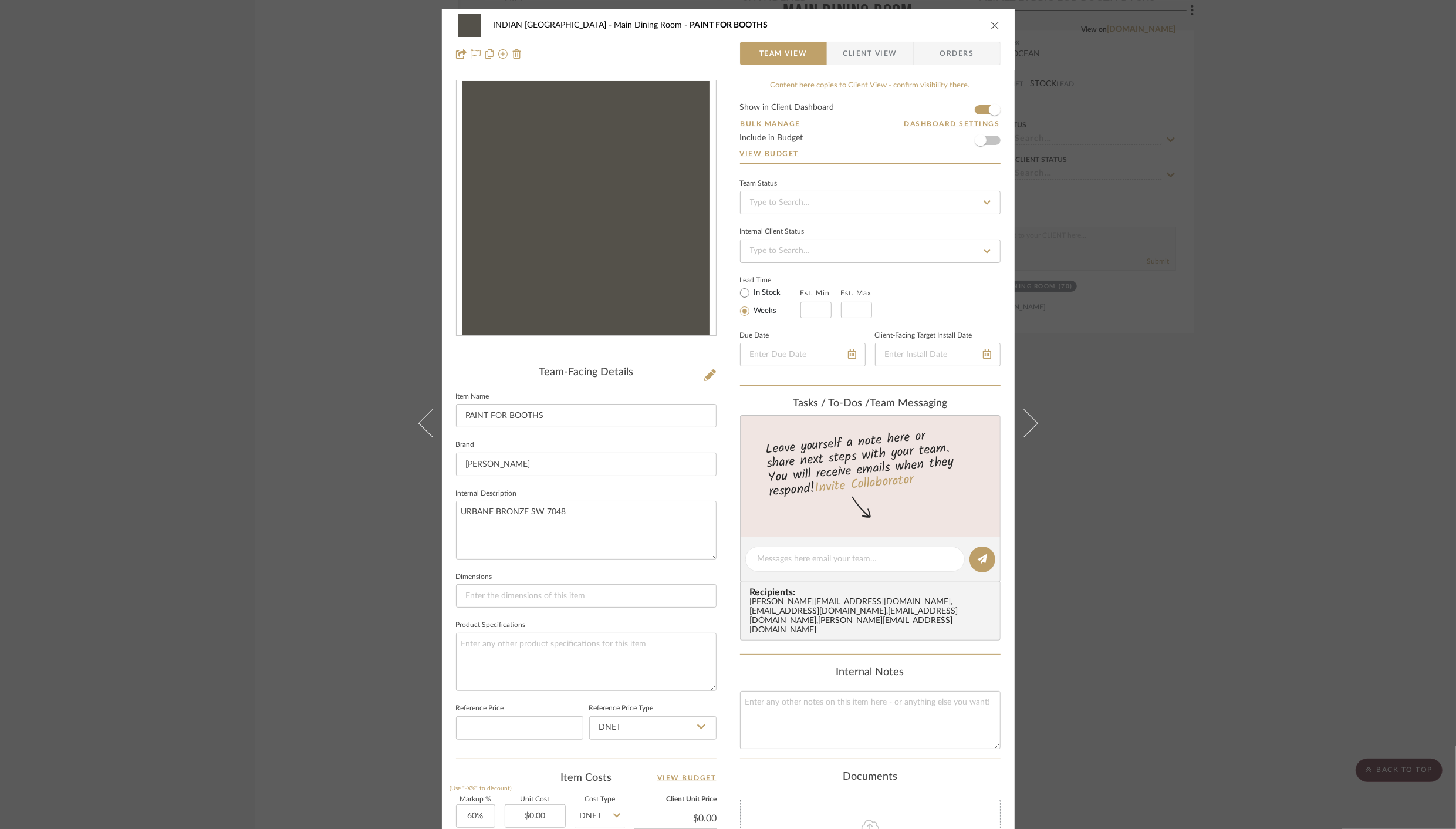
click at [874, 56] on span "Client View" at bounding box center [870, 53] width 54 height 24
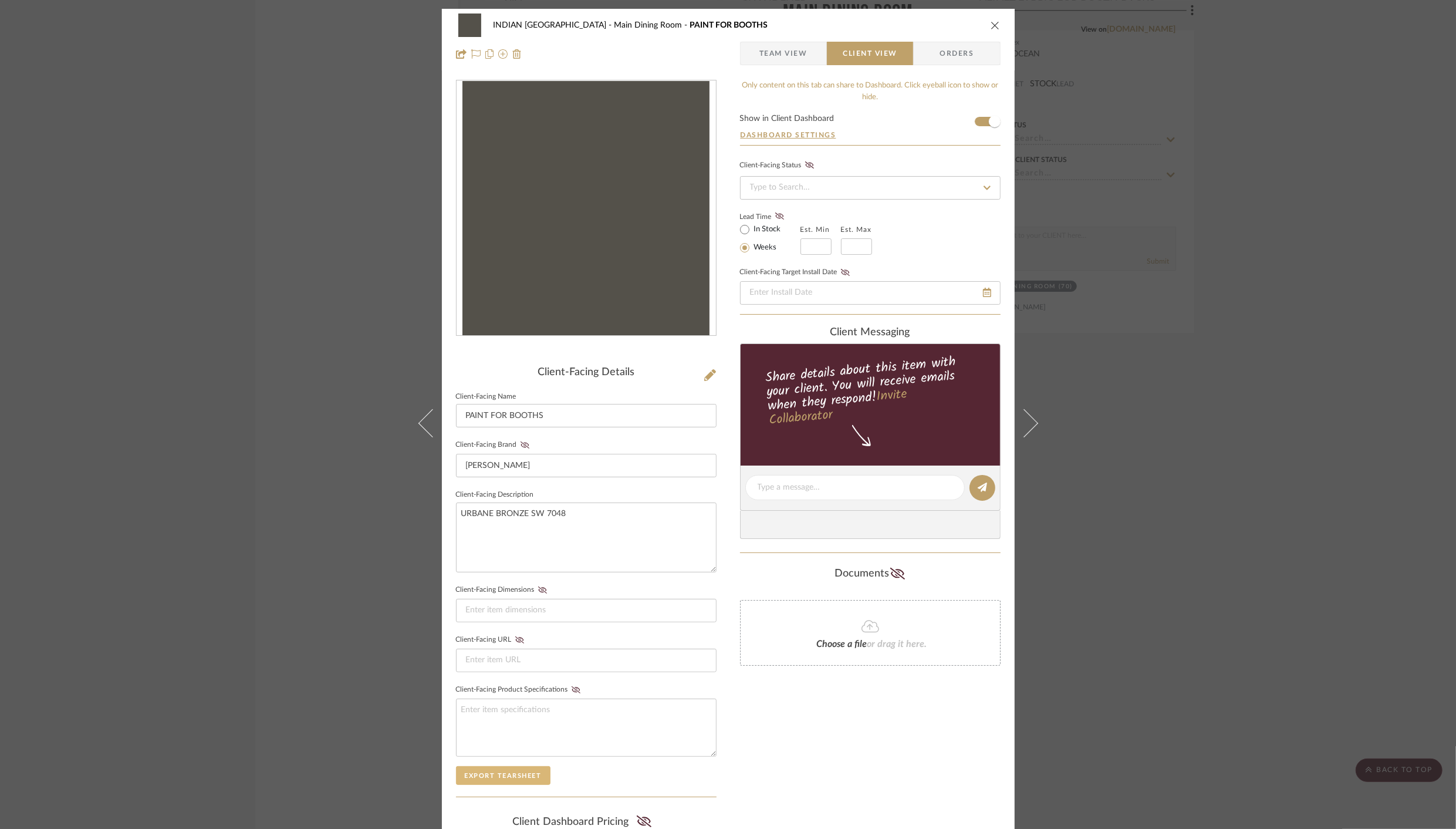
click at [487, 771] on button "Export Tearsheet" at bounding box center [503, 774] width 94 height 19
click at [991, 26] on icon "close" at bounding box center [995, 25] width 10 height 10
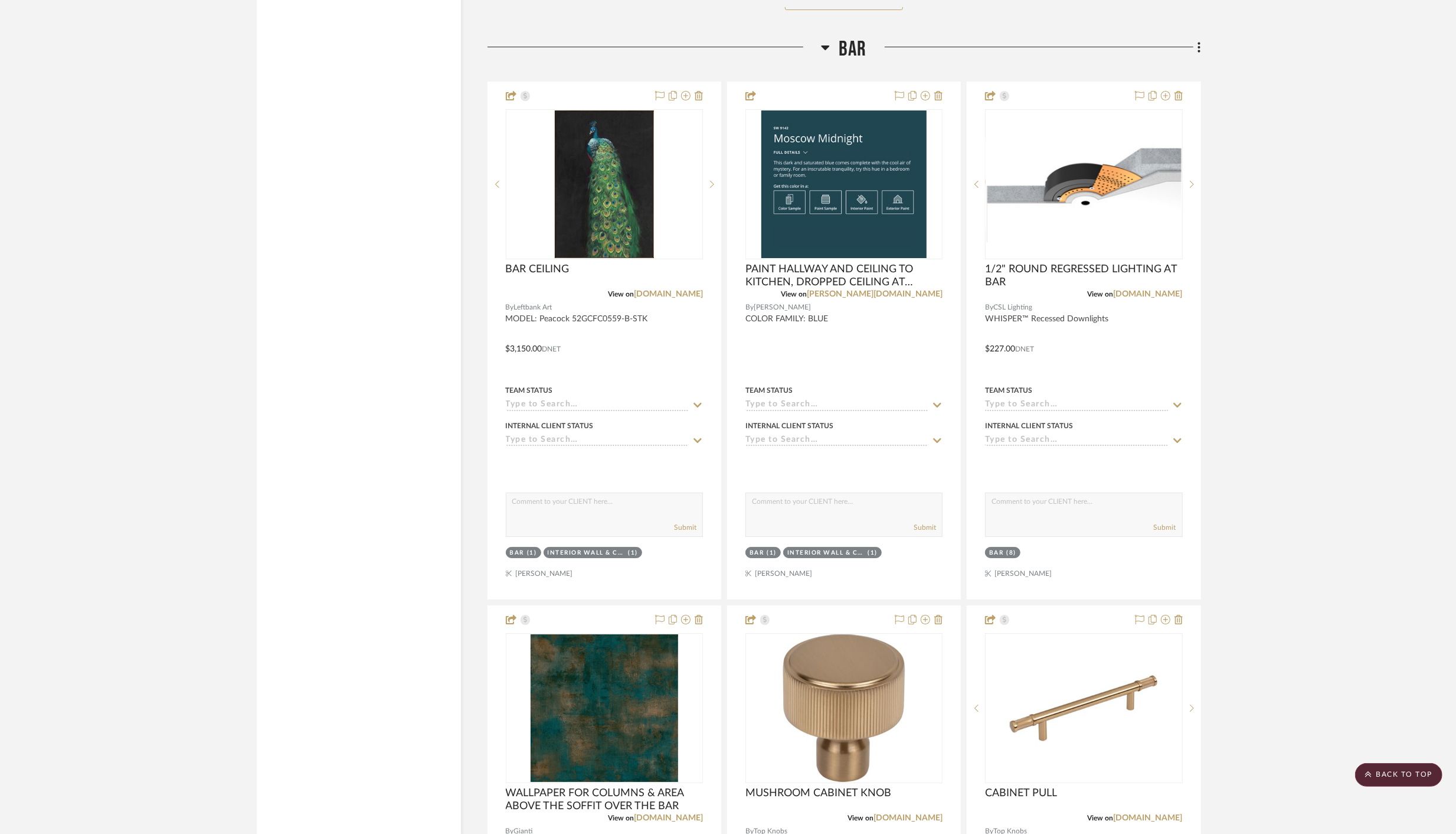
scroll to position [4190, 0]
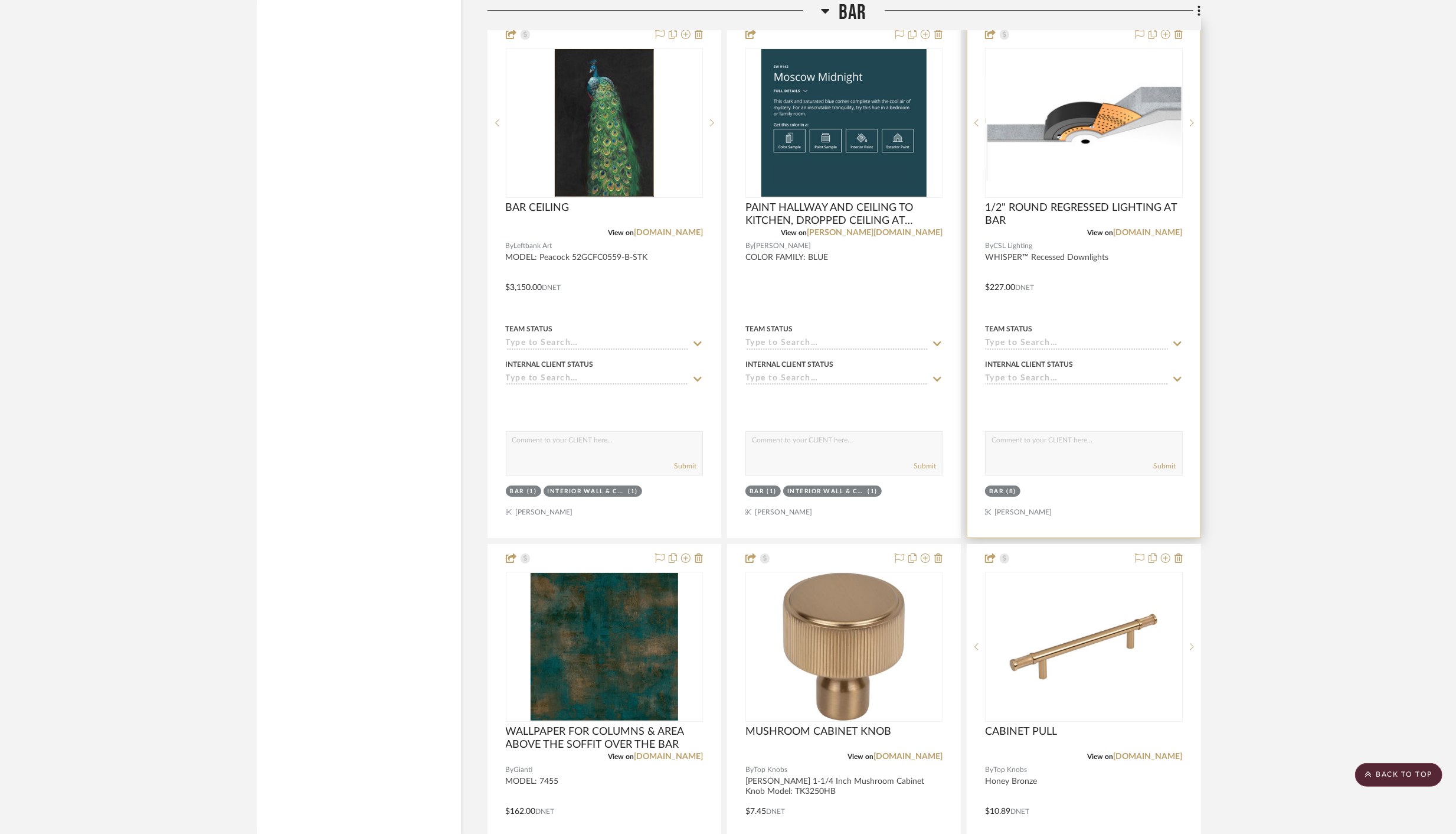
click at [1155, 278] on div at bounding box center [1084, 279] width 232 height 516
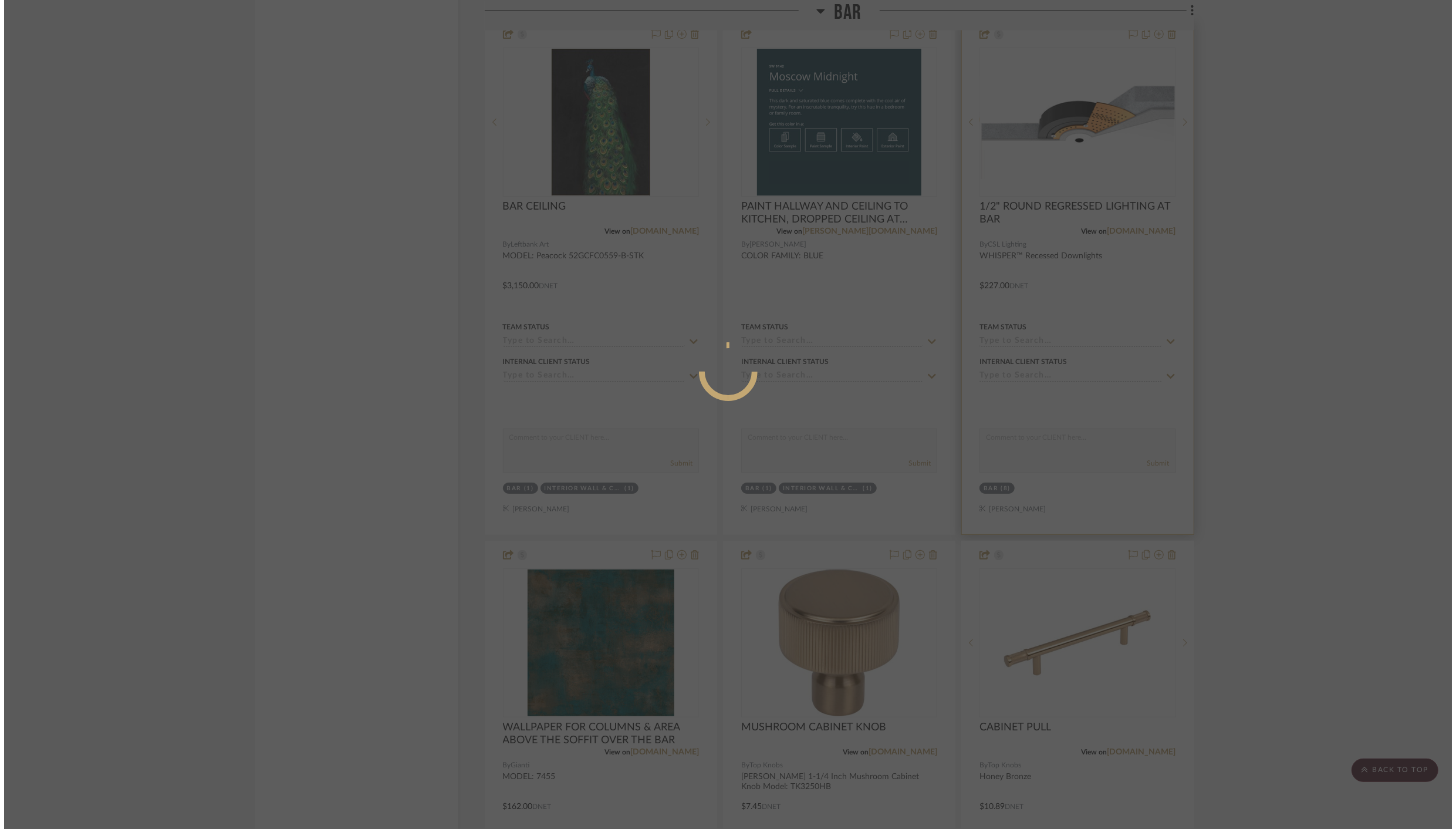
scroll to position [0, 0]
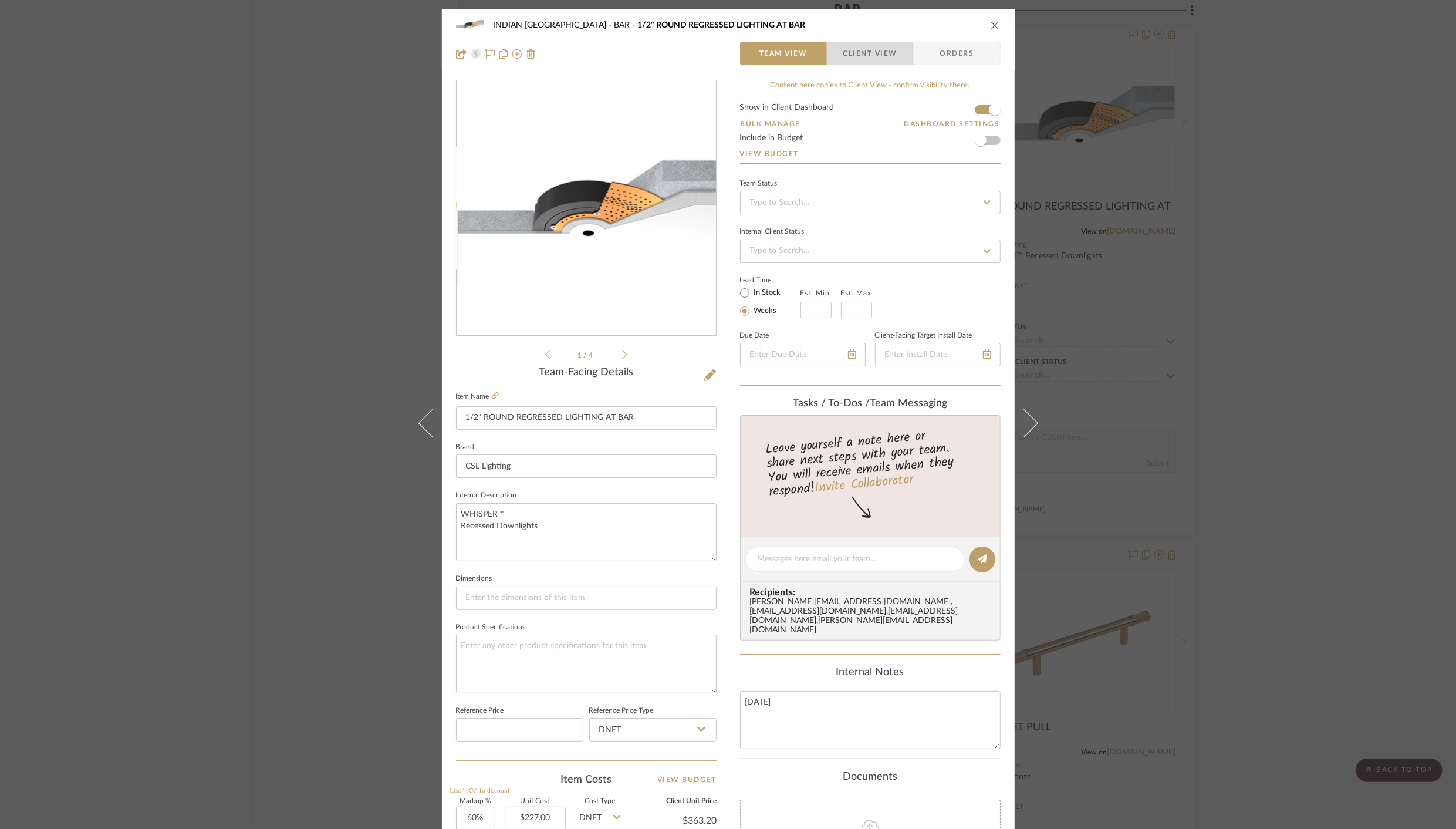
click at [859, 56] on span "Client View" at bounding box center [870, 53] width 54 height 24
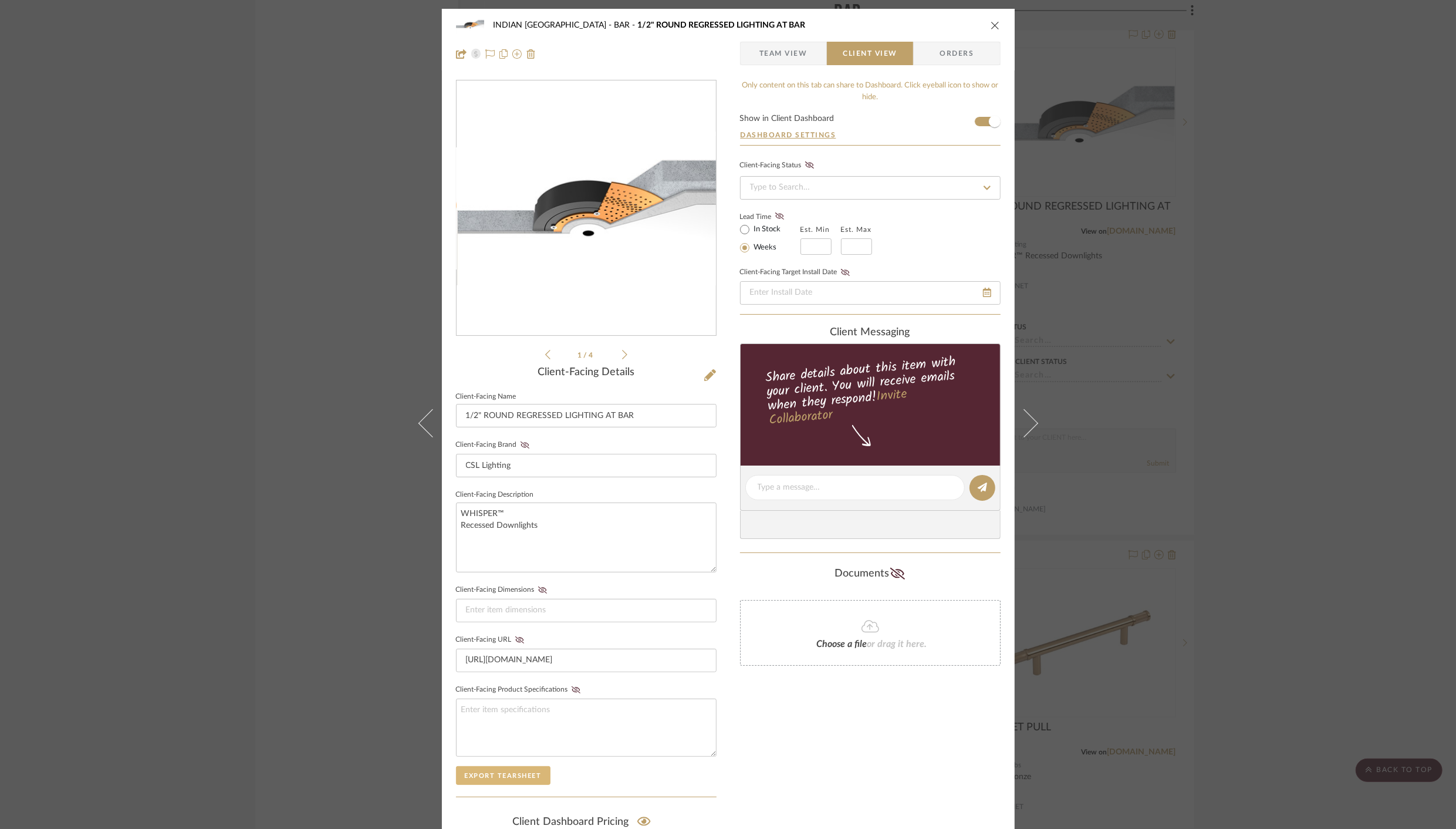
click at [511, 774] on button "Export Tearsheet" at bounding box center [503, 774] width 94 height 19
click at [995, 24] on icon "close" at bounding box center [995, 25] width 10 height 10
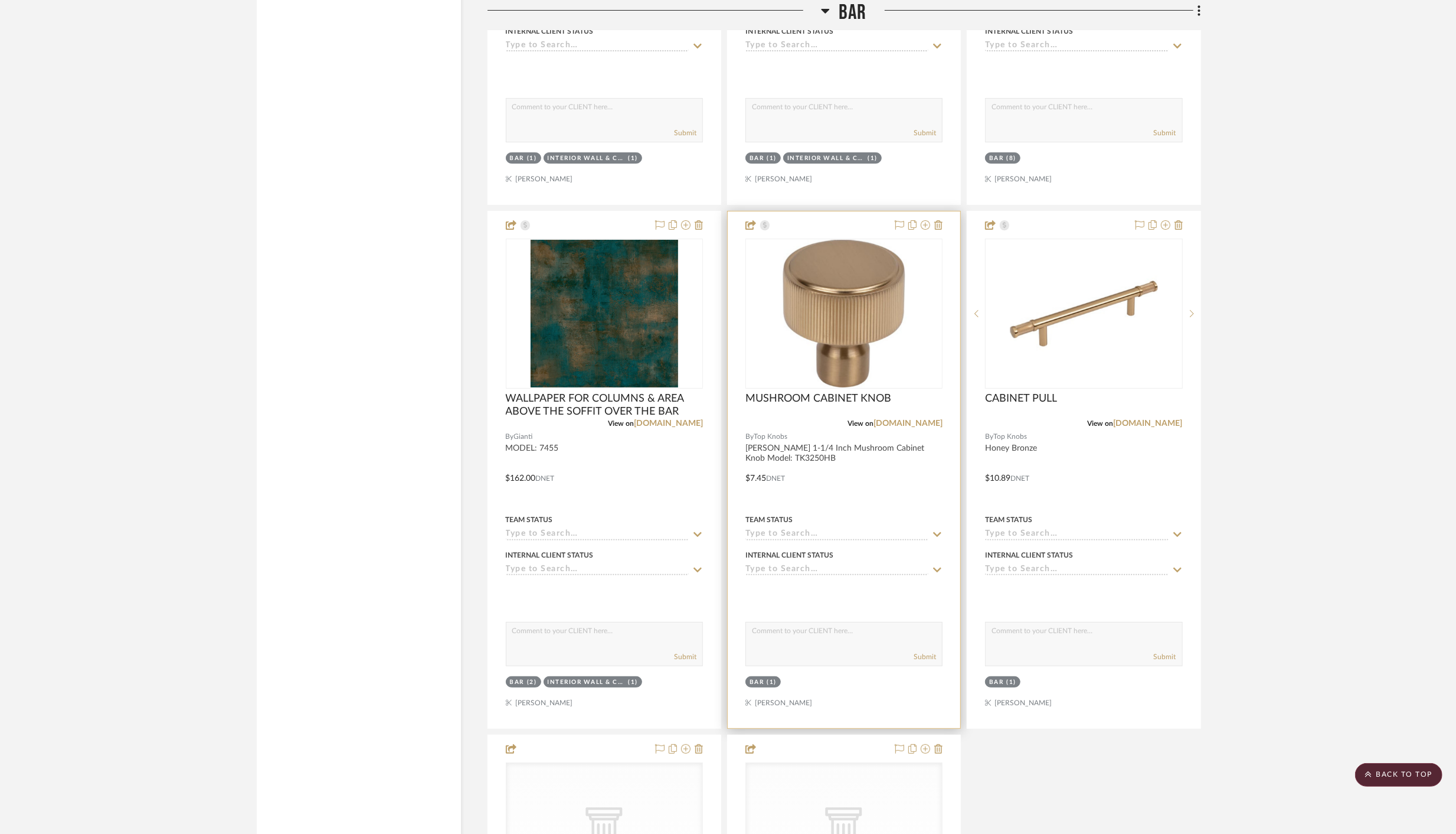
scroll to position [4522, 0]
click at [933, 272] on div "0" at bounding box center [843, 314] width 196 height 149
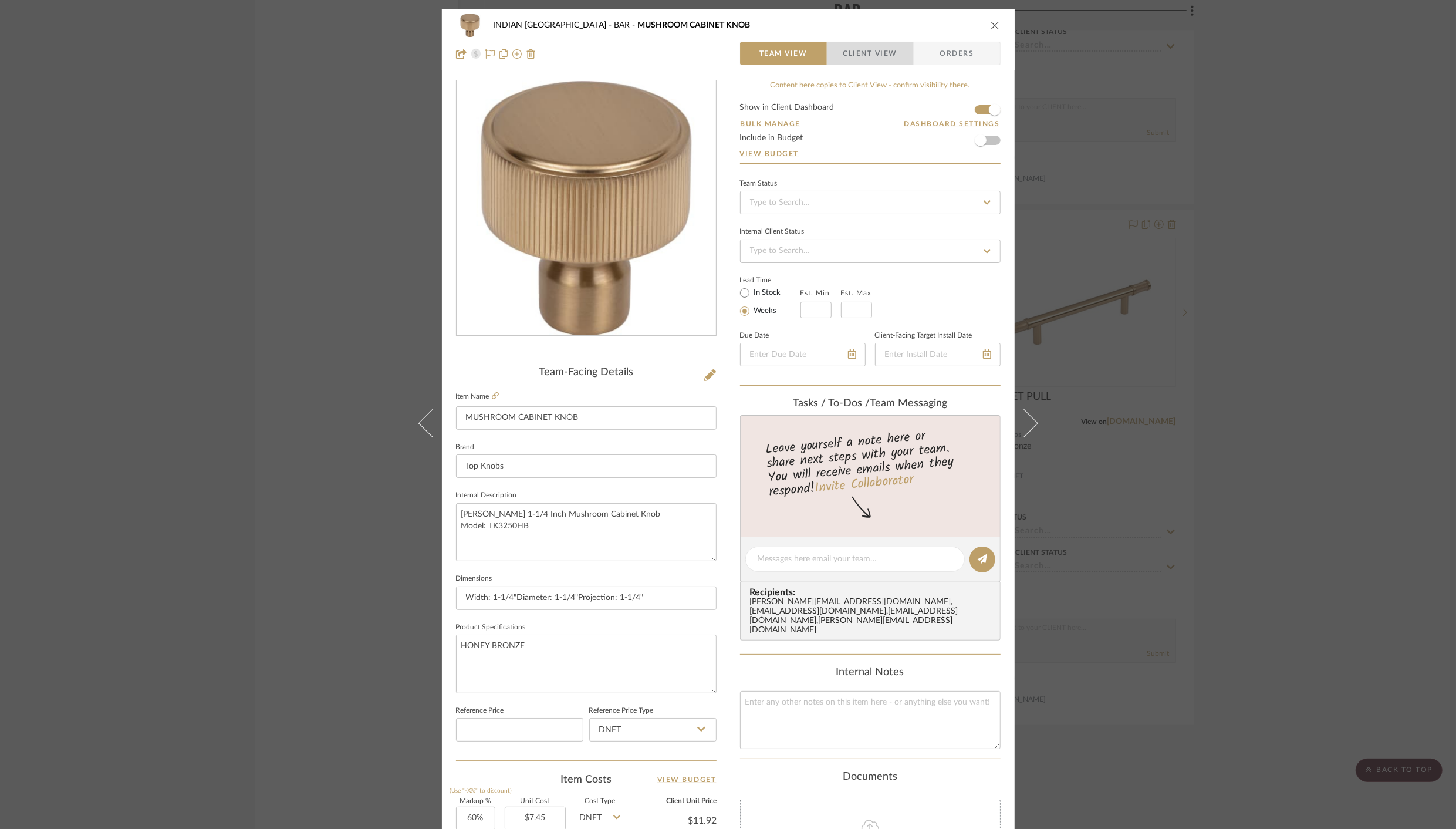
click at [885, 63] on span "Client View" at bounding box center [870, 53] width 54 height 24
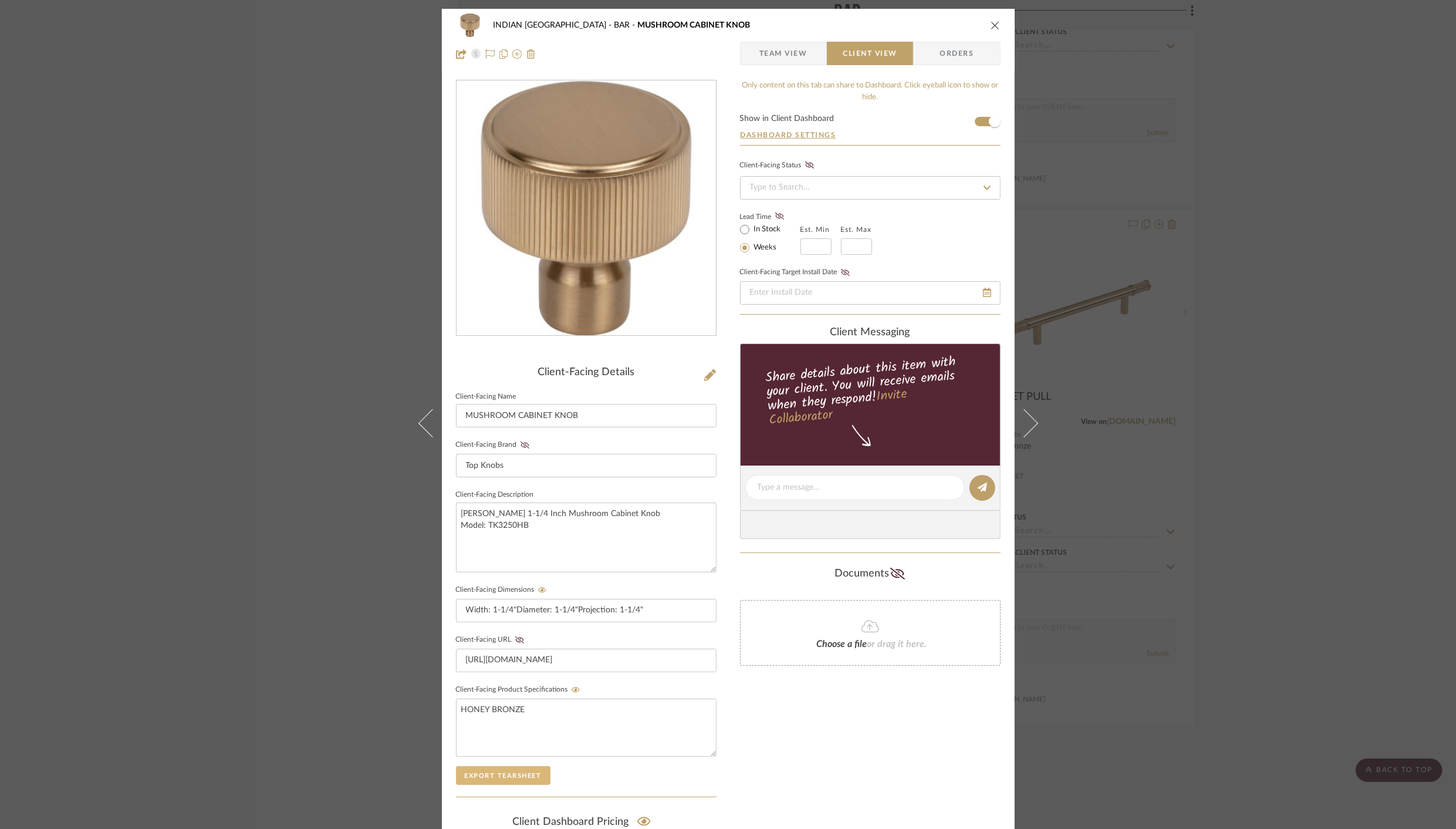
click at [501, 775] on button "Export Tearsheet" at bounding box center [503, 774] width 94 height 19
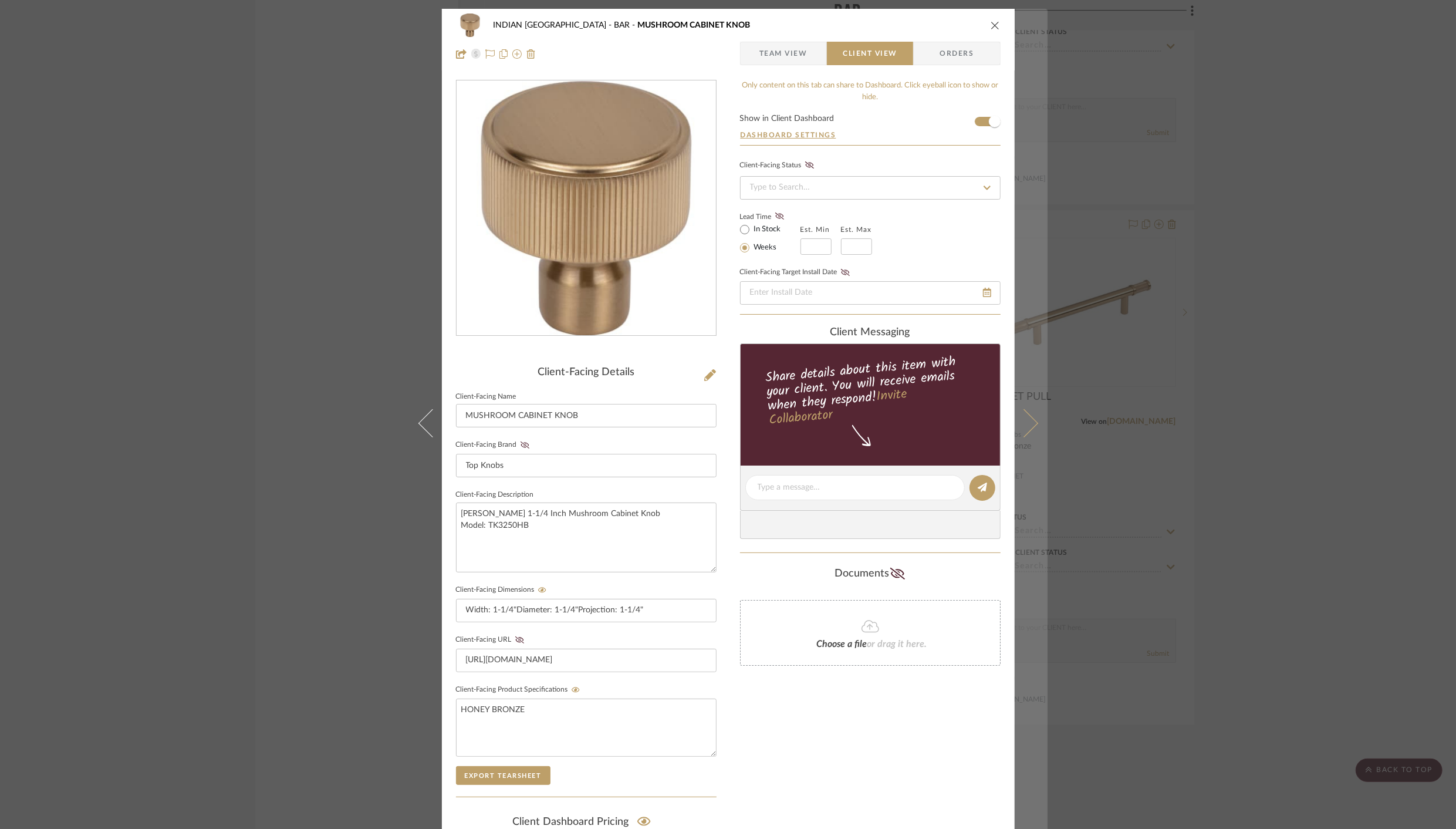
click at [1021, 419] on icon at bounding box center [1024, 423] width 28 height 28
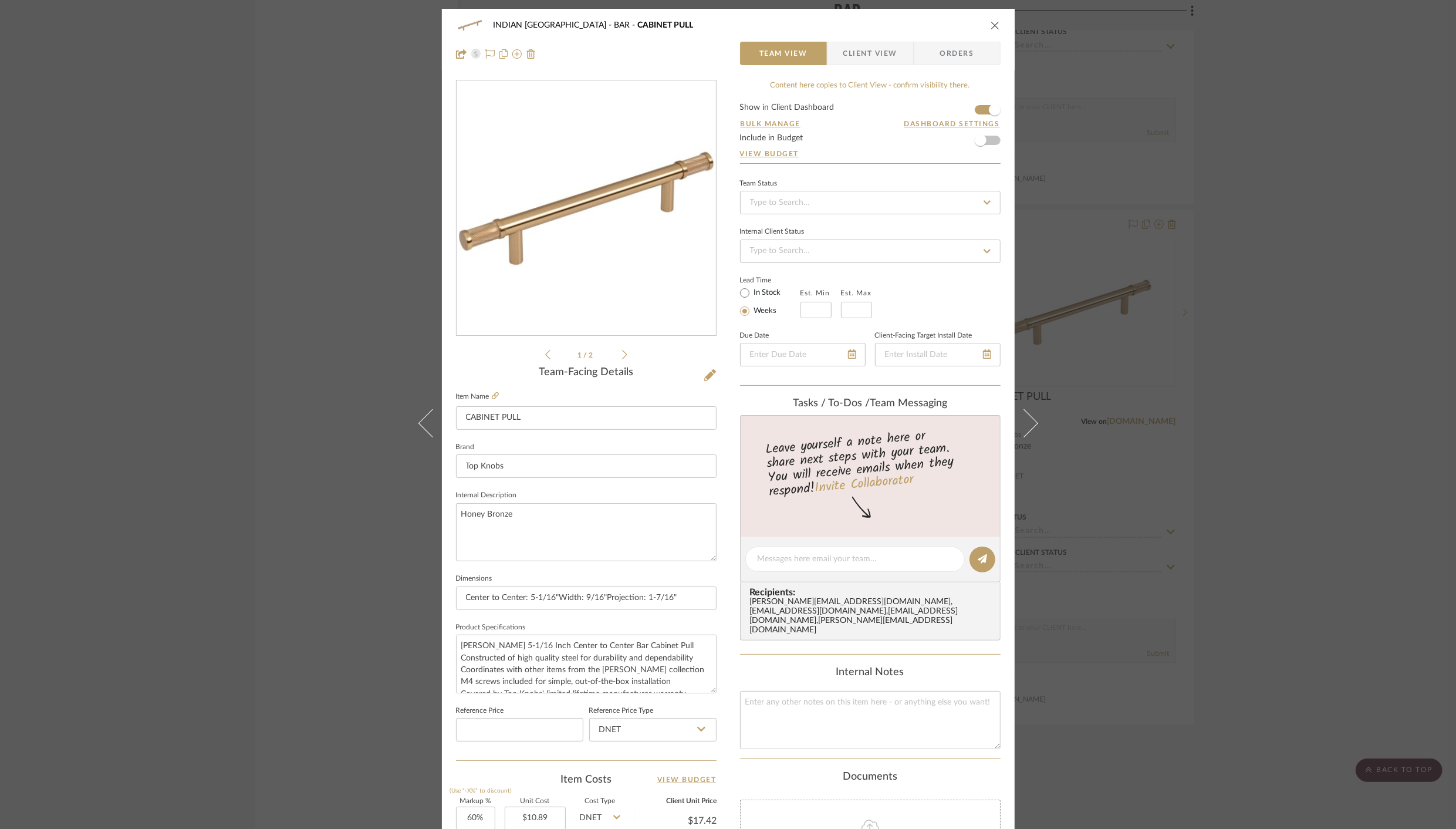
click at [859, 48] on span "Client View" at bounding box center [870, 53] width 54 height 24
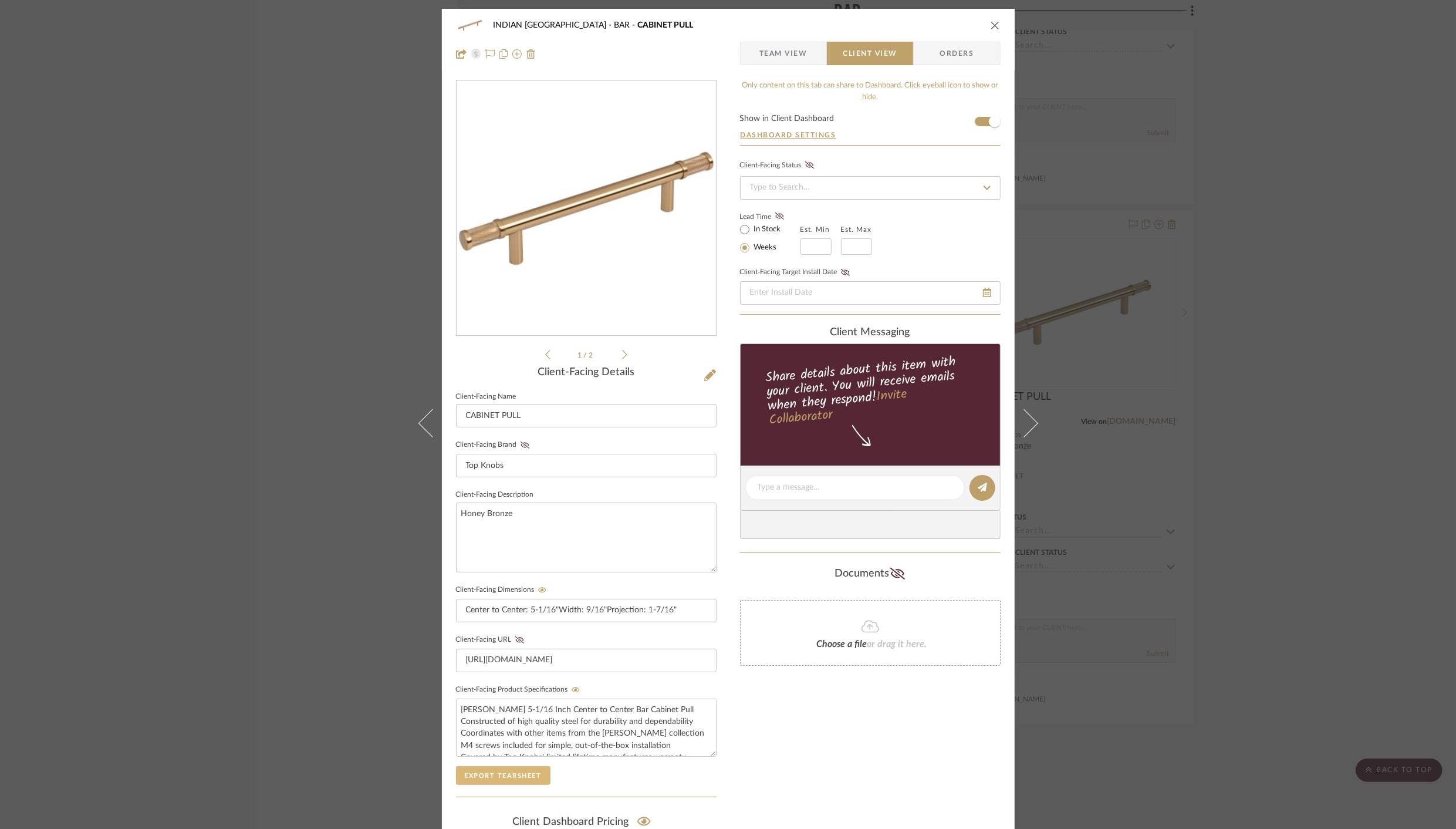
click at [493, 771] on button "Export Tearsheet" at bounding box center [503, 774] width 94 height 19
click at [990, 25] on icon "close" at bounding box center [995, 25] width 10 height 10
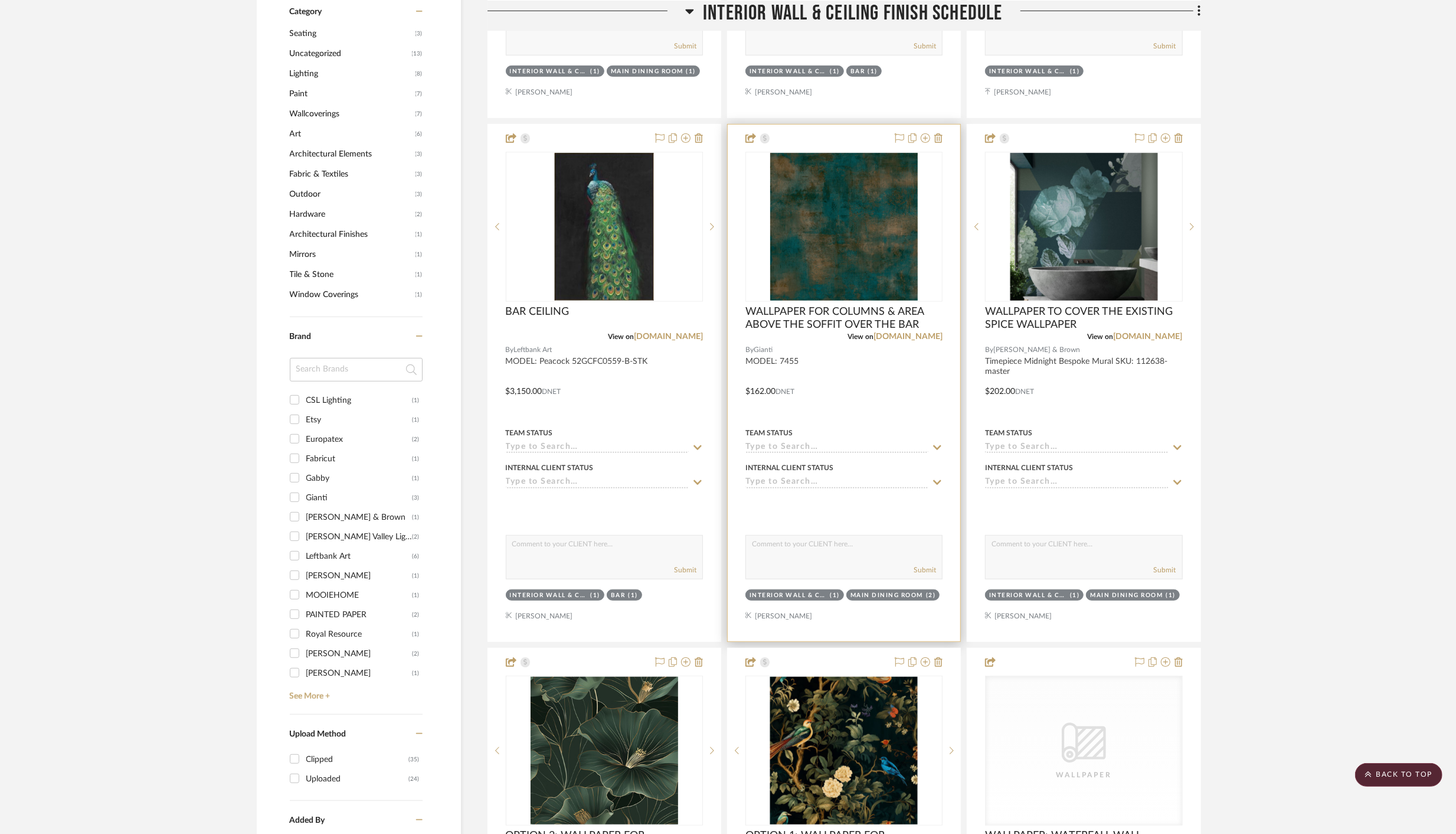
scroll to position [740, 0]
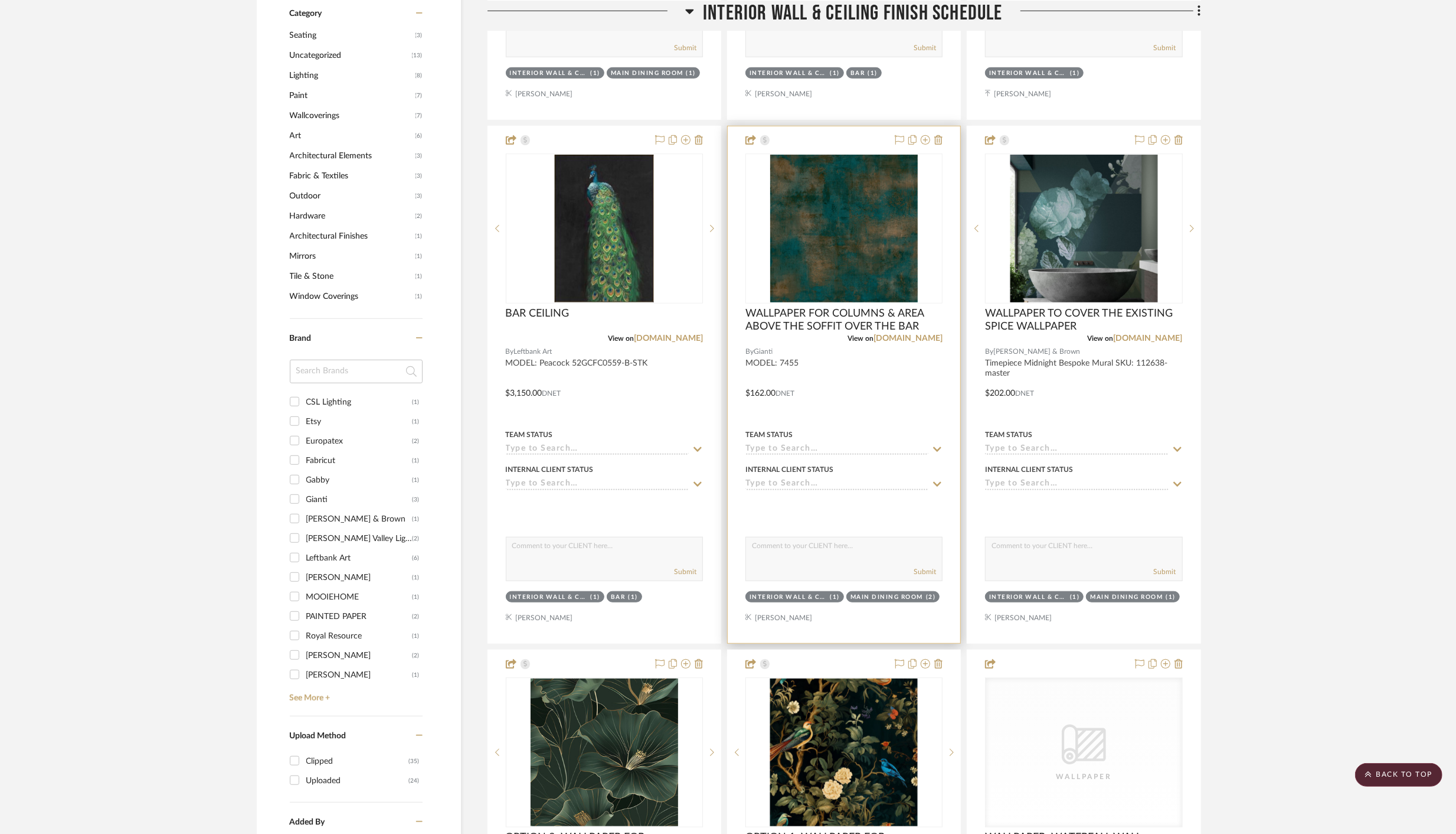
click at [935, 206] on div "0" at bounding box center [843, 229] width 196 height 149
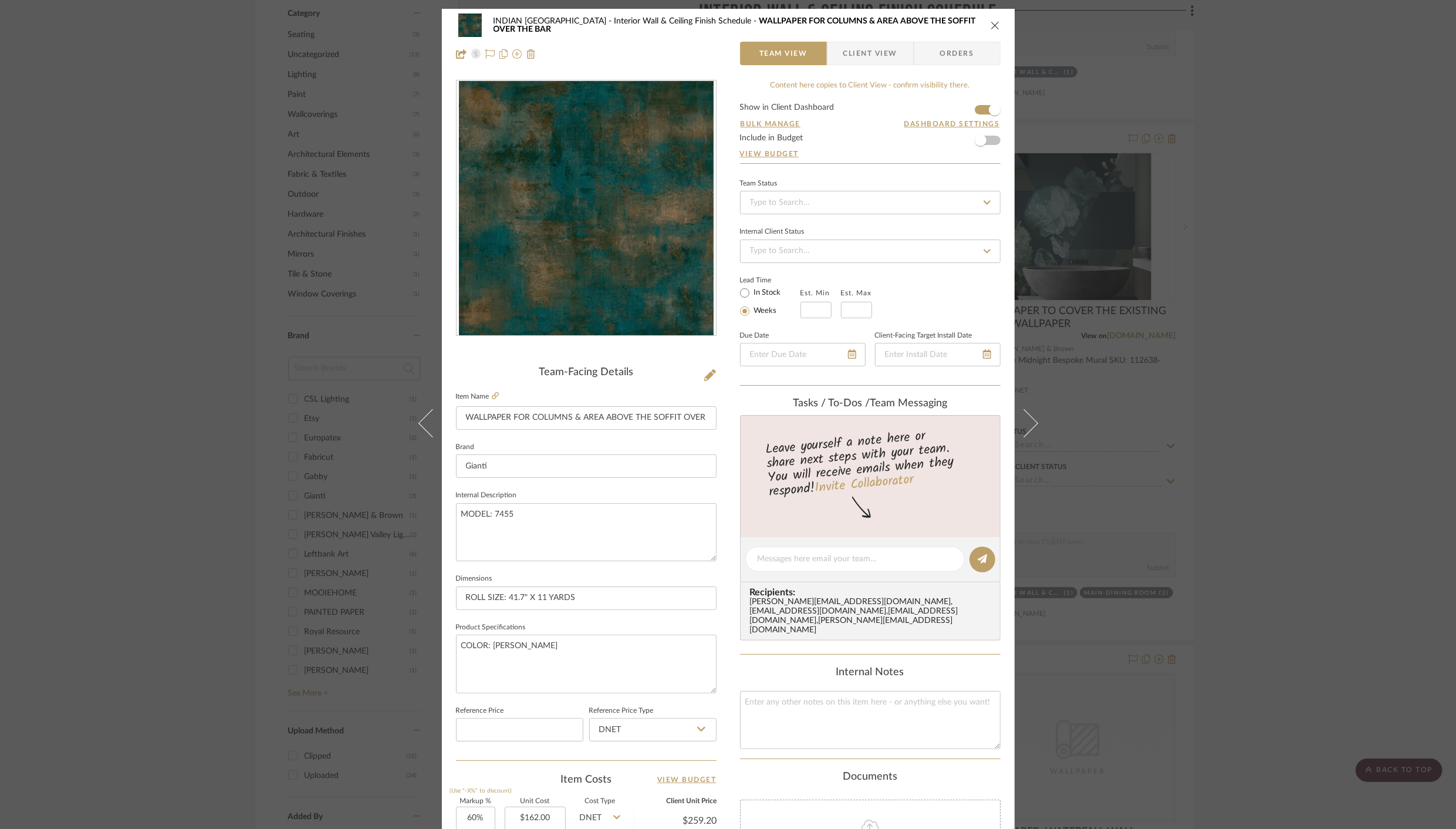
click at [864, 56] on span "Client View" at bounding box center [870, 53] width 54 height 24
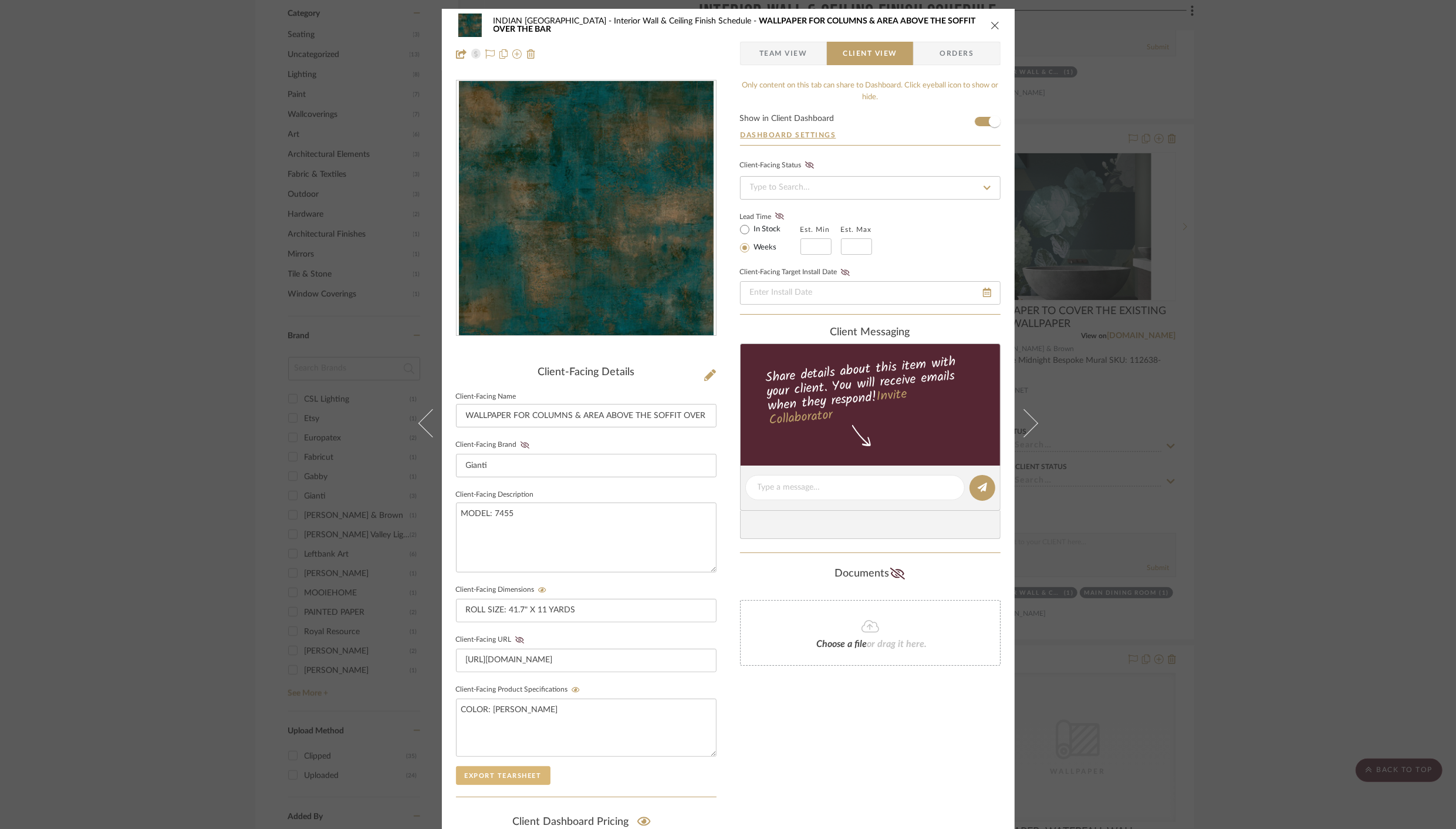
click at [503, 776] on button "Export Tearsheet" at bounding box center [503, 774] width 94 height 19
click at [990, 22] on icon "close" at bounding box center [995, 25] width 10 height 10
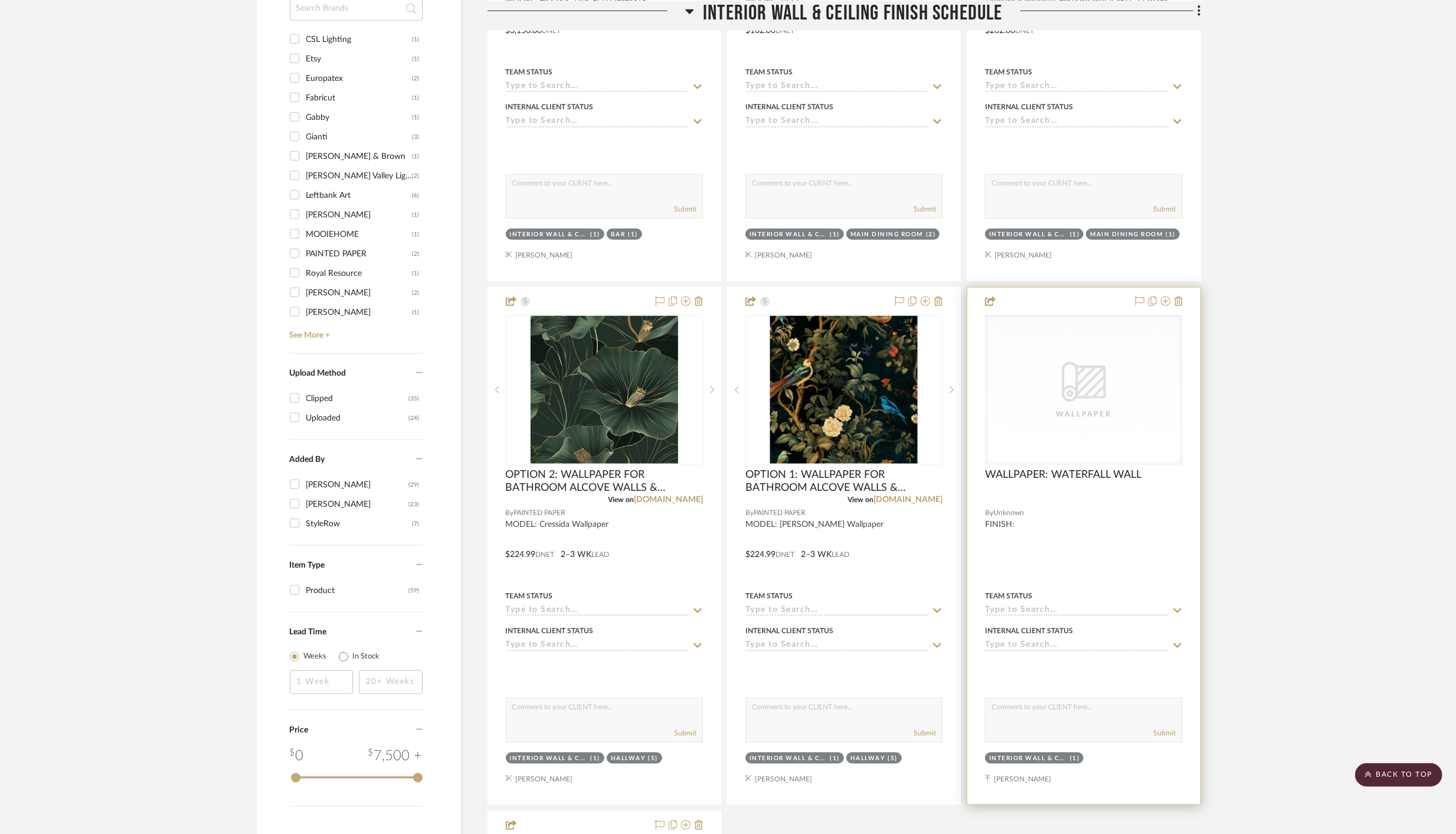
scroll to position [1105, 0]
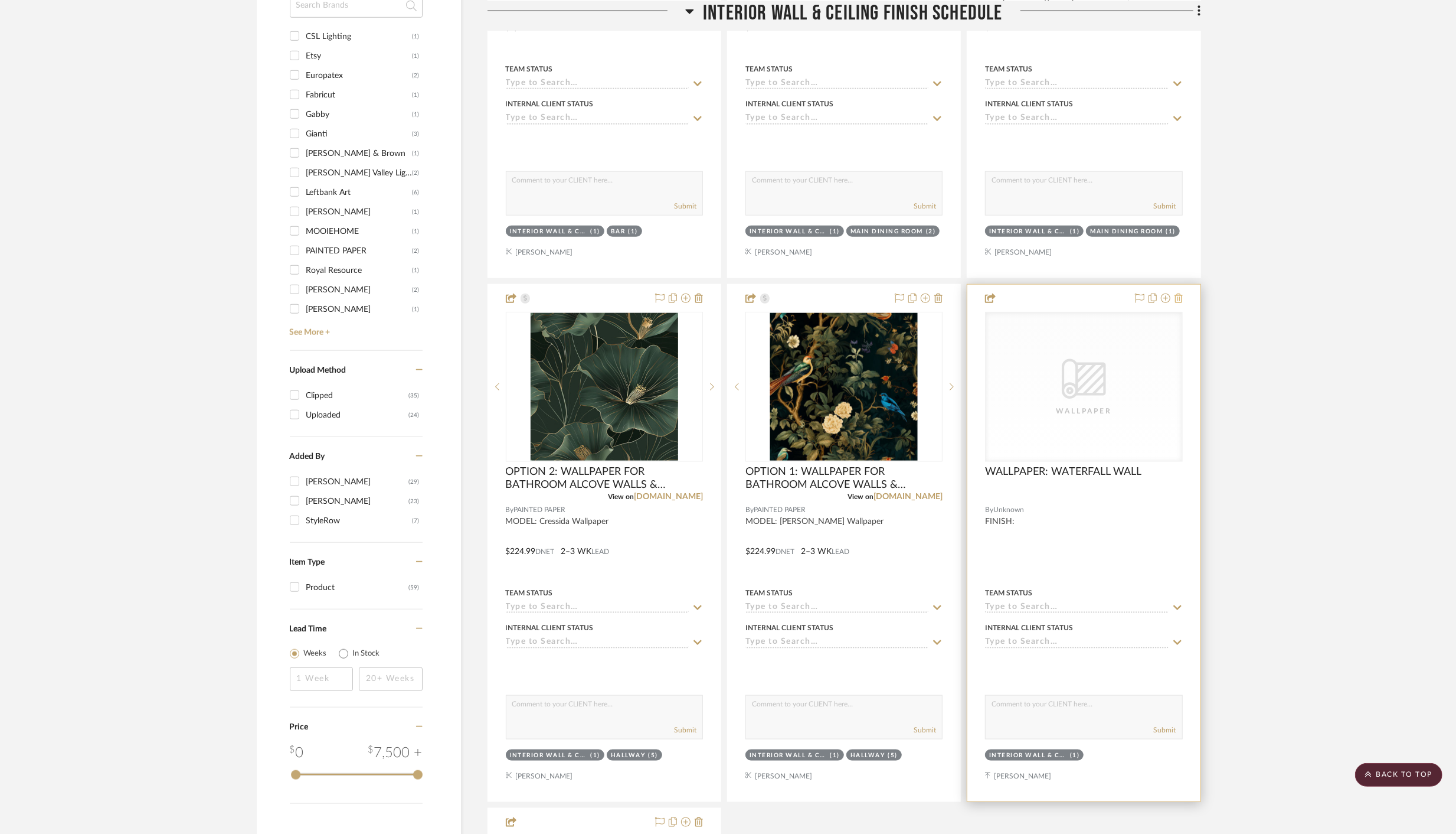
click at [1180, 295] on icon at bounding box center [1178, 298] width 8 height 10
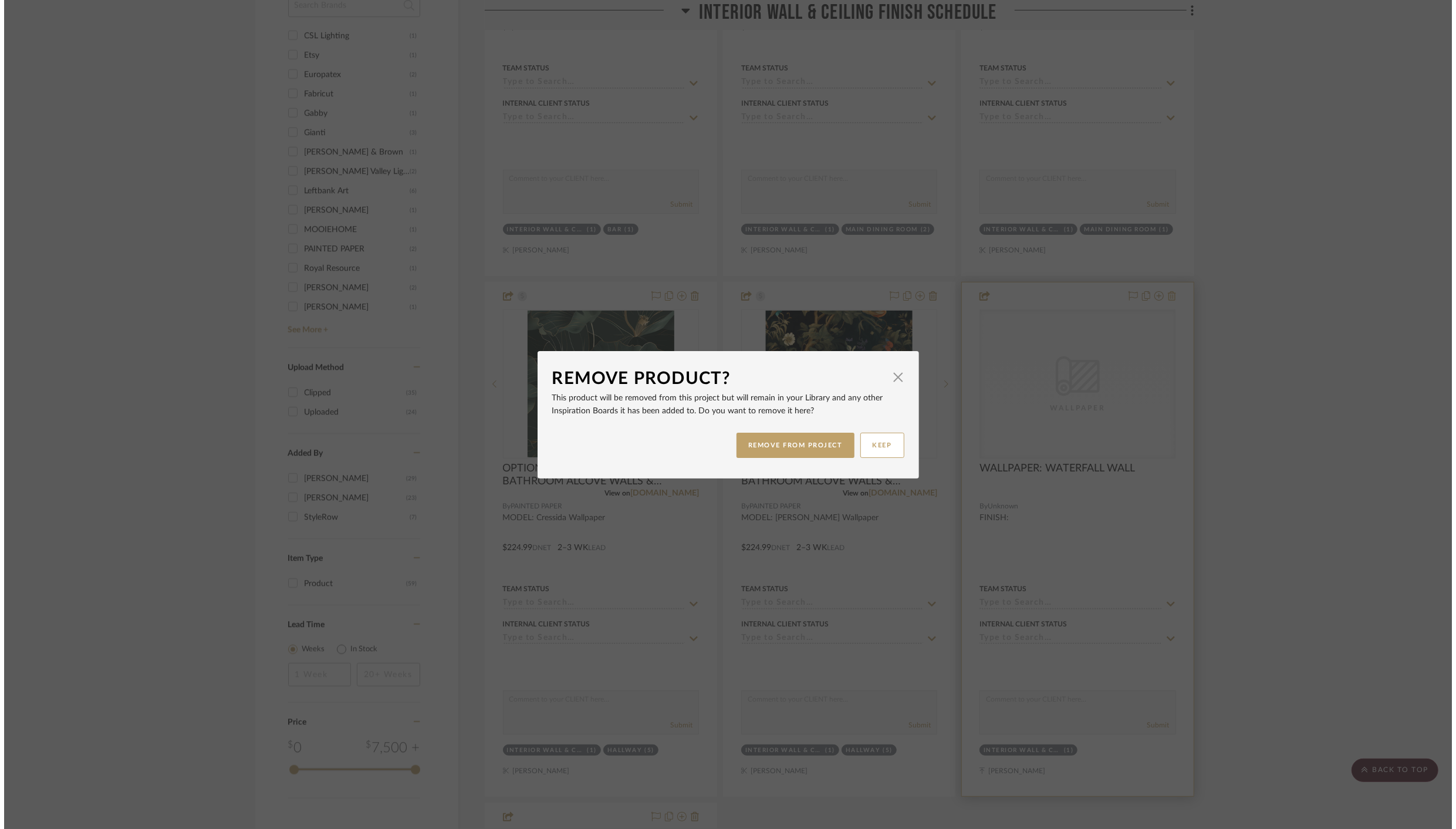
scroll to position [0, 0]
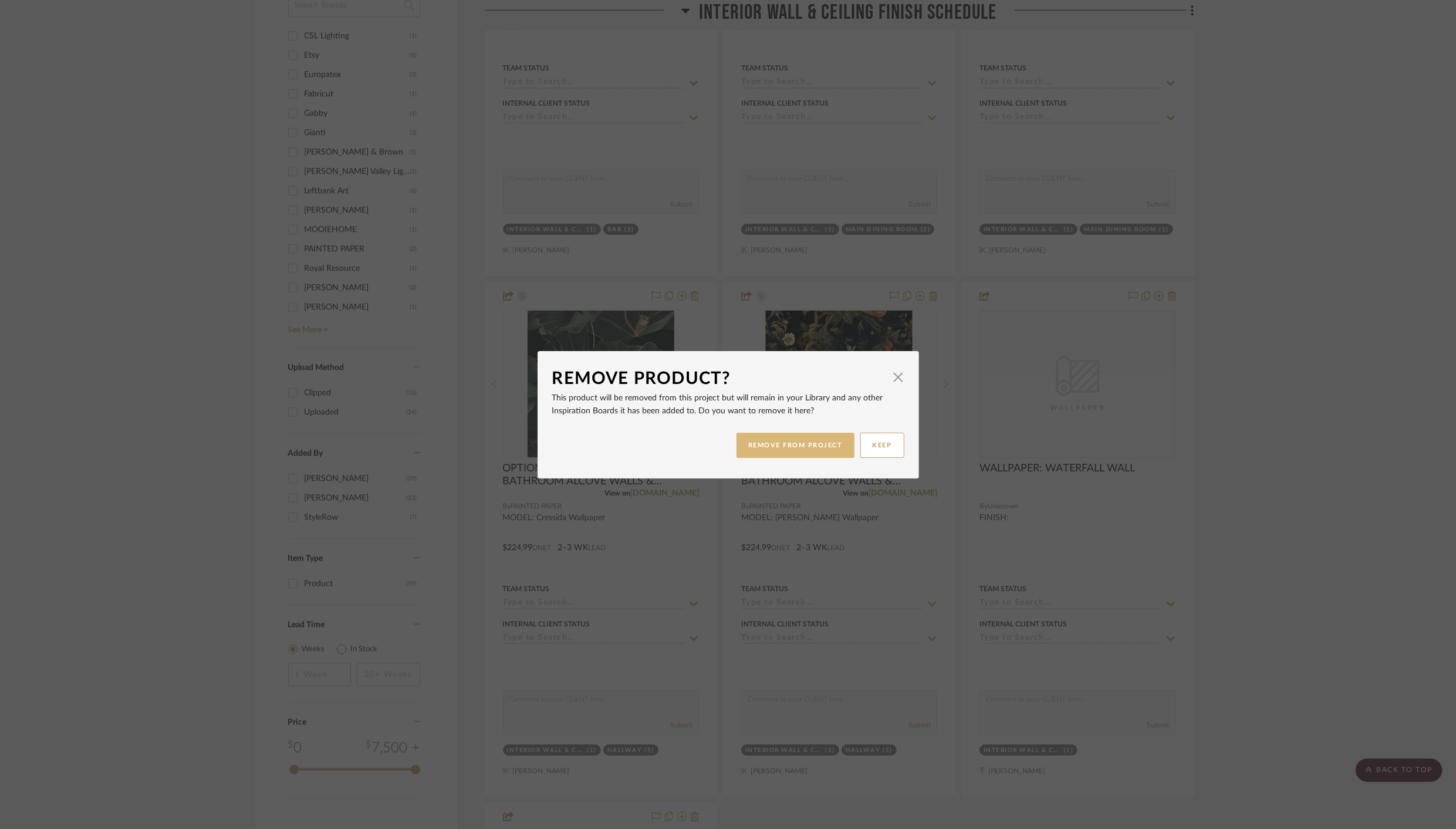
click at [799, 448] on button "REMOVE FROM PROJECT" at bounding box center [795, 444] width 118 height 26
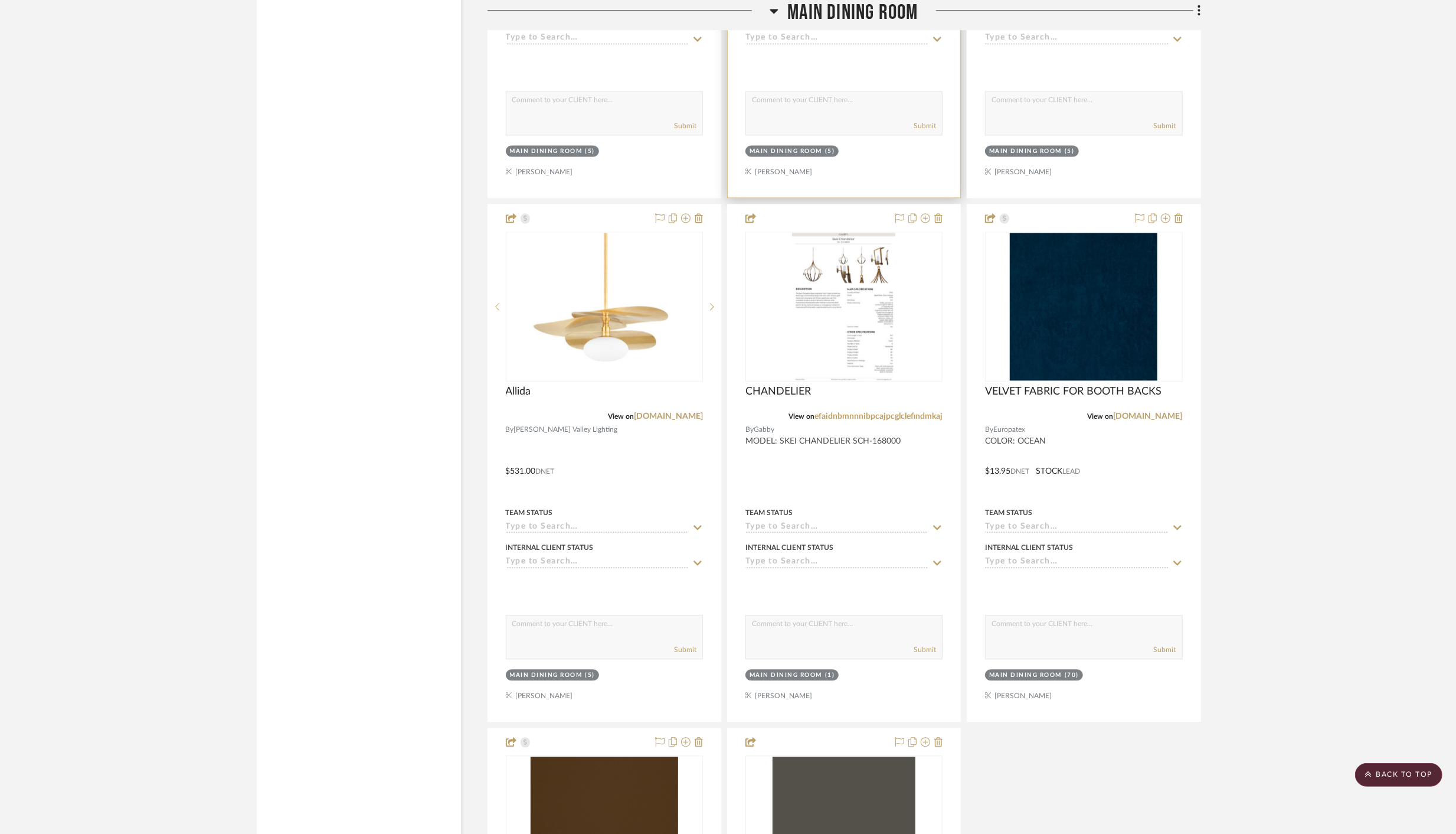
scroll to position [2346, 0]
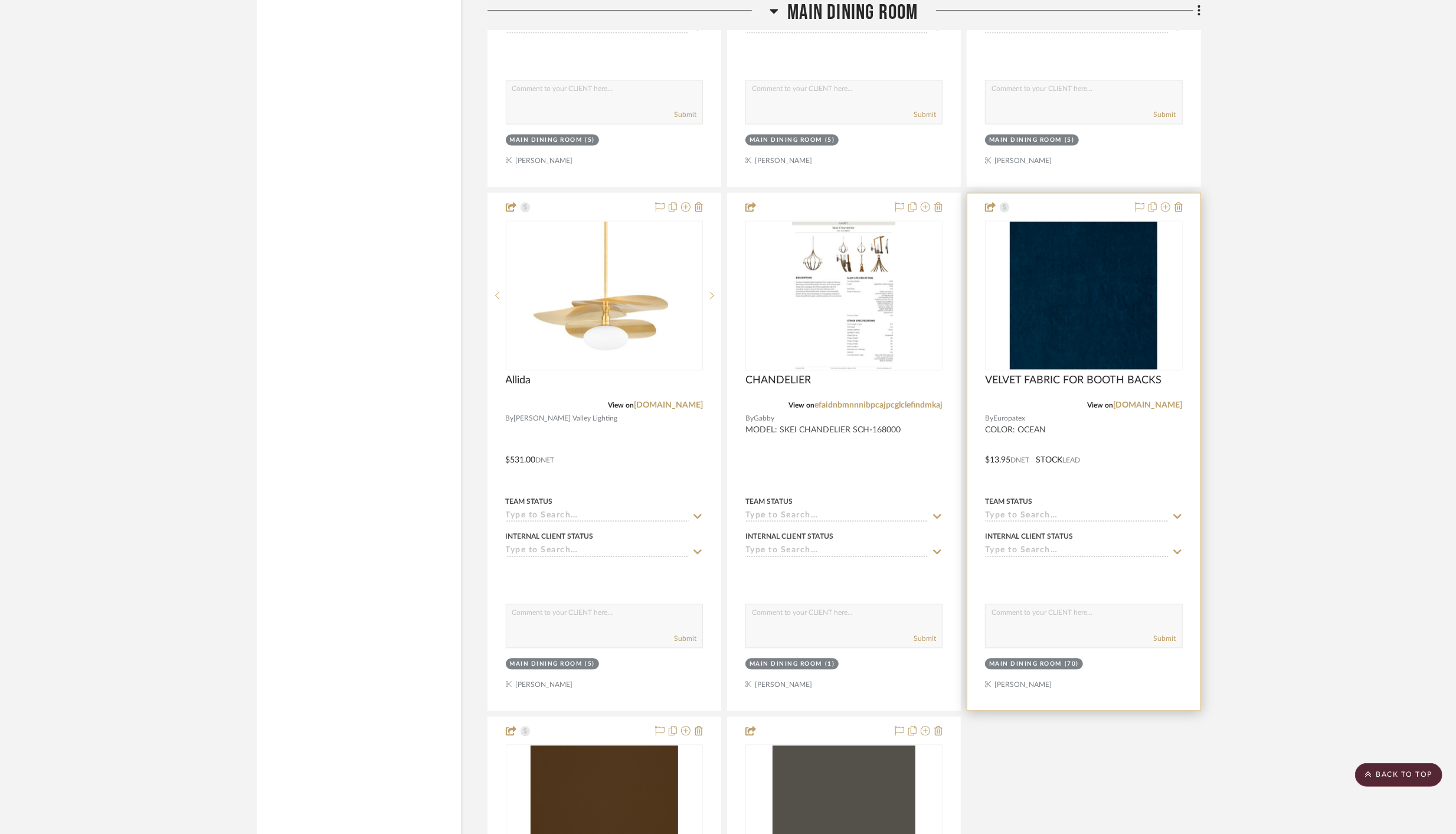
click at [1184, 261] on div at bounding box center [1084, 452] width 232 height 516
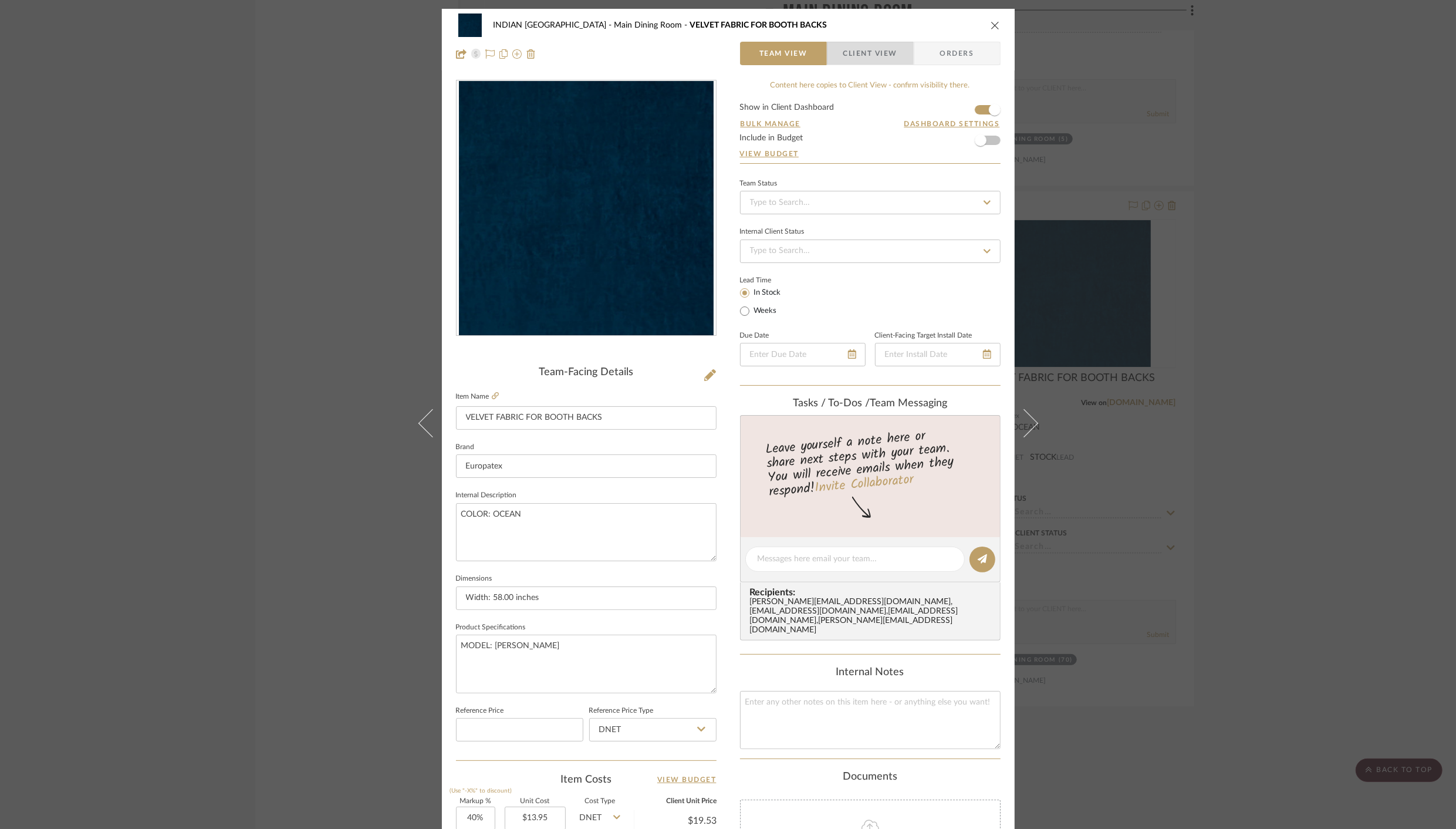
click at [848, 49] on span "Client View" at bounding box center [870, 53] width 54 height 24
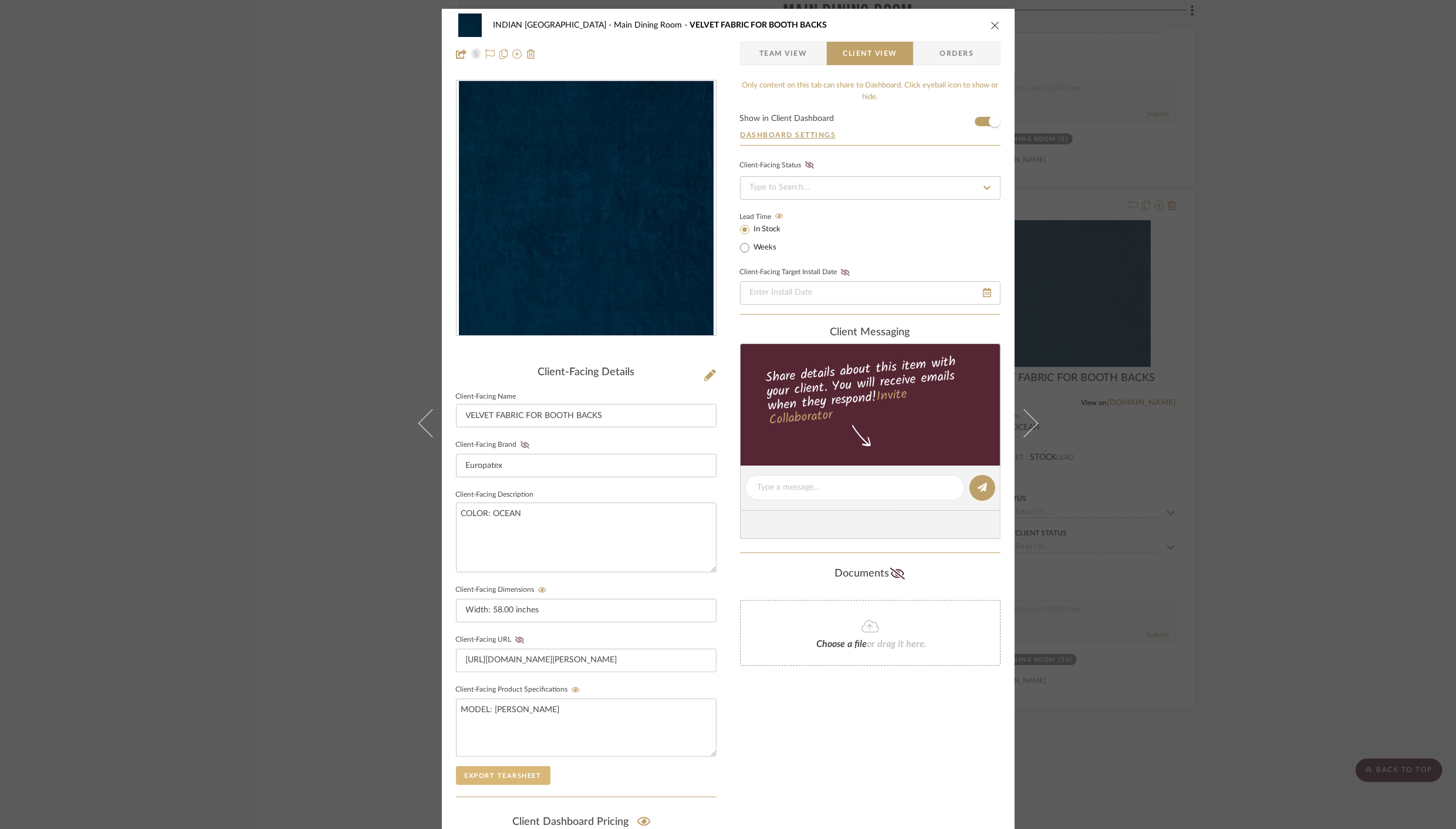
click at [517, 771] on button "Export Tearsheet" at bounding box center [503, 774] width 94 height 19
click at [990, 24] on icon "close" at bounding box center [995, 25] width 10 height 10
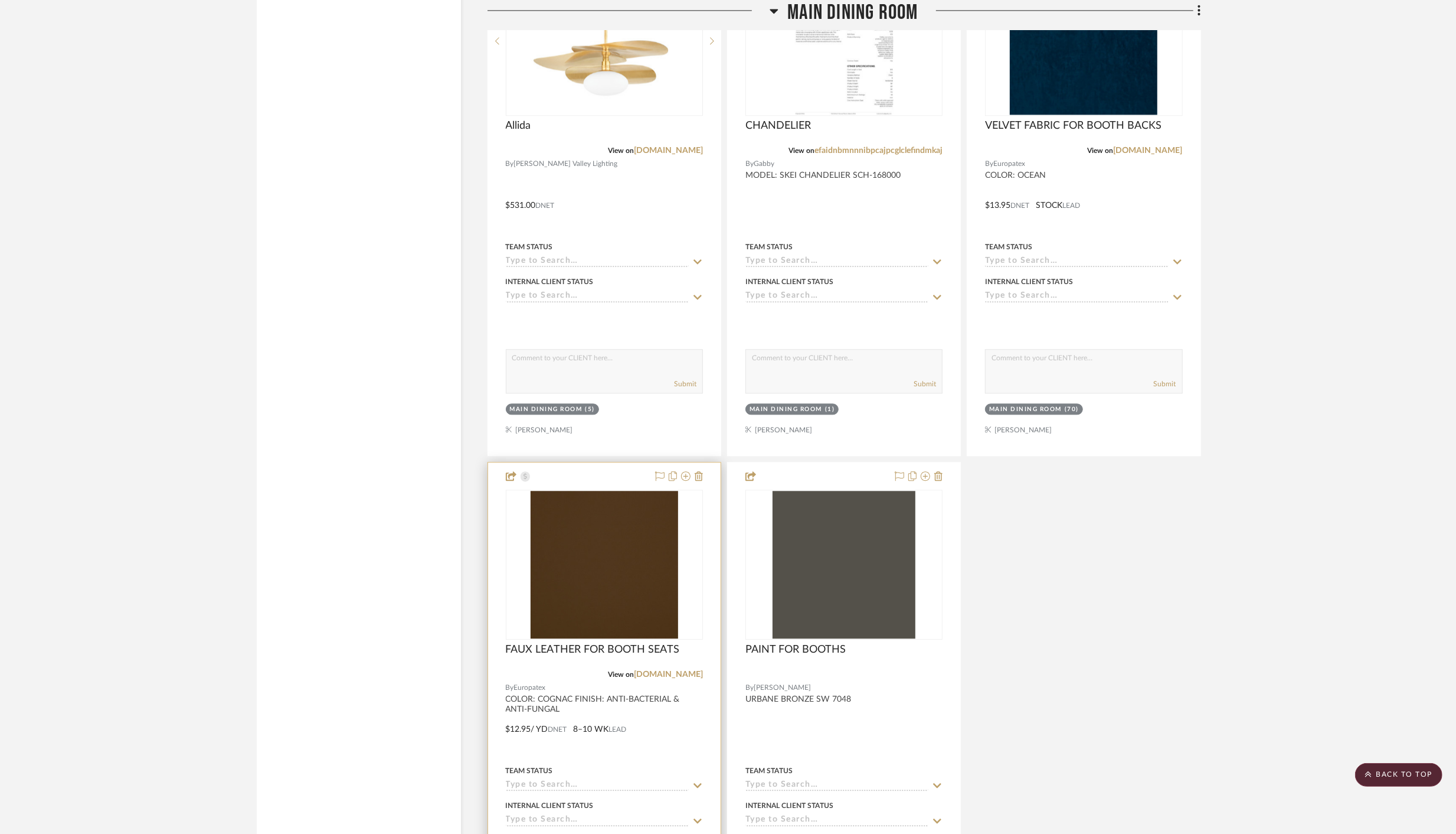
scroll to position [2605, 0]
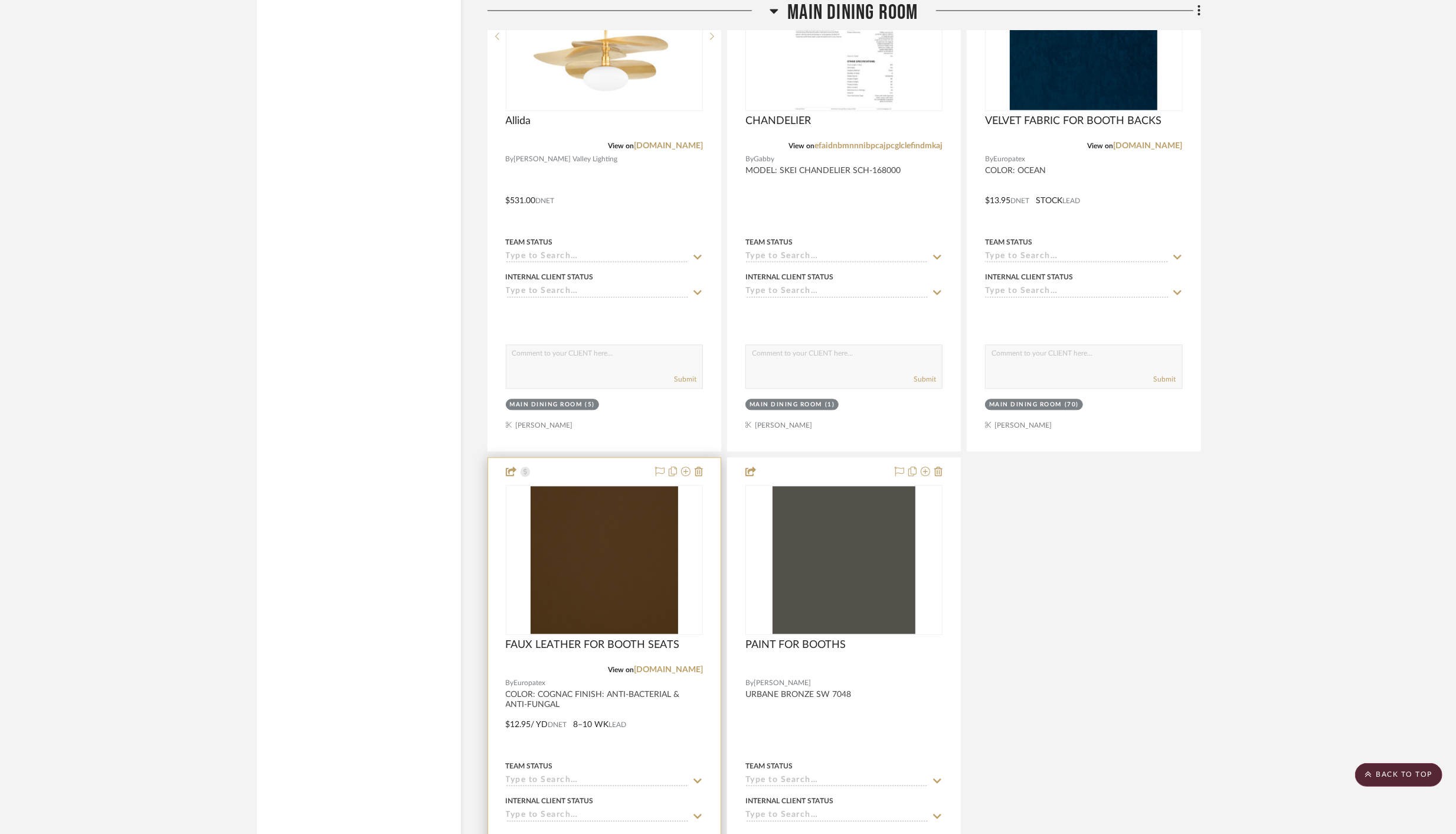
click at [682, 747] on div at bounding box center [604, 716] width 232 height 516
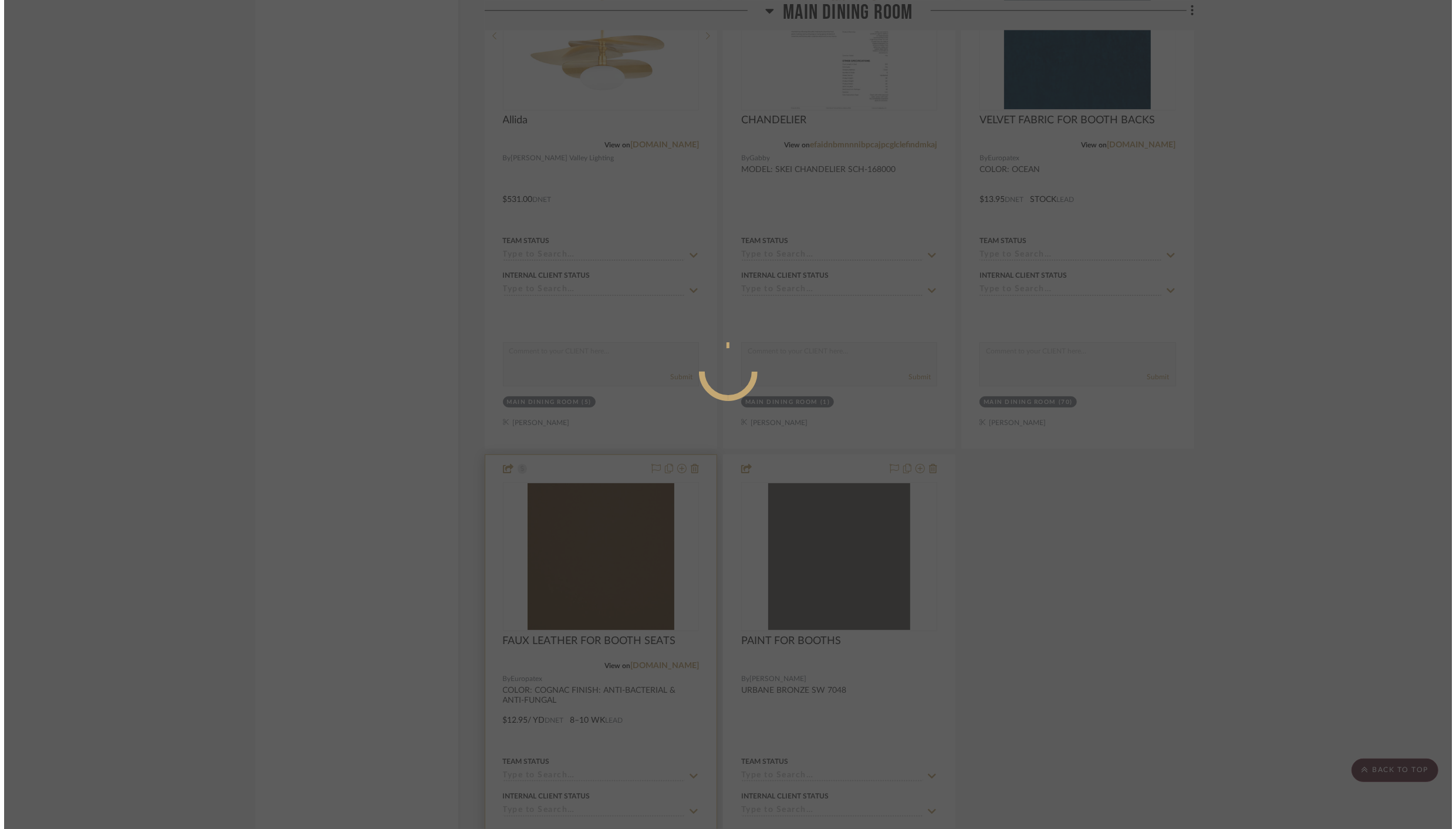
scroll to position [0, 0]
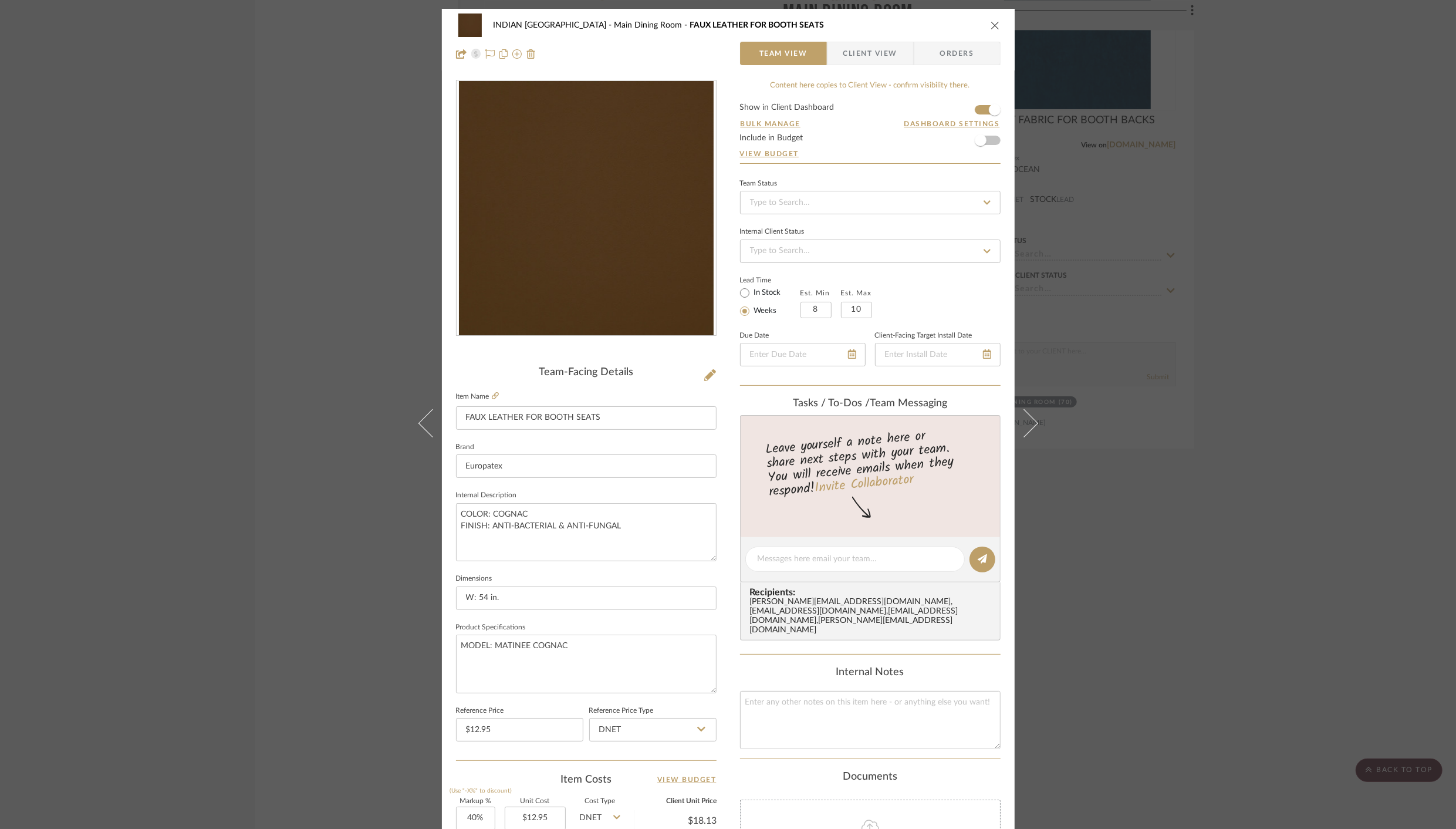
click at [865, 50] on span "Client View" at bounding box center [870, 53] width 54 height 24
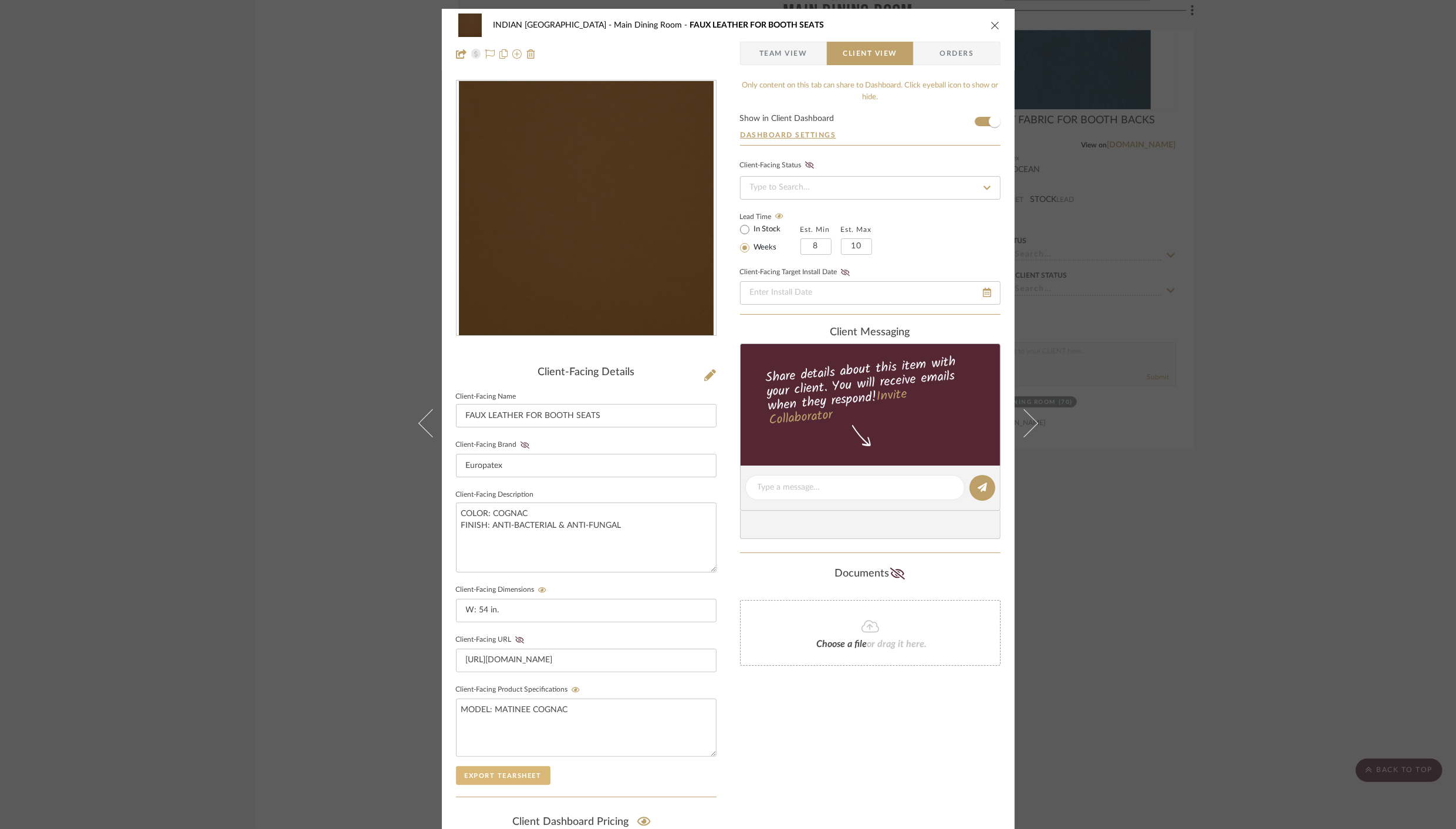
click at [479, 776] on button "Export Tearsheet" at bounding box center [503, 774] width 94 height 19
click at [990, 20] on icon "close" at bounding box center [995, 25] width 10 height 10
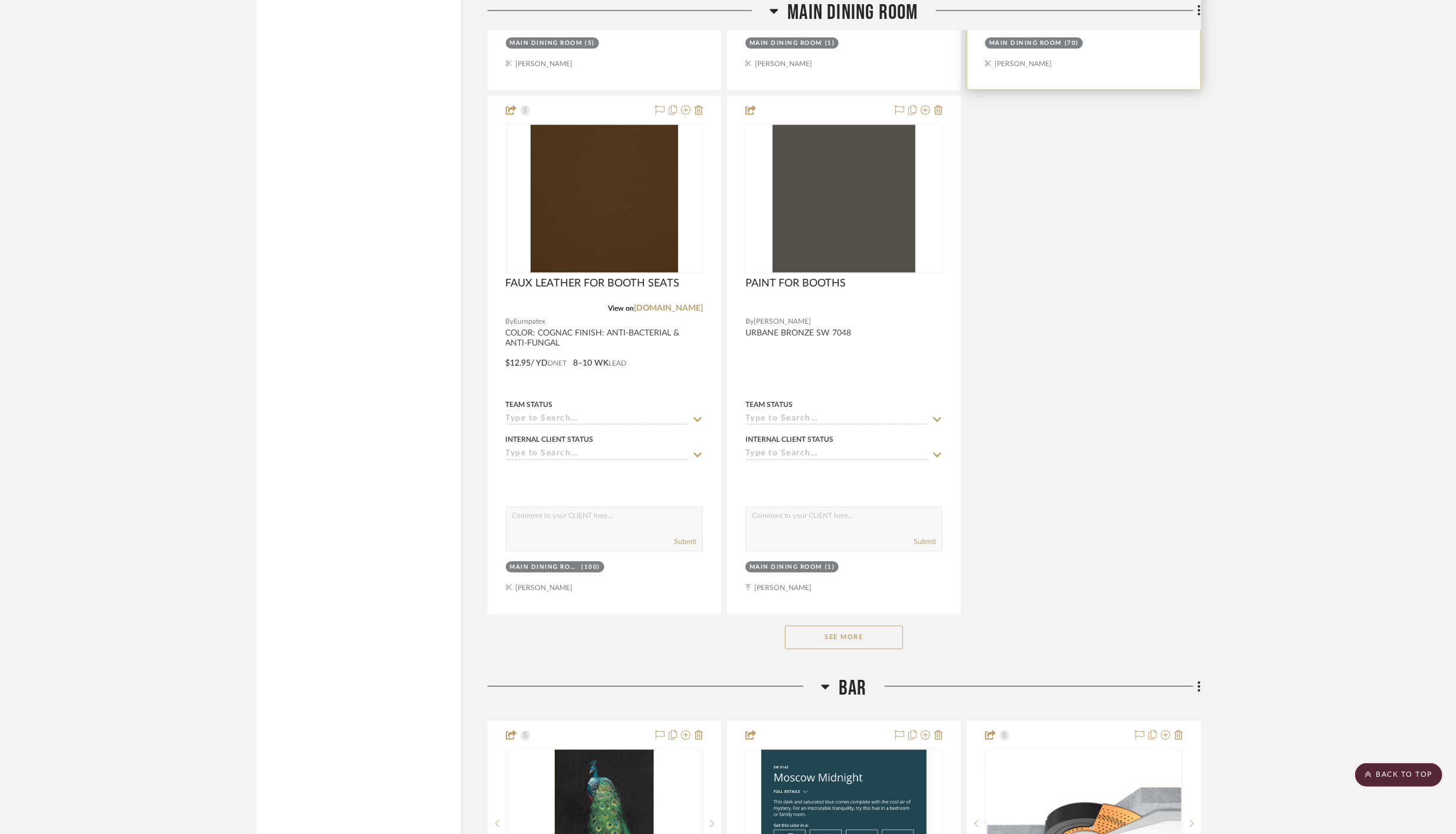
scroll to position [3274, 0]
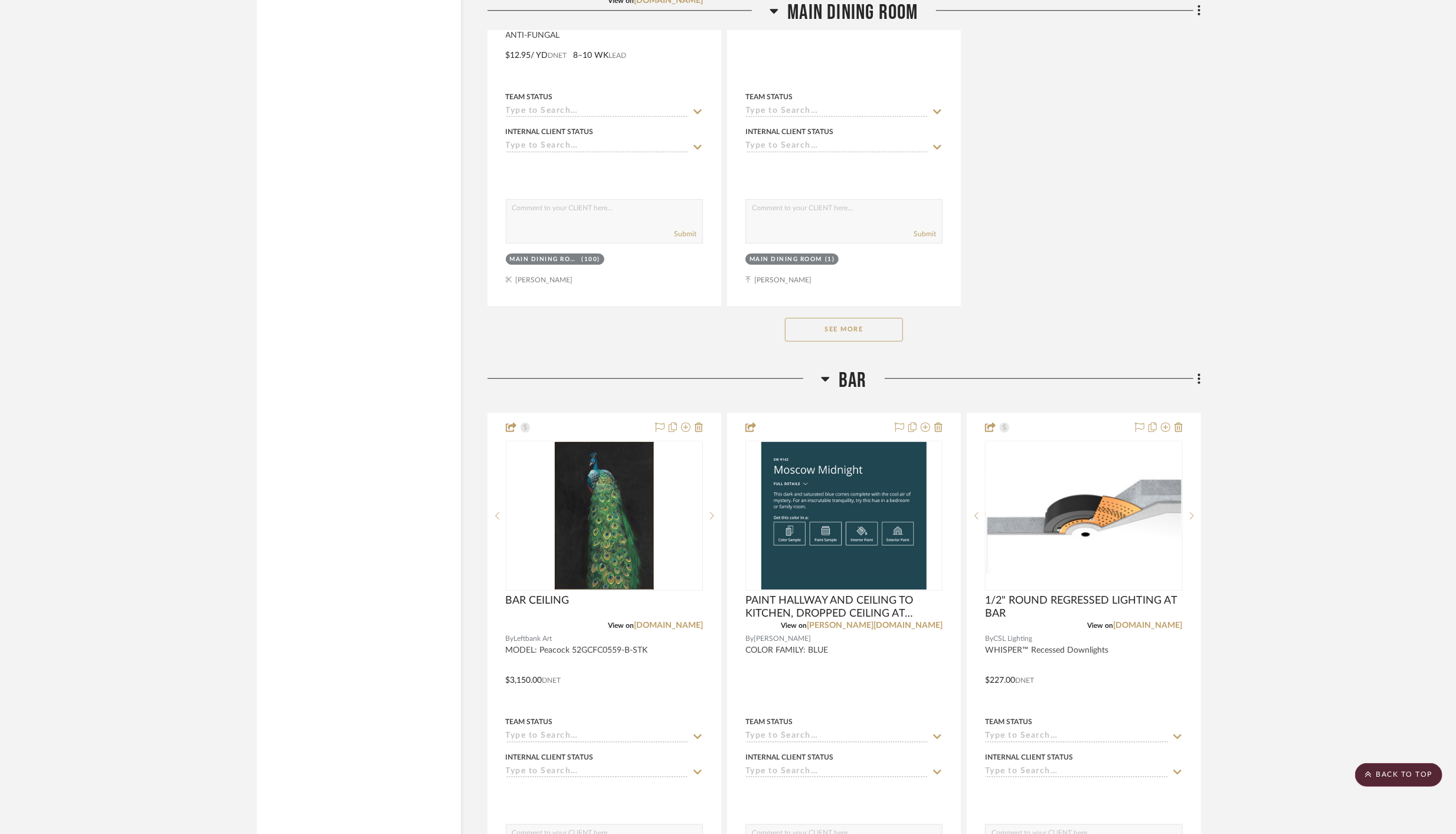
click at [860, 319] on button "See More" at bounding box center [843, 329] width 118 height 24
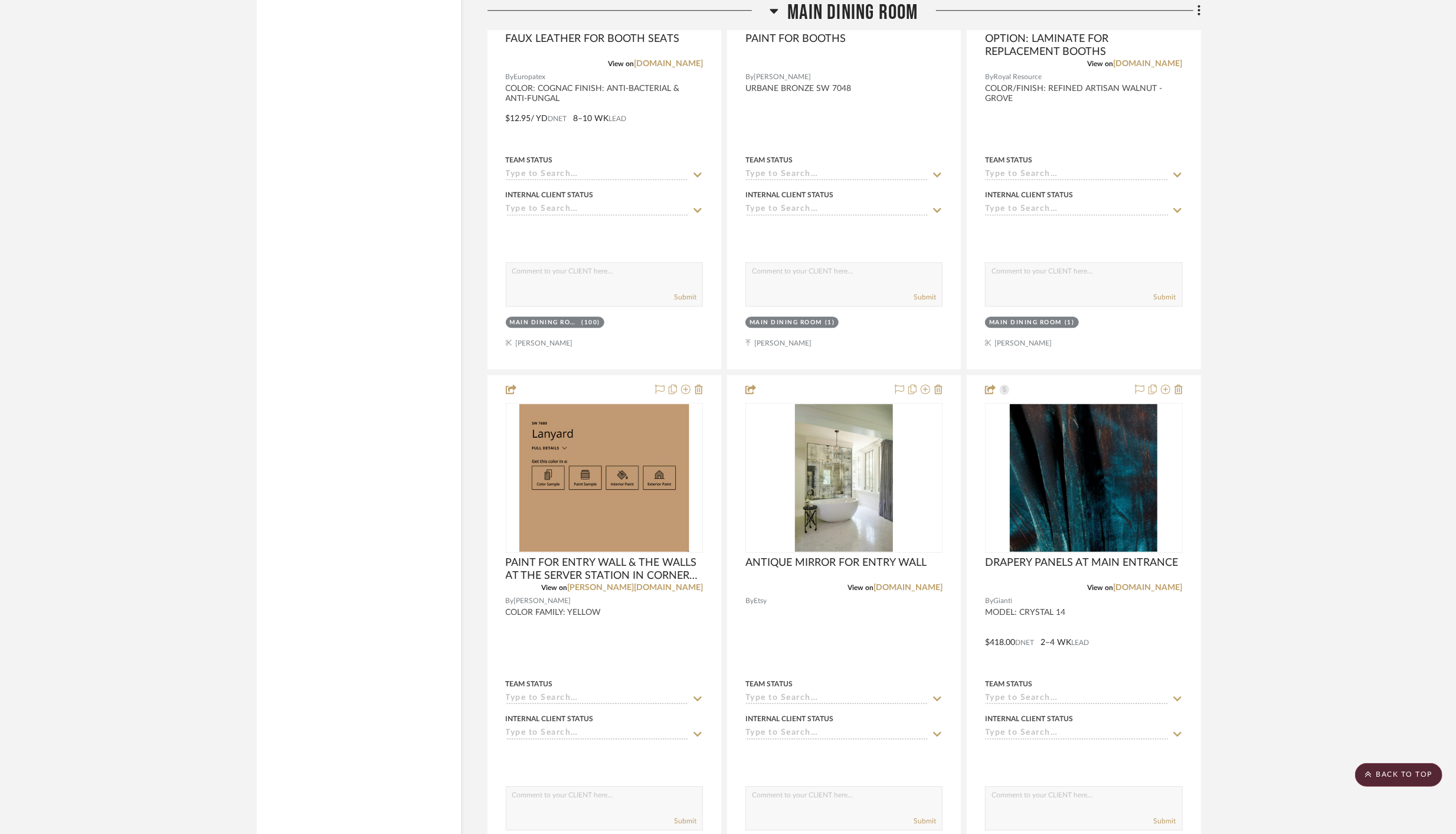
scroll to position [3276, 0]
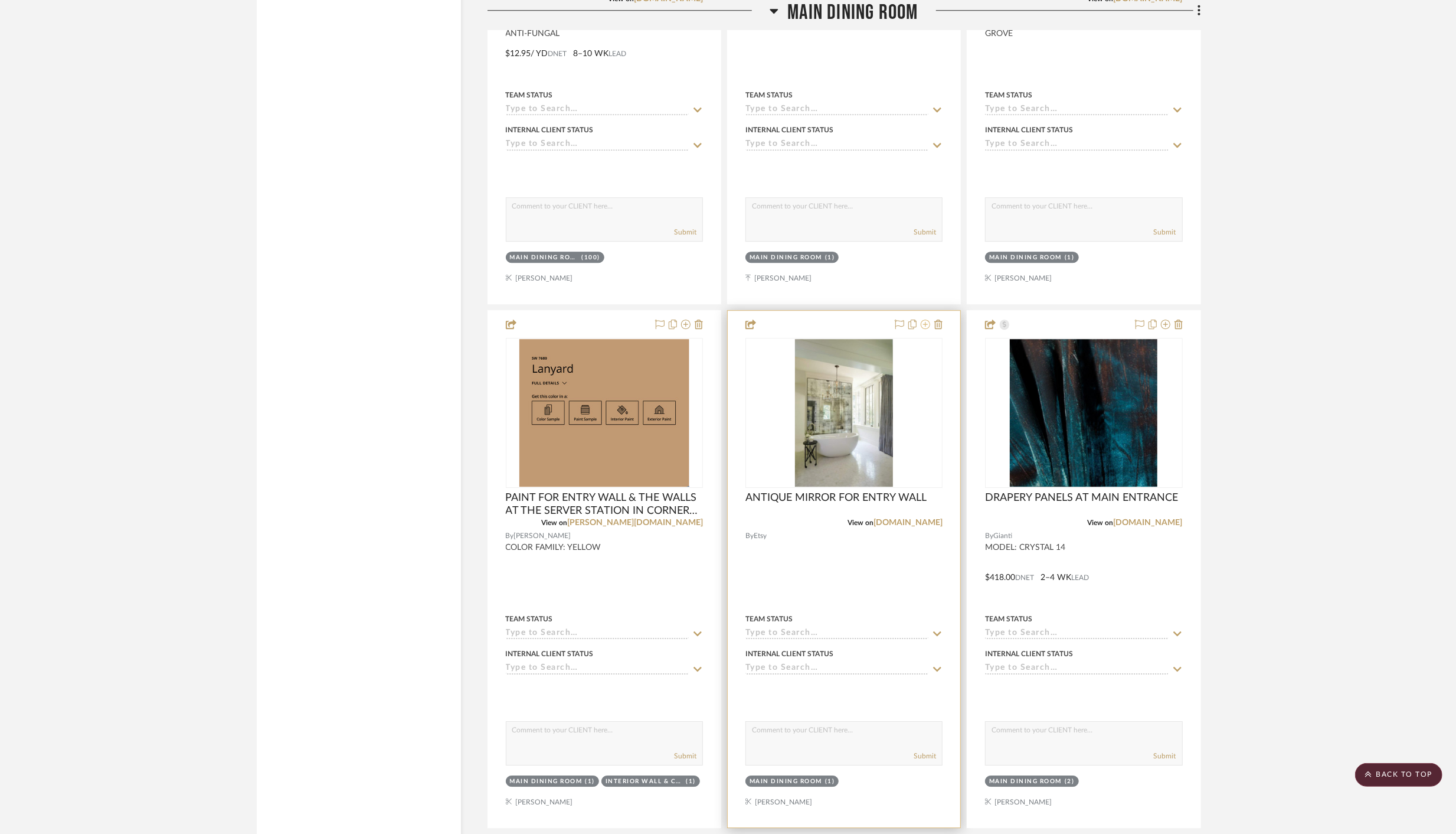
click at [922, 319] on icon at bounding box center [925, 324] width 10 height 10
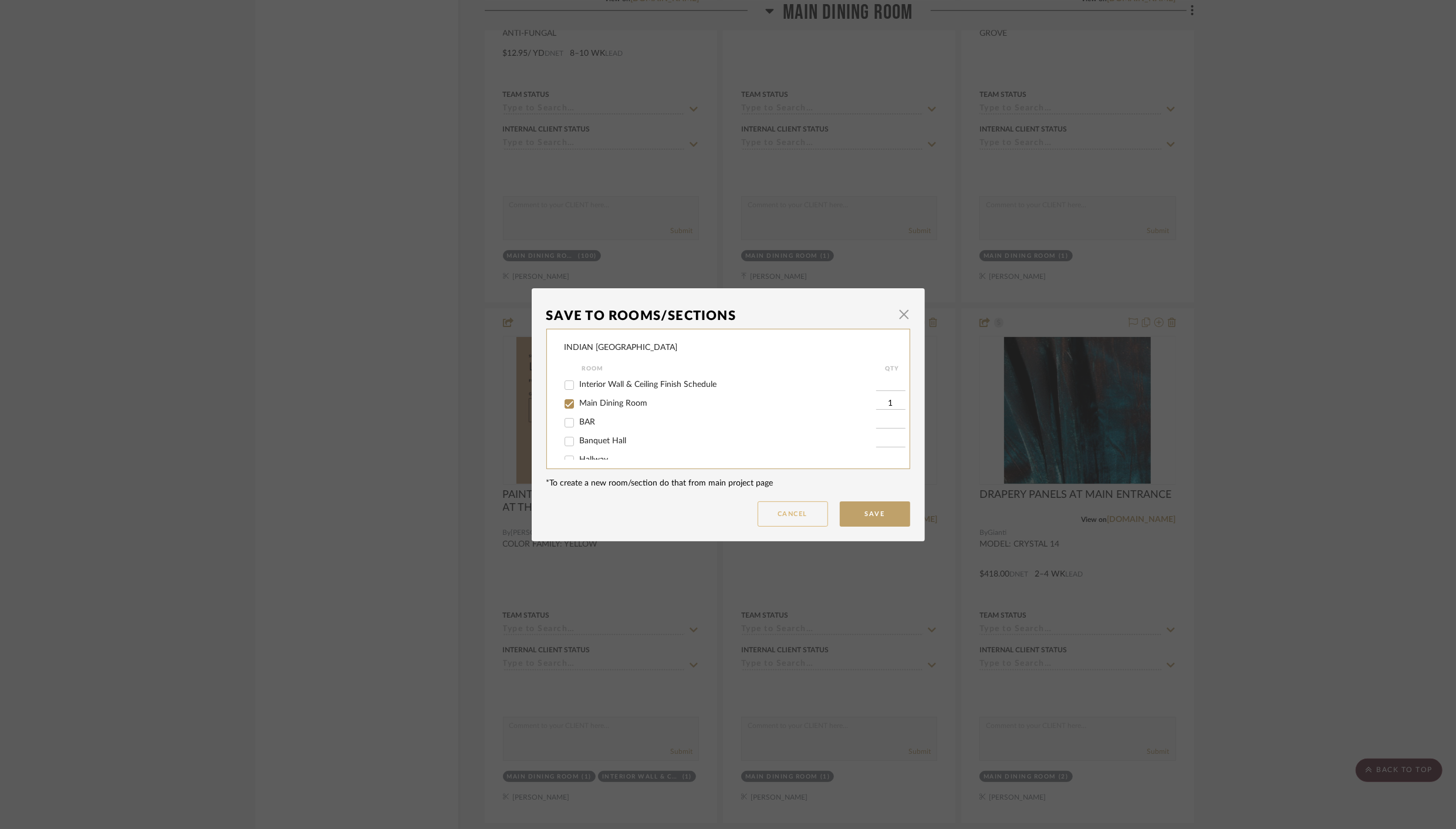
click at [771, 519] on button "Cancel" at bounding box center [793, 513] width 71 height 26
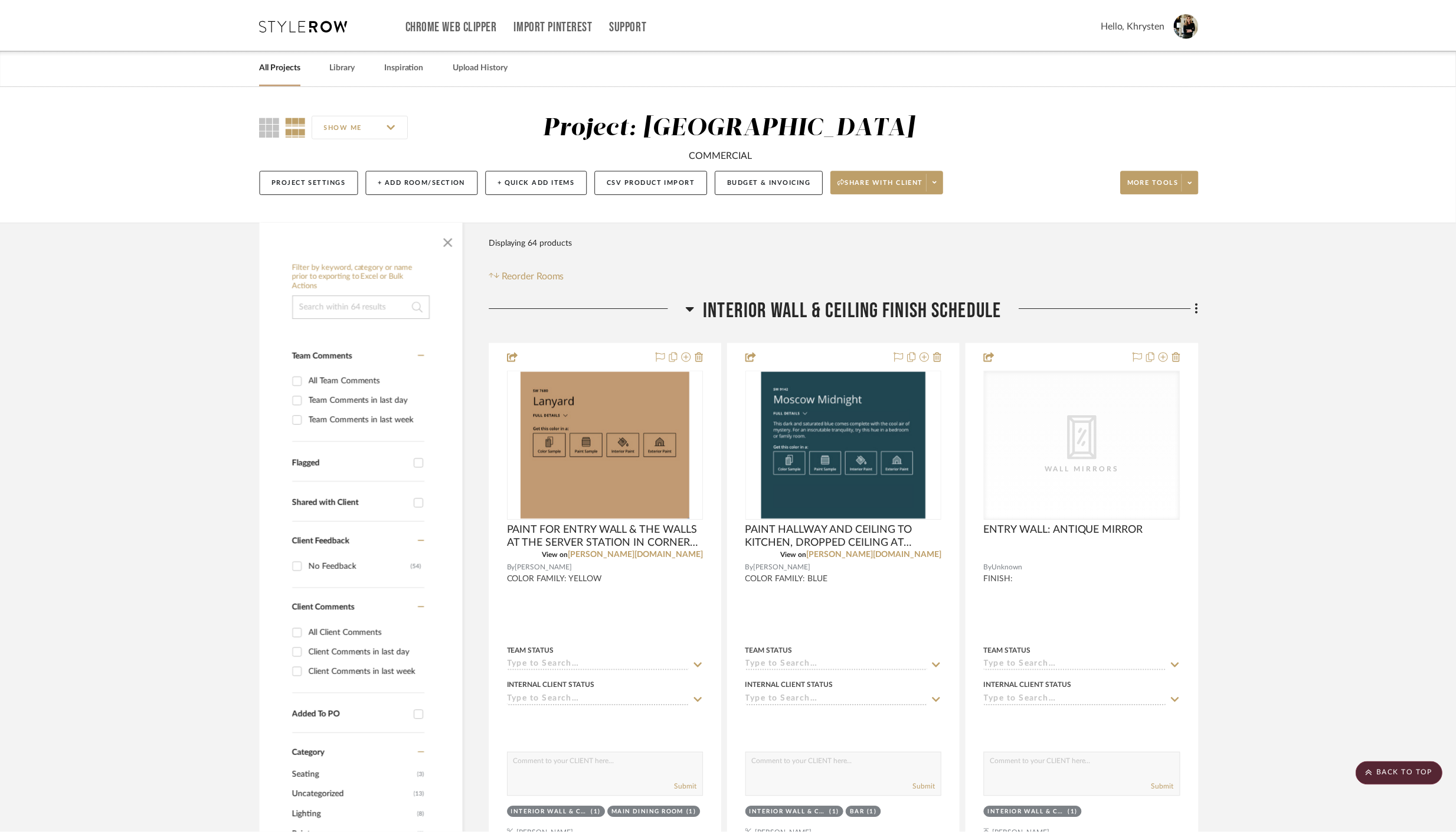
scroll to position [3276, 0]
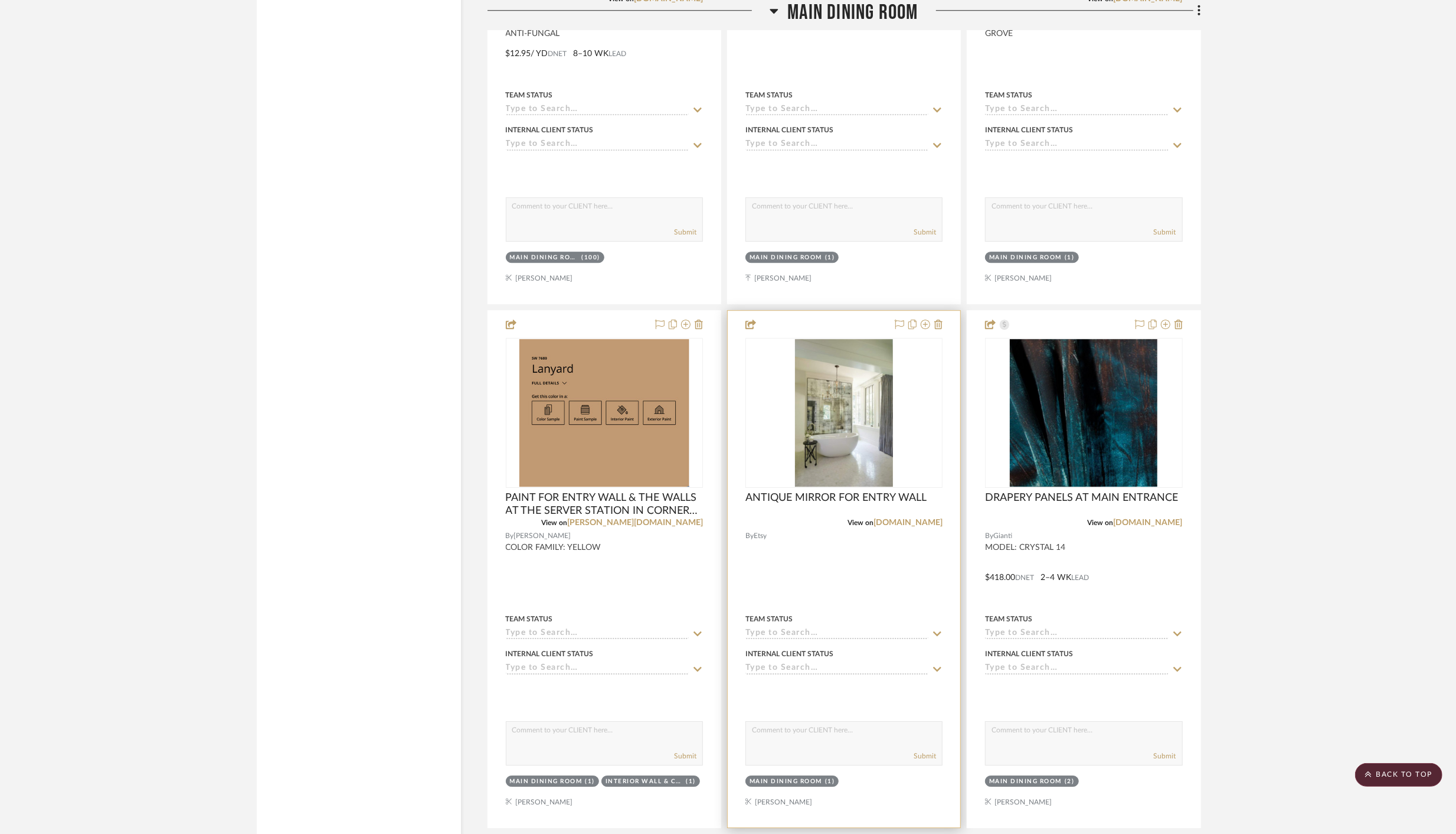
click at [859, 543] on div at bounding box center [843, 569] width 232 height 516
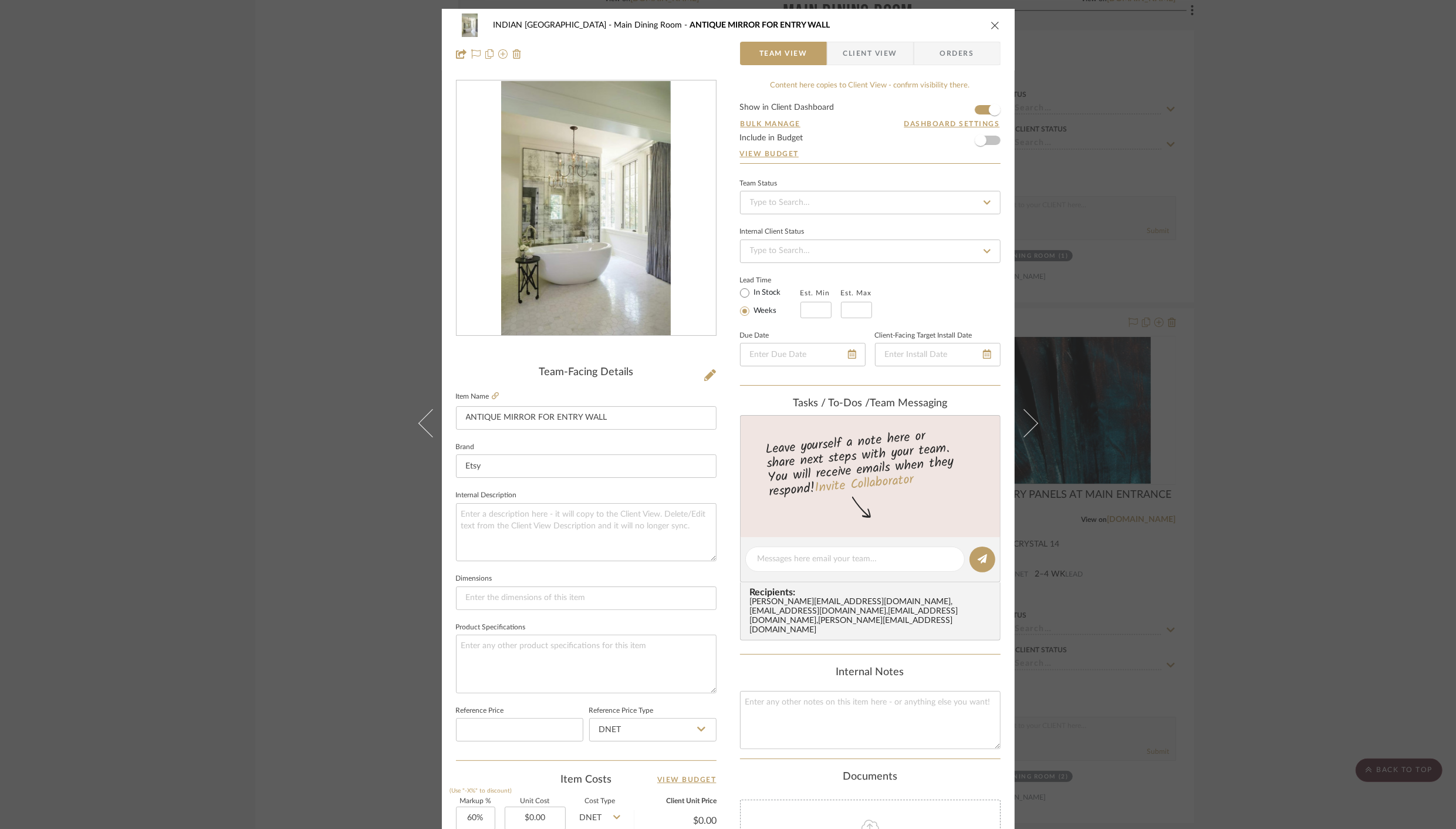
click at [857, 54] on span "Client View" at bounding box center [870, 53] width 54 height 24
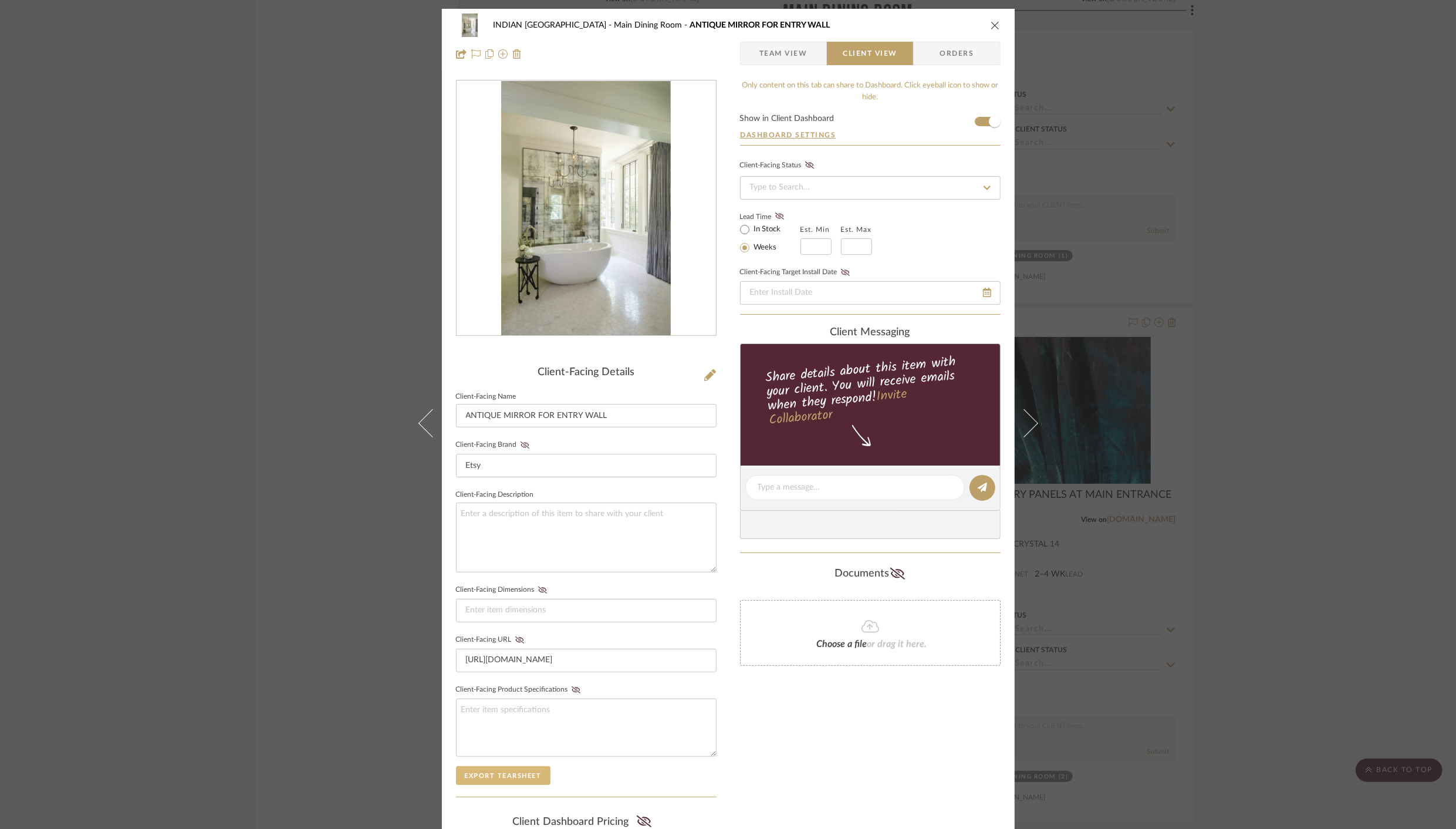
click at [497, 771] on button "Export Tearsheet" at bounding box center [503, 774] width 94 height 19
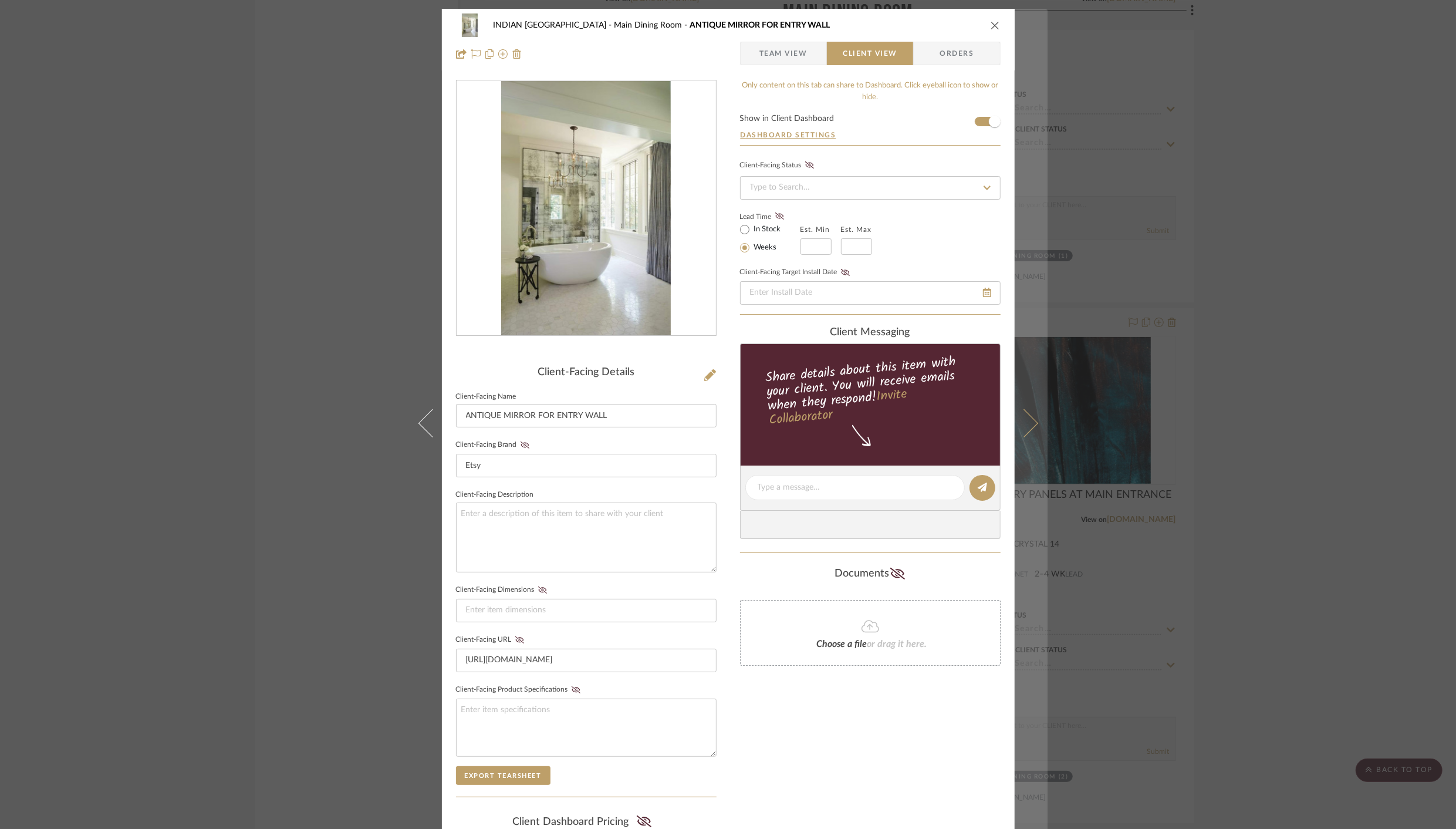
click at [1023, 429] on icon at bounding box center [1024, 423] width 28 height 28
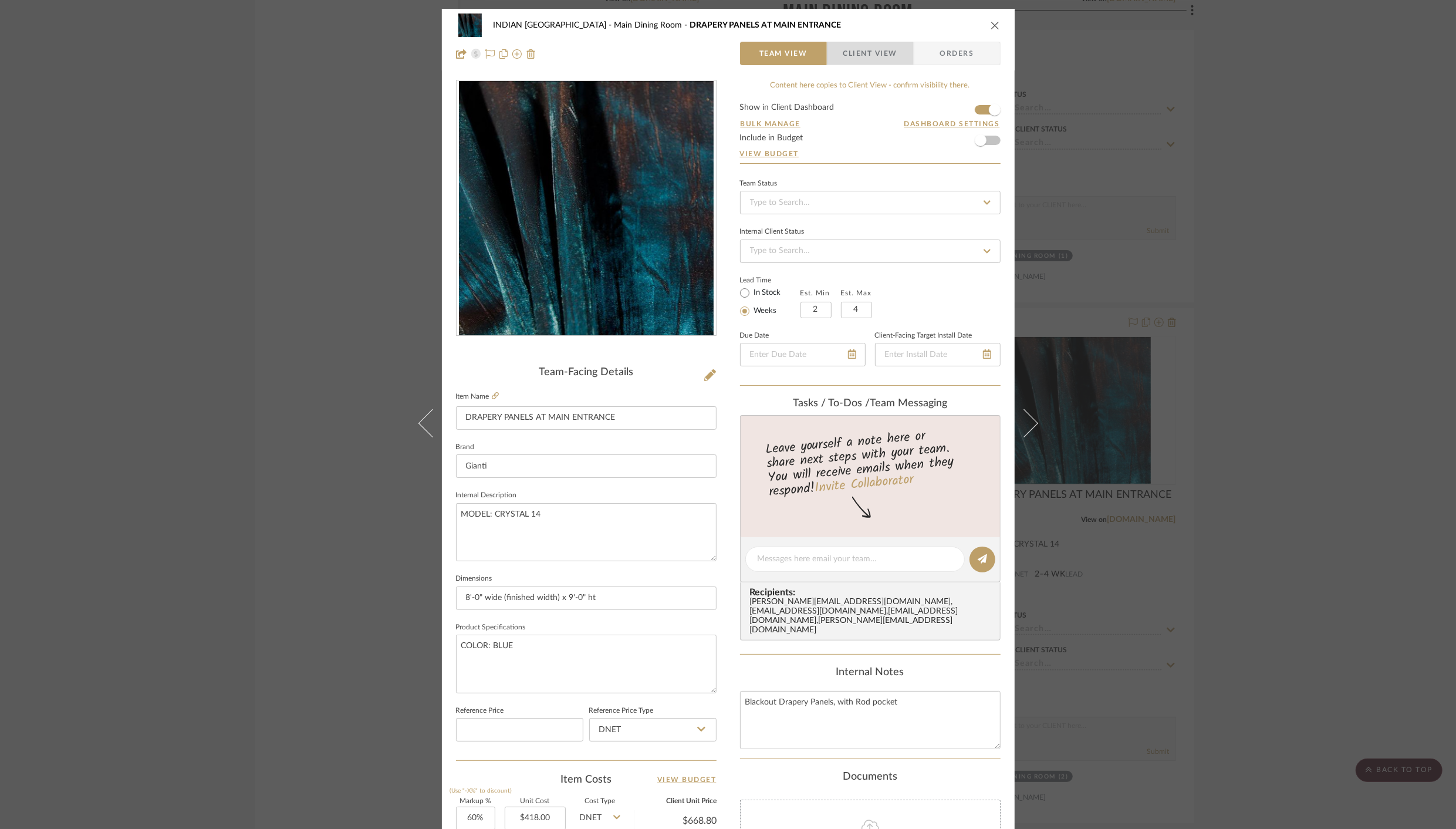
click at [862, 52] on span "Client View" at bounding box center [870, 53] width 54 height 24
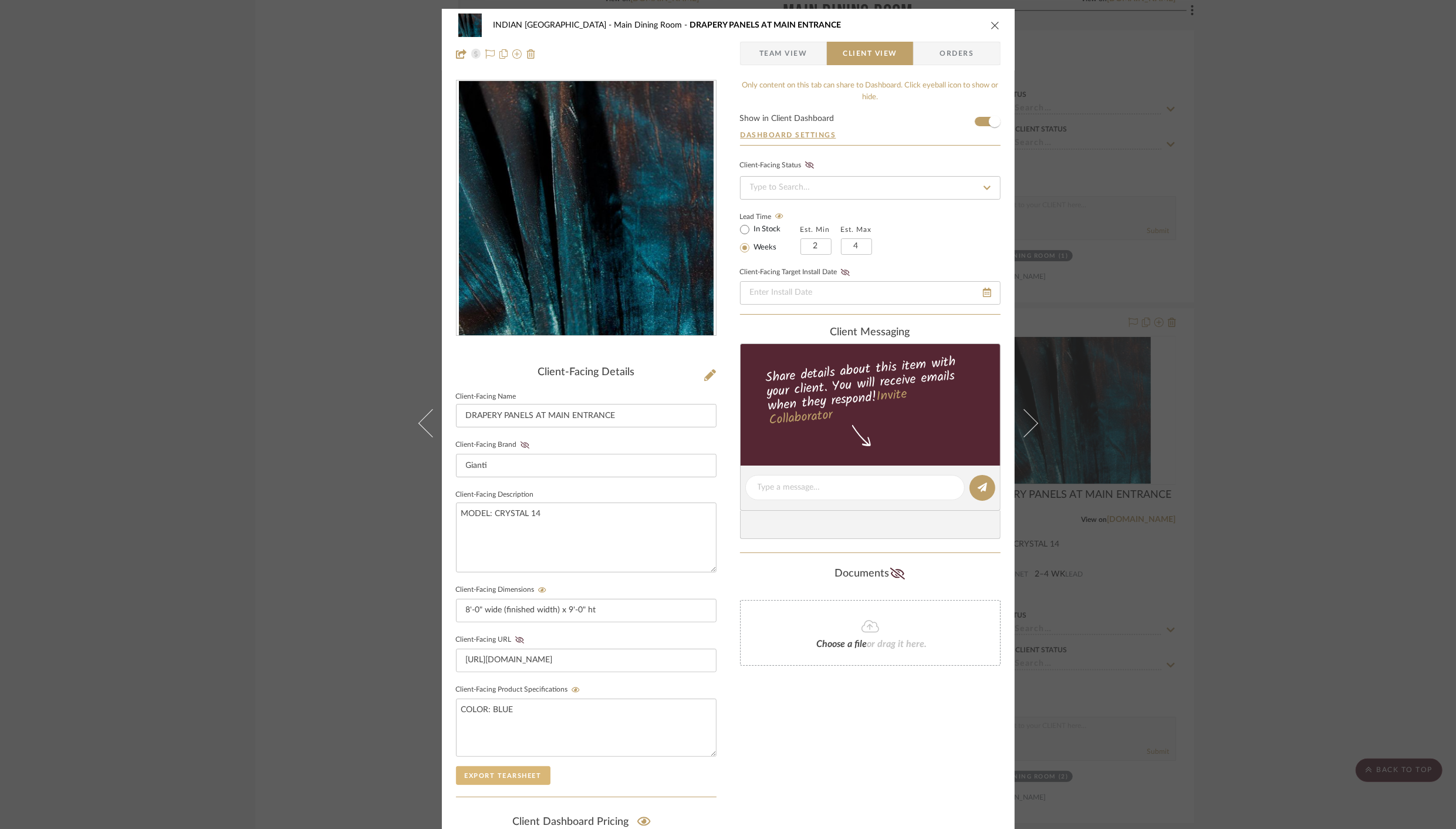
click at [468, 771] on button "Export Tearsheet" at bounding box center [503, 774] width 94 height 19
click at [990, 26] on icon "close" at bounding box center [995, 25] width 10 height 10
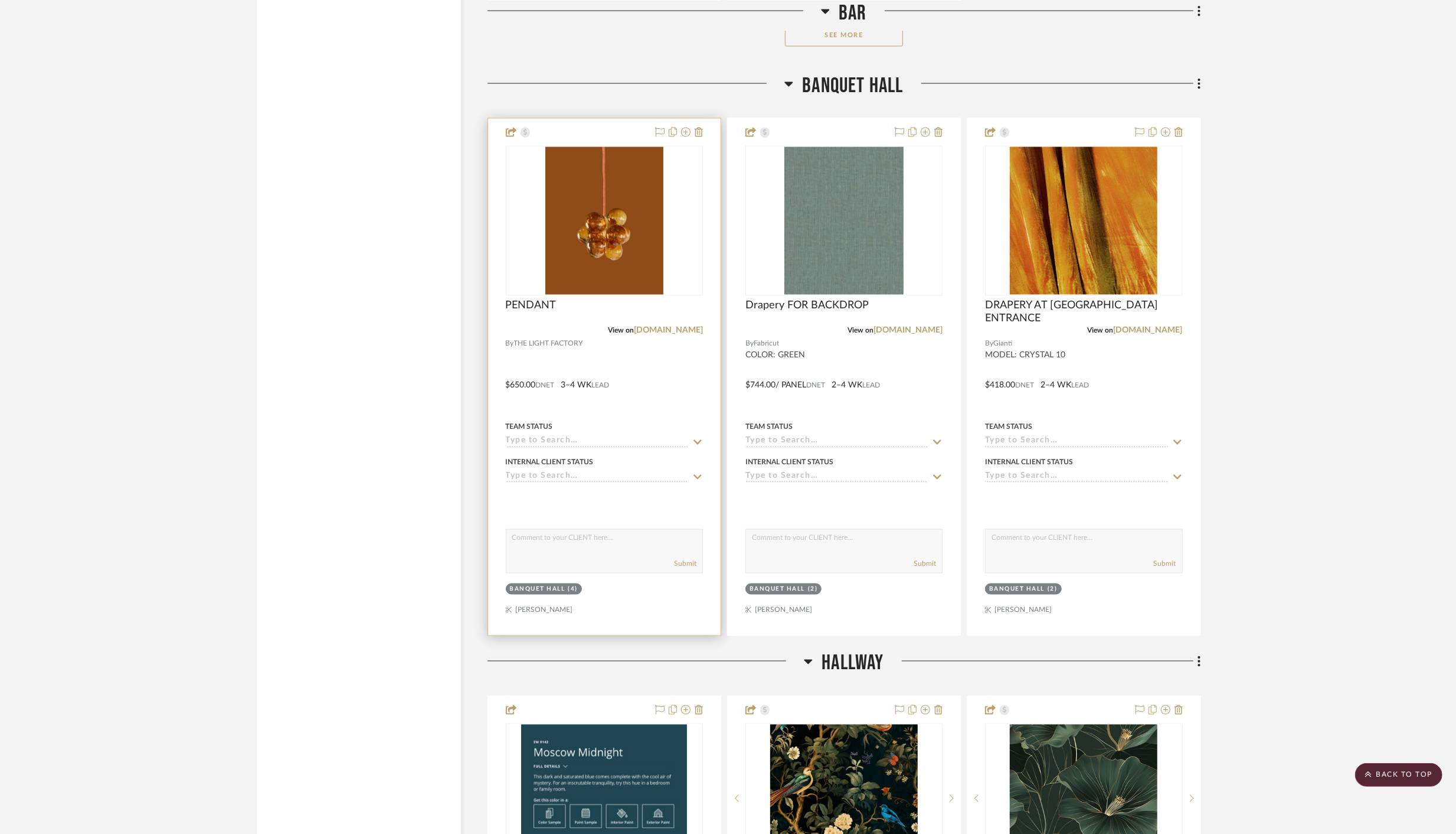
scroll to position [6291, 0]
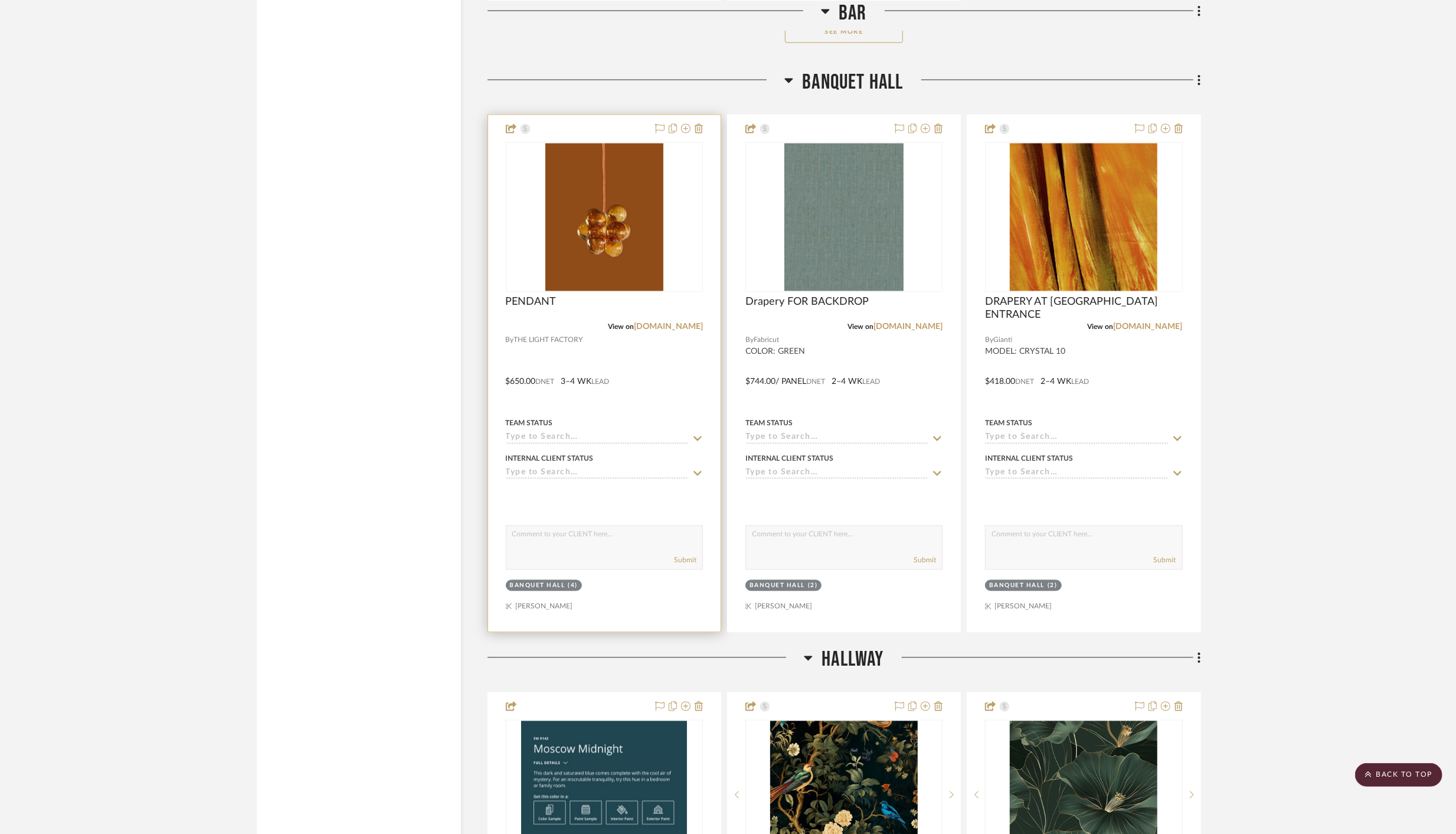
click at [639, 353] on div at bounding box center [604, 374] width 232 height 516
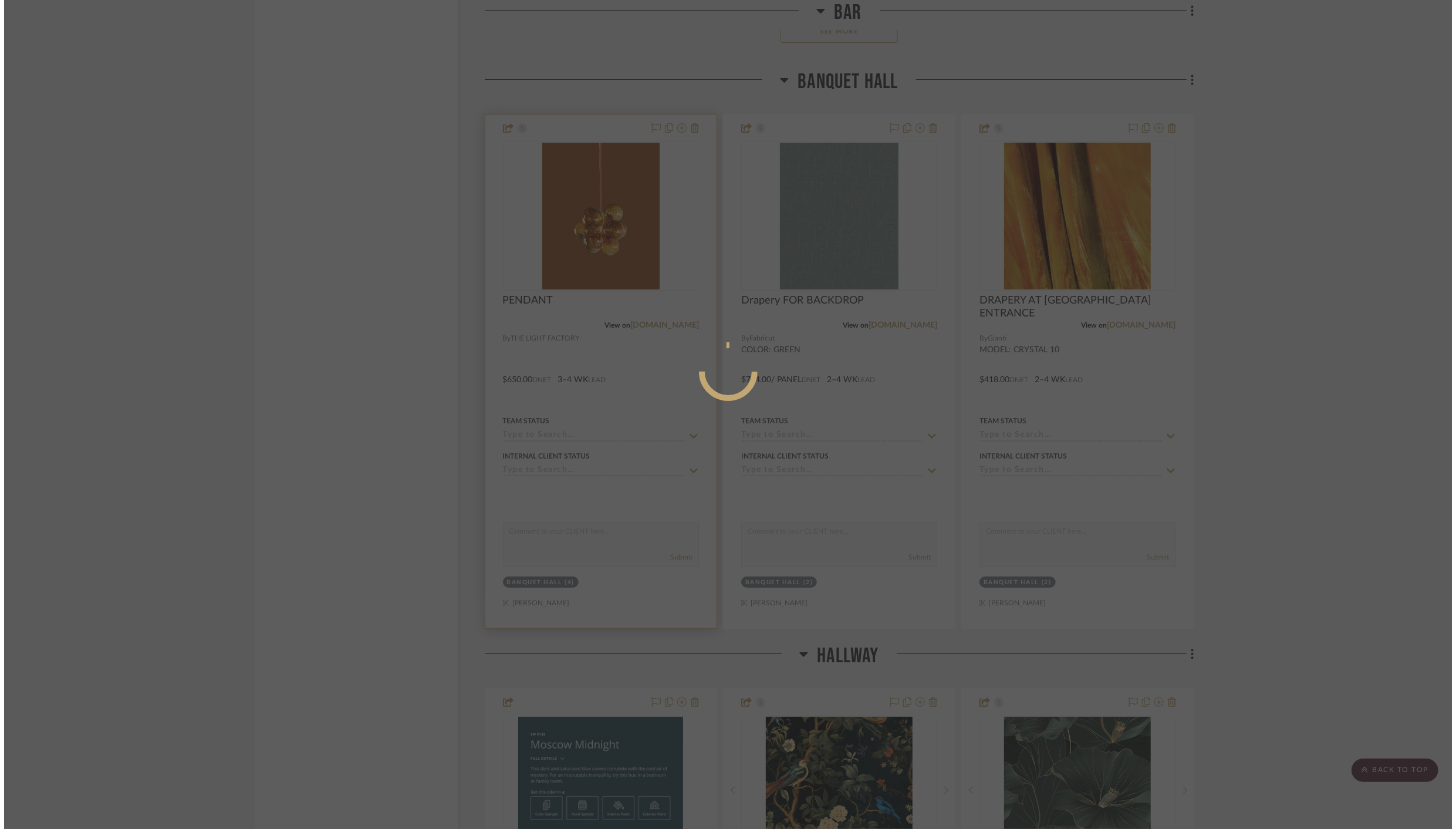
scroll to position [0, 0]
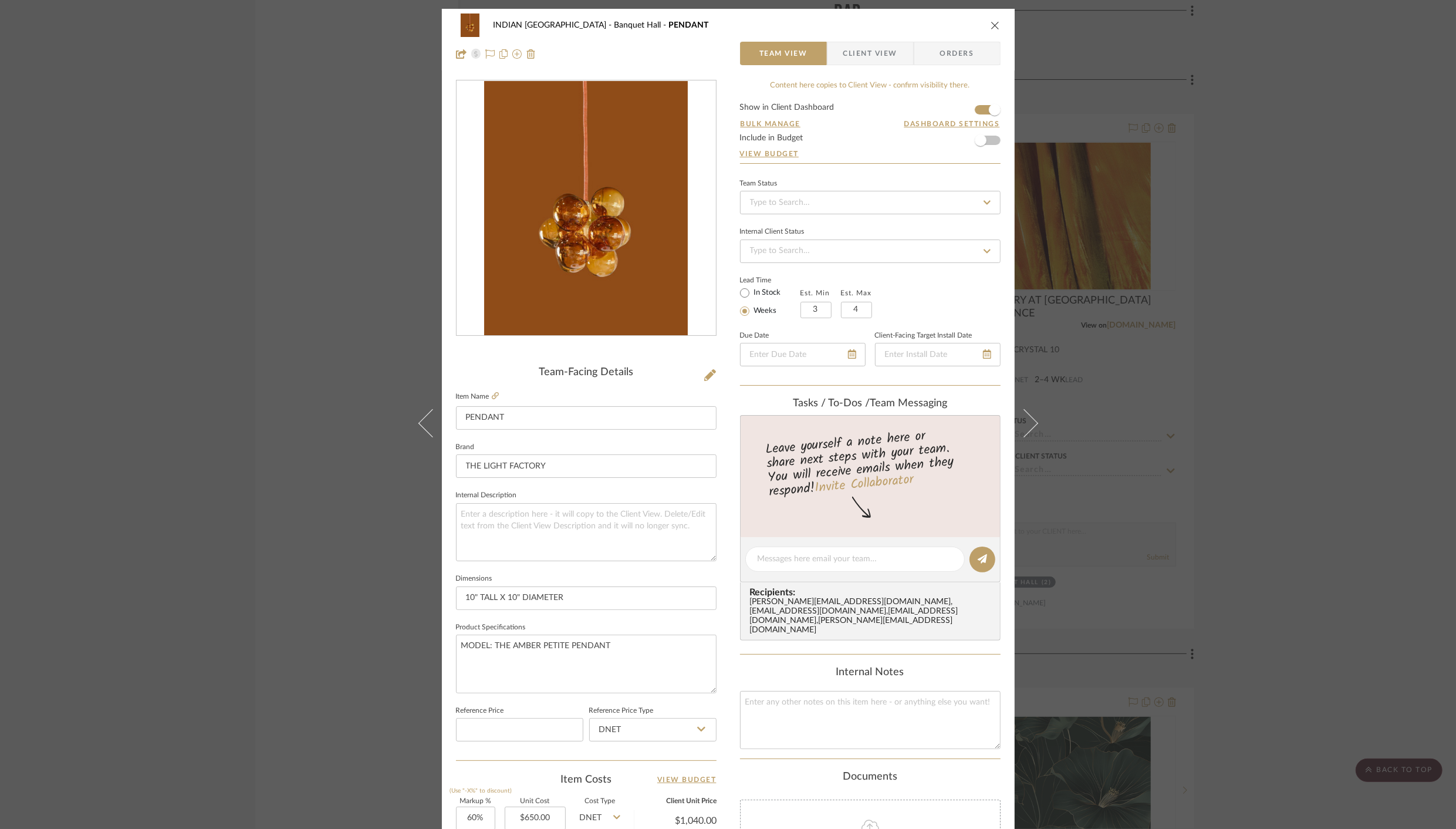
click at [861, 56] on span "Client View" at bounding box center [870, 53] width 54 height 24
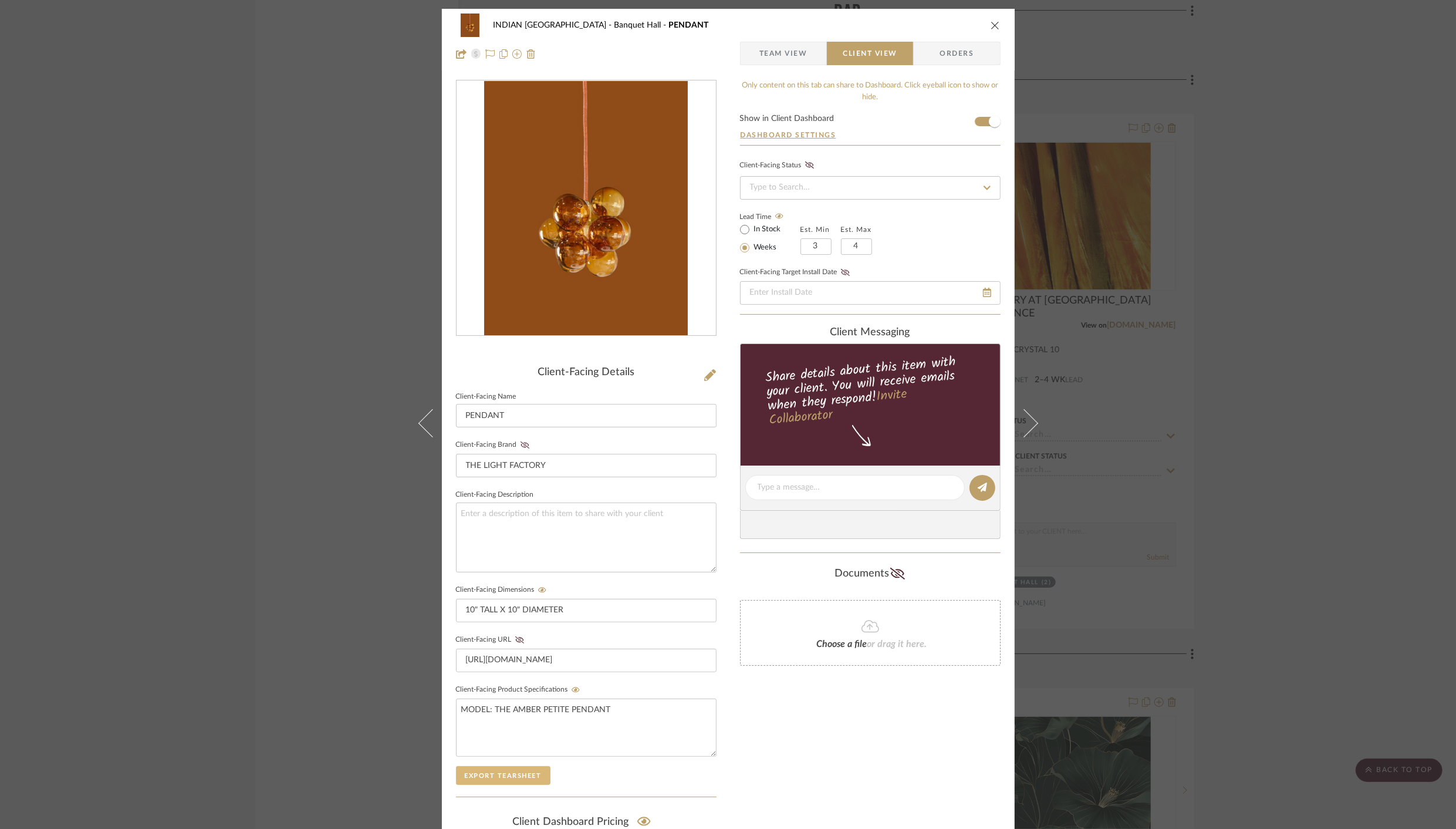
click at [511, 773] on button "Export Tearsheet" at bounding box center [503, 774] width 94 height 19
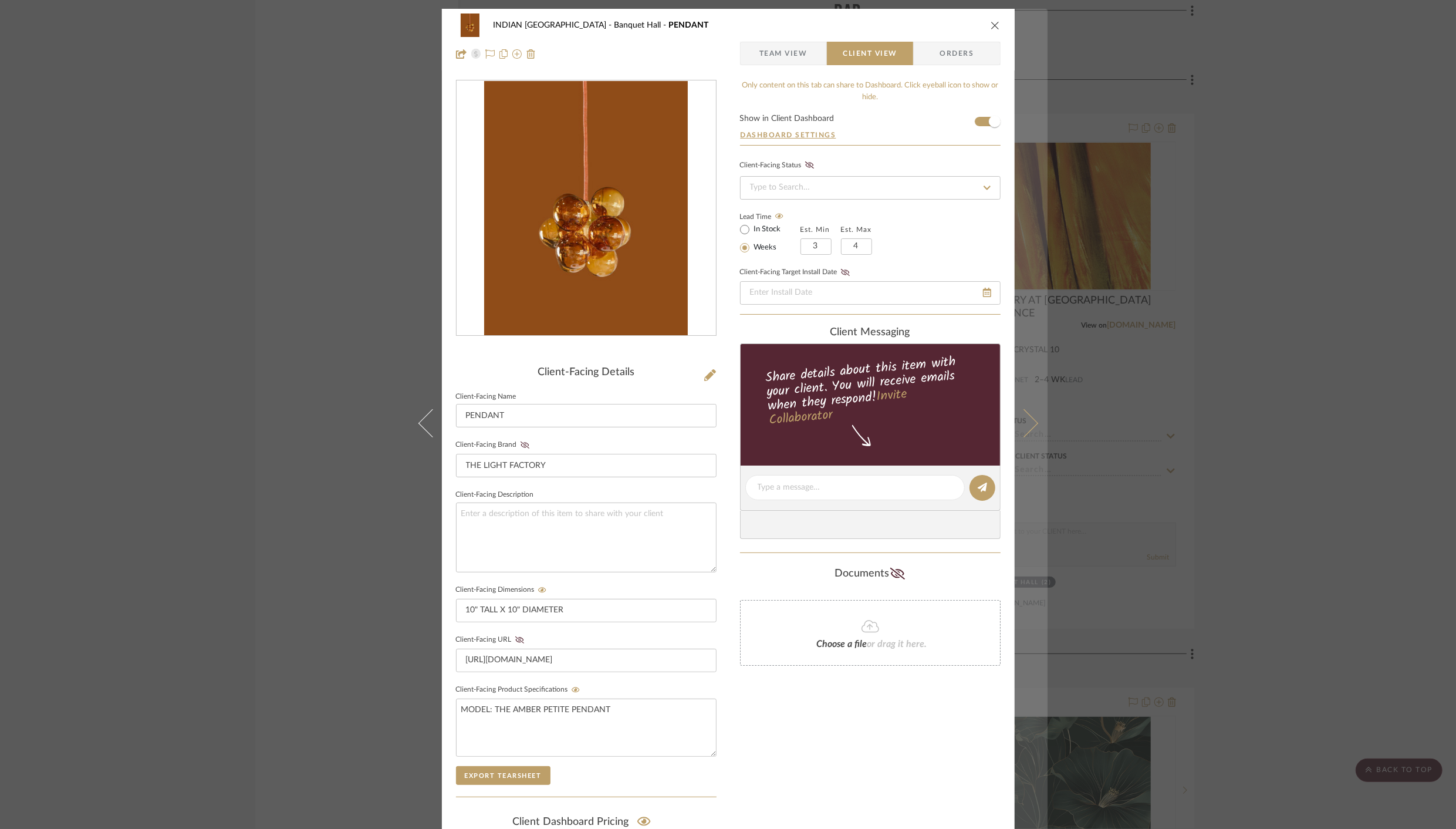
click at [1019, 423] on icon at bounding box center [1024, 423] width 28 height 28
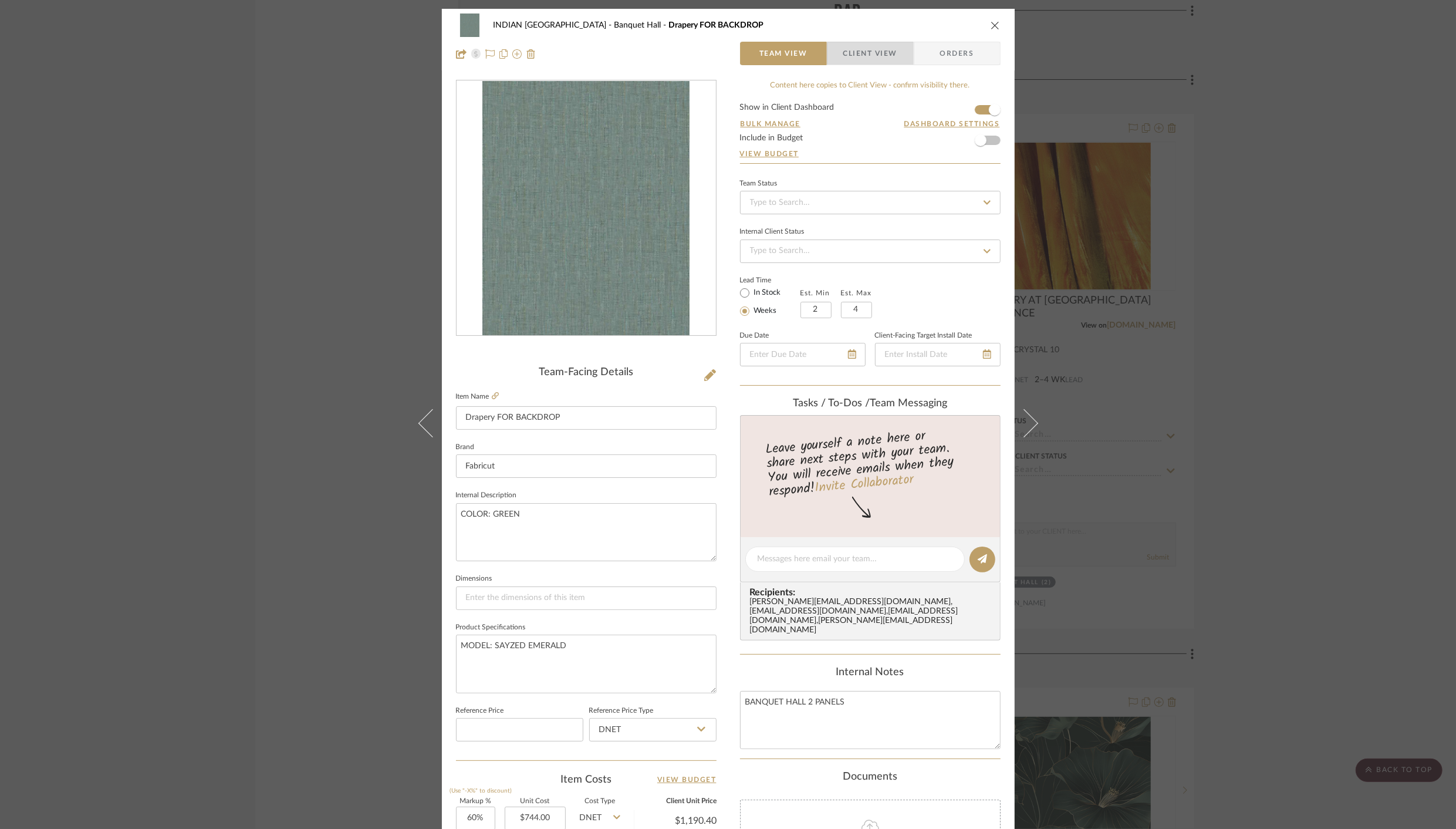
click at [876, 55] on span "Client View" at bounding box center [870, 53] width 54 height 24
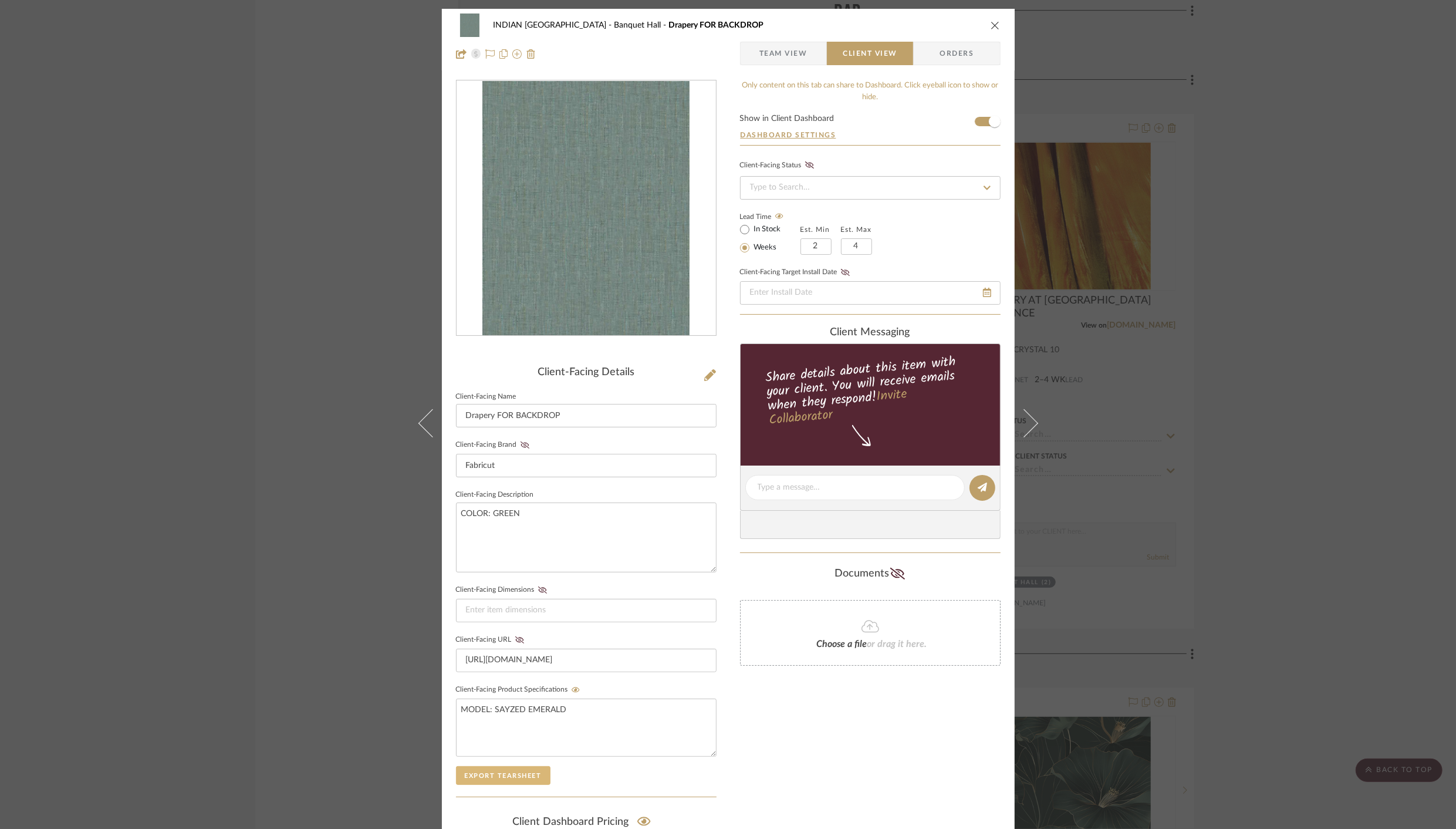
click at [492, 773] on button "Export Tearsheet" at bounding box center [503, 774] width 94 height 19
click at [990, 25] on icon "close" at bounding box center [995, 25] width 10 height 10
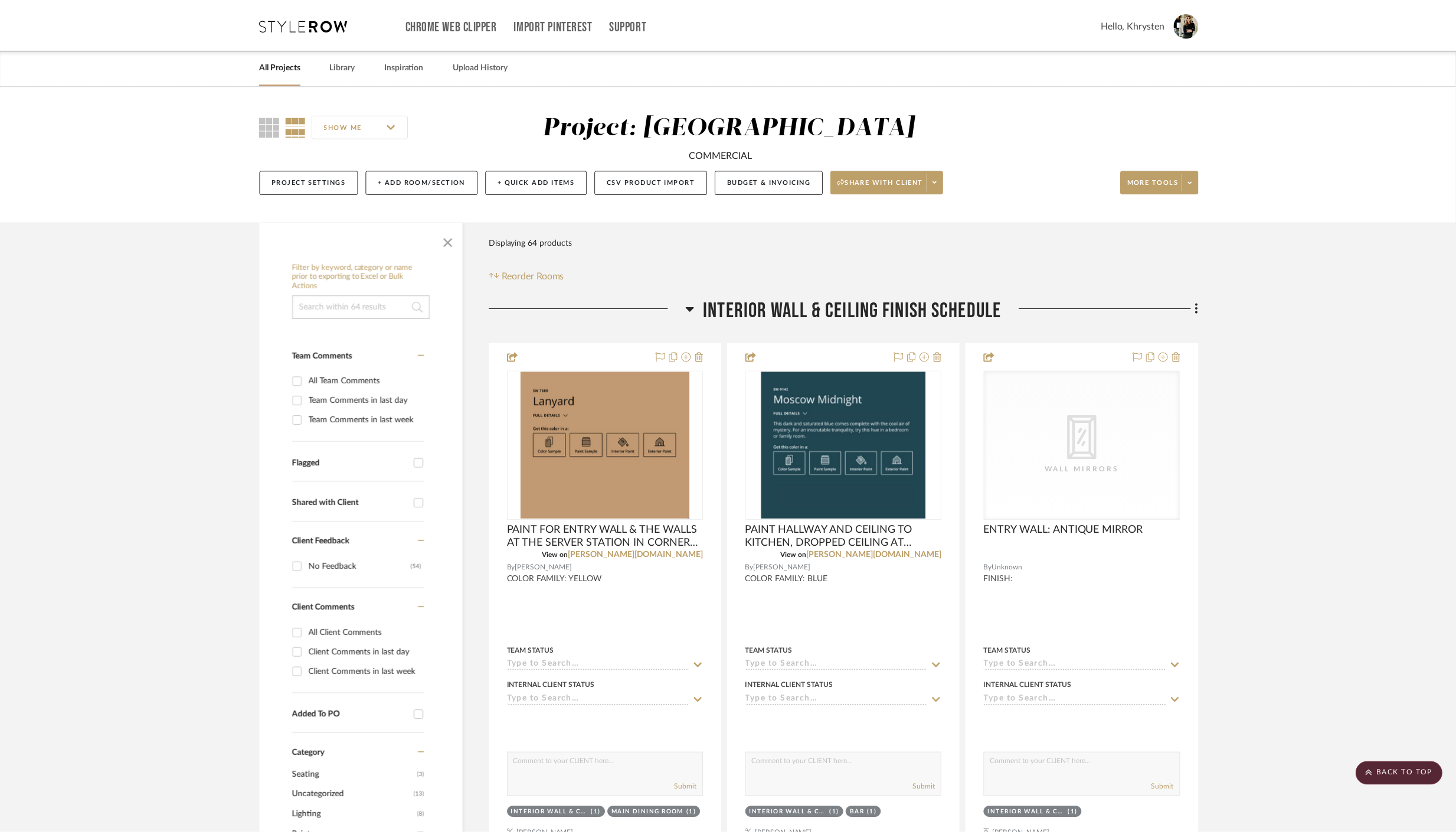
scroll to position [6291, 0]
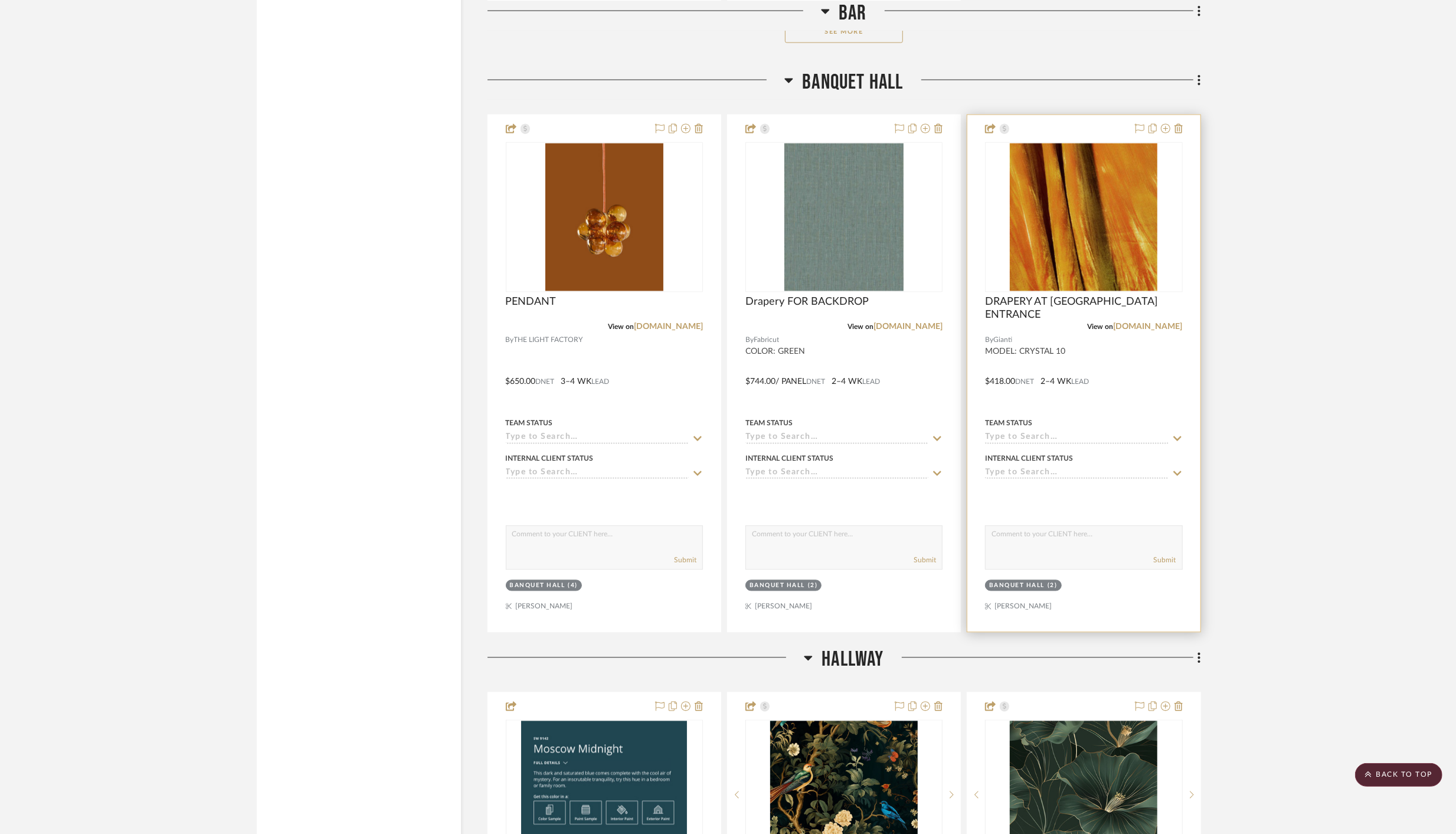
click at [1116, 350] on div at bounding box center [1084, 374] width 232 height 516
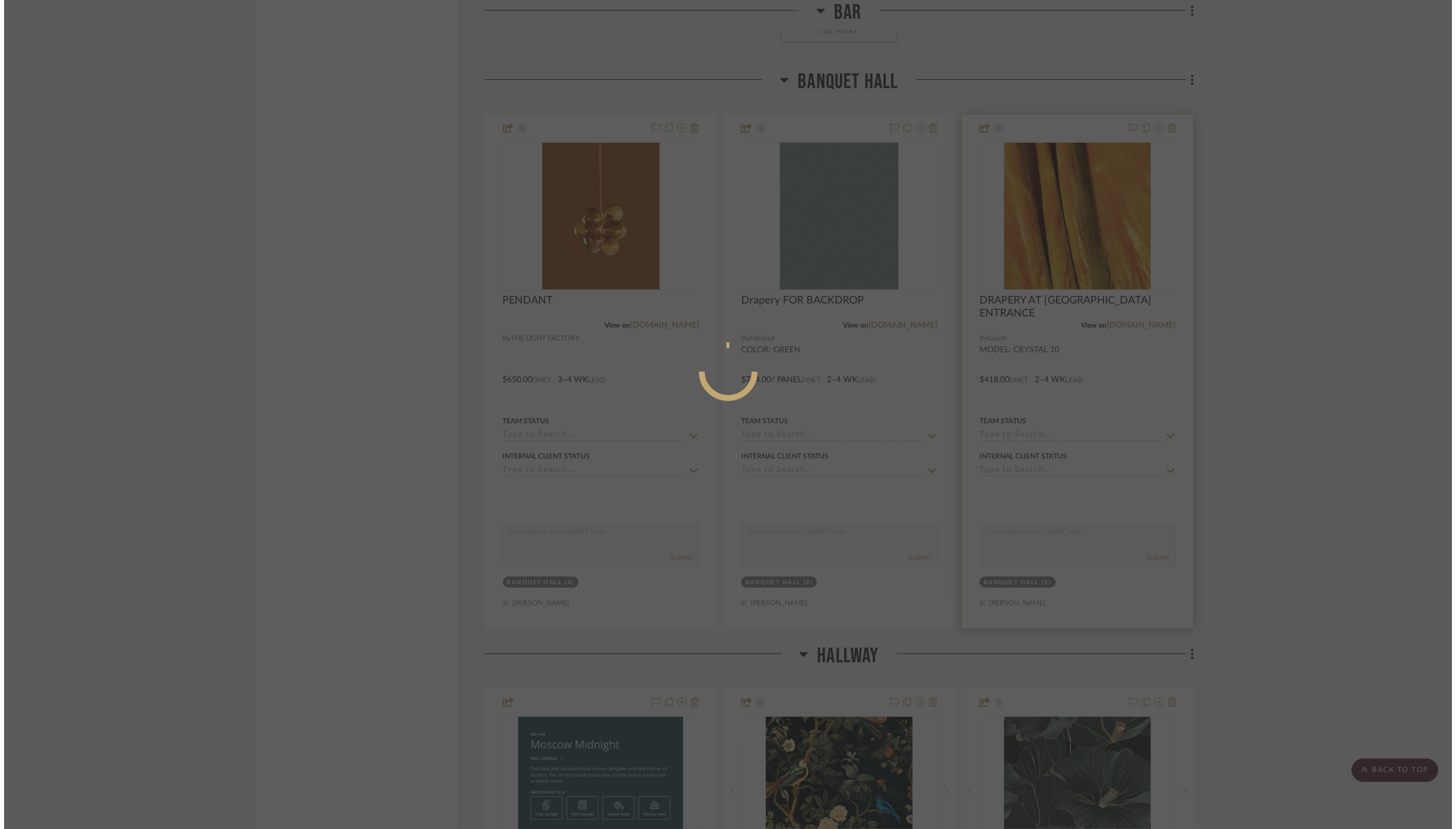
scroll to position [0, 0]
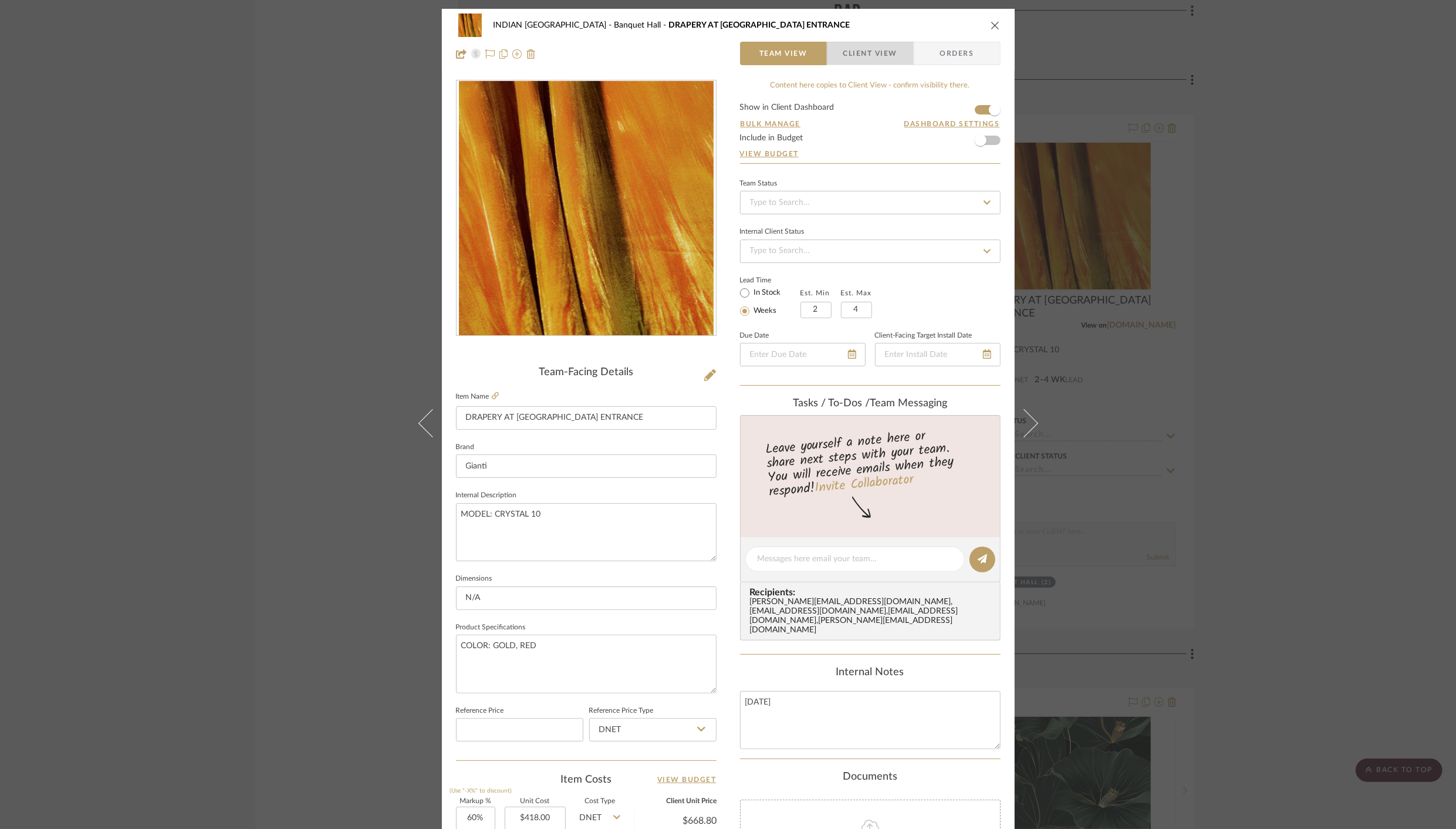
click at [873, 59] on span "Client View" at bounding box center [870, 53] width 54 height 24
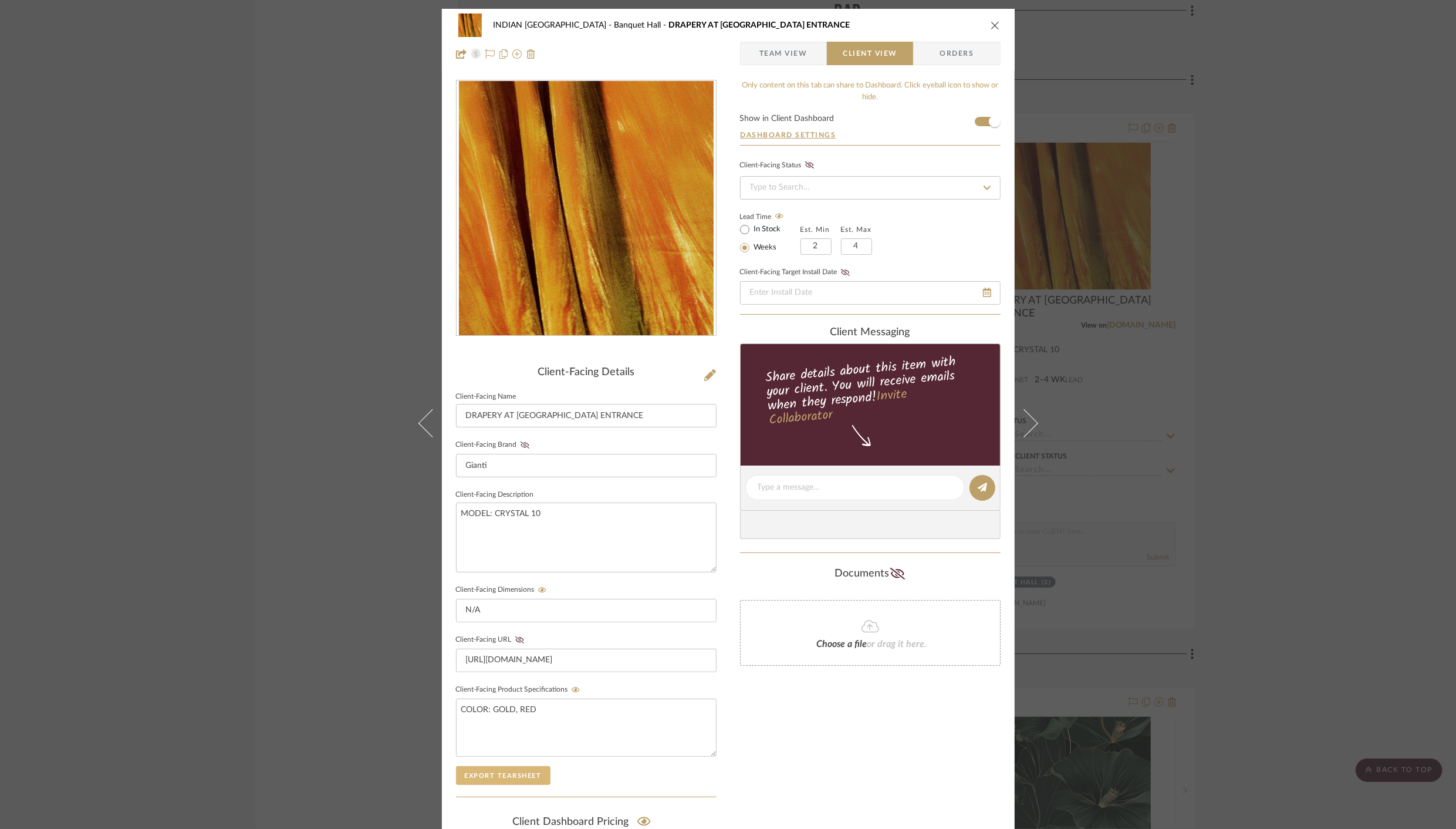
click at [487, 769] on button "Export Tearsheet" at bounding box center [503, 774] width 94 height 19
click at [990, 26] on icon "close" at bounding box center [995, 25] width 10 height 10
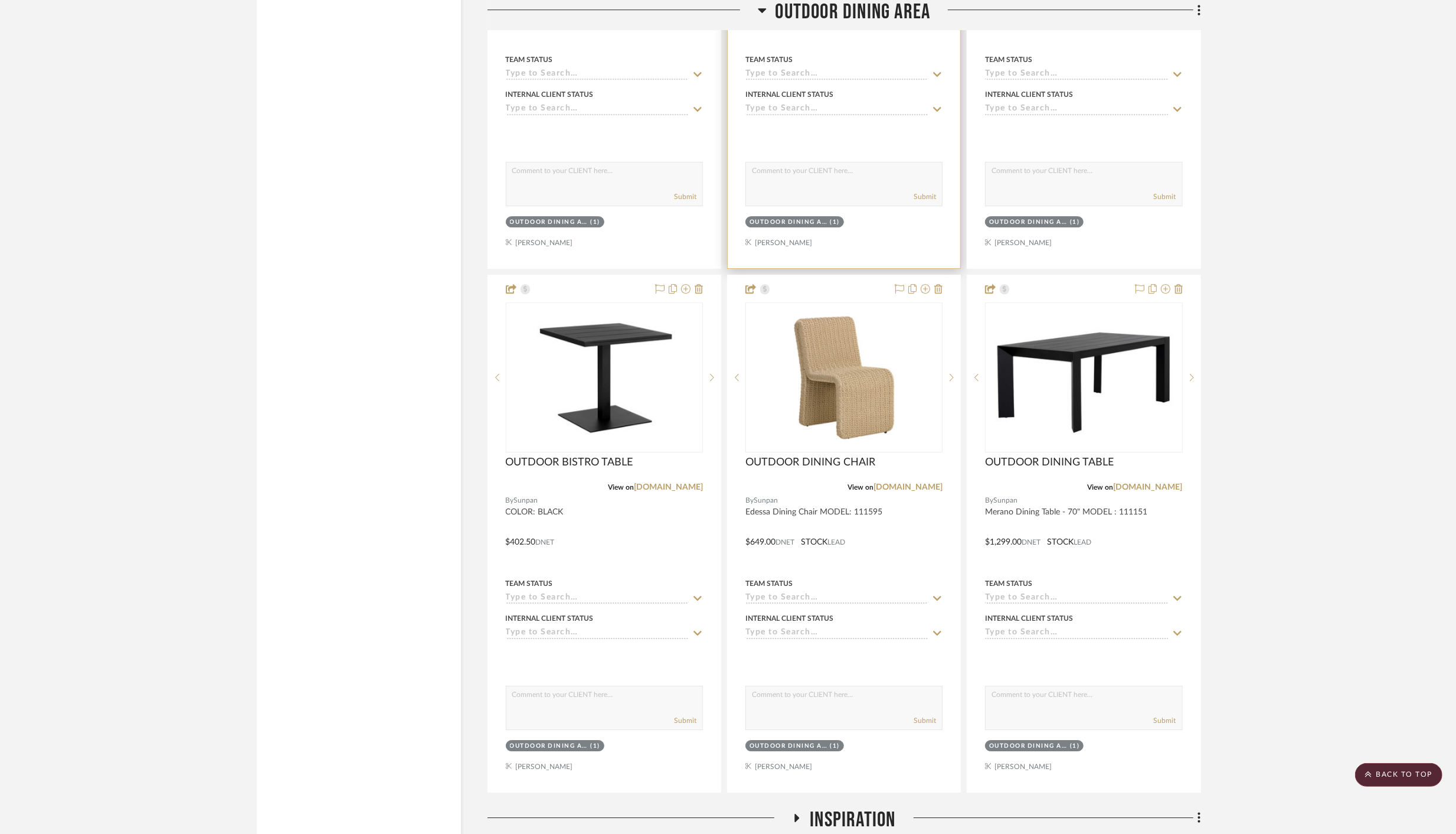
scroll to position [7832, 0]
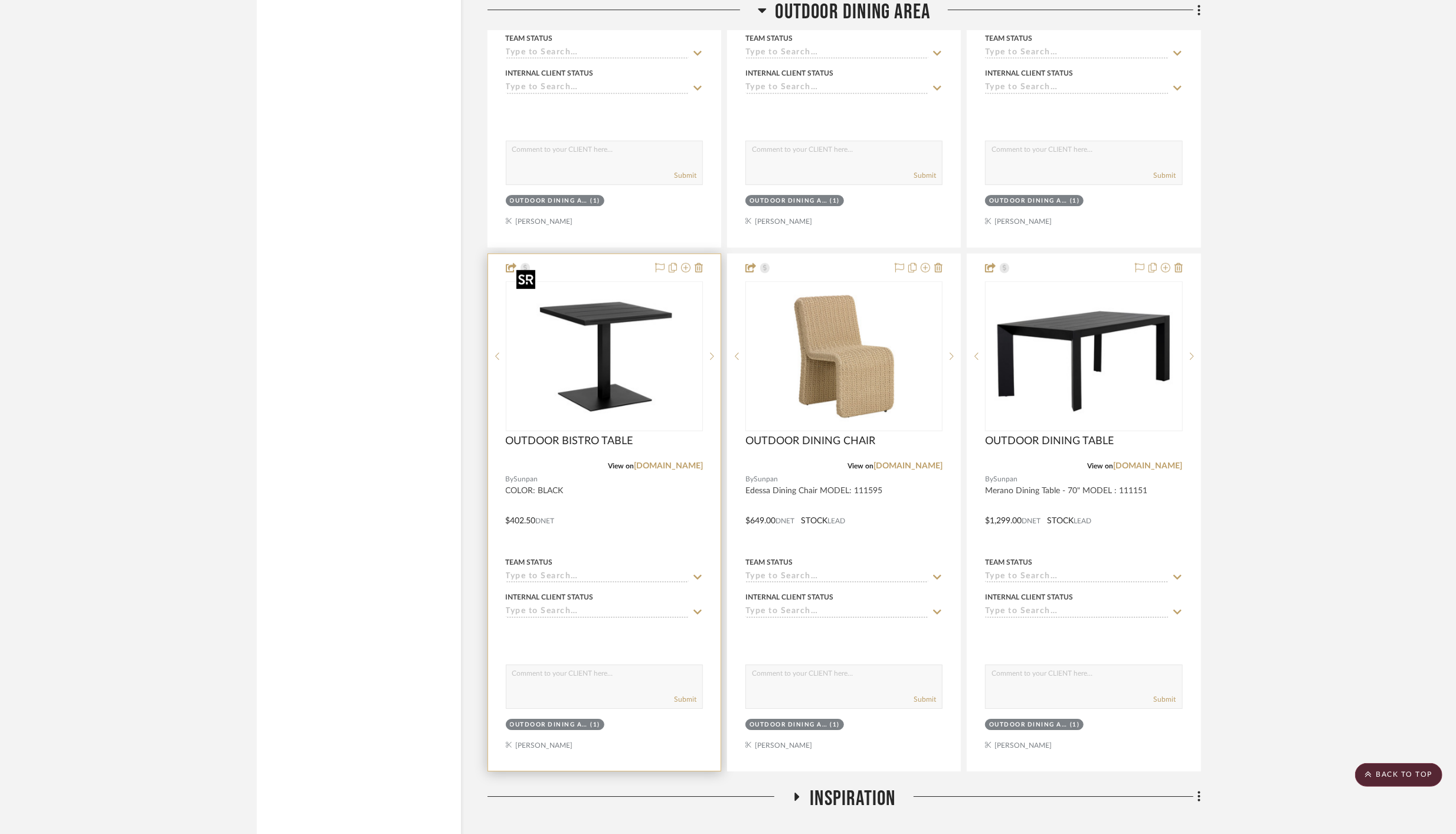
click at [614, 298] on img "0" at bounding box center [604, 356] width 184 height 147
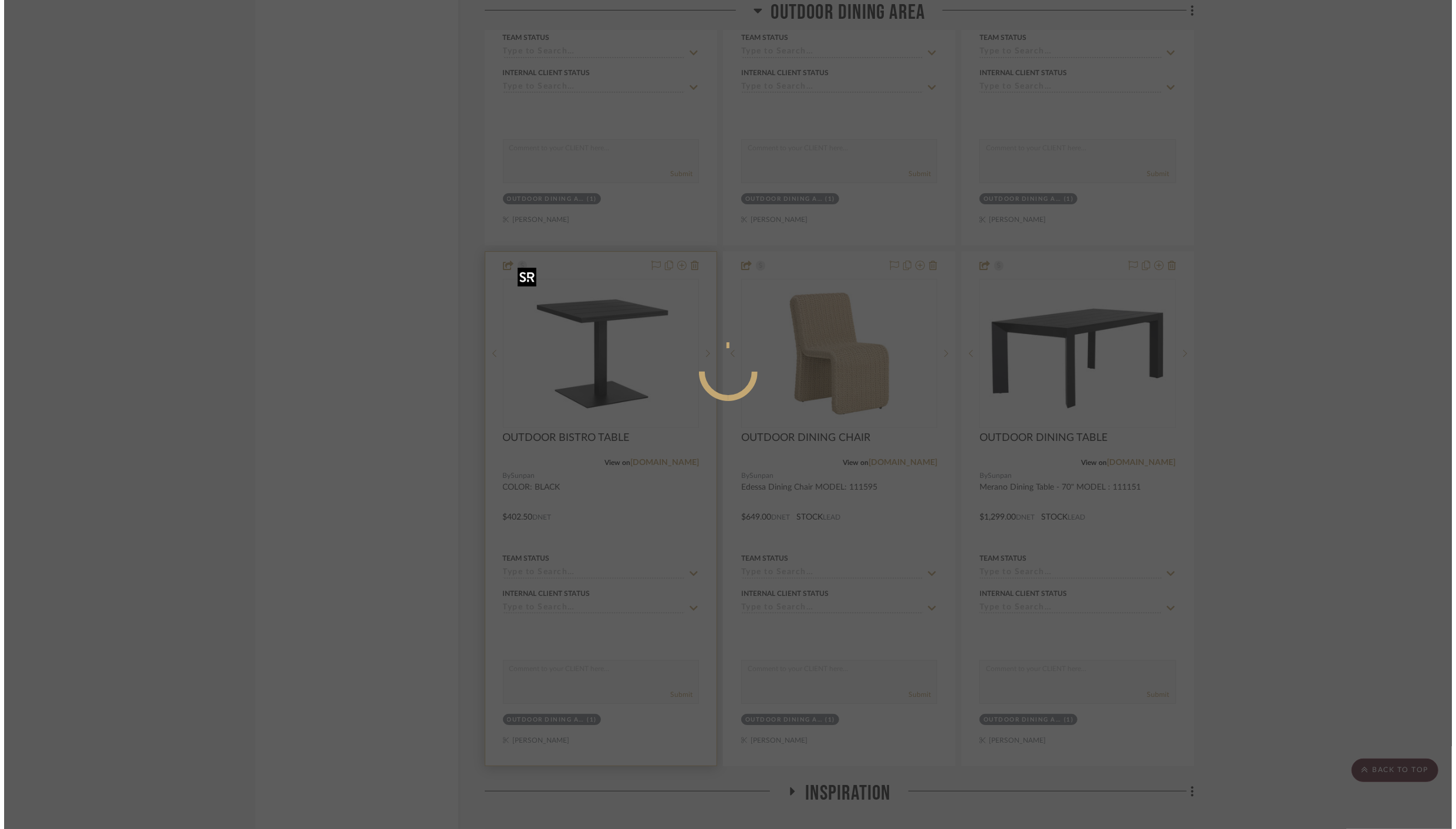
scroll to position [0, 0]
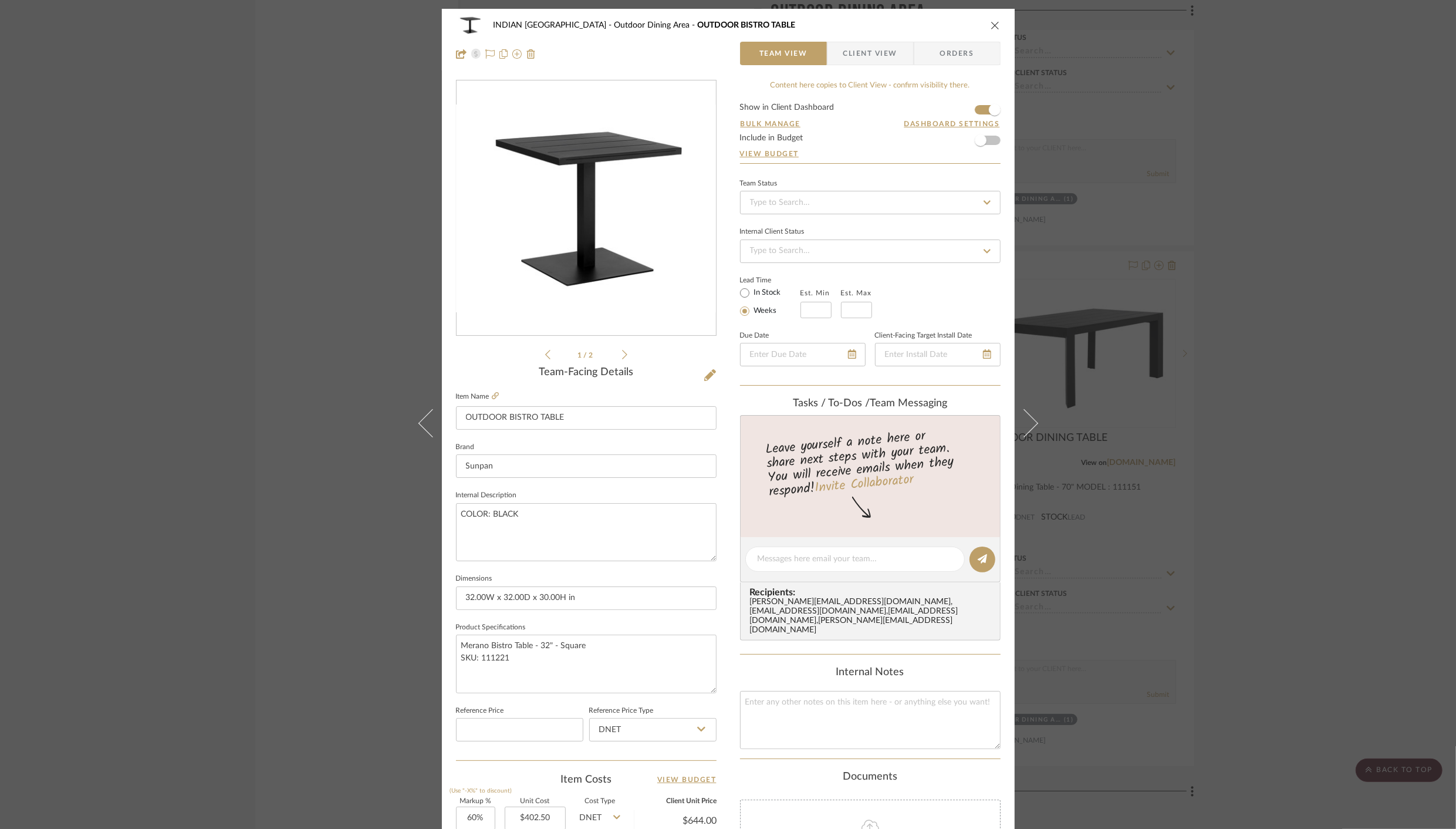
click at [867, 52] on span "Client View" at bounding box center [870, 53] width 54 height 24
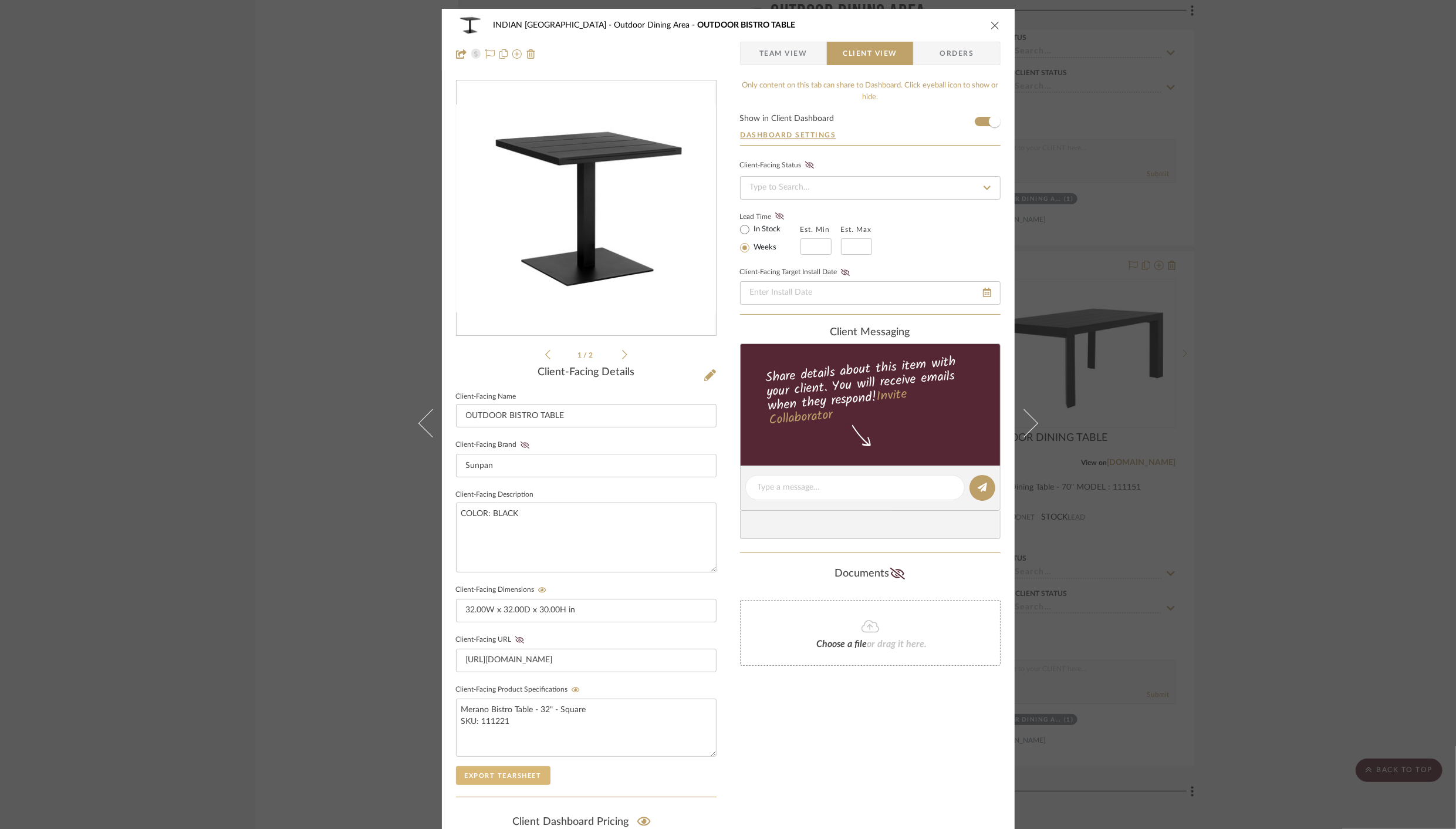
click at [497, 770] on button "Export Tearsheet" at bounding box center [503, 774] width 94 height 19
click at [991, 25] on icon "close" at bounding box center [995, 25] width 10 height 10
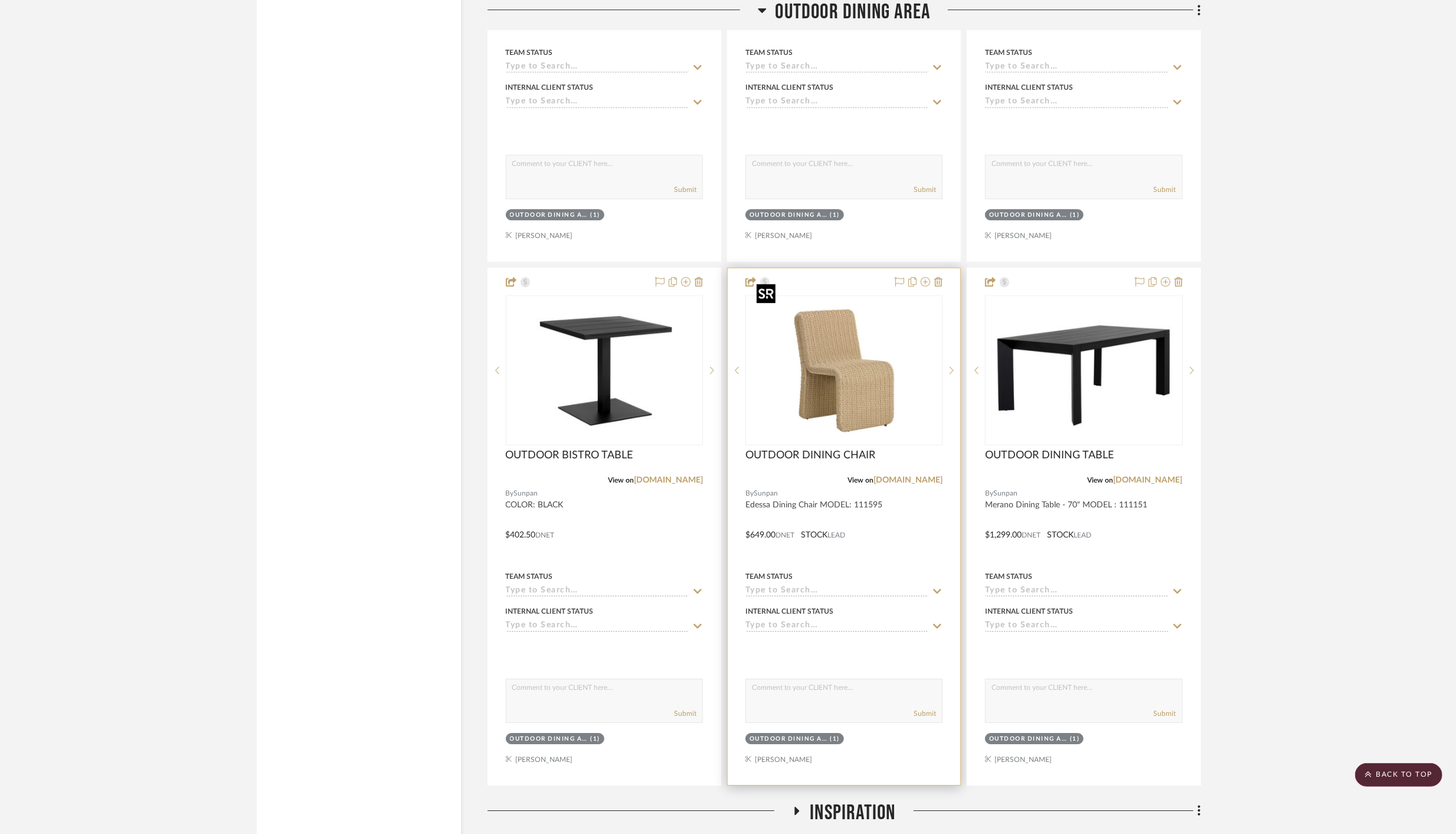
scroll to position [7999, 0]
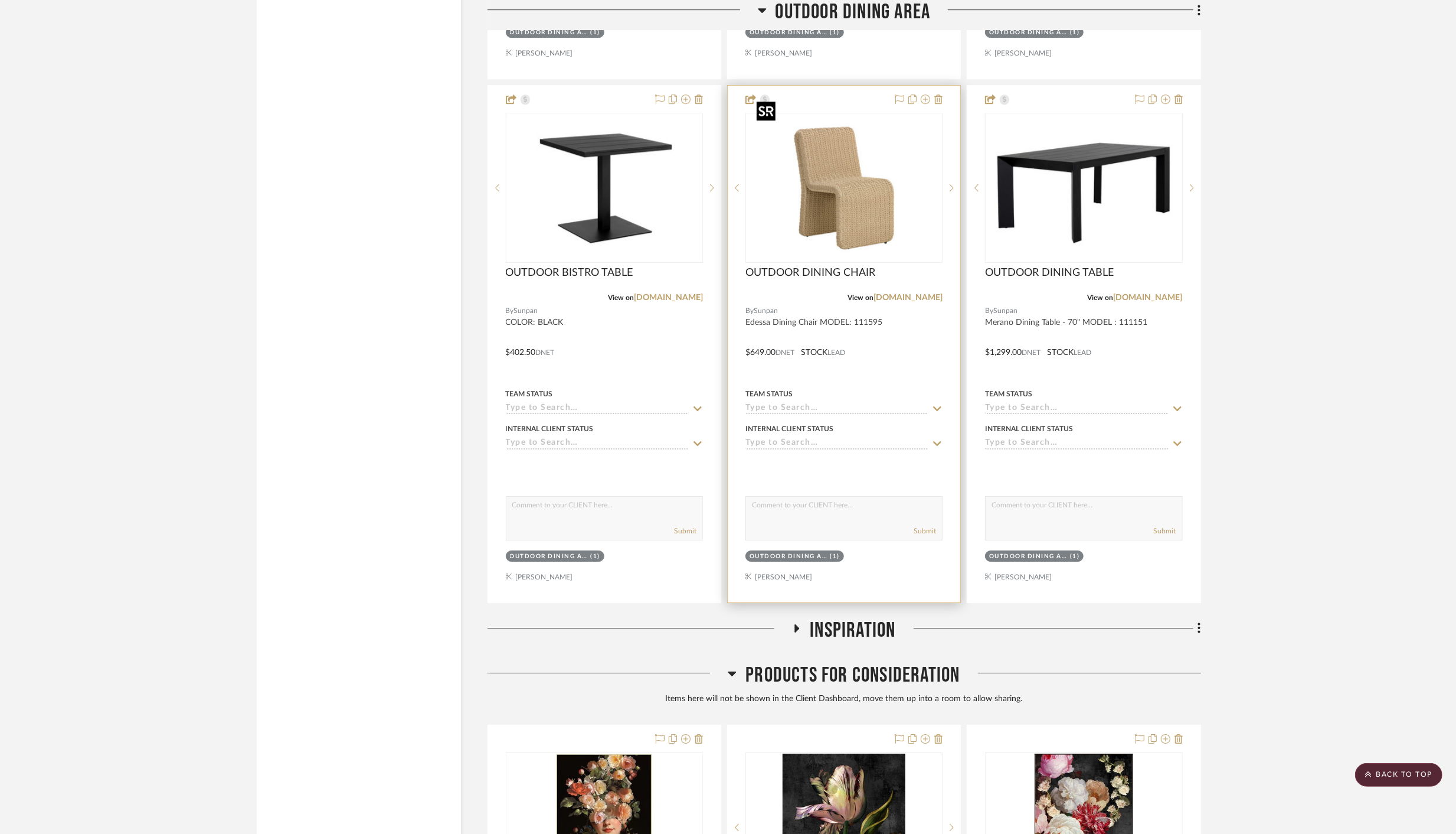
click at [860, 192] on img "0" at bounding box center [844, 187] width 184 height 147
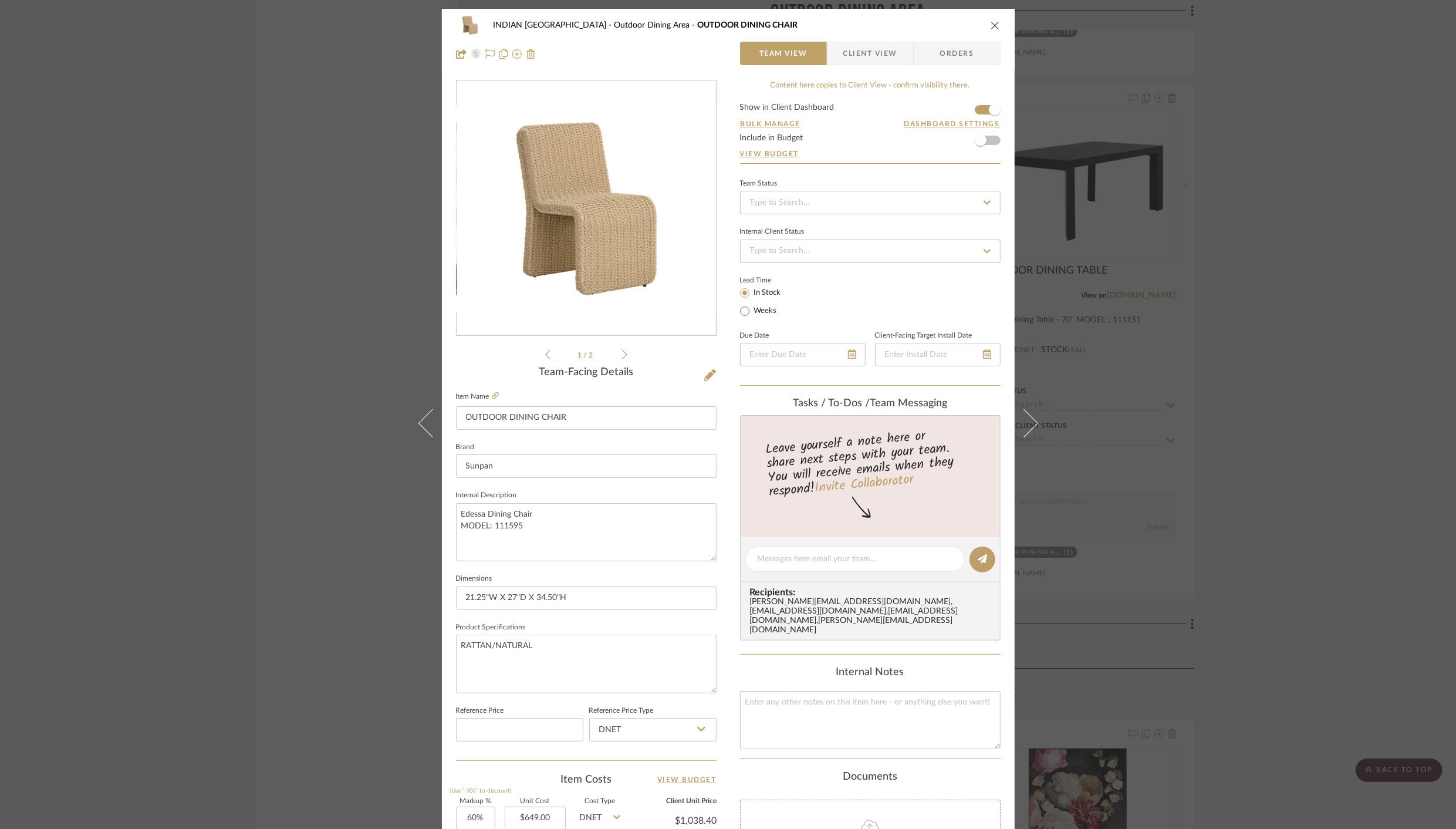
click at [992, 22] on icon "close" at bounding box center [995, 25] width 10 height 10
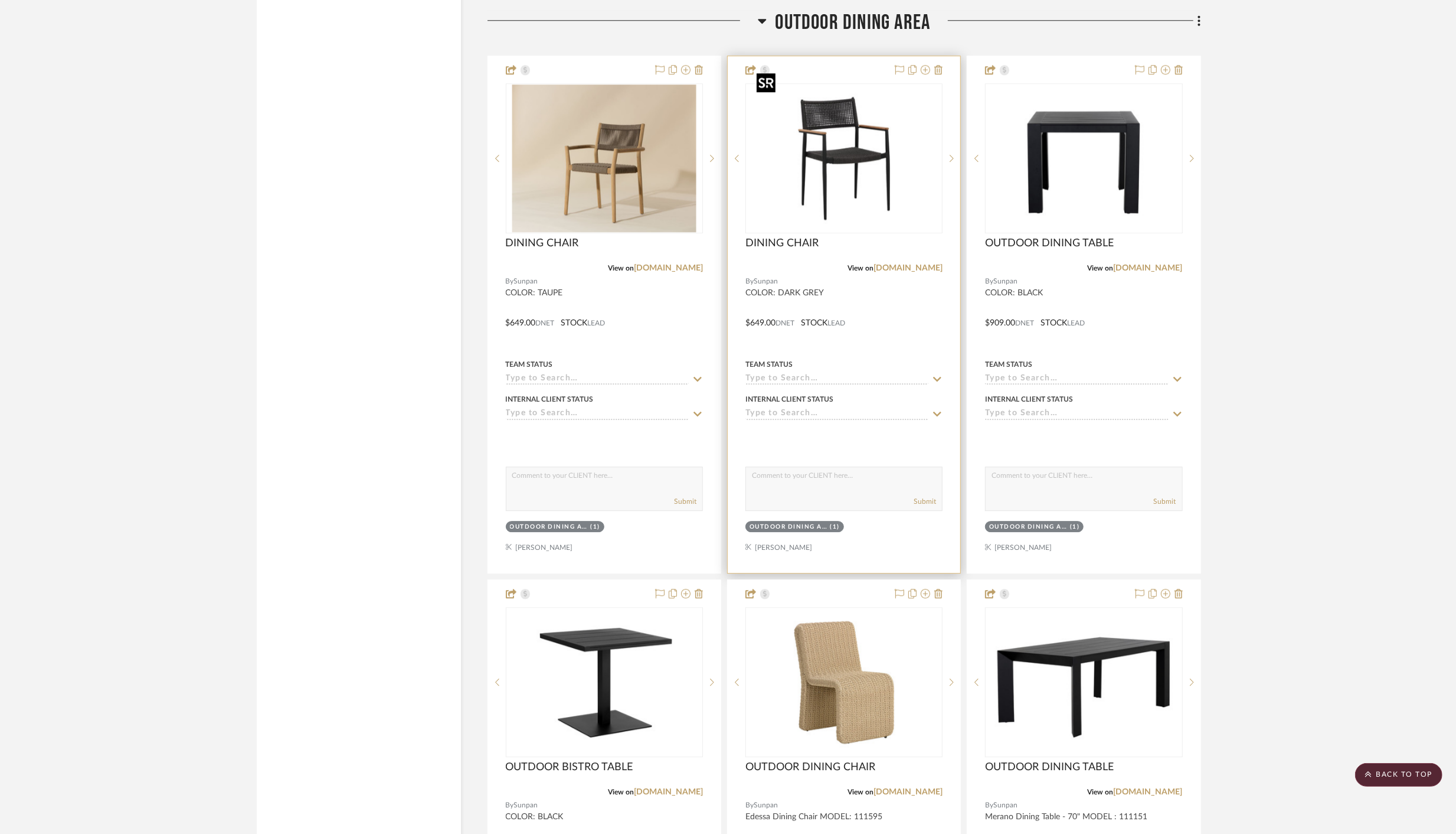
scroll to position [7501, 0]
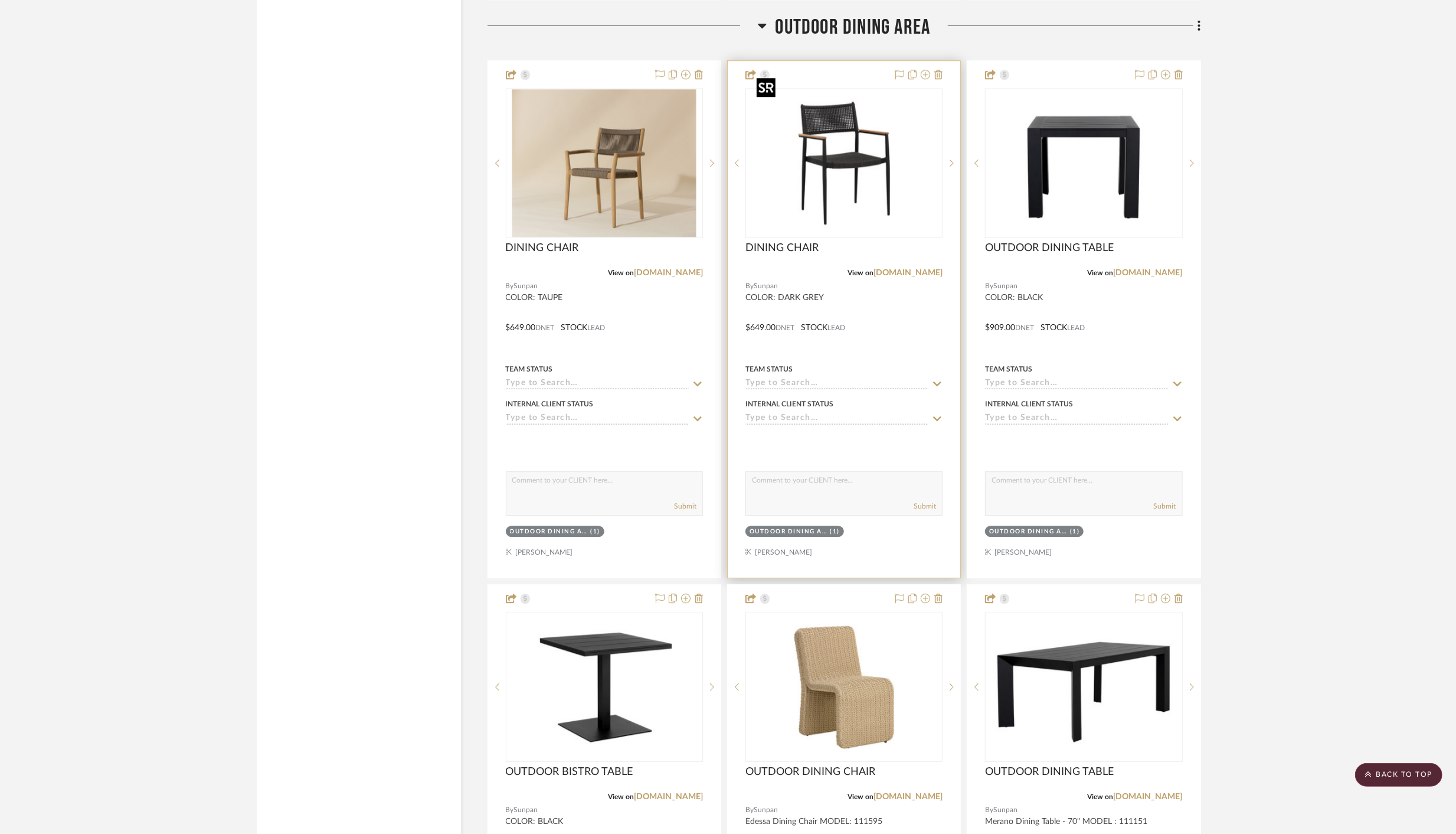
click at [848, 135] on img "0" at bounding box center [844, 162] width 184 height 147
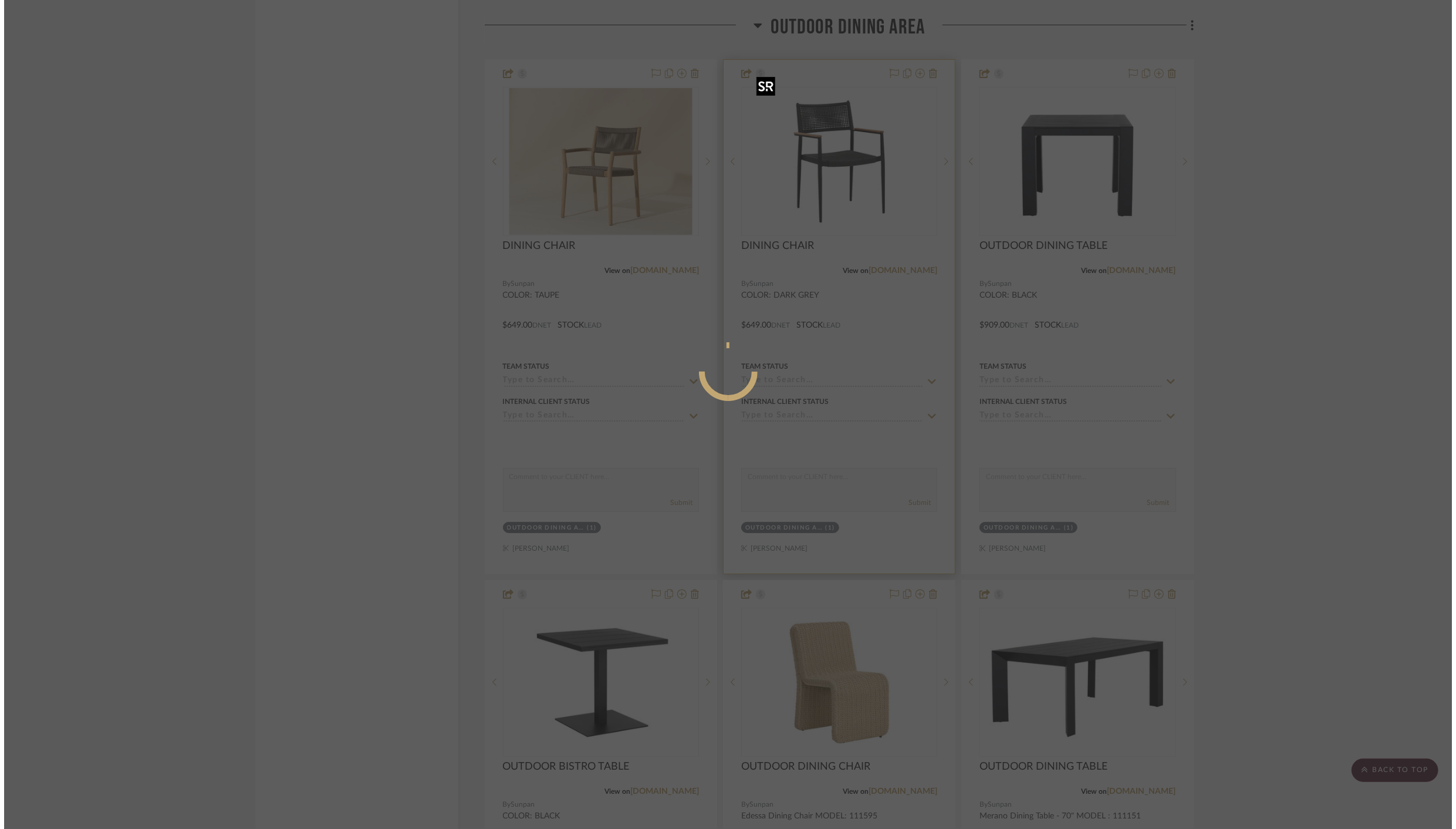
scroll to position [0, 0]
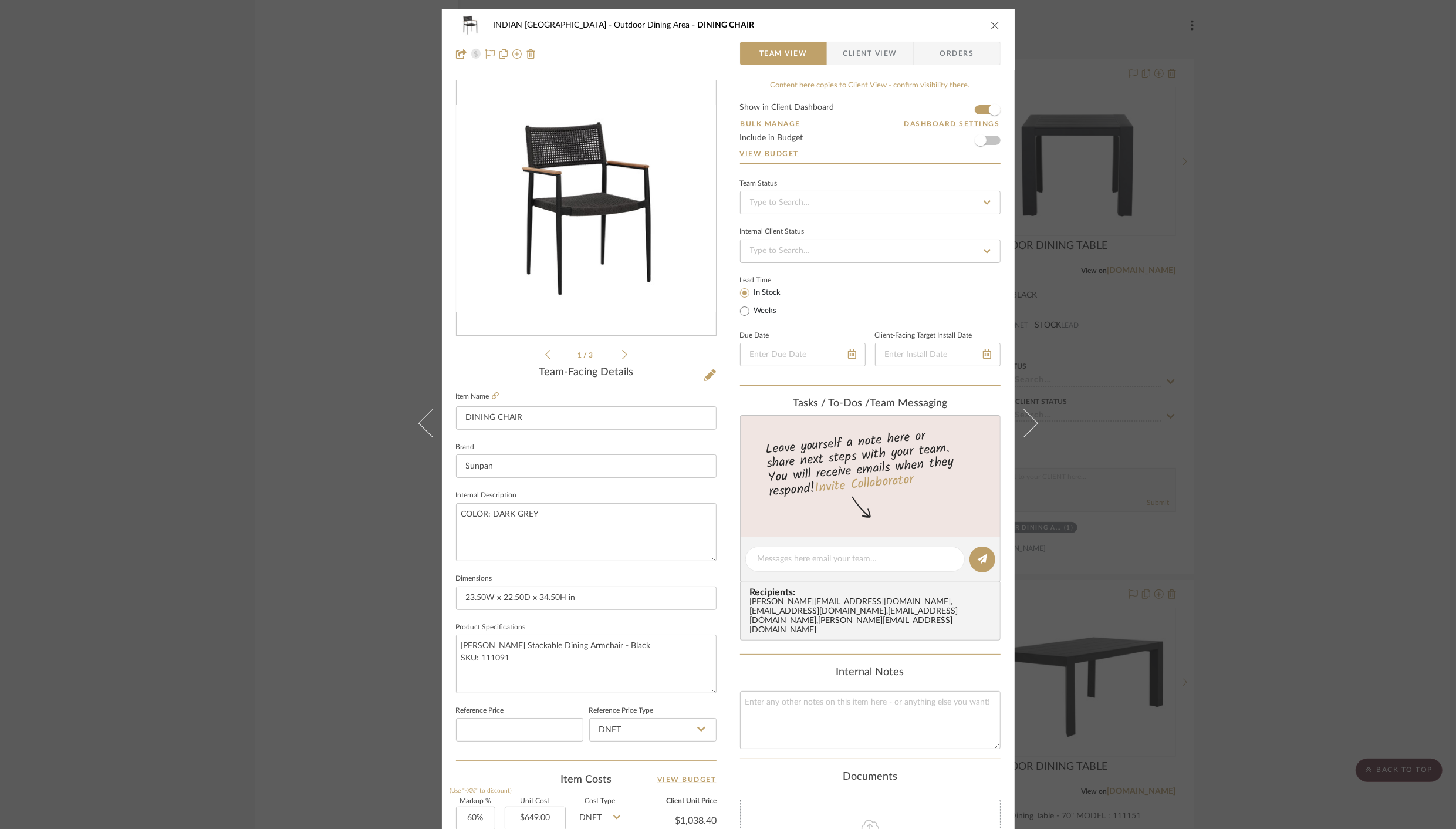
click at [881, 56] on span "Client View" at bounding box center [870, 53] width 54 height 24
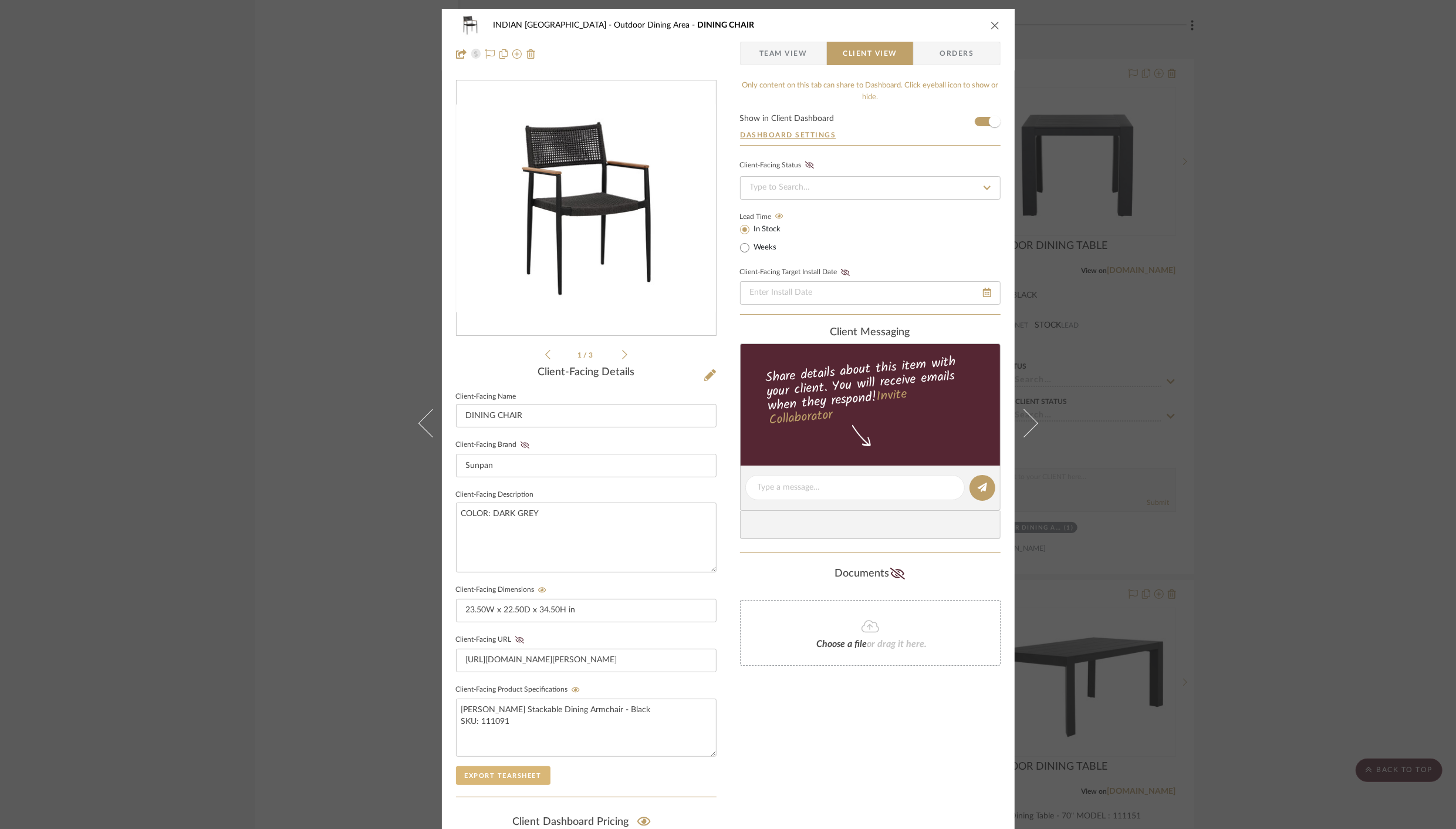
click at [485, 774] on button "Export Tearsheet" at bounding box center [503, 774] width 94 height 19
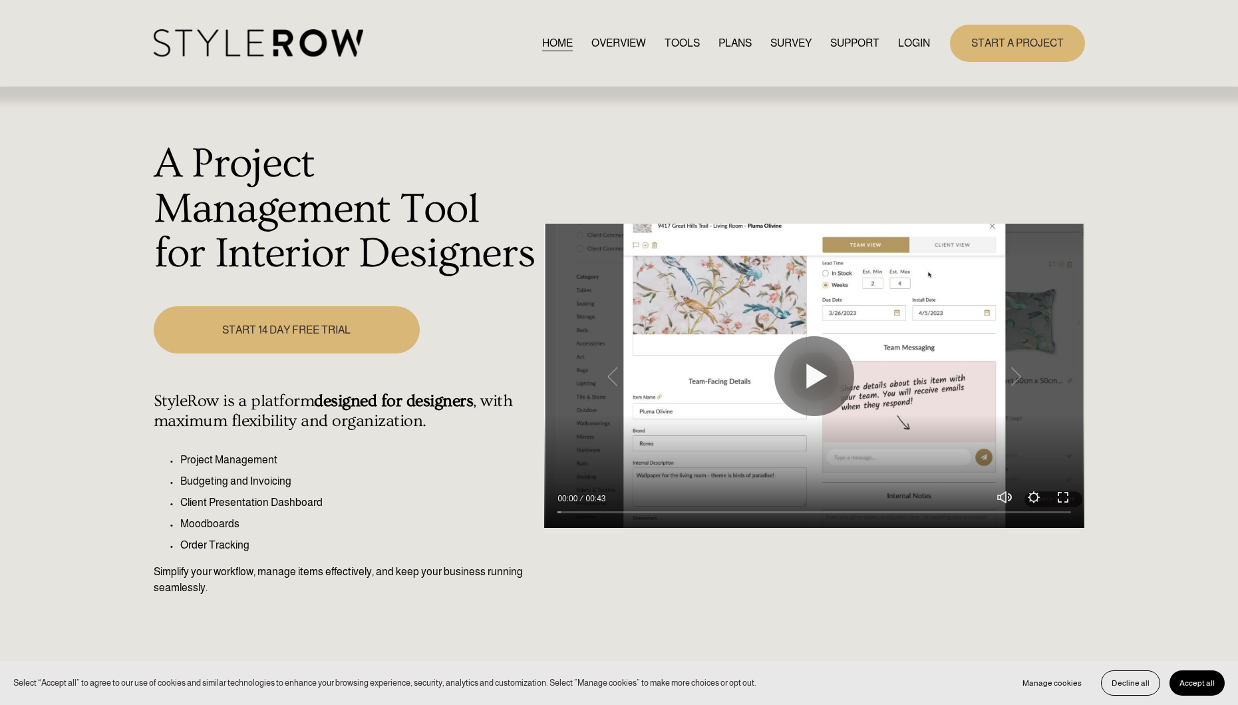
click at [912, 39] on link "LOGIN" at bounding box center [914, 43] width 32 height 18
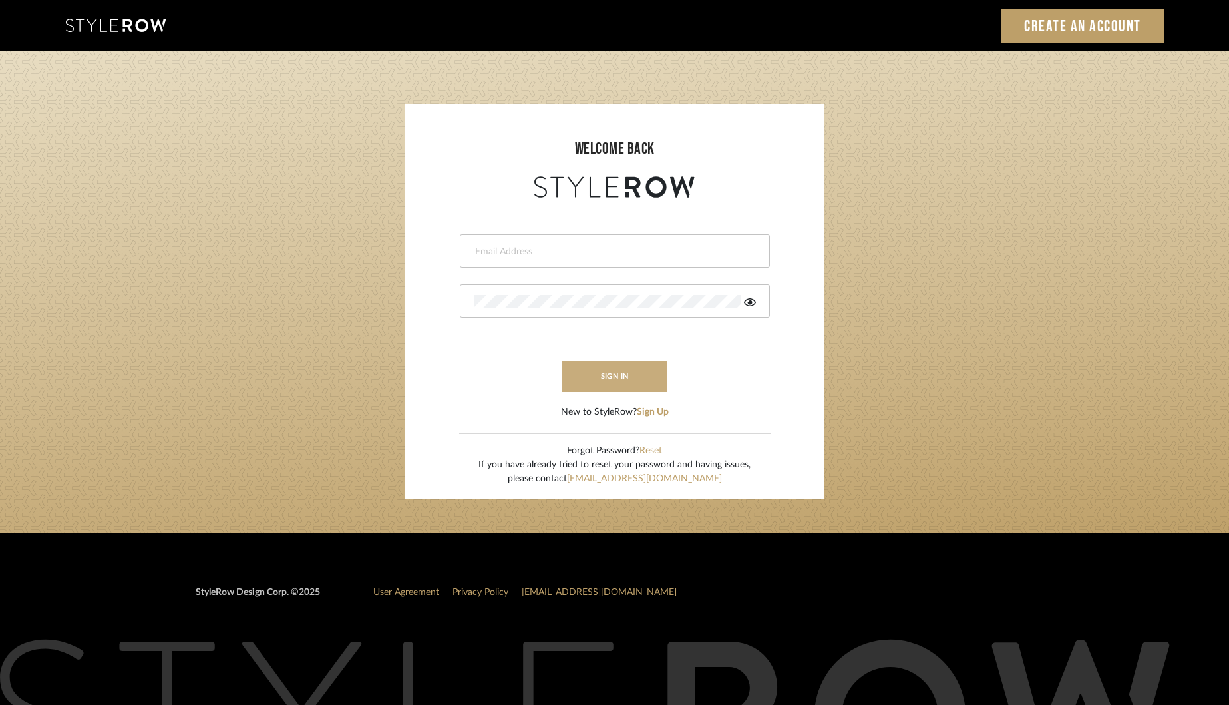
type input "khrysten@khrystentaylor.com"
click at [589, 375] on button "sign in" at bounding box center [615, 376] width 106 height 31
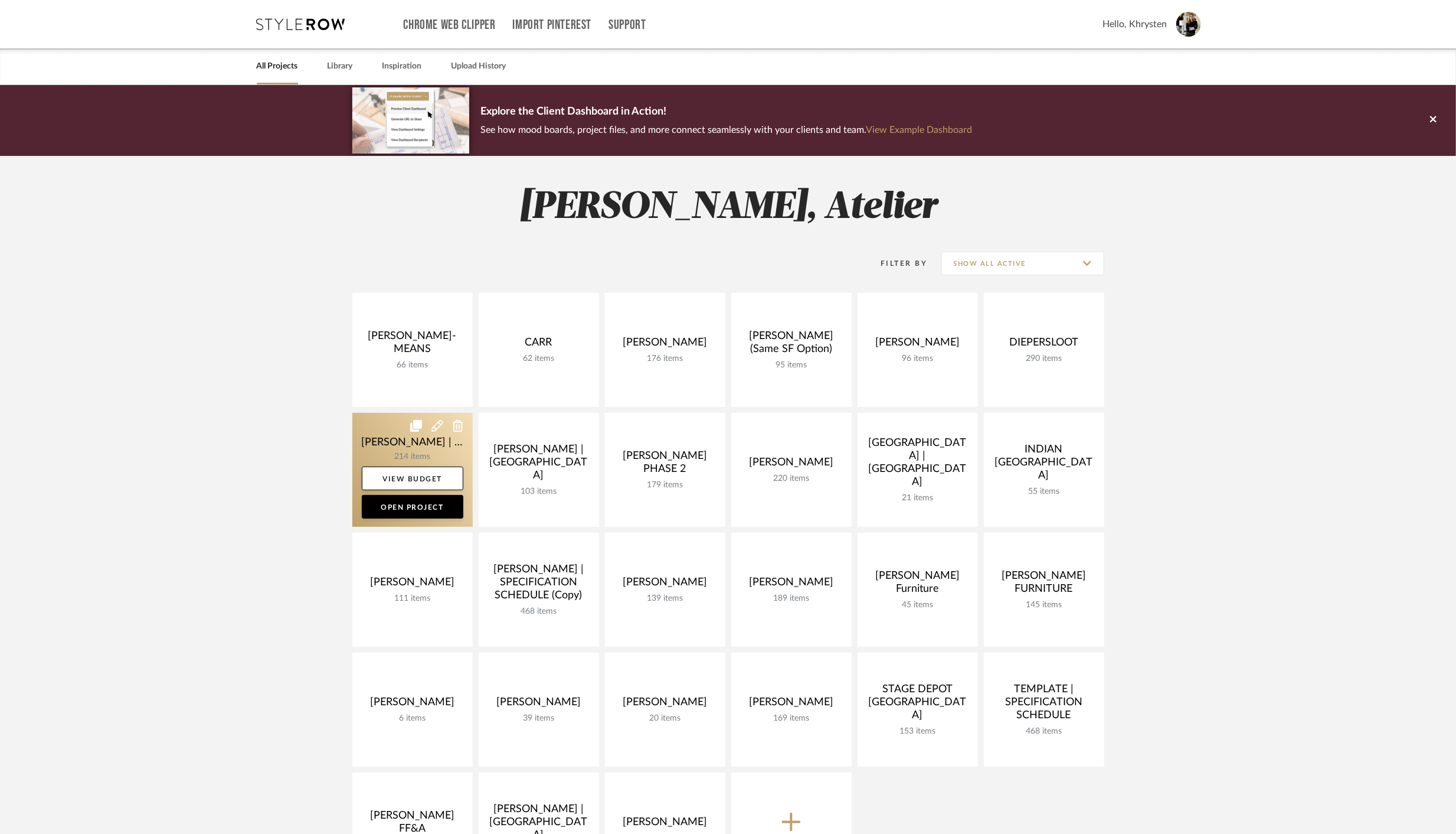
click at [404, 441] on link at bounding box center [412, 469] width 121 height 114
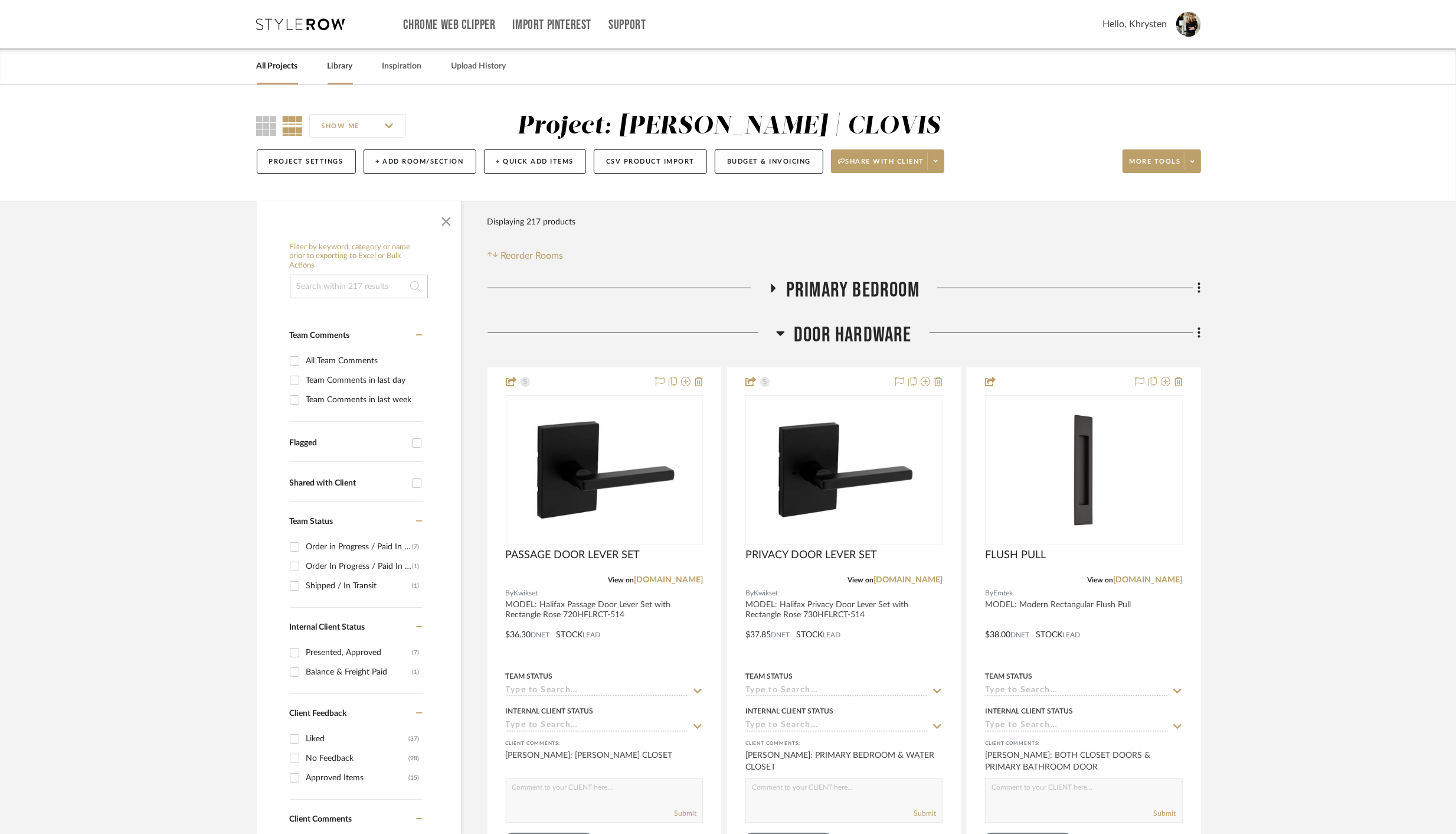
click at [341, 67] on link "Library" at bounding box center [340, 67] width 26 height 16
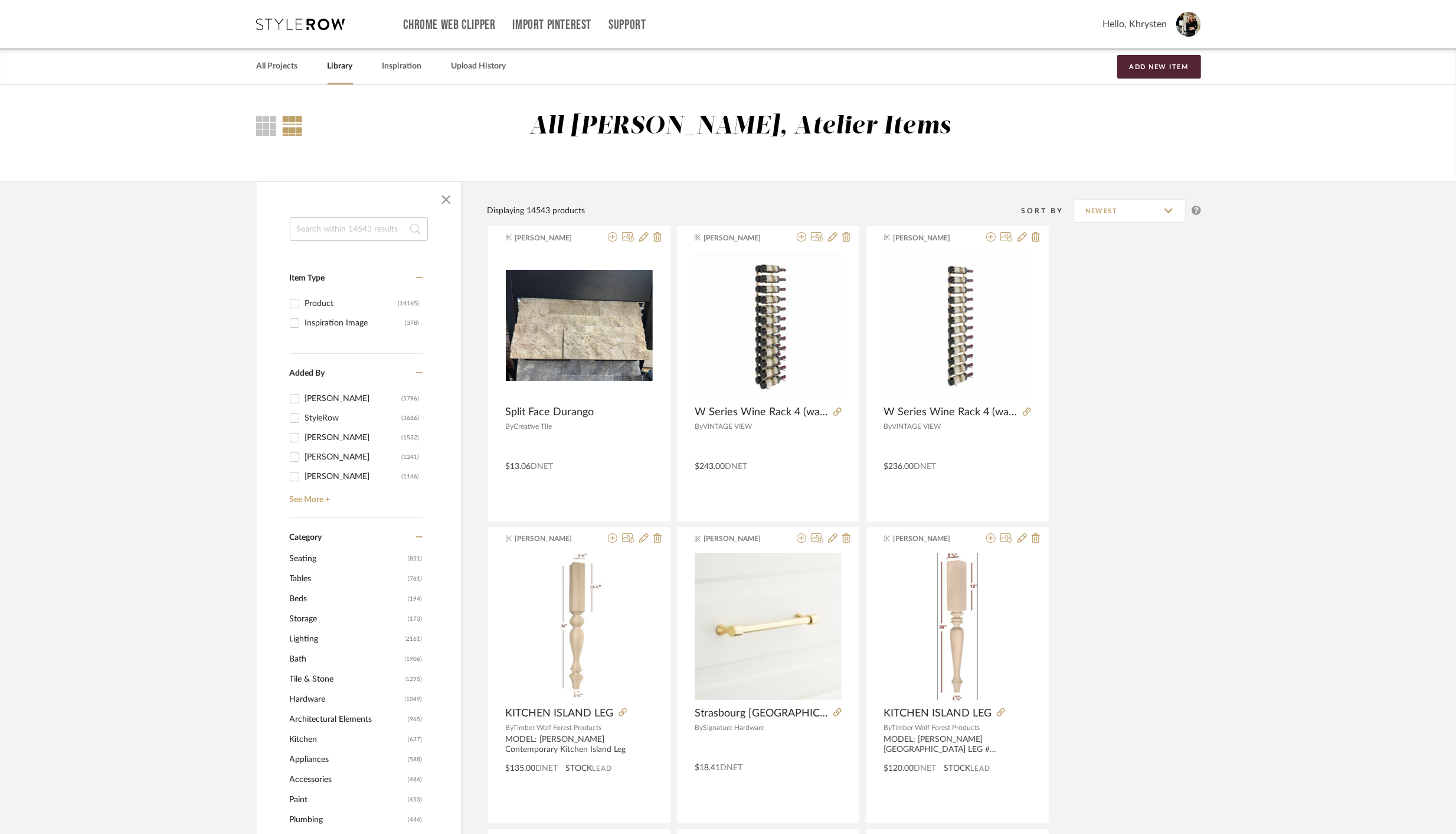
click at [351, 231] on input at bounding box center [359, 229] width 138 height 24
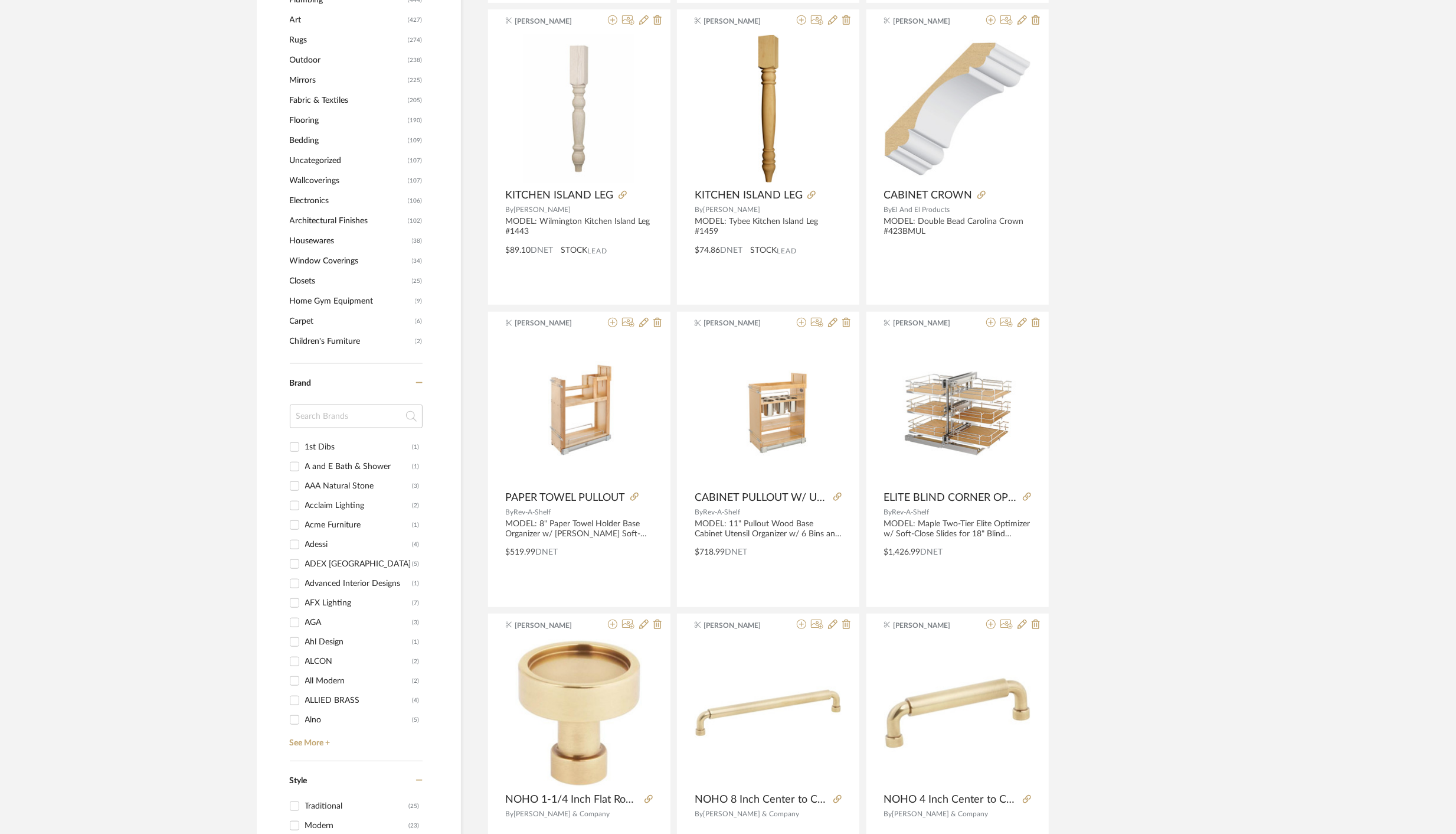
scroll to position [822, 0]
click at [334, 413] on input at bounding box center [356, 413] width 133 height 24
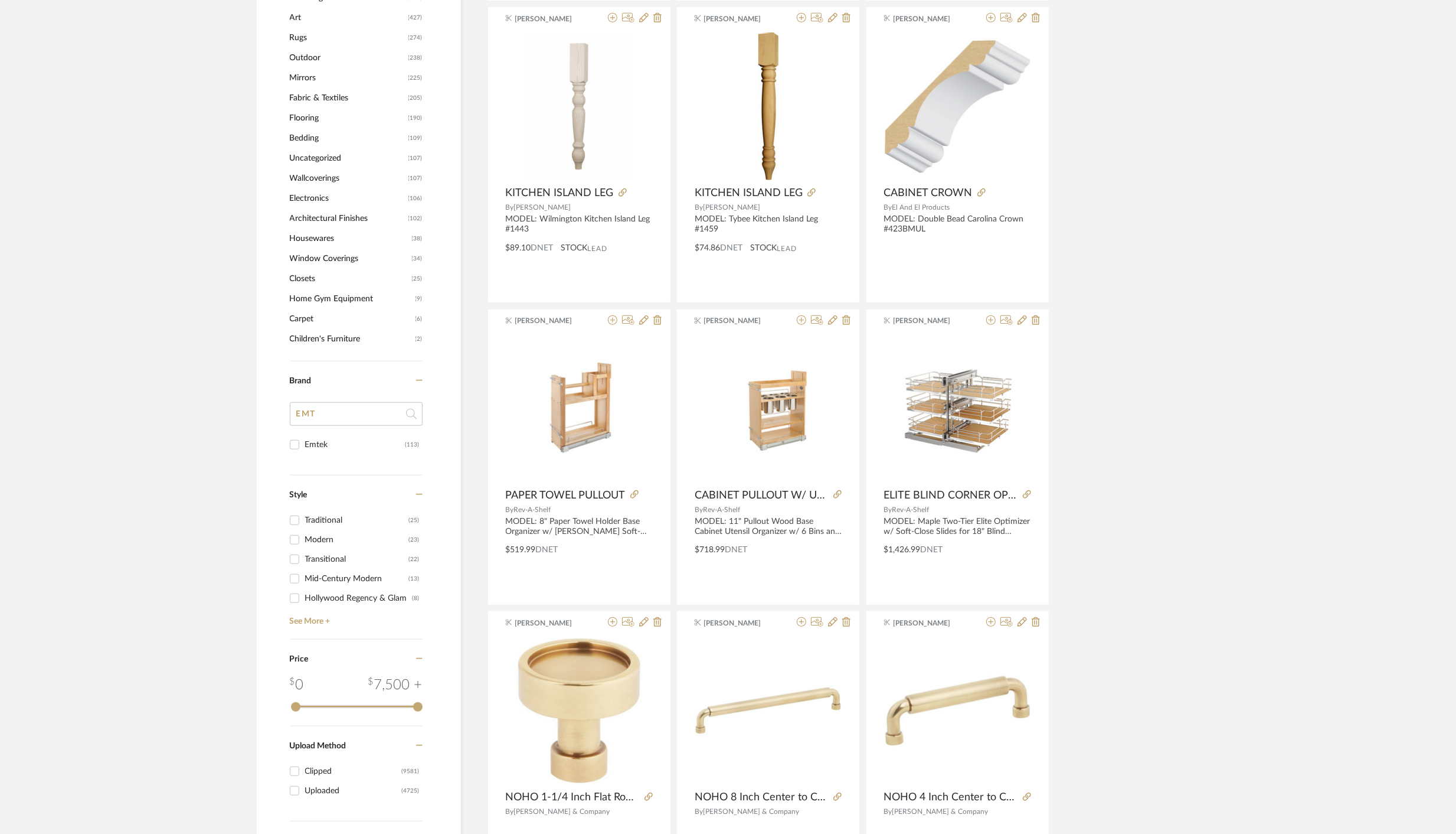
type input "EMT"
click at [294, 445] on input "Emtek (113)" at bounding box center [294, 444] width 19 height 19
checkbox input "true"
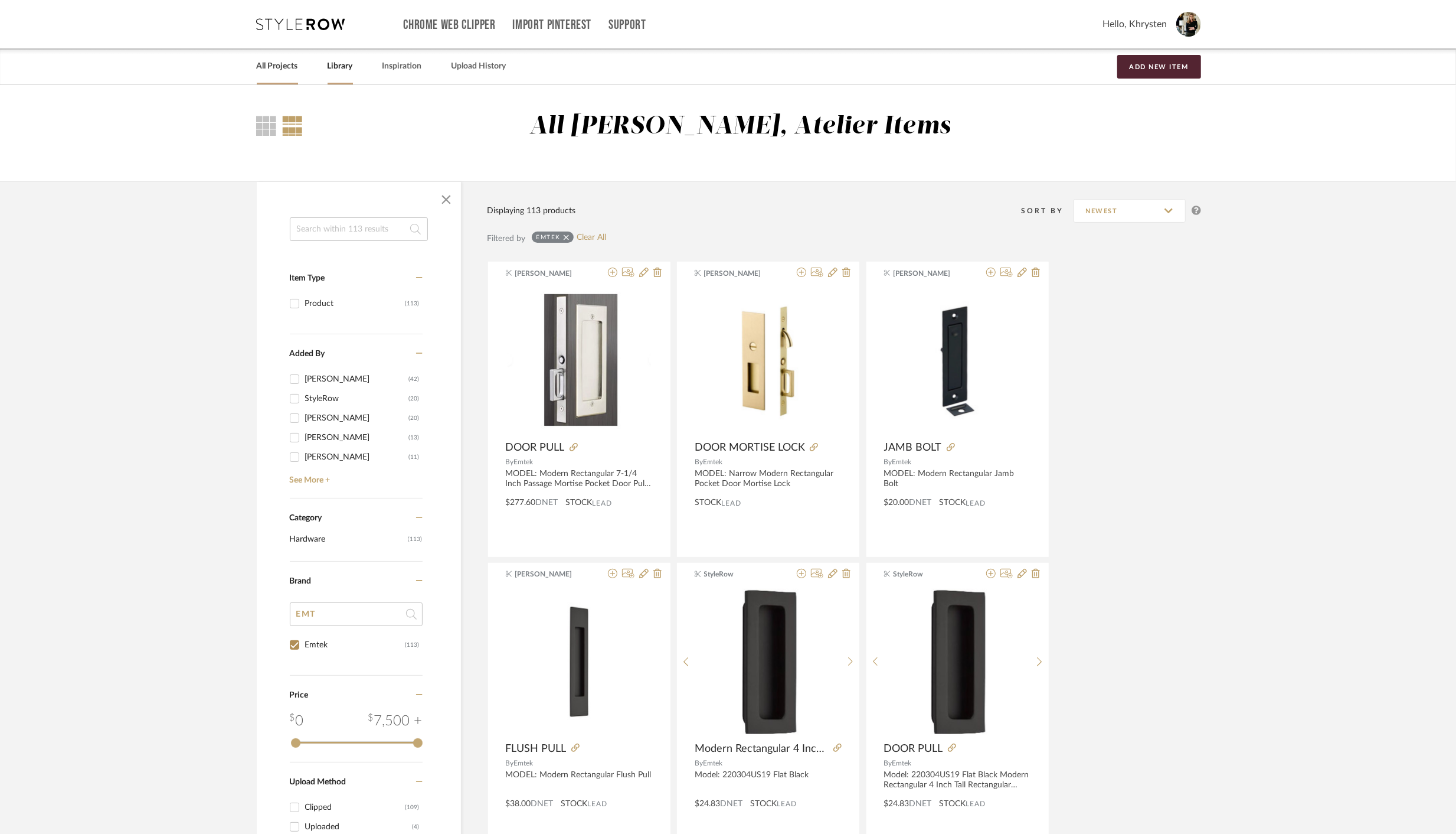
click at [279, 66] on link "All Projects" at bounding box center [277, 67] width 42 height 16
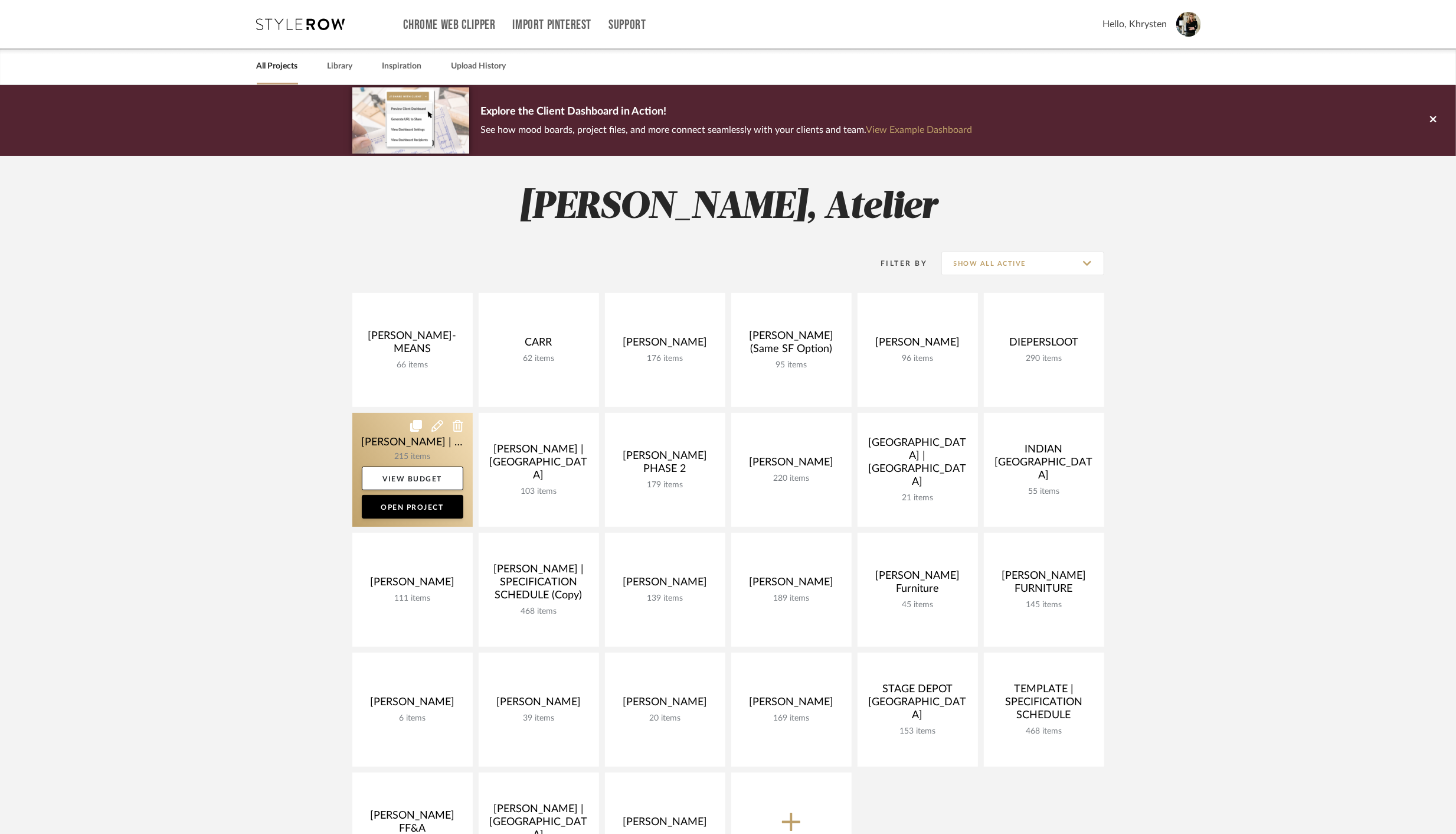
click at [387, 441] on link at bounding box center [412, 469] width 121 height 114
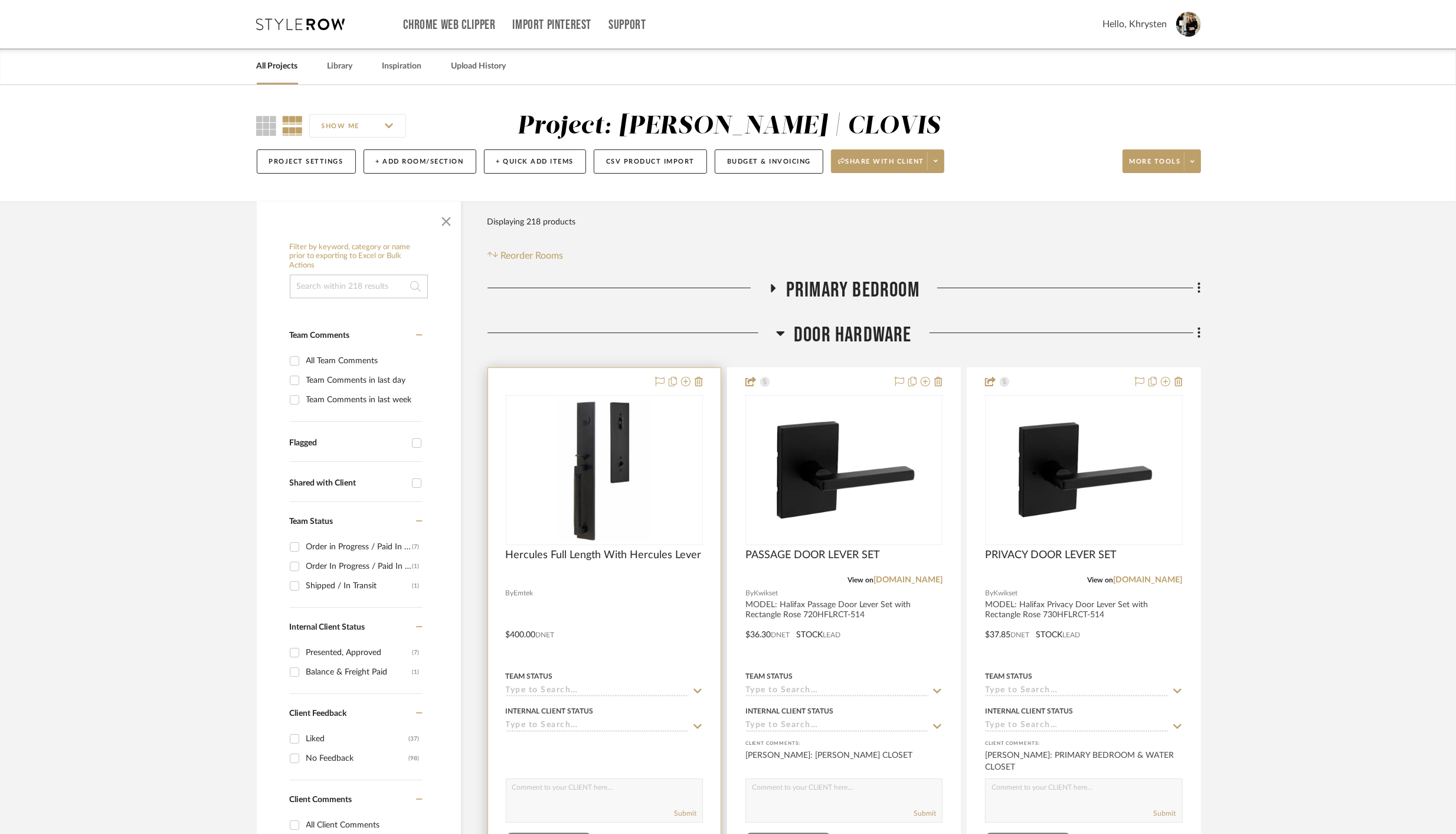
click at [639, 607] on div at bounding box center [604, 626] width 232 height 516
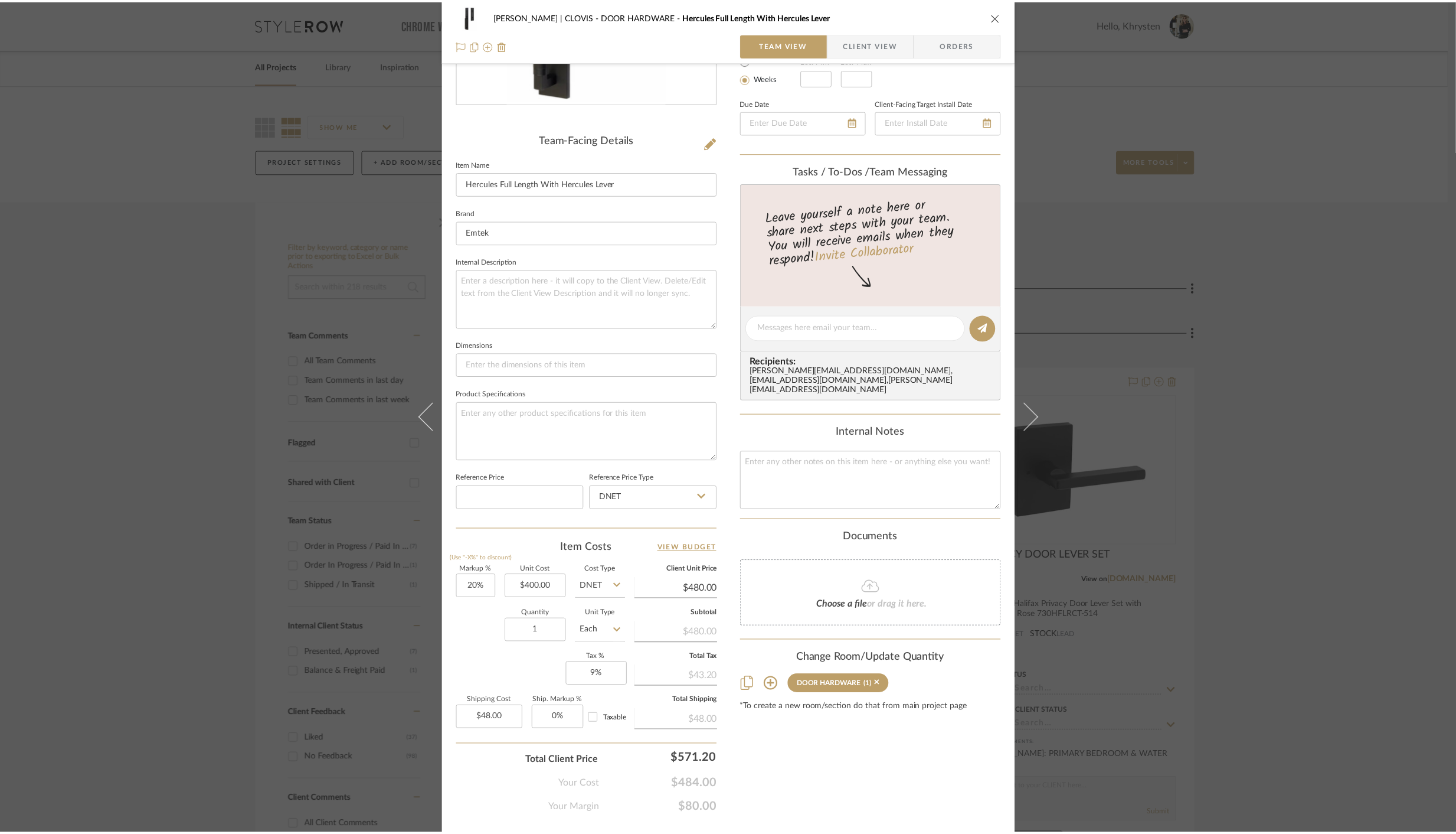
scroll to position [261, 0]
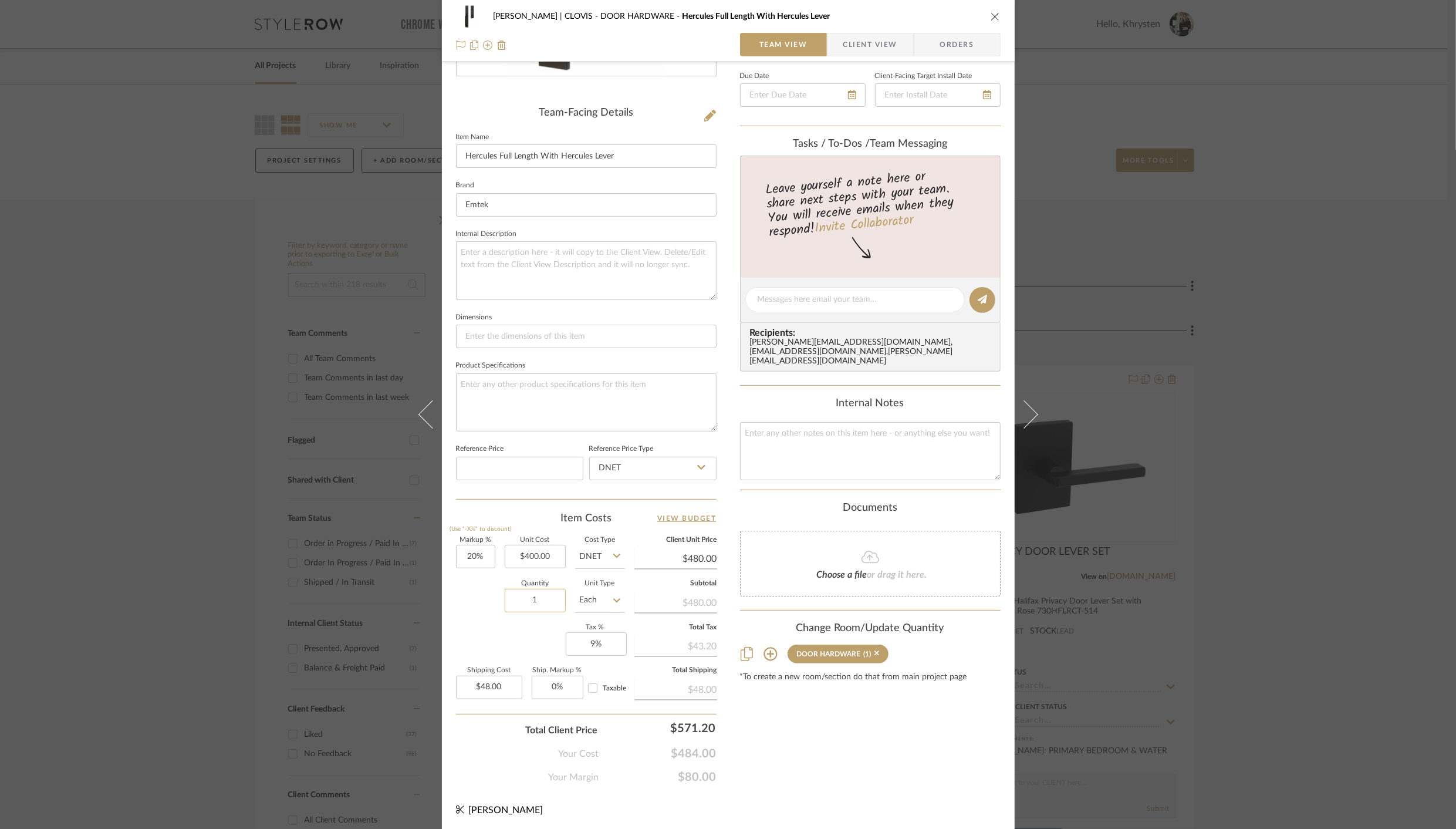
click at [541, 601] on input "1" at bounding box center [534, 600] width 61 height 24
type input "2"
type input "$96.00"
click at [504, 682] on input "96.00" at bounding box center [489, 687] width 66 height 24
type input "$0.00"
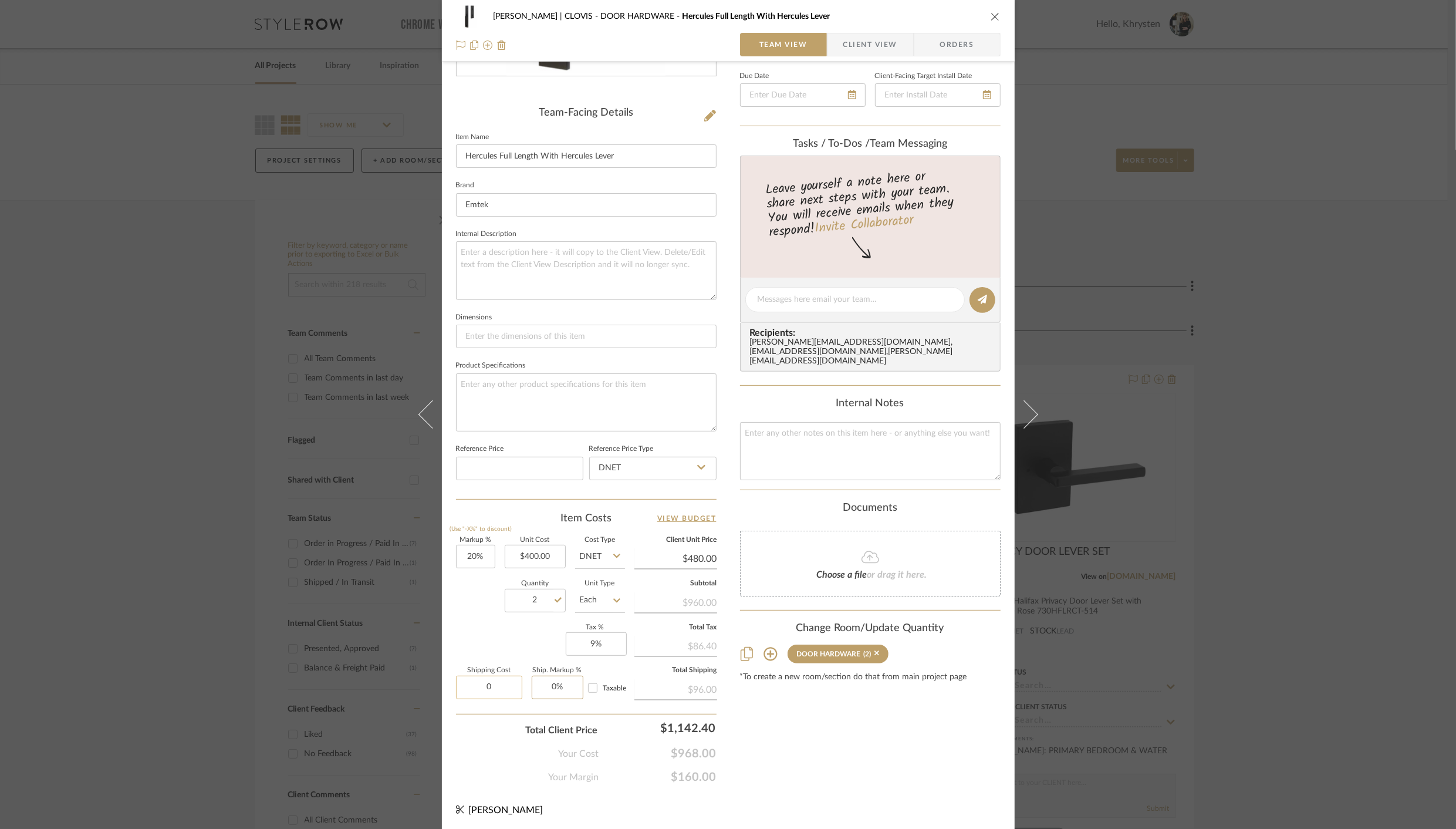
type input "0"
type input "9"
type input "0%"
click at [612, 644] on input "9" at bounding box center [595, 644] width 61 height 24
type input "0%"
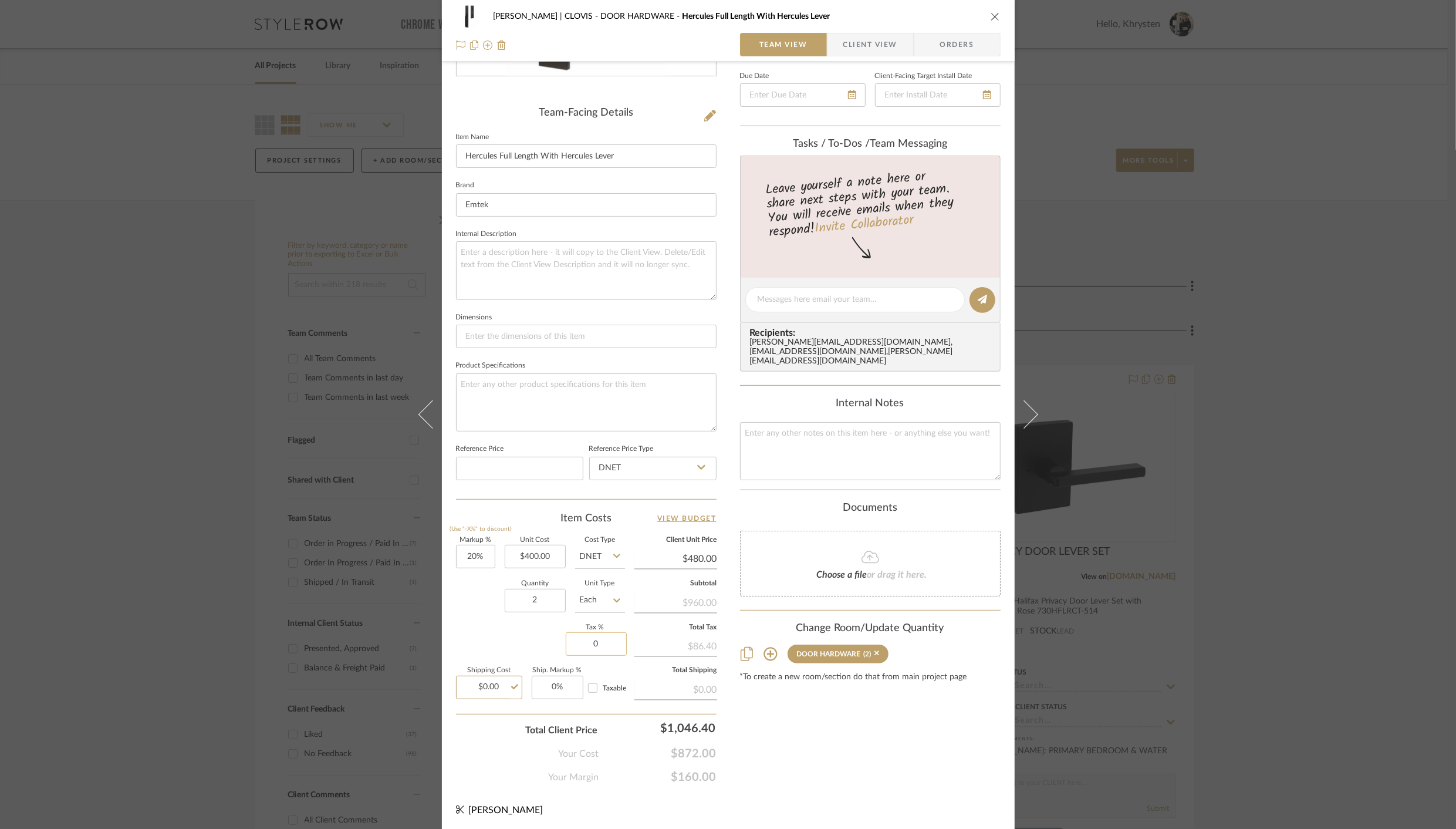
type input "0.00"
type input "20"
type input "$0.00"
click at [482, 554] on input "20" at bounding box center [475, 556] width 40 height 24
type input "25%"
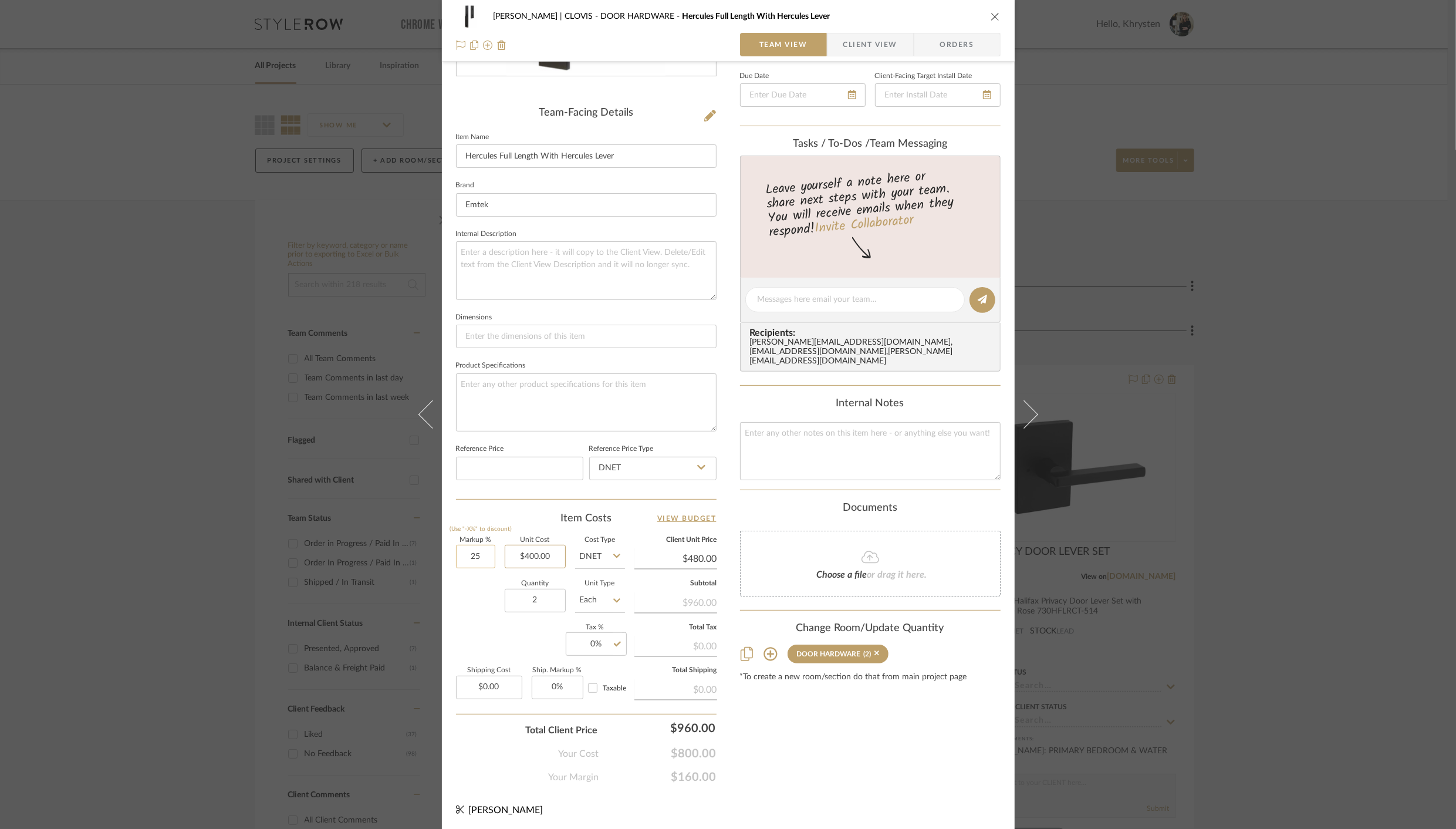
type input "400.00"
type input "$500.00"
type input "25"
type input "$400.00"
click at [467, 553] on input "25" at bounding box center [475, 556] width 40 height 24
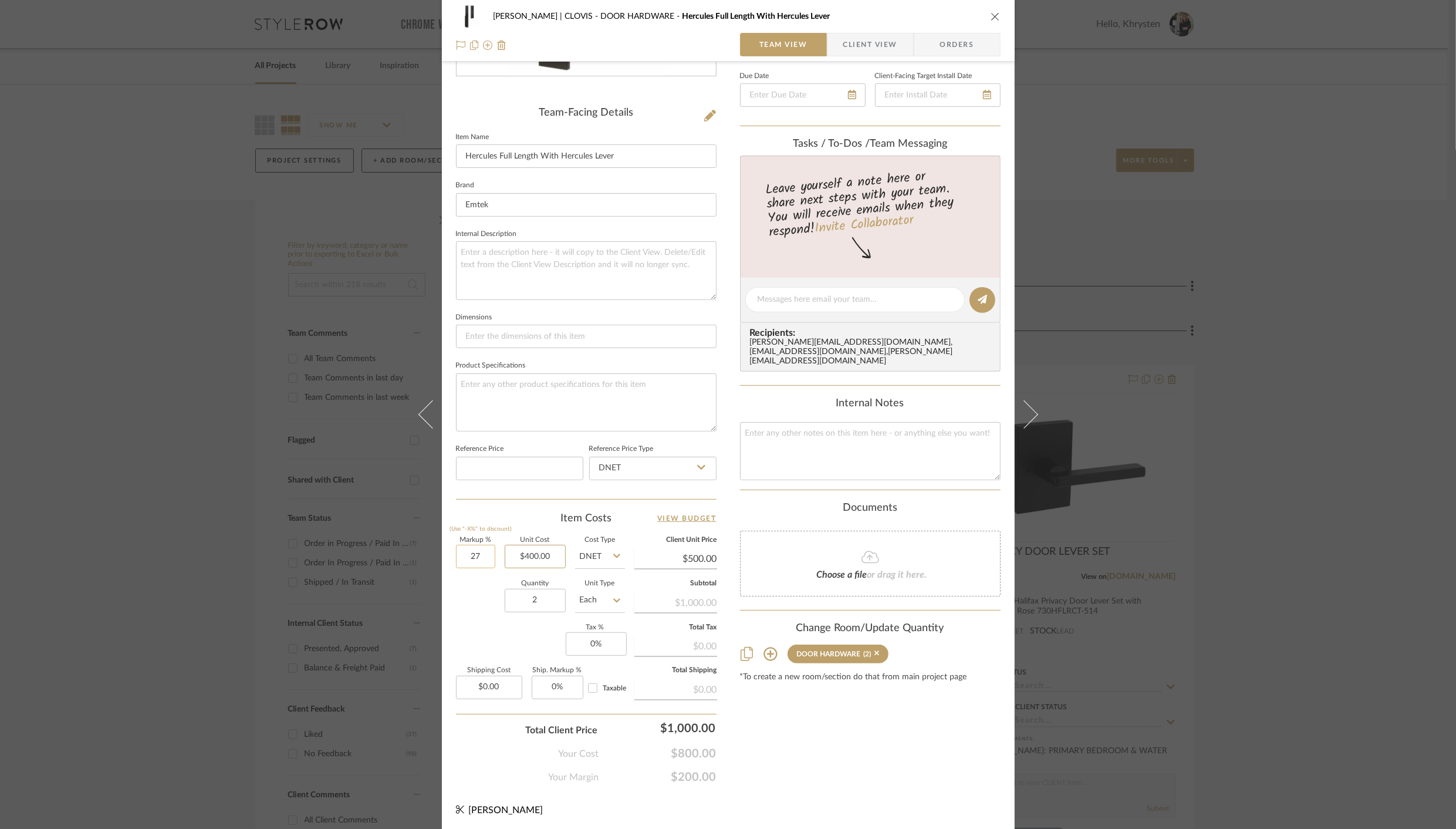
type input "27%"
type input "400.00"
type input "$508.00"
type input "27"
type input "$400.00"
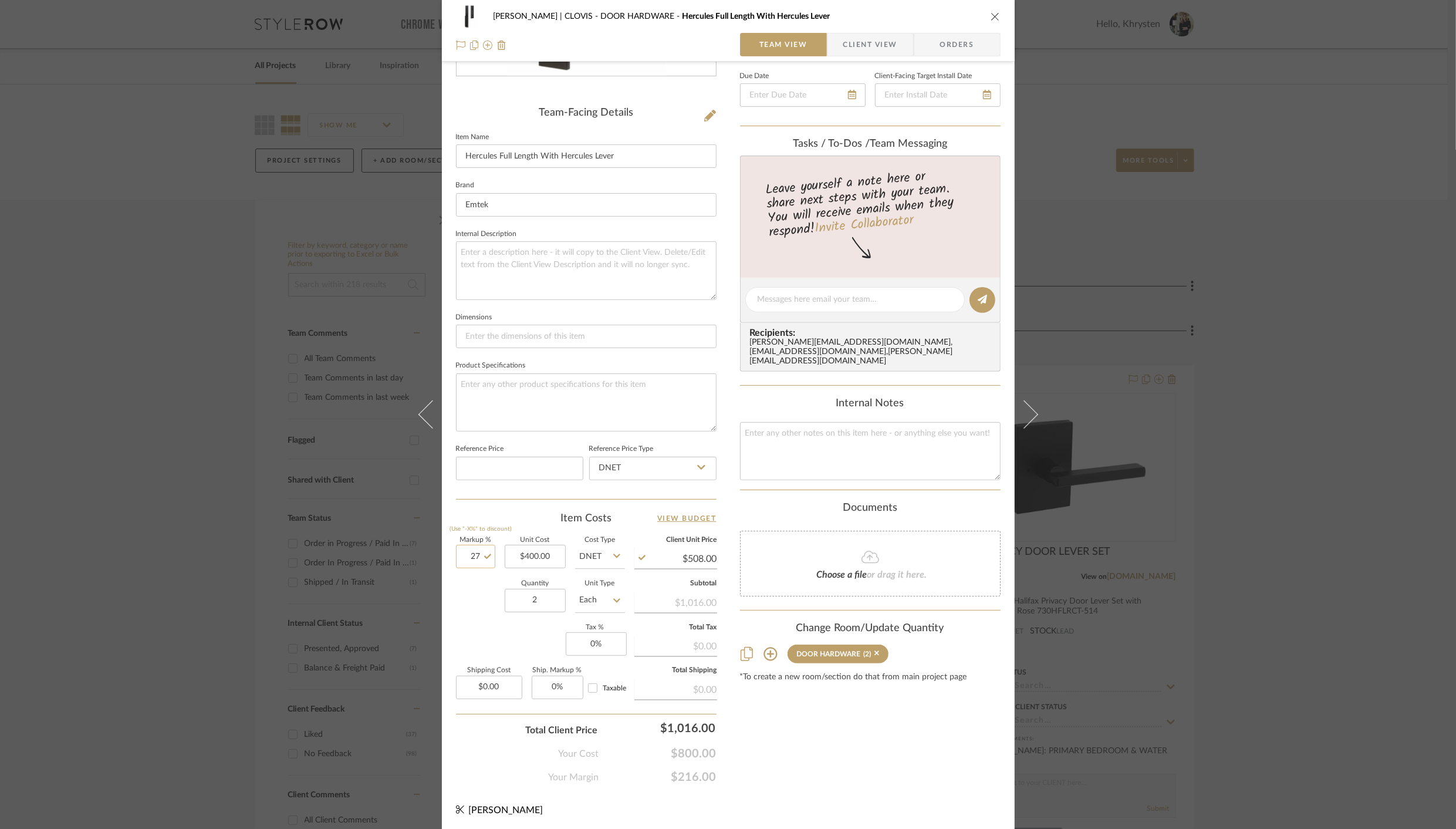
click at [472, 555] on input "27" at bounding box center [475, 556] width 40 height 24
type input "30%"
type input "400.00"
type input "$520.00"
type input "30"
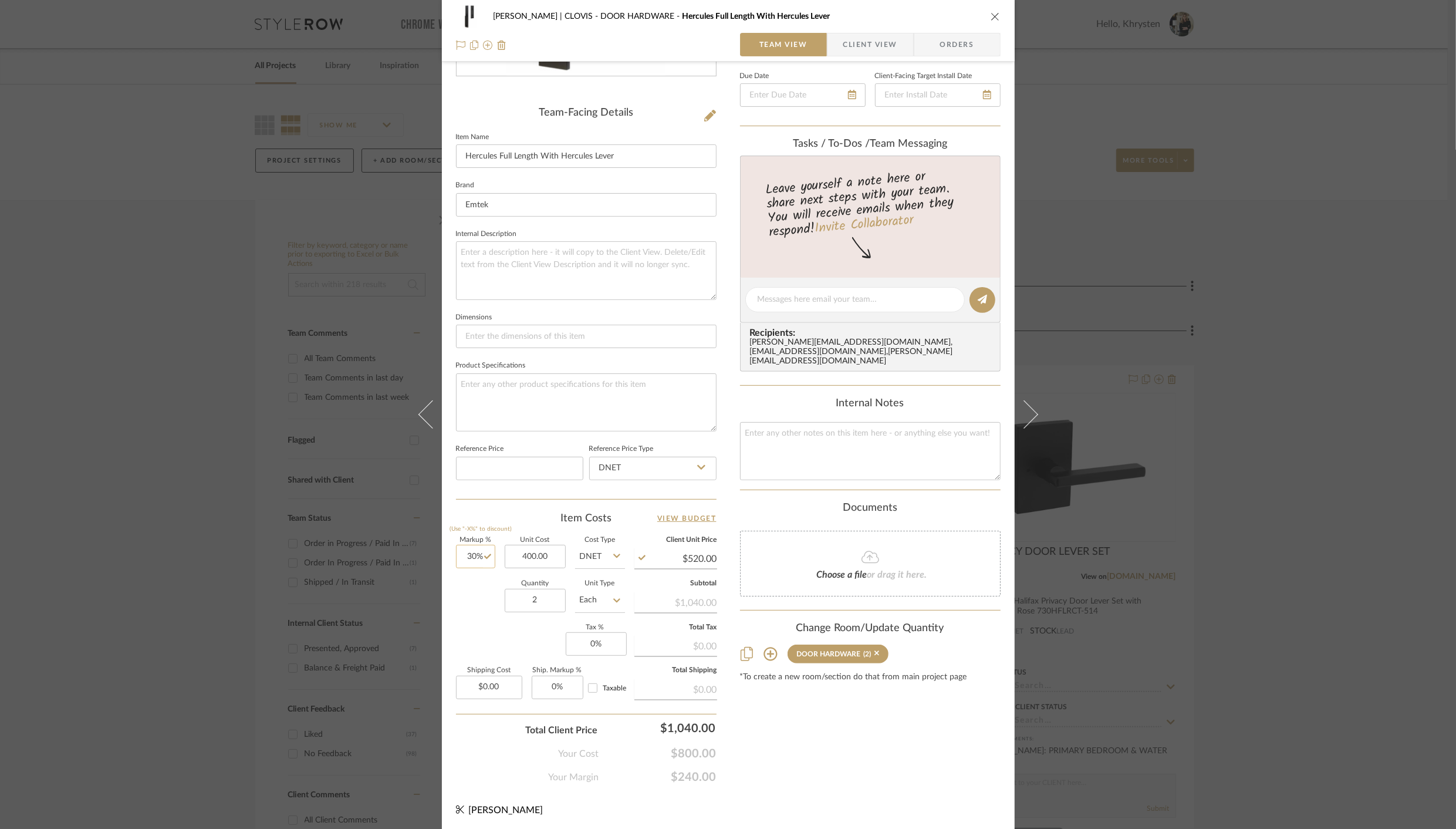
type input "$400.00"
click at [467, 556] on input "30" at bounding box center [475, 556] width 40 height 24
type input "40%"
type input "400.00"
type input "$560.00"
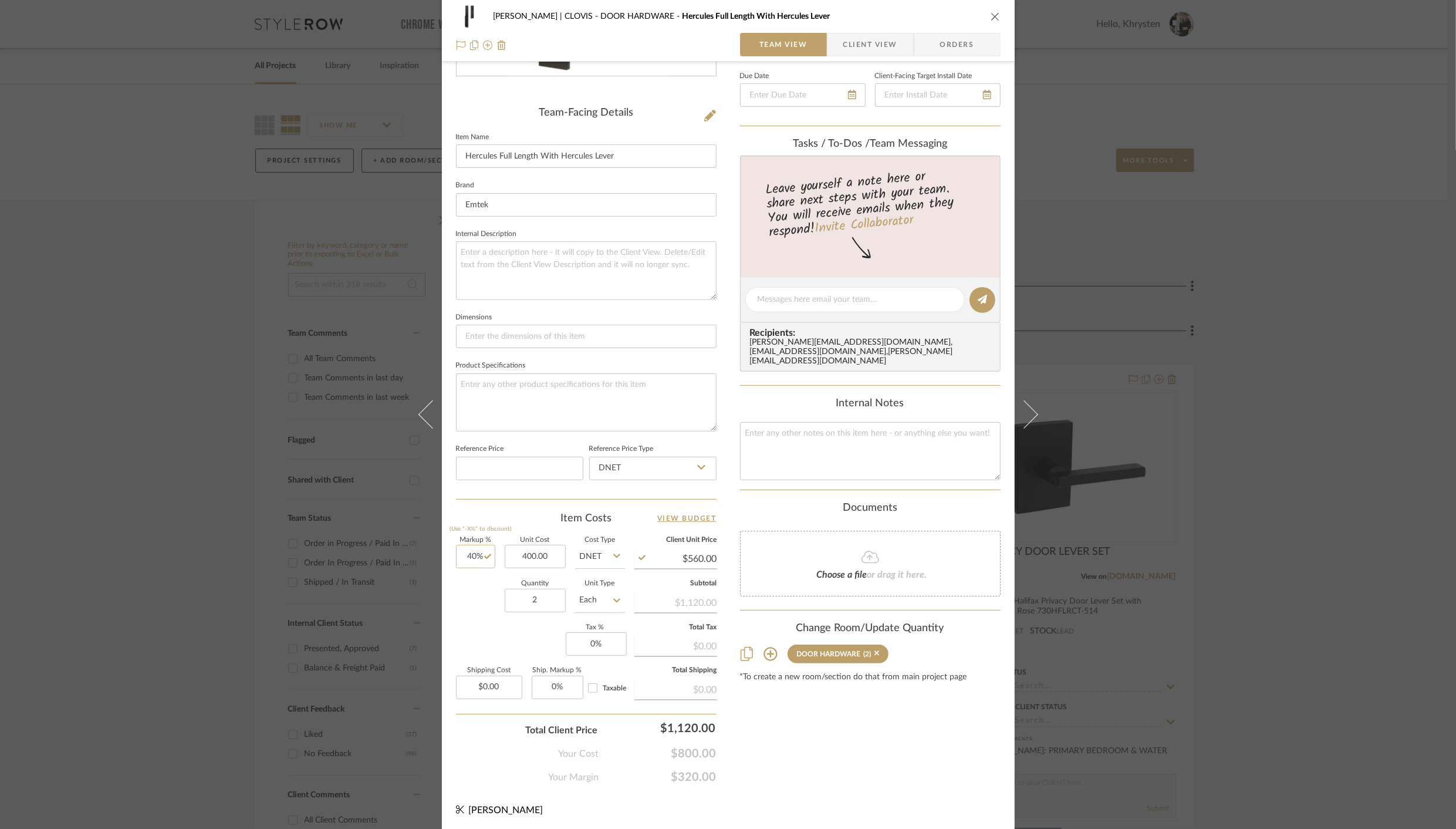
type input "40"
type input "$400.00"
click at [469, 555] on input "40" at bounding box center [475, 556] width 40 height 24
type input "35%"
type input "400.00"
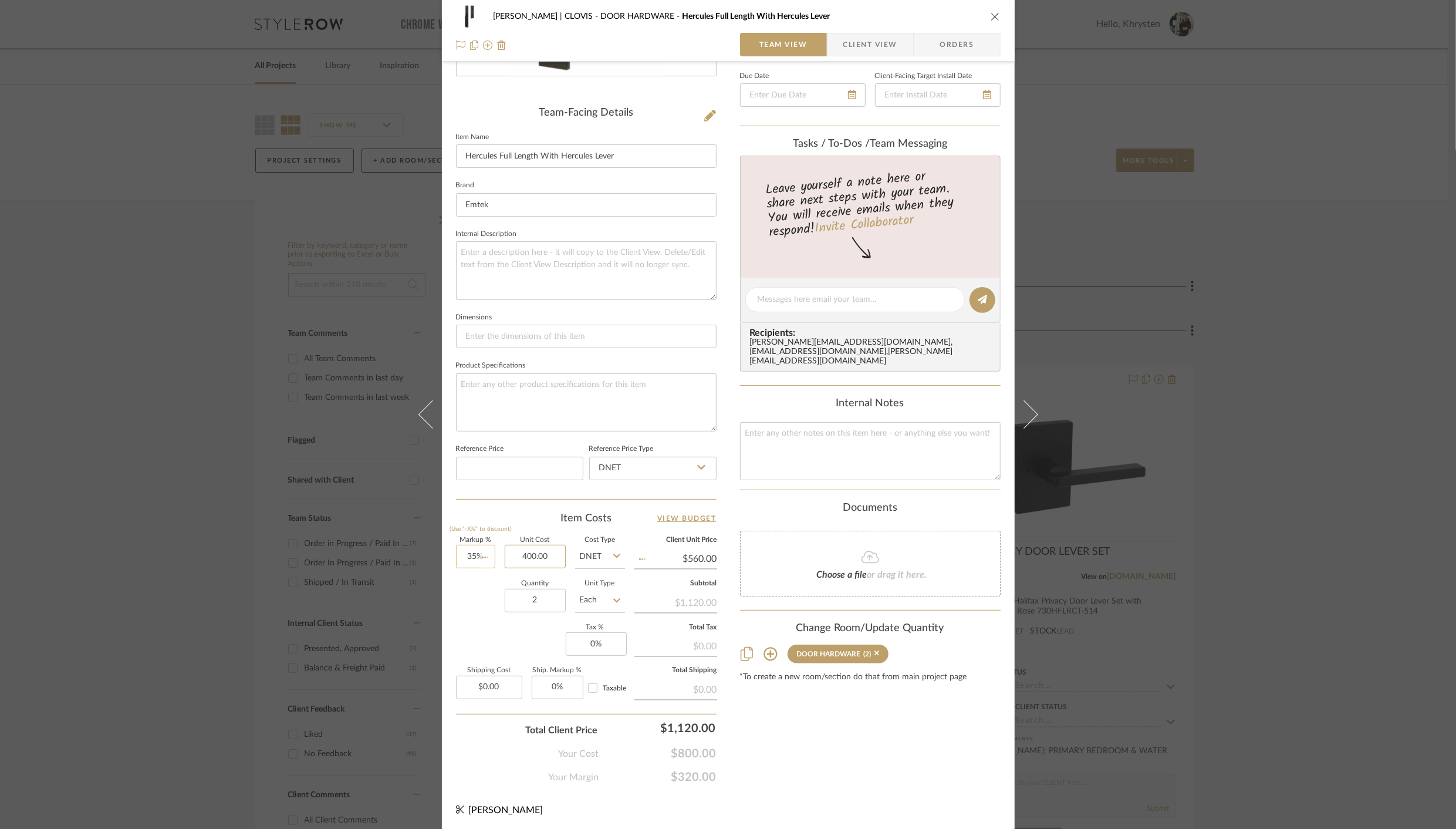
type input "$540.00"
type input "35"
type input "$400.00"
click at [468, 553] on input "35" at bounding box center [475, 556] width 40 height 24
type input "33%"
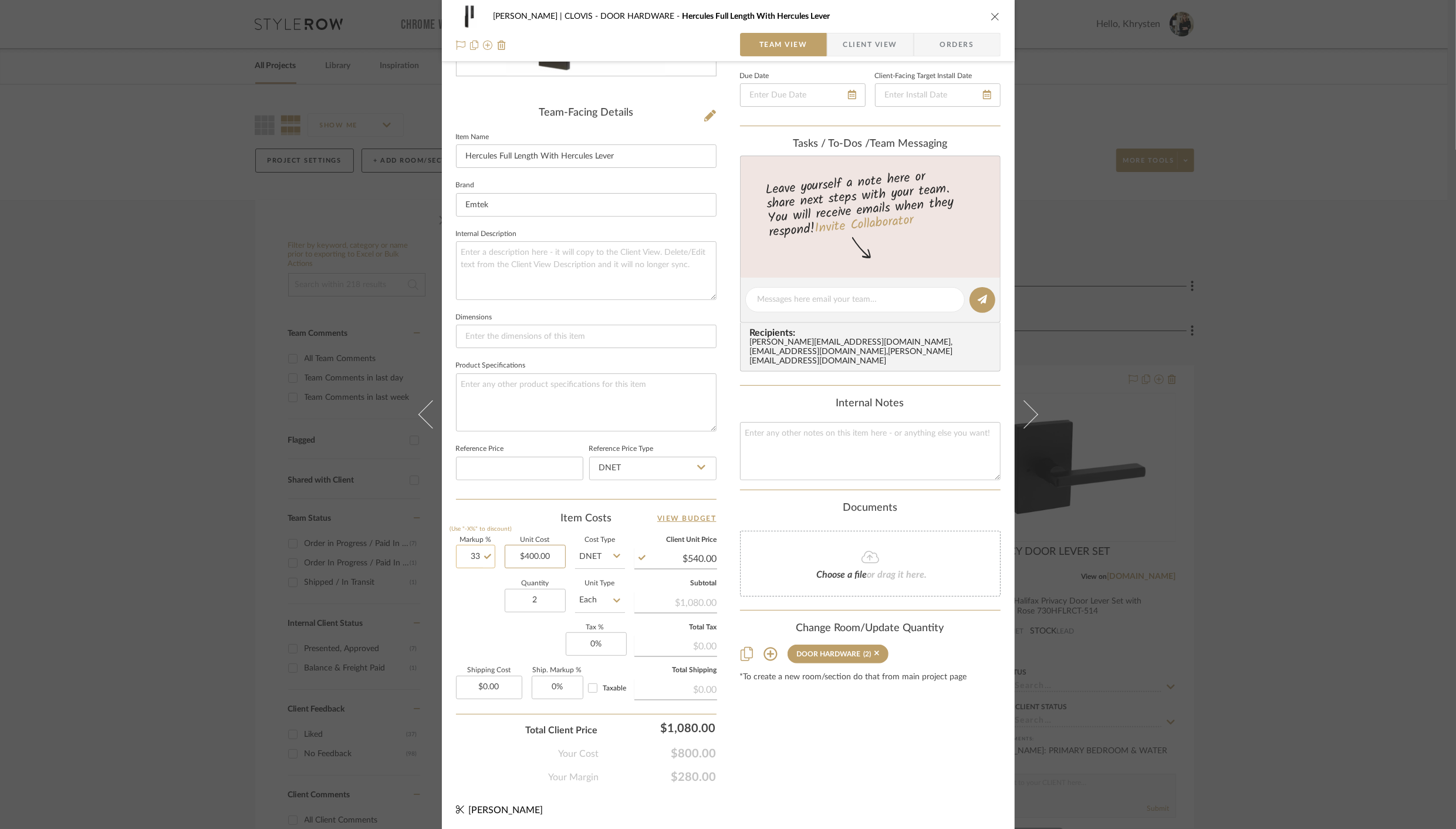
type input "400.00"
type input "$532.00"
type input "$400.00"
click at [829, 755] on div "Content here copies to Client View - confirm visibility there. Show in Client D…" at bounding box center [870, 302] width 260 height 964
click at [992, 19] on icon "close" at bounding box center [995, 16] width 10 height 10
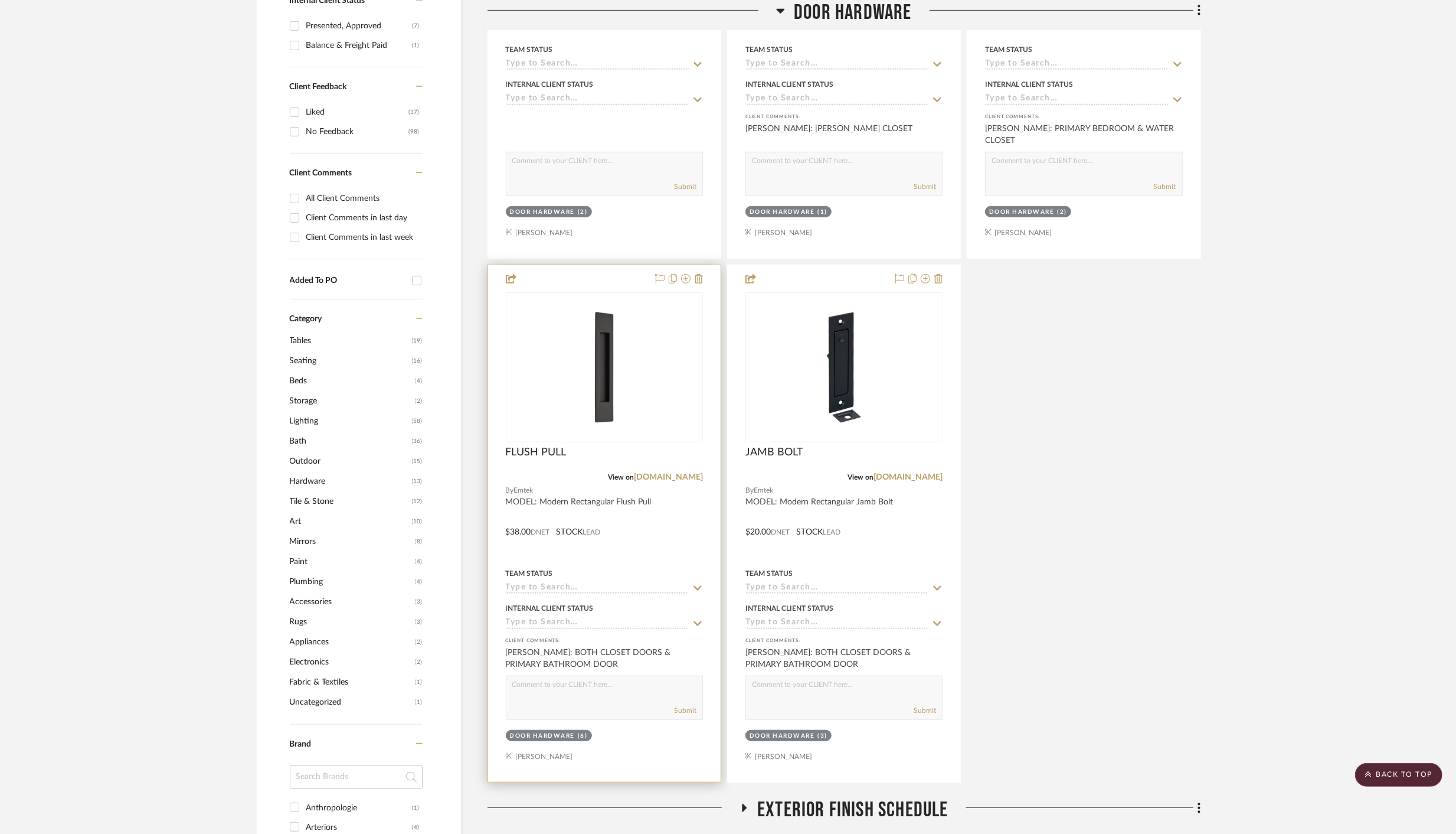
scroll to position [672, 0]
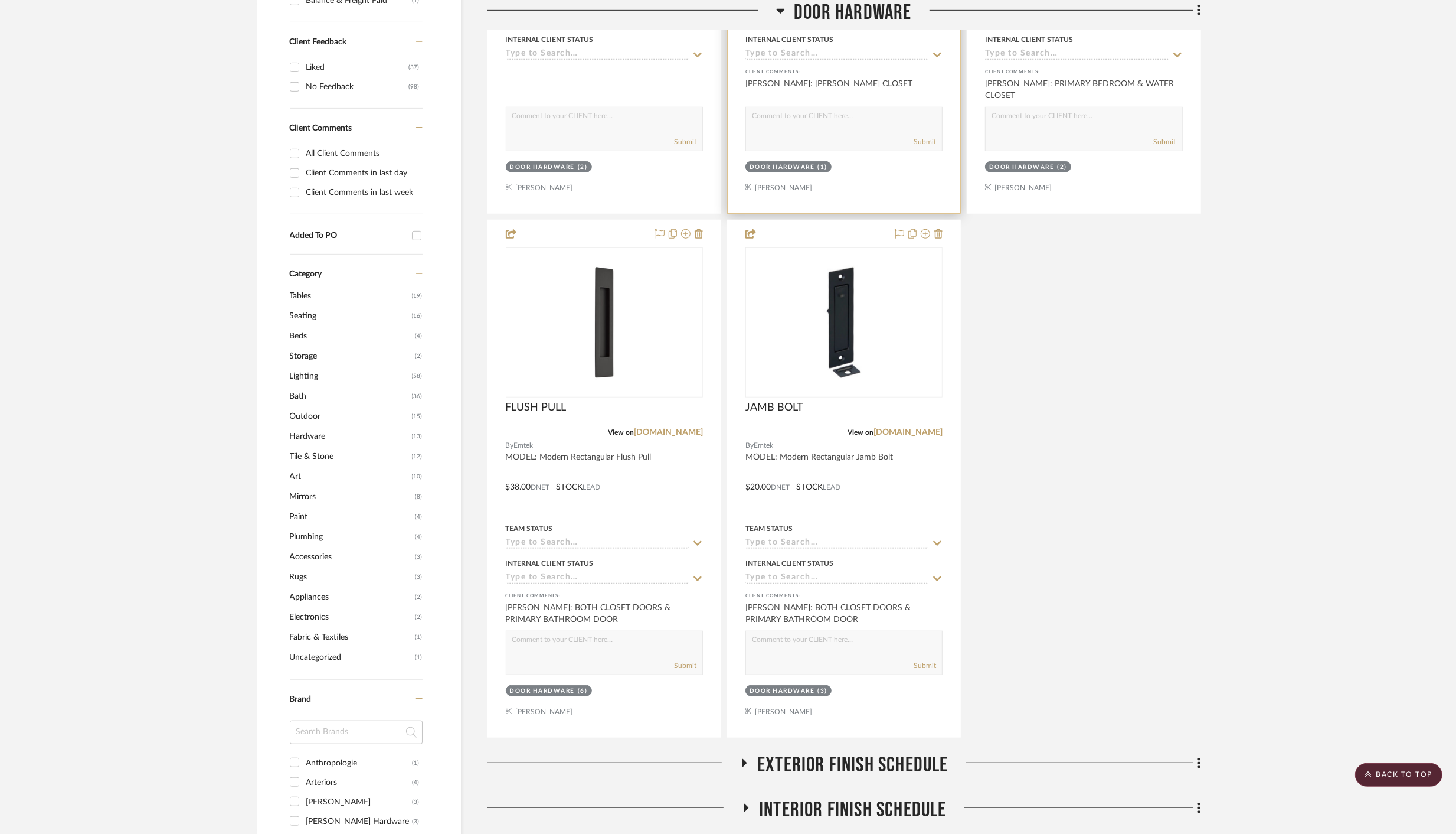
click at [881, 172] on div "DOOR HARDWARE (1)" at bounding box center [843, 168] width 200 height 17
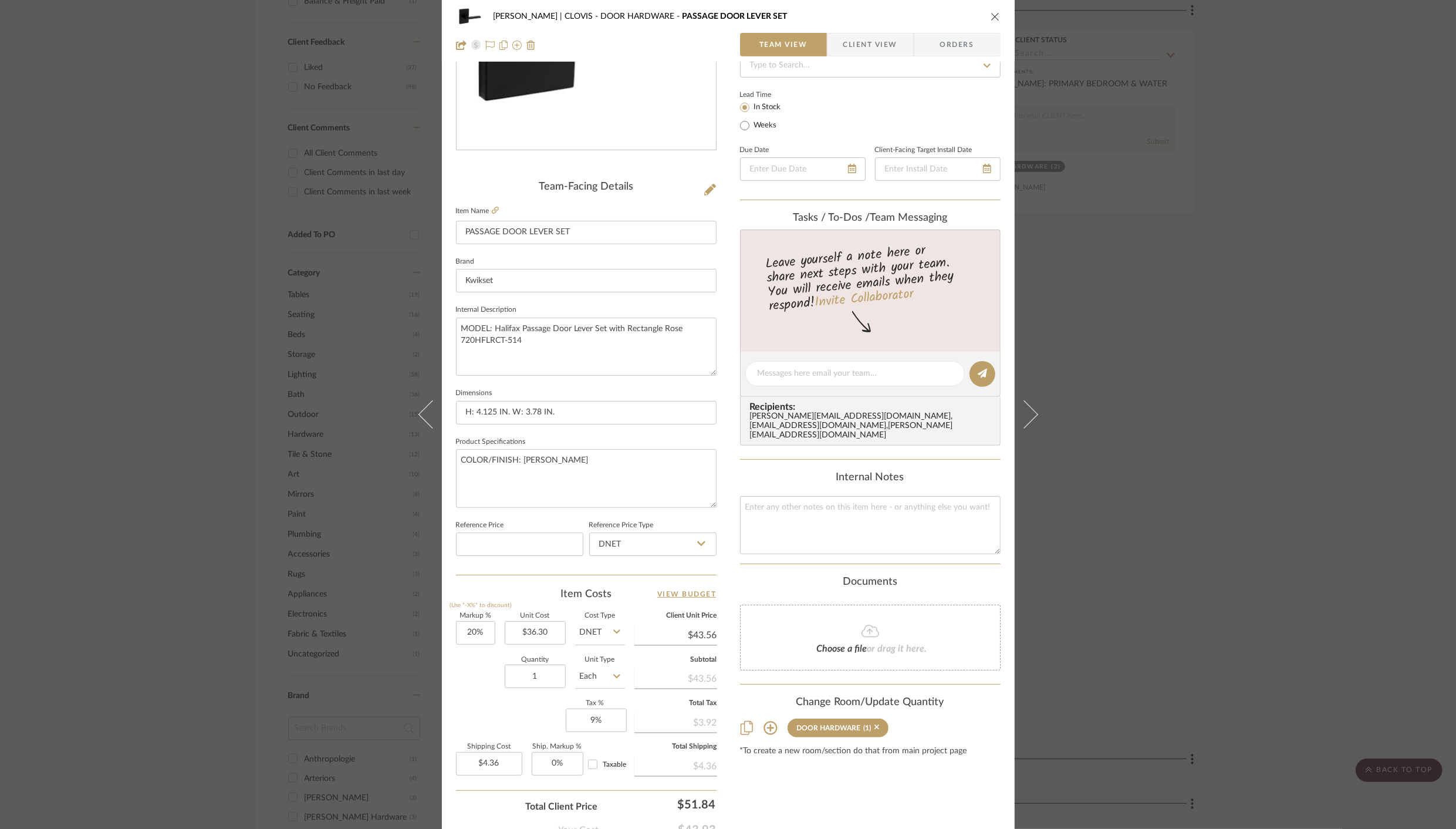
scroll to position [0, 0]
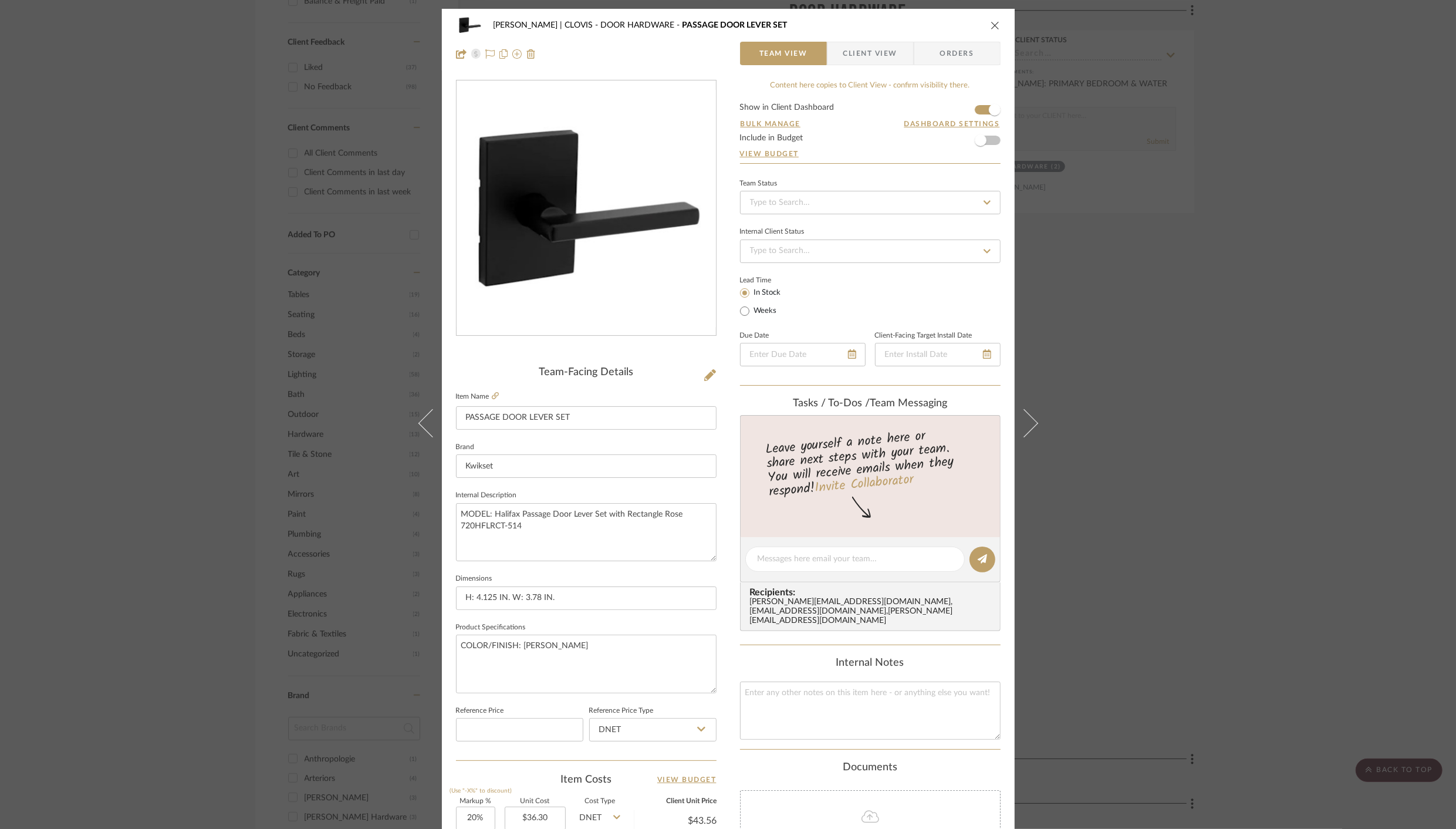
click at [991, 26] on icon "close" at bounding box center [995, 25] width 10 height 10
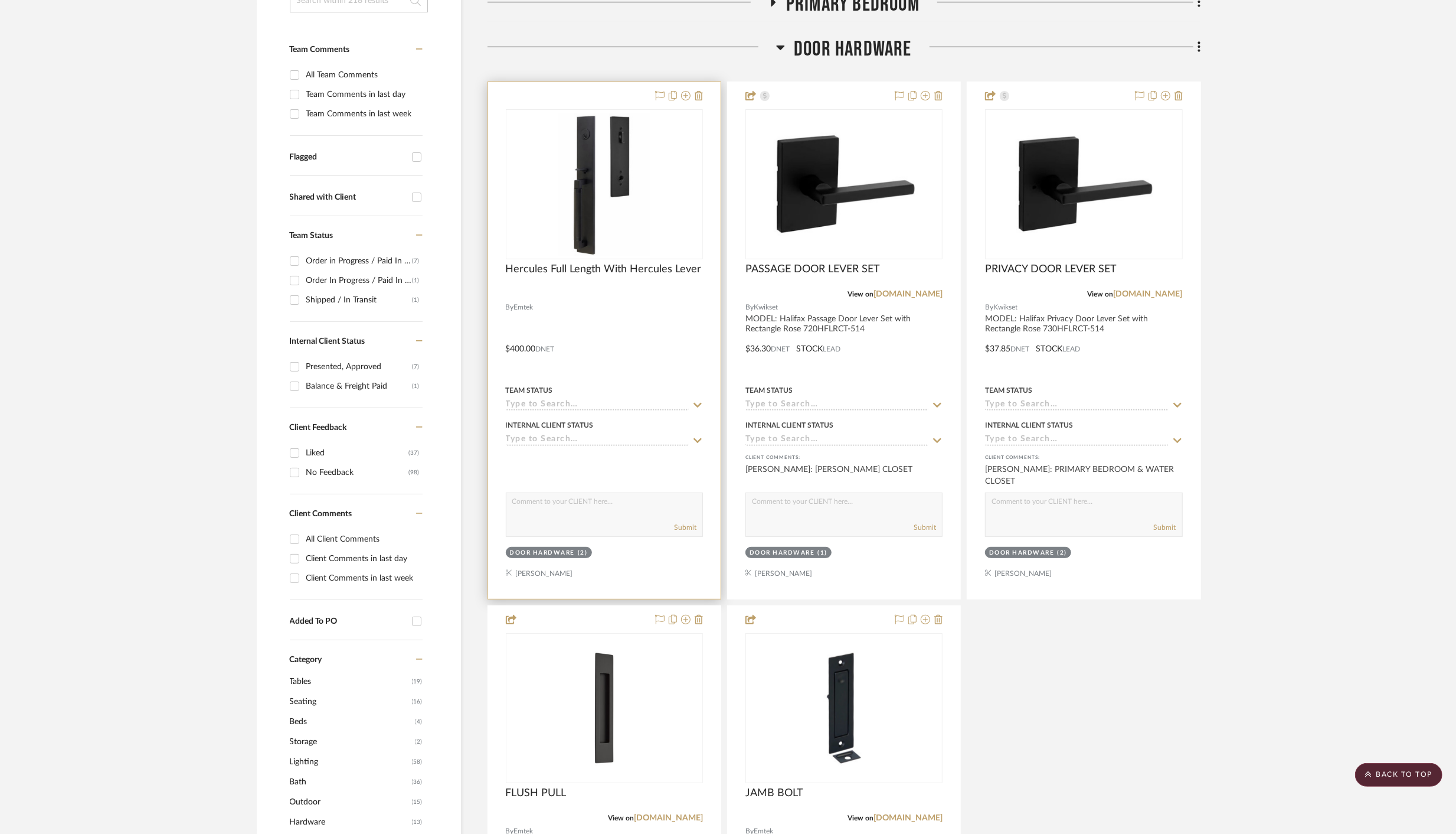
scroll to position [260, 0]
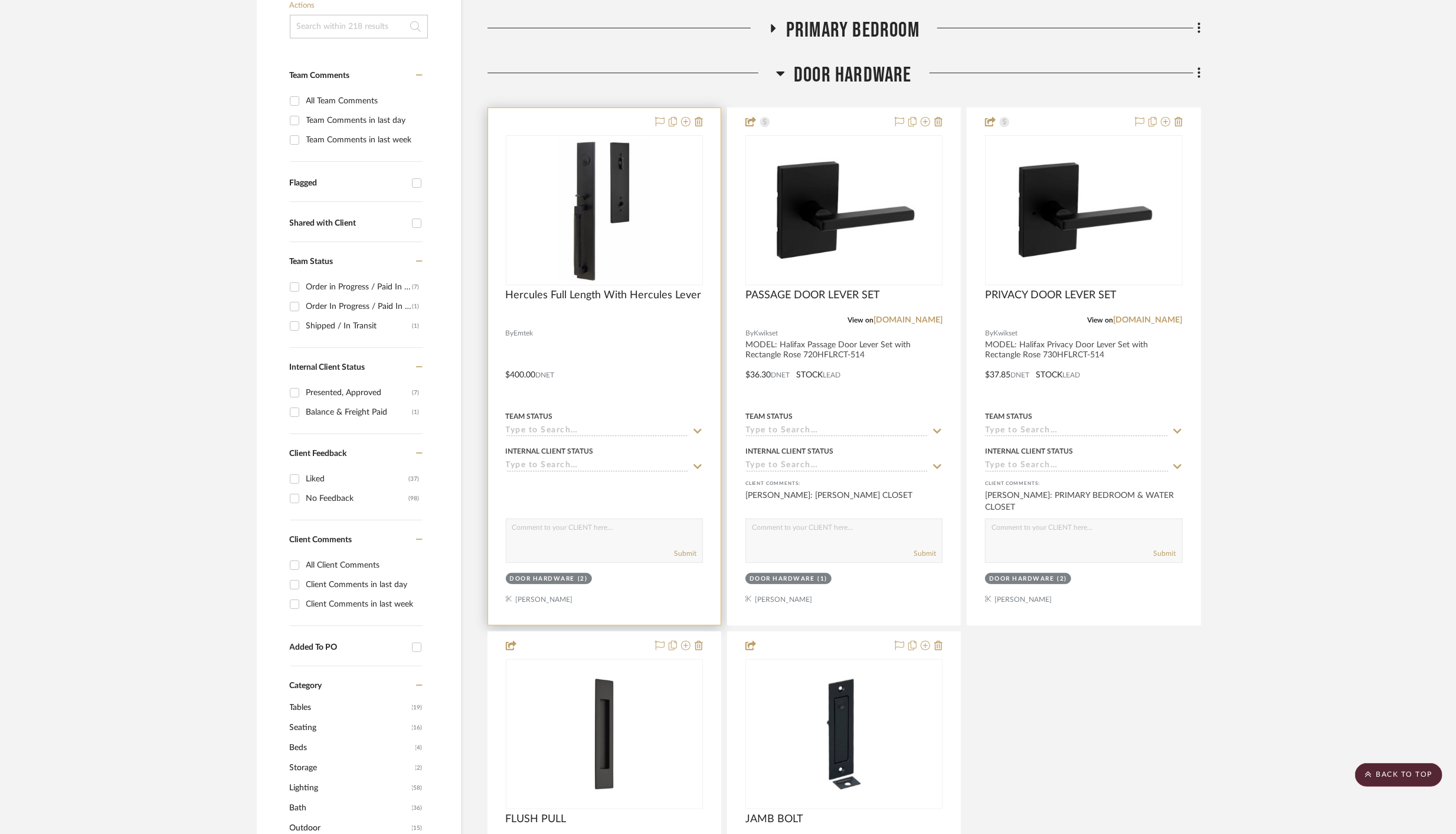
click at [591, 115] on div at bounding box center [604, 366] width 232 height 516
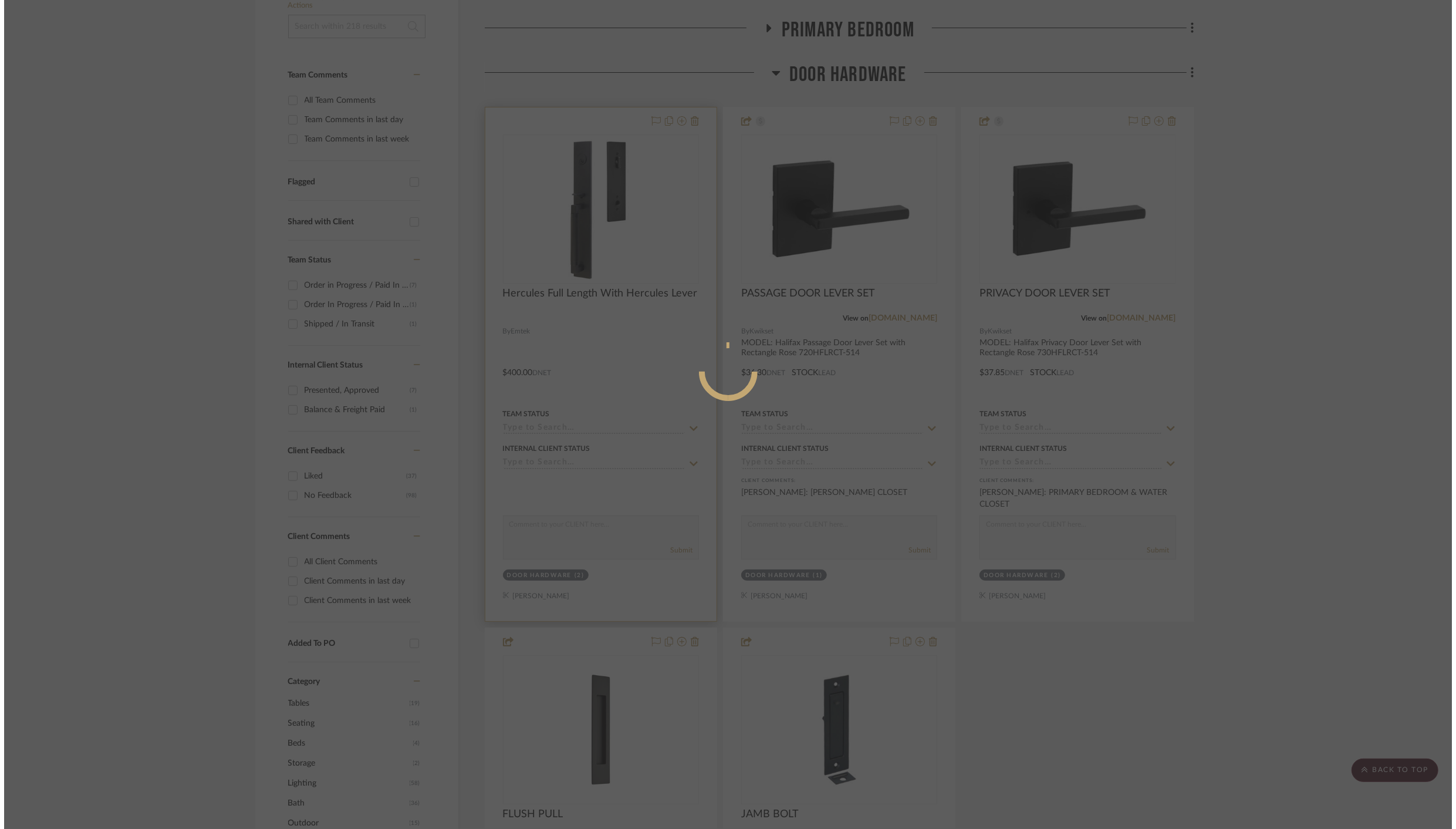
scroll to position [0, 0]
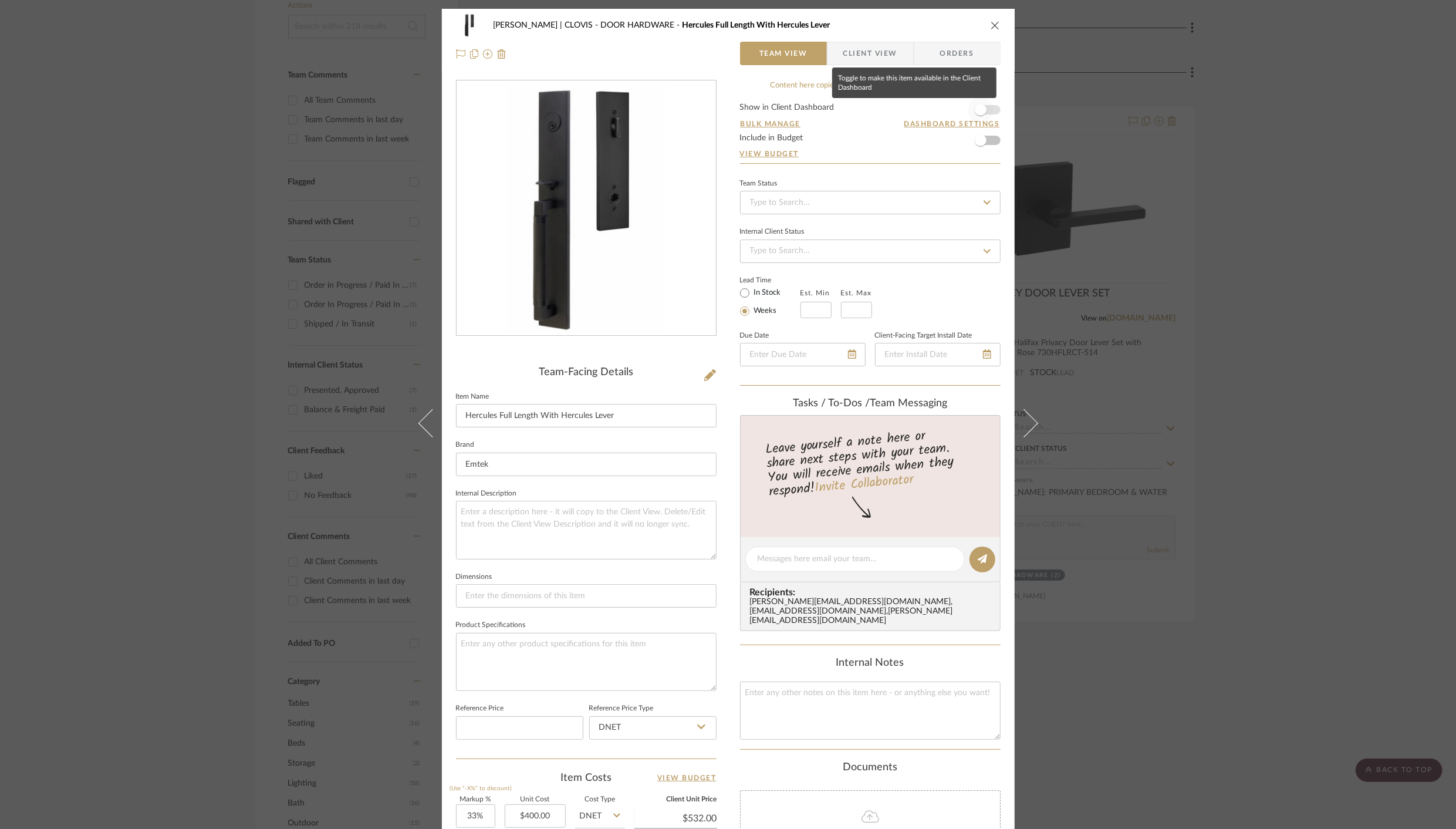
click at [978, 109] on span "button" at bounding box center [980, 109] width 11 height 11
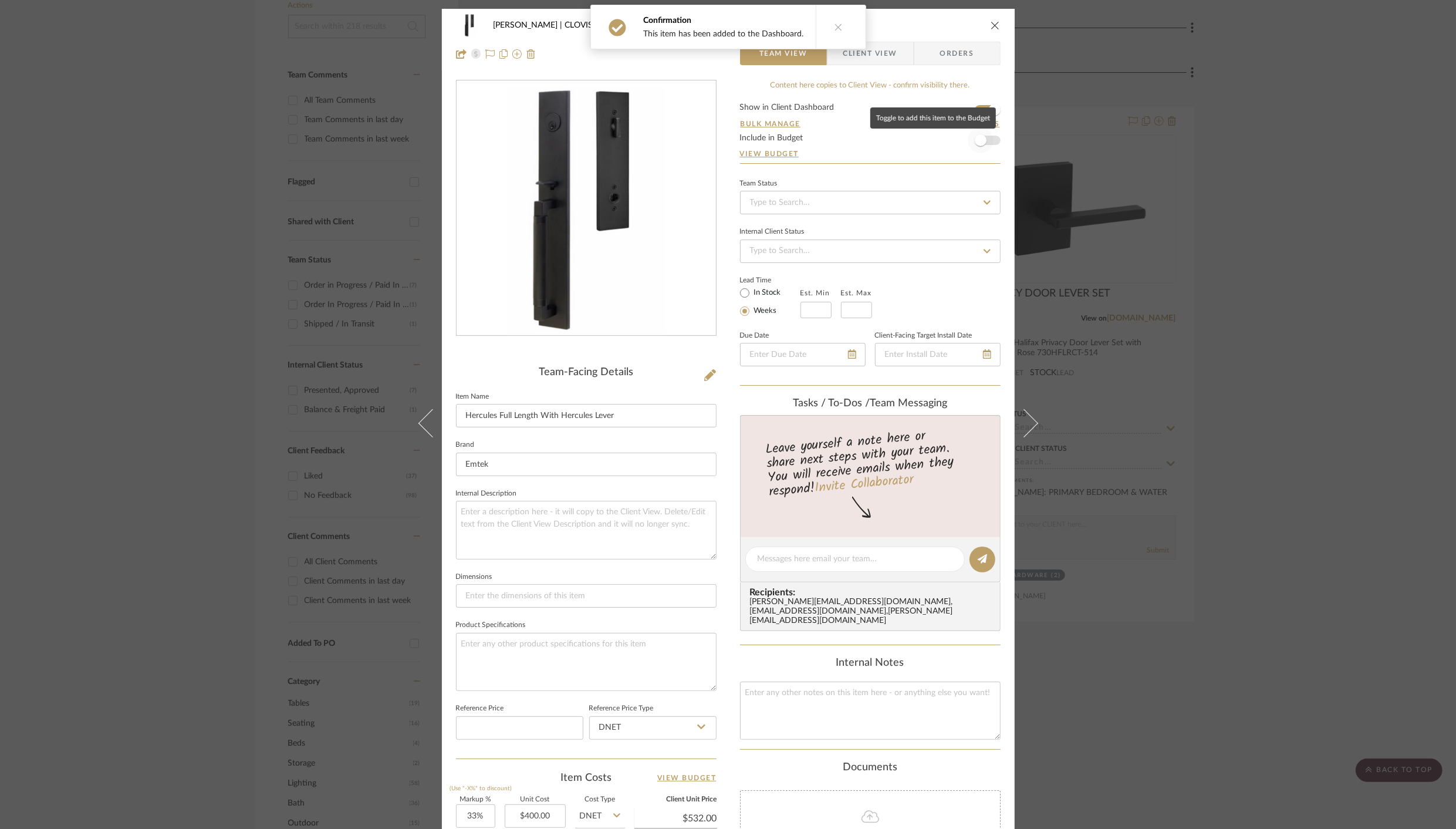
click at [981, 139] on span "button" at bounding box center [980, 139] width 11 height 11
click at [991, 26] on icon "close" at bounding box center [995, 25] width 10 height 10
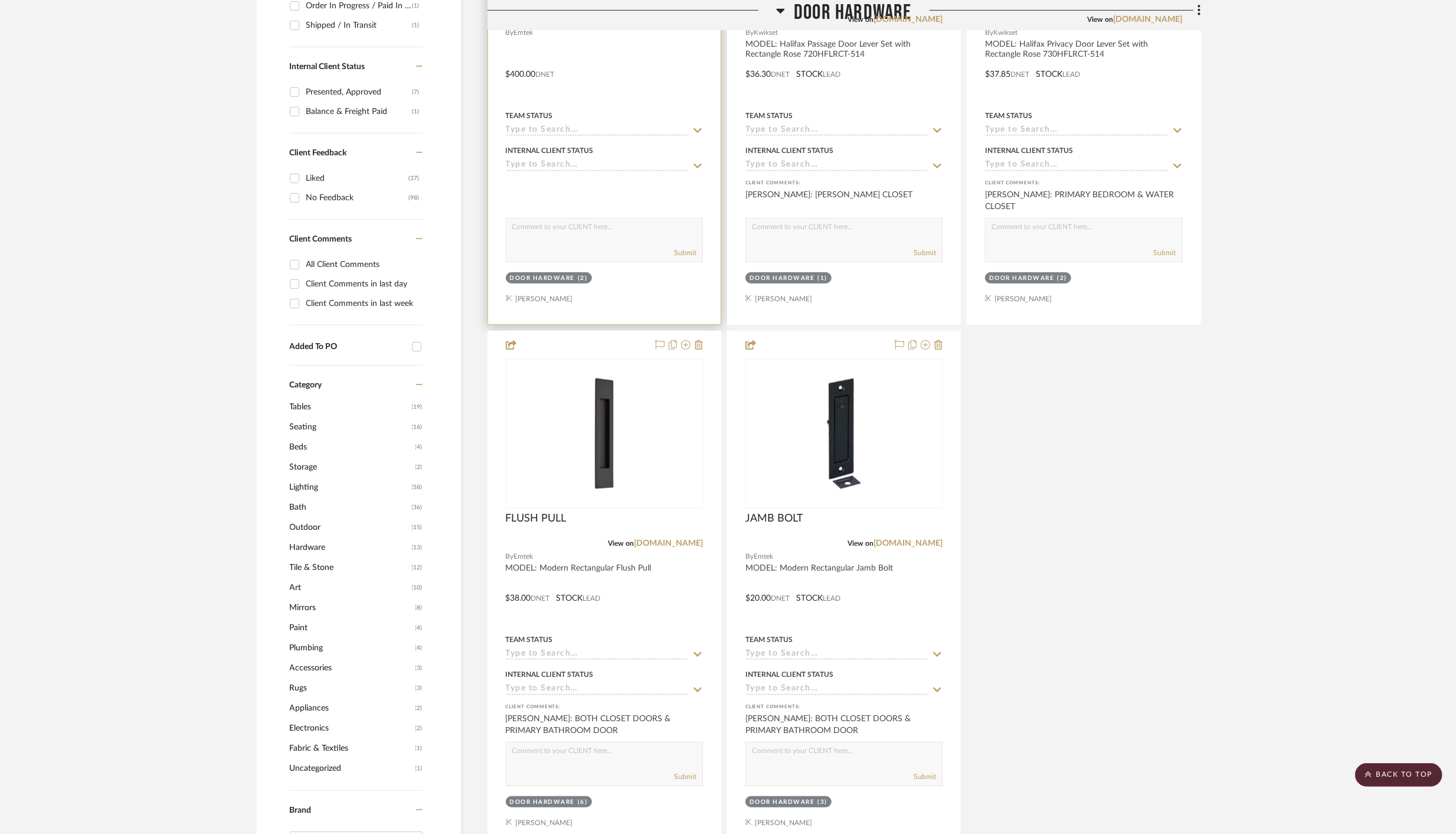
scroll to position [561, 0]
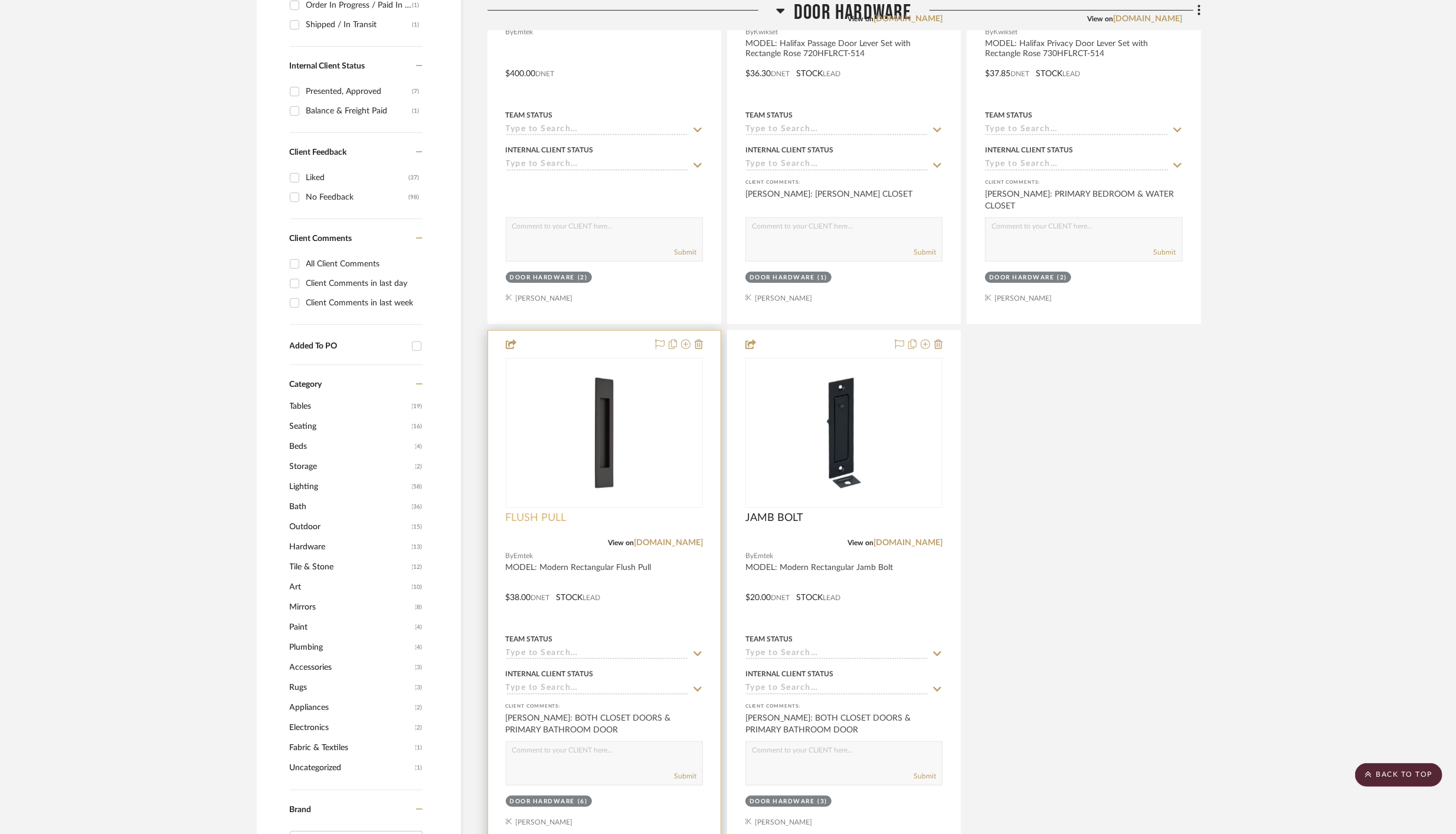
click at [550, 520] on span "FLUSH PULL" at bounding box center [536, 517] width 61 height 13
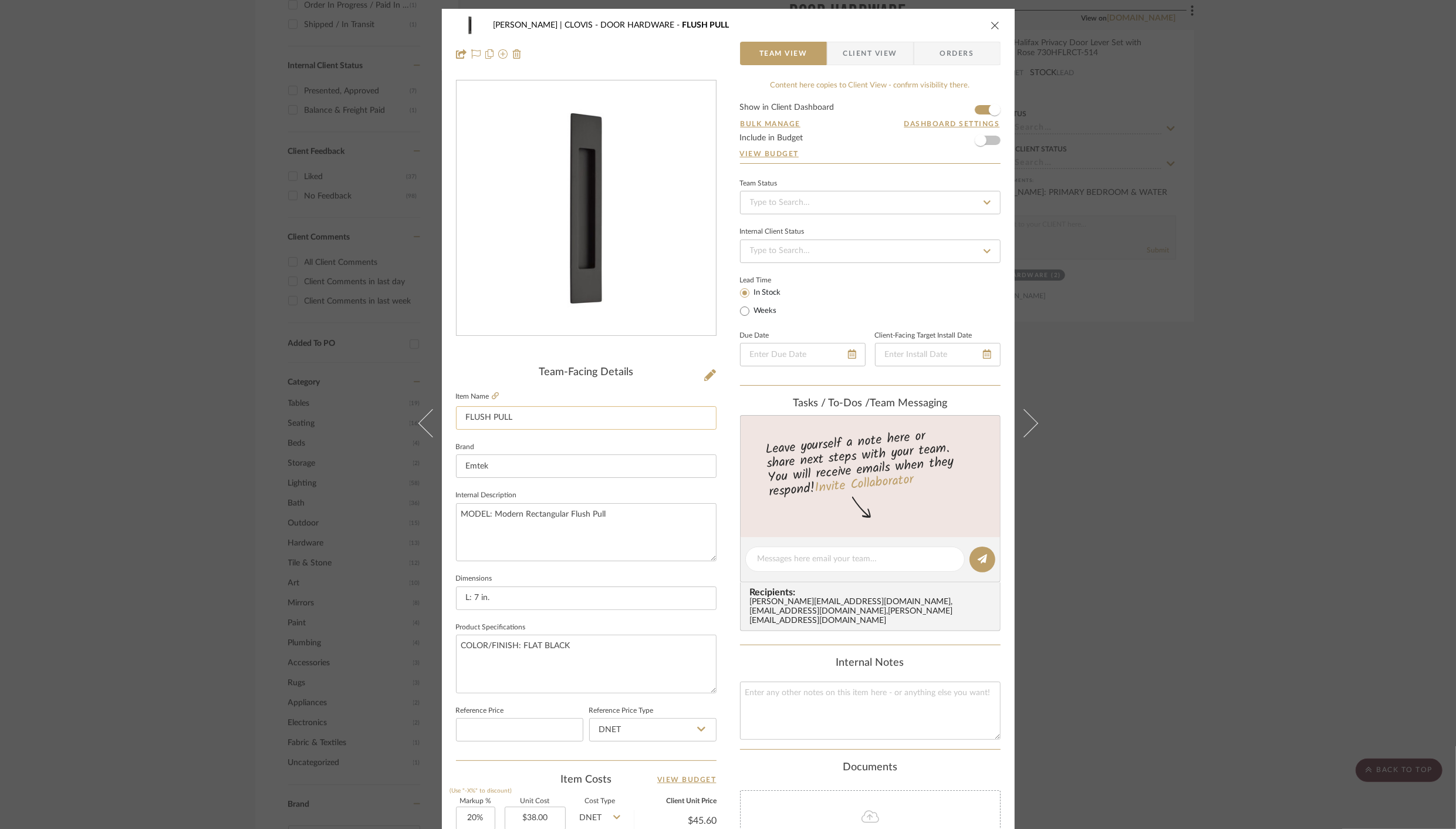
click at [544, 420] on input "FLUSH PULL" at bounding box center [586, 417] width 260 height 24
type input "FLUSH PULL FOR EACH SIDE OF POCKET DOOR"
click at [726, 624] on div "DUEKER | CLOVIS DOOR HARDWARE FLUSH PULL Team View Client View Orders Team-Faci…" at bounding box center [728, 550] width 572 height 1084
click at [992, 27] on icon "close" at bounding box center [995, 25] width 10 height 10
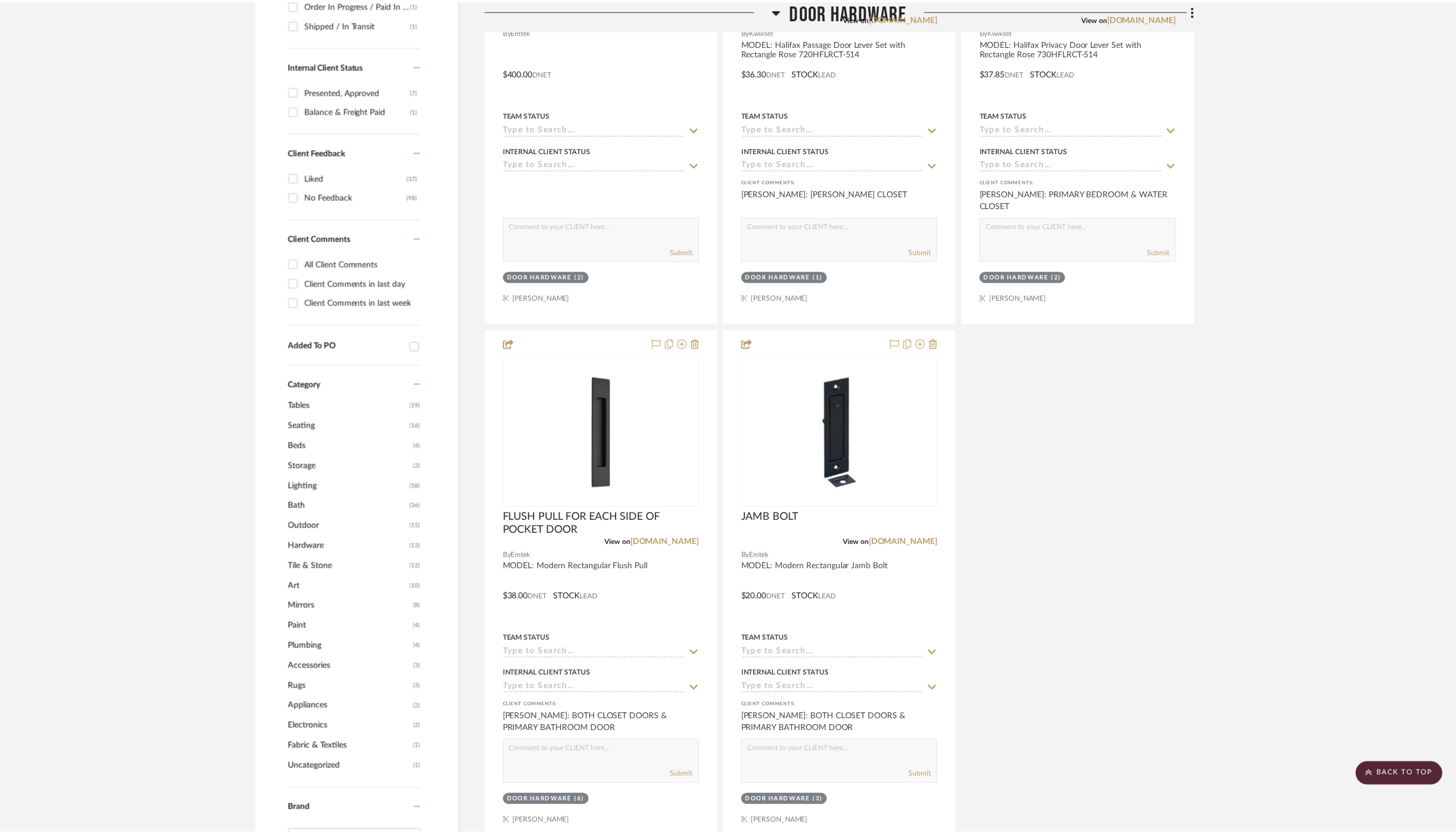
scroll to position [561, 0]
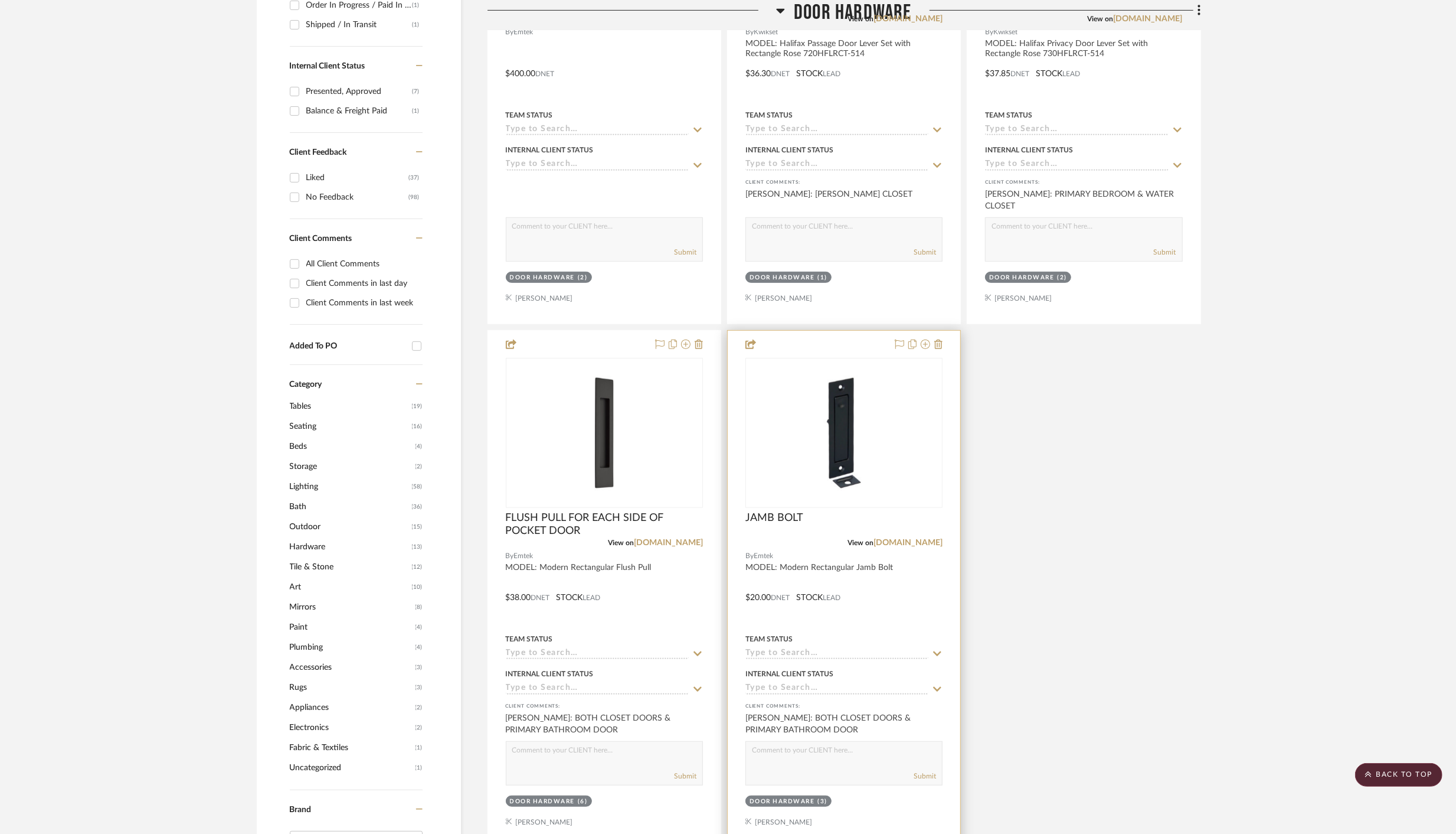
click at [827, 515] on div "JAMB BOLT" at bounding box center [843, 523] width 197 height 26
click at [790, 515] on span "JAMB BOLT" at bounding box center [773, 517] width 58 height 13
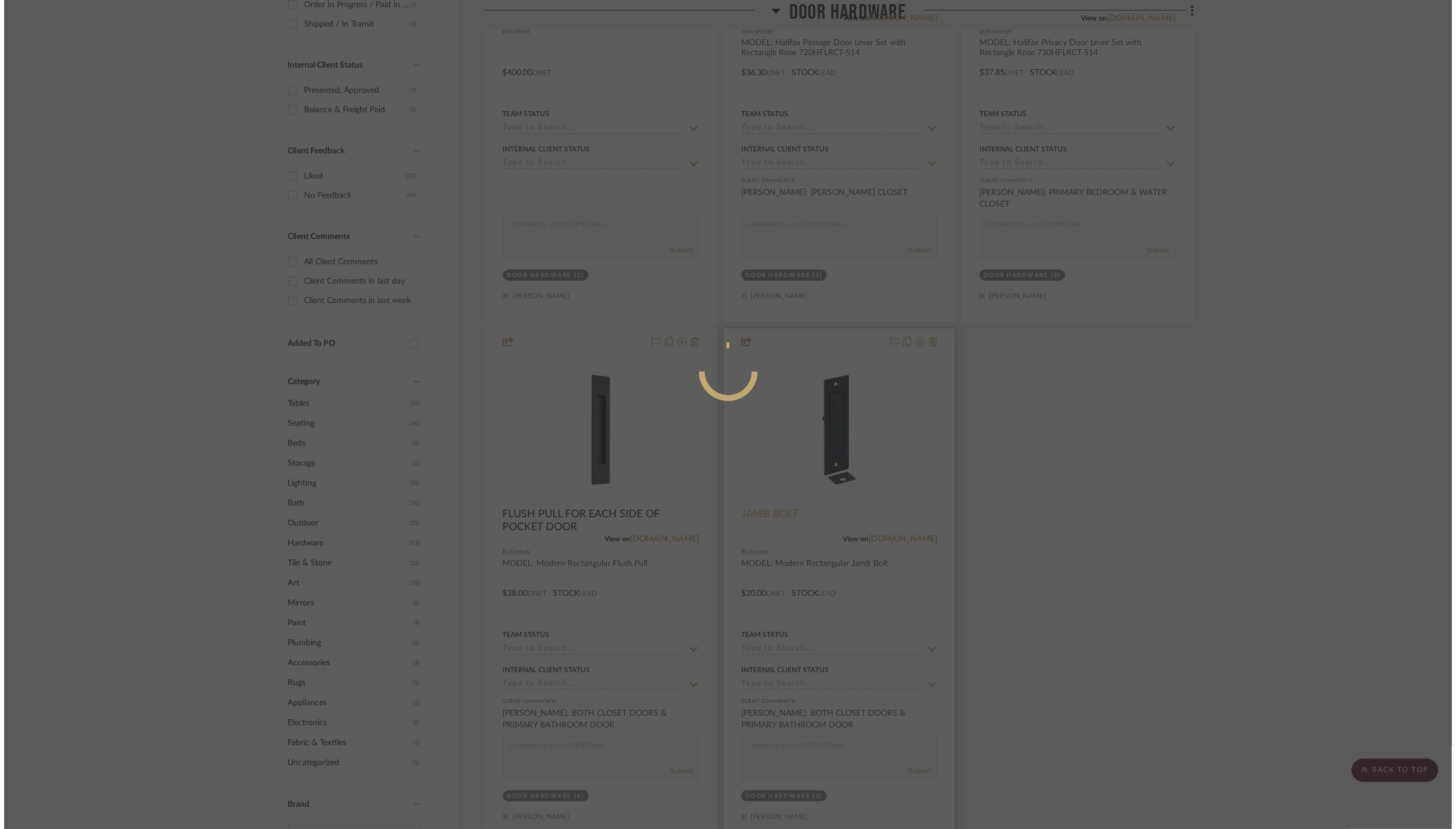
scroll to position [0, 0]
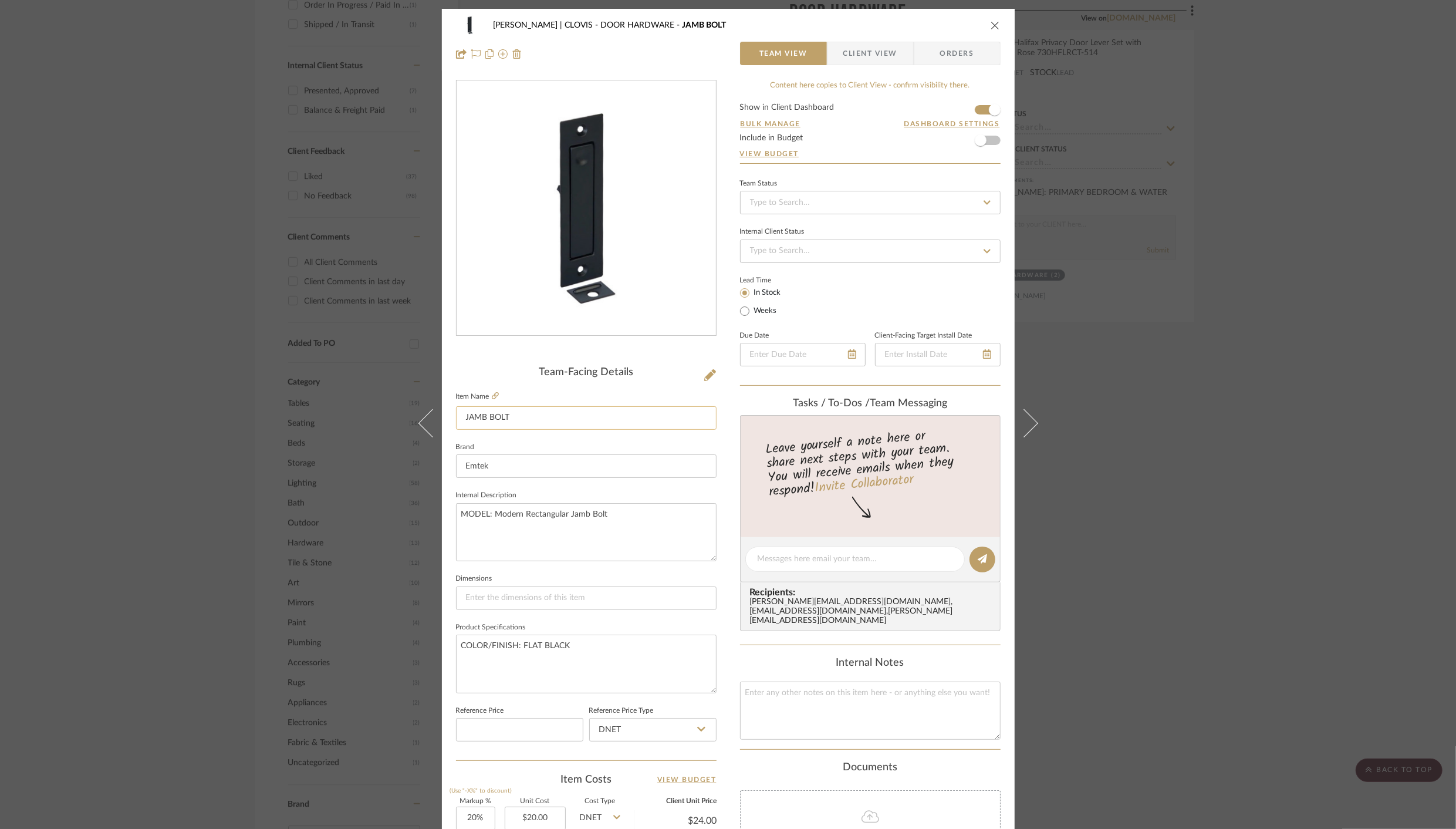
click at [553, 419] on input "JAMB BOLT" at bounding box center [586, 417] width 260 height 24
type input "JAMB BOLT FOR LEAD EDGE OF POCKET DOOR"
click at [688, 459] on input "Emtek" at bounding box center [586, 466] width 260 height 24
click at [993, 24] on icon "close" at bounding box center [995, 25] width 10 height 10
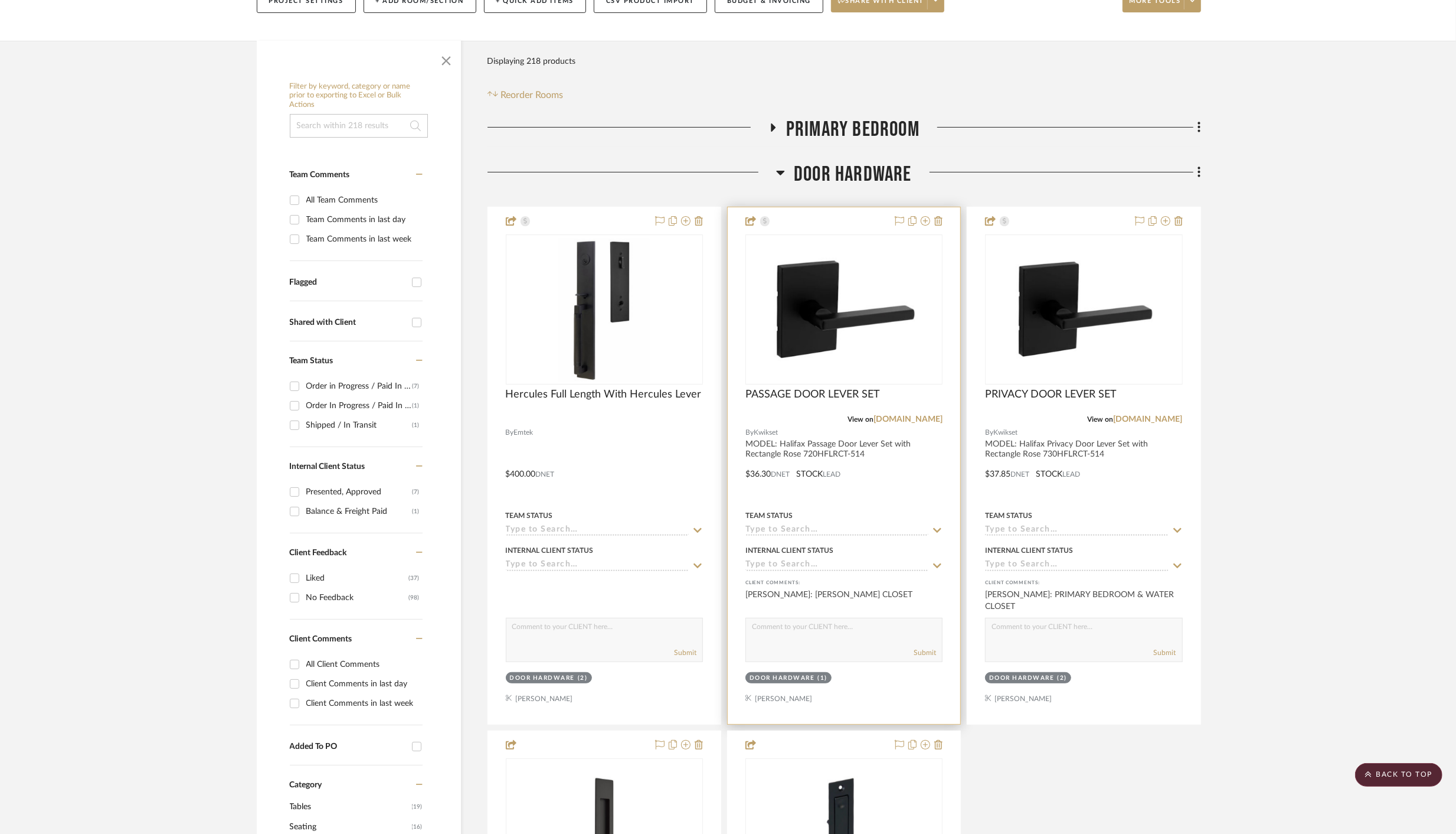
scroll to position [52, 0]
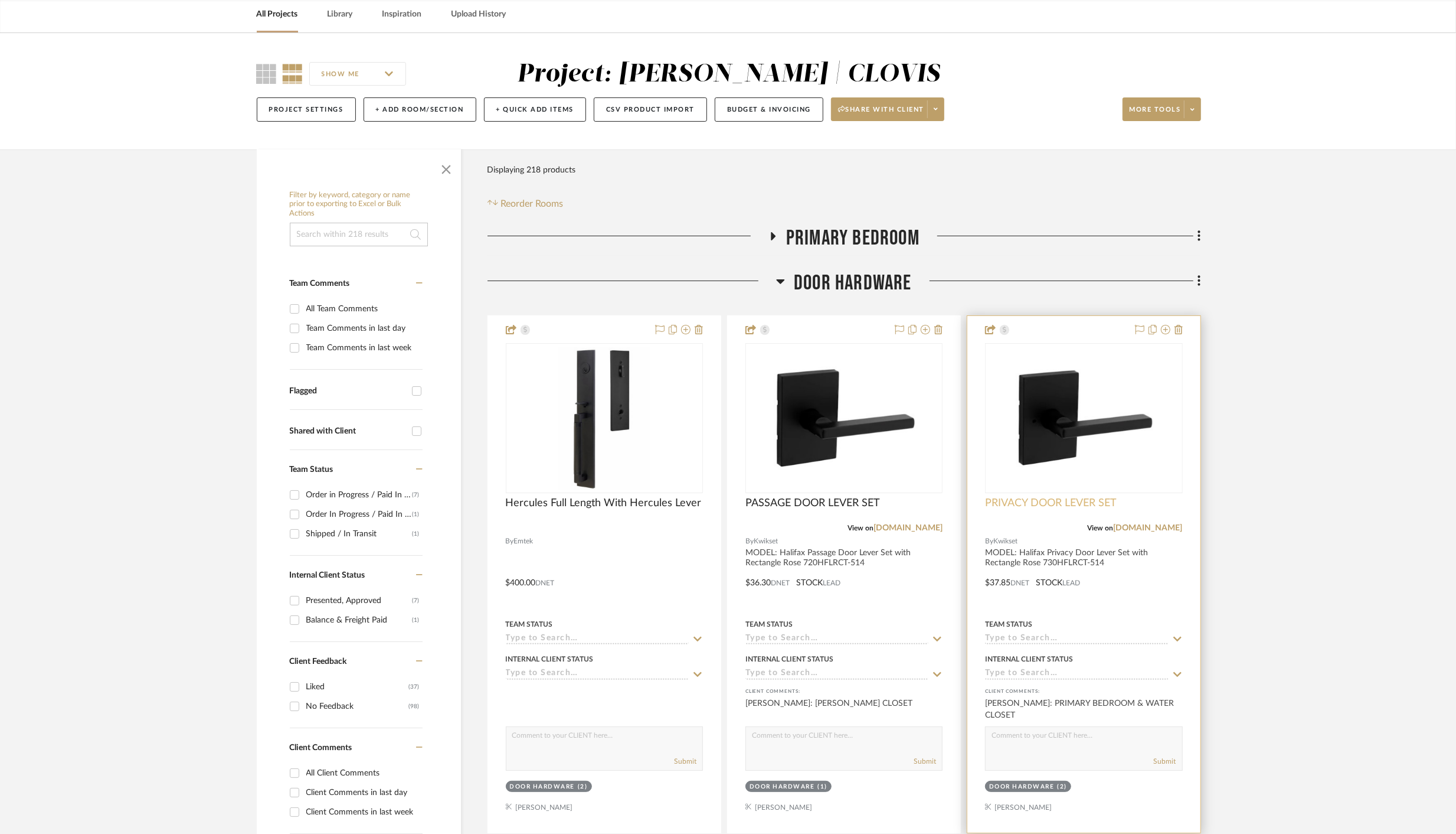
click at [1068, 499] on span "PRIVACY DOOR LEVER SET" at bounding box center [1051, 503] width 131 height 13
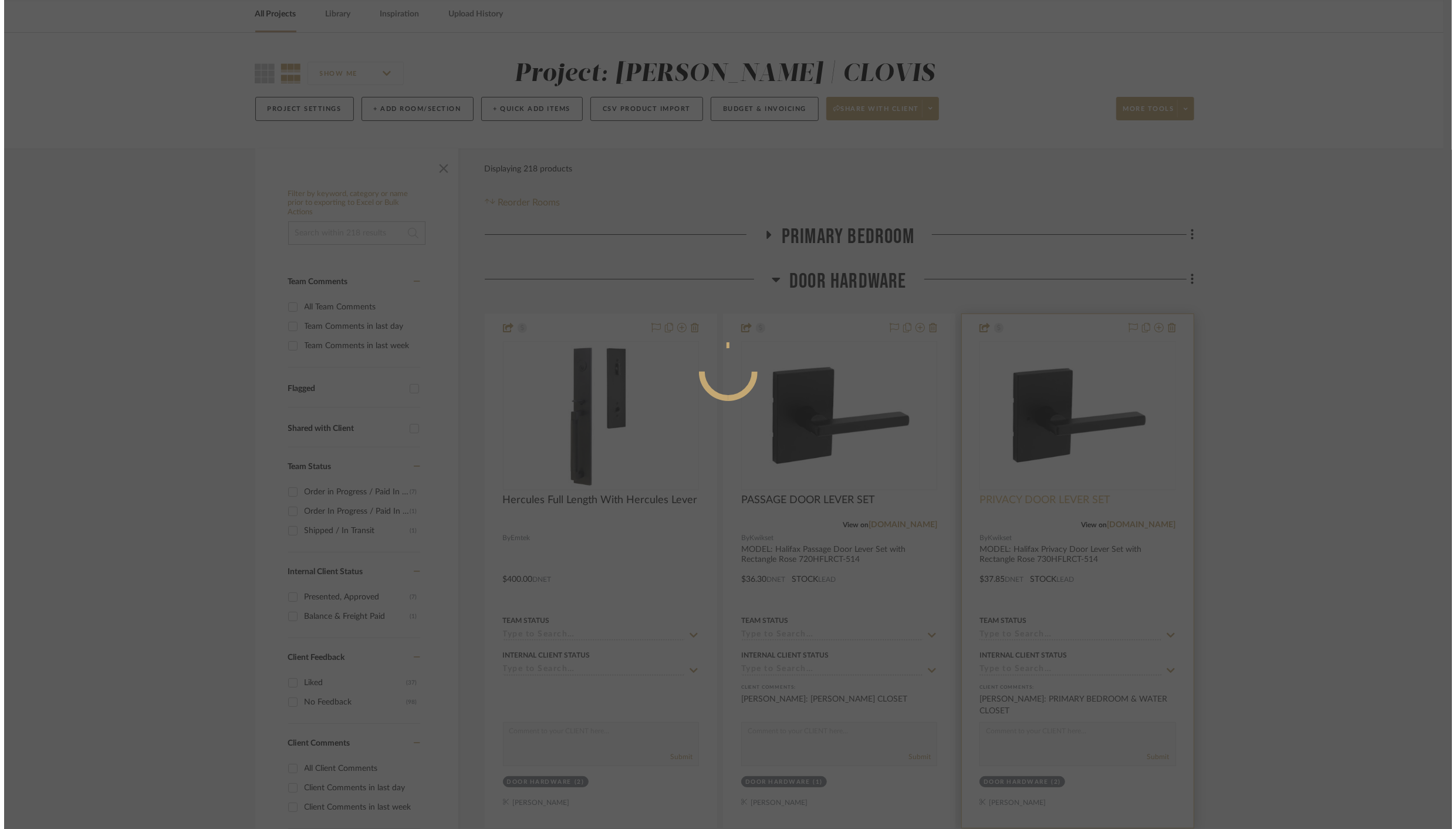
scroll to position [0, 0]
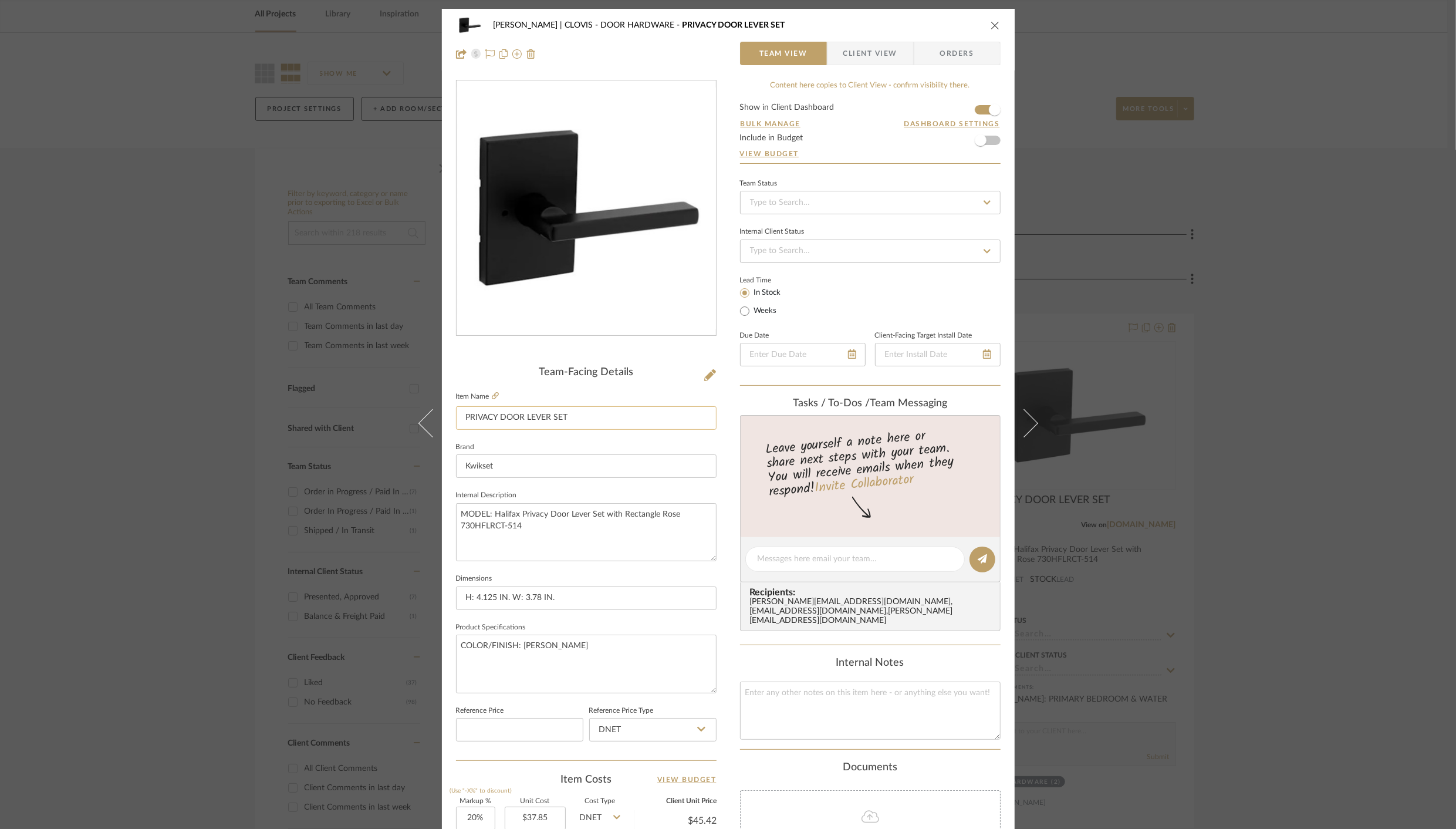
click at [591, 417] on input "PRIVACY DOOR LEVER SET" at bounding box center [586, 417] width 260 height 24
click at [992, 26] on icon "close" at bounding box center [995, 25] width 10 height 10
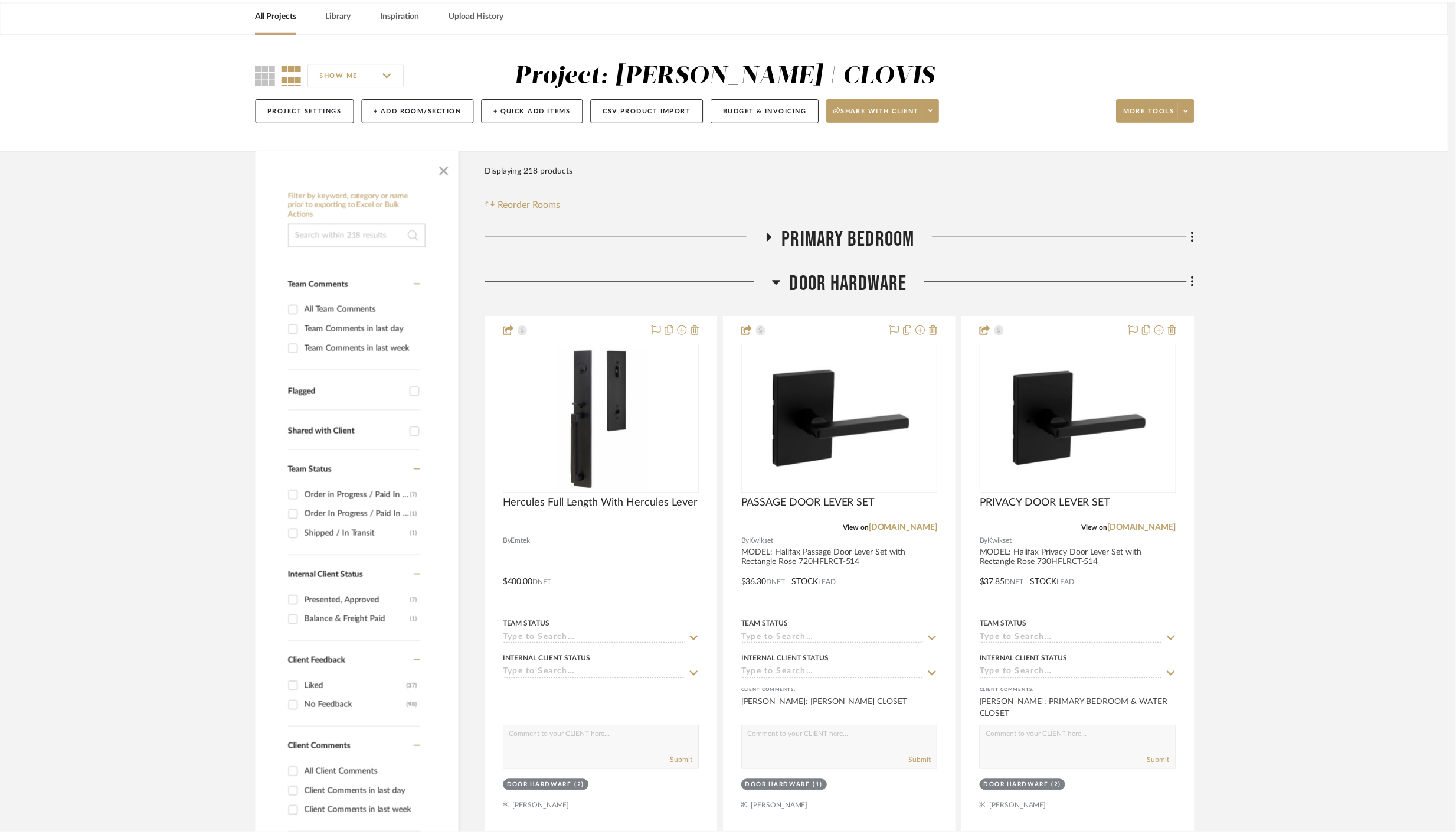
scroll to position [52, 0]
